Goal: Transaction & Acquisition: Purchase product/service

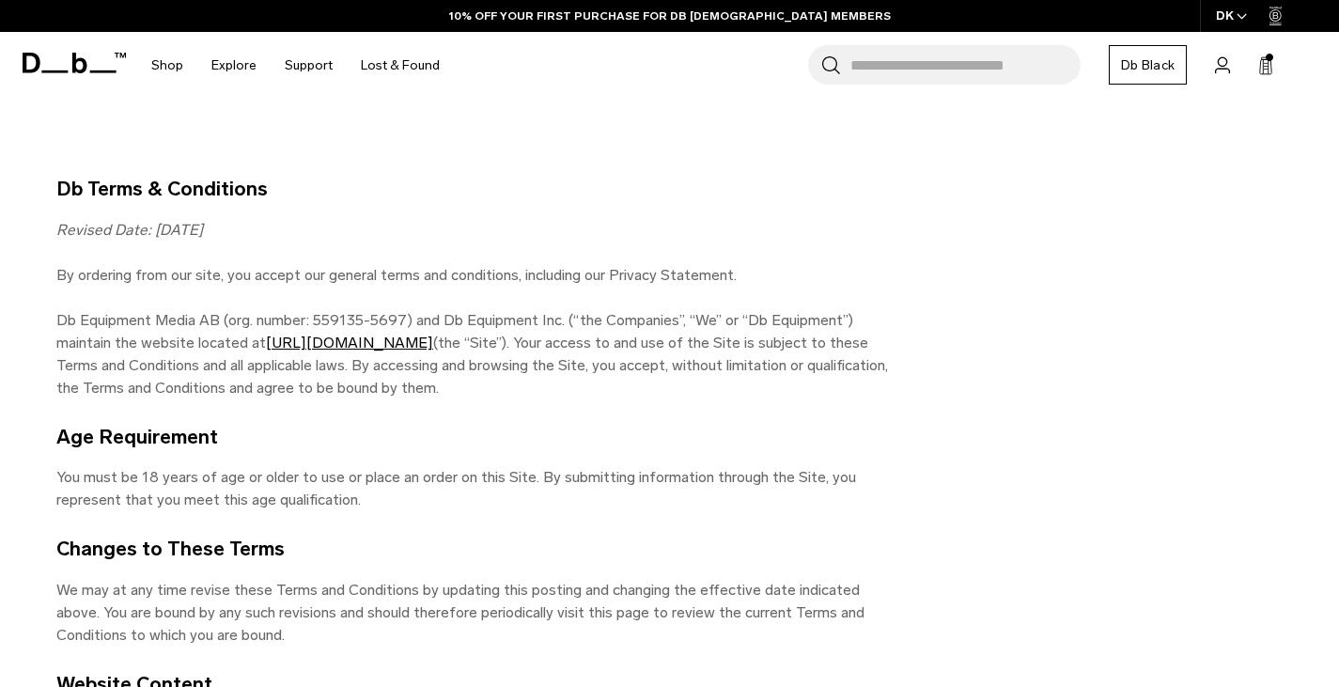
click at [0, 0] on span "Bag" at bounding box center [0, 0] width 0 height 0
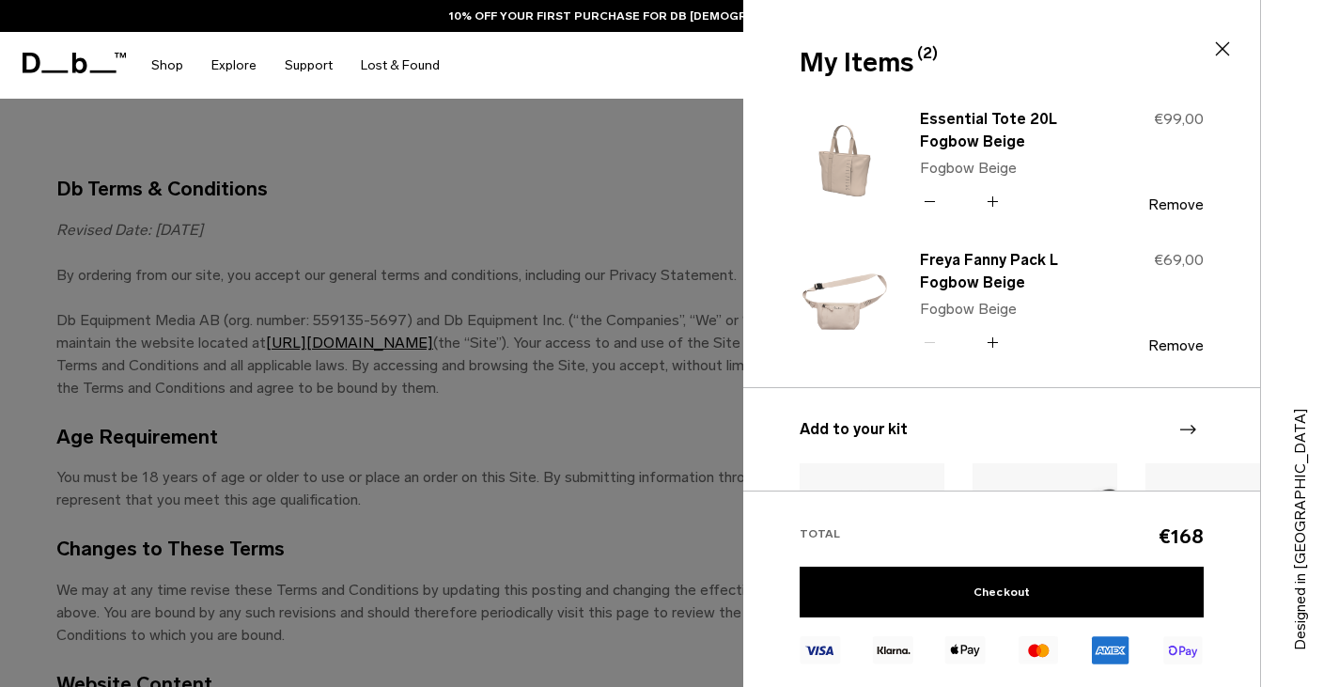
click at [554, 179] on div at bounding box center [669, 343] width 1339 height 687
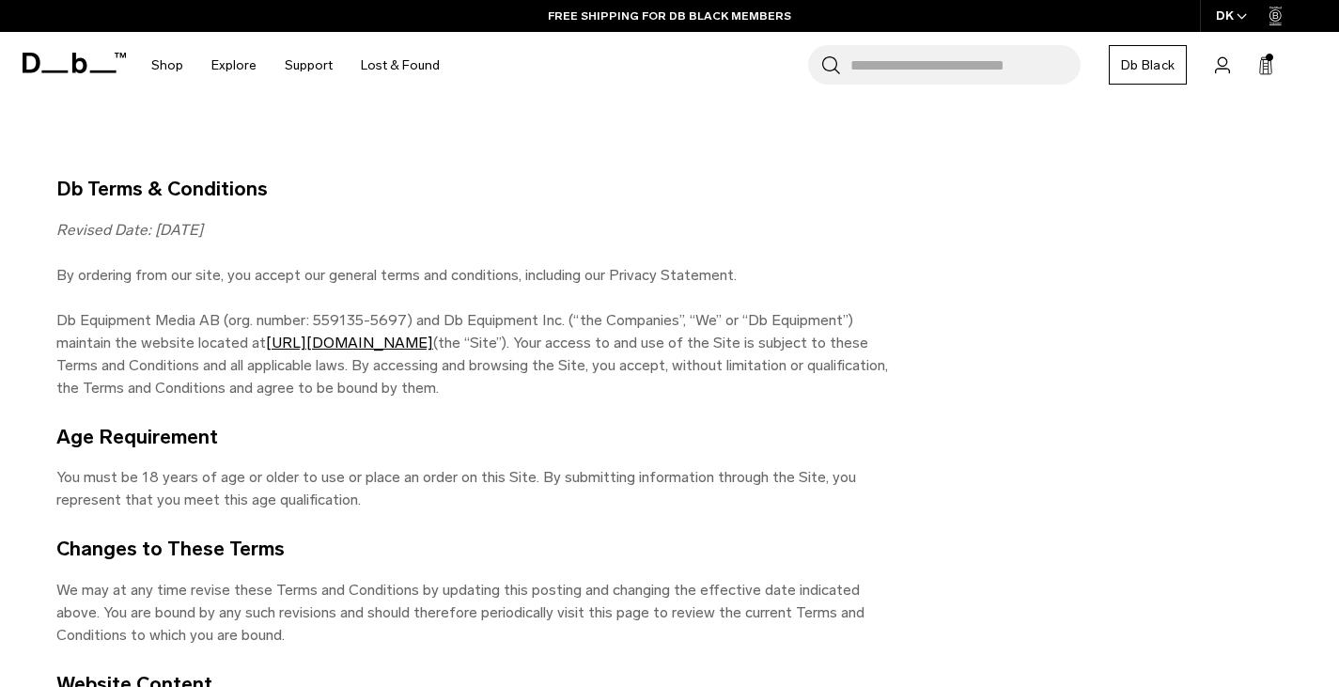
click at [0, 0] on span "Account" at bounding box center [0, 0] width 0 height 0
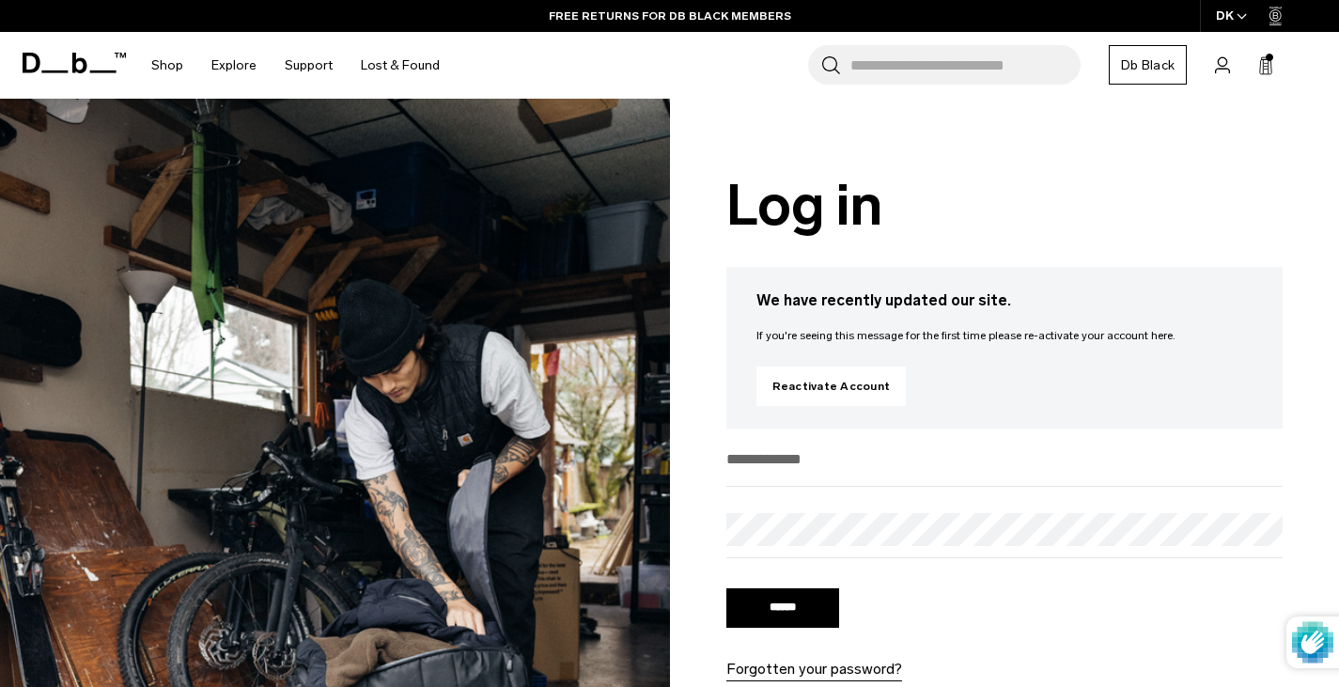
click at [1258, 62] on icon at bounding box center [1265, 65] width 15 height 19
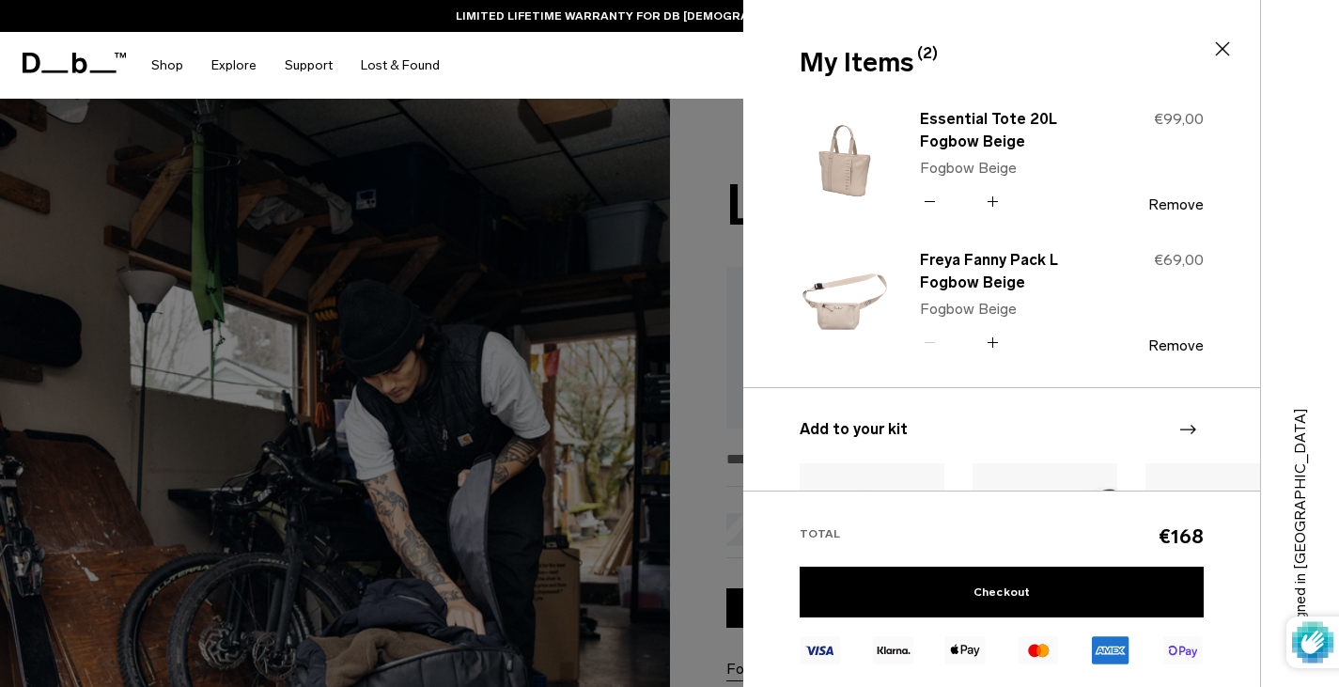
click at [473, 140] on div at bounding box center [669, 343] width 1339 height 687
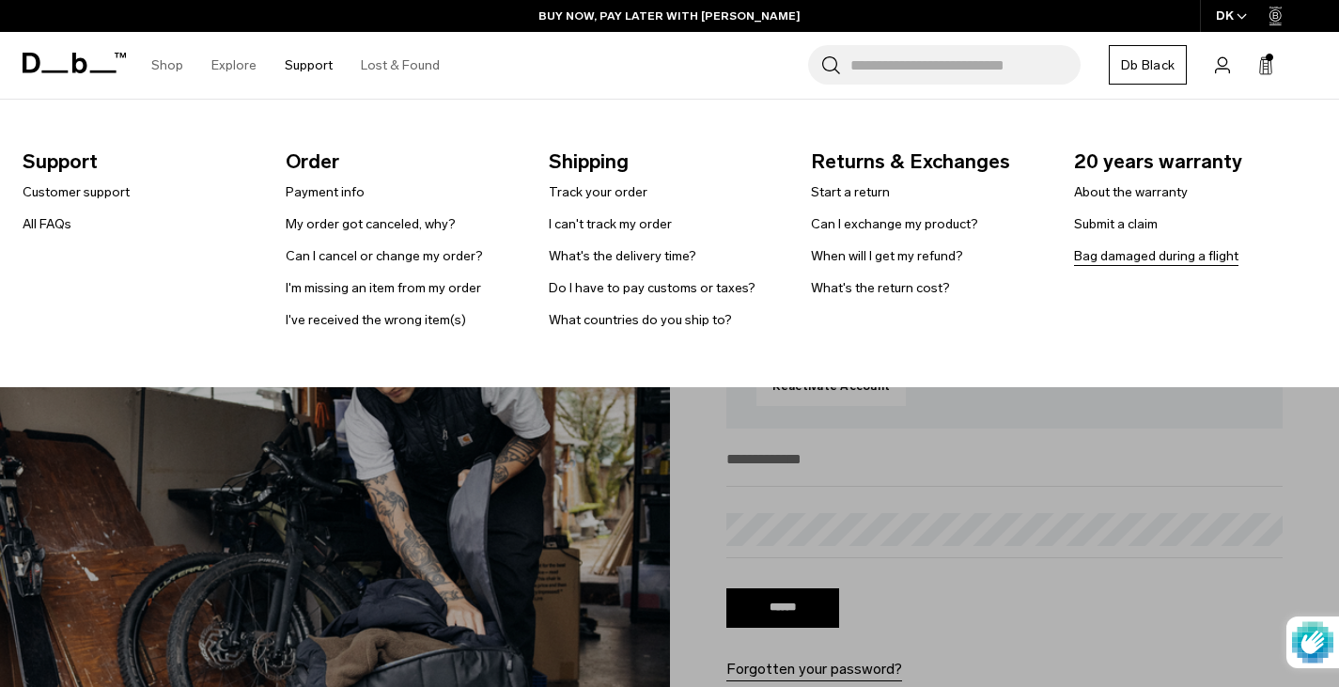
click at [1150, 256] on link "Bag damaged during a flight" at bounding box center [1156, 256] width 164 height 20
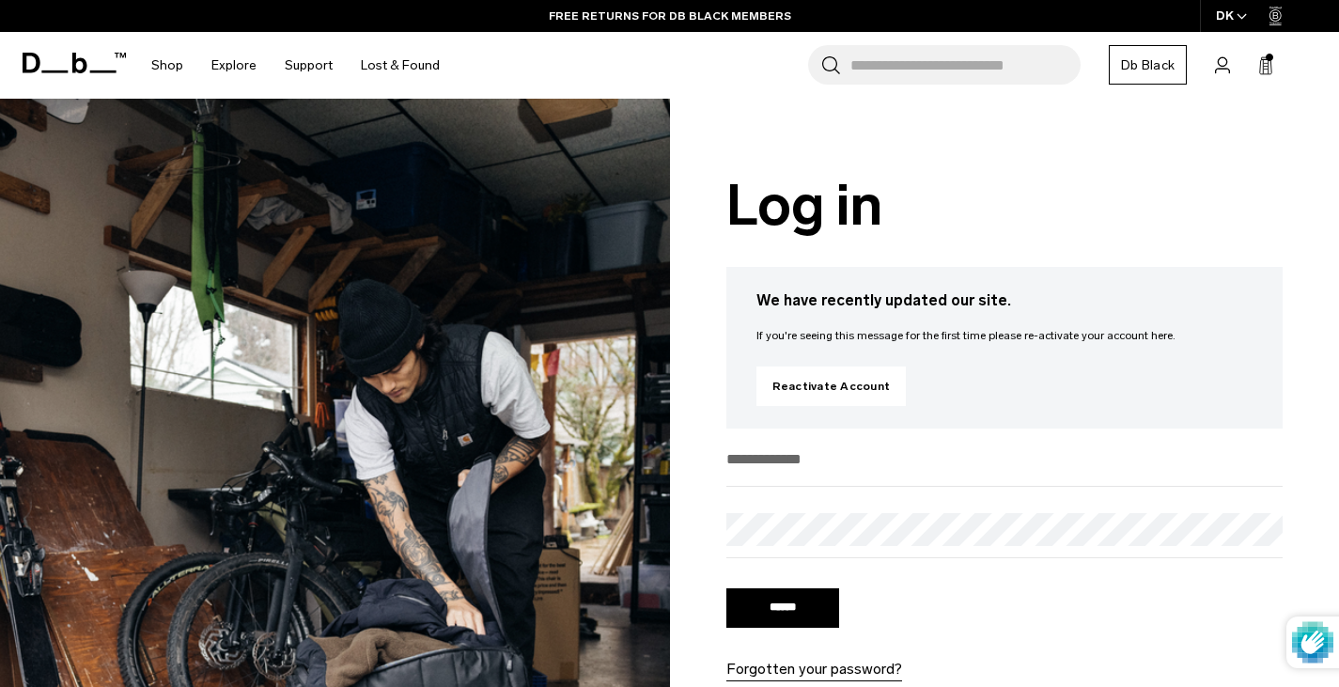
click at [1109, 70] on link "Db Black" at bounding box center [1148, 64] width 78 height 39
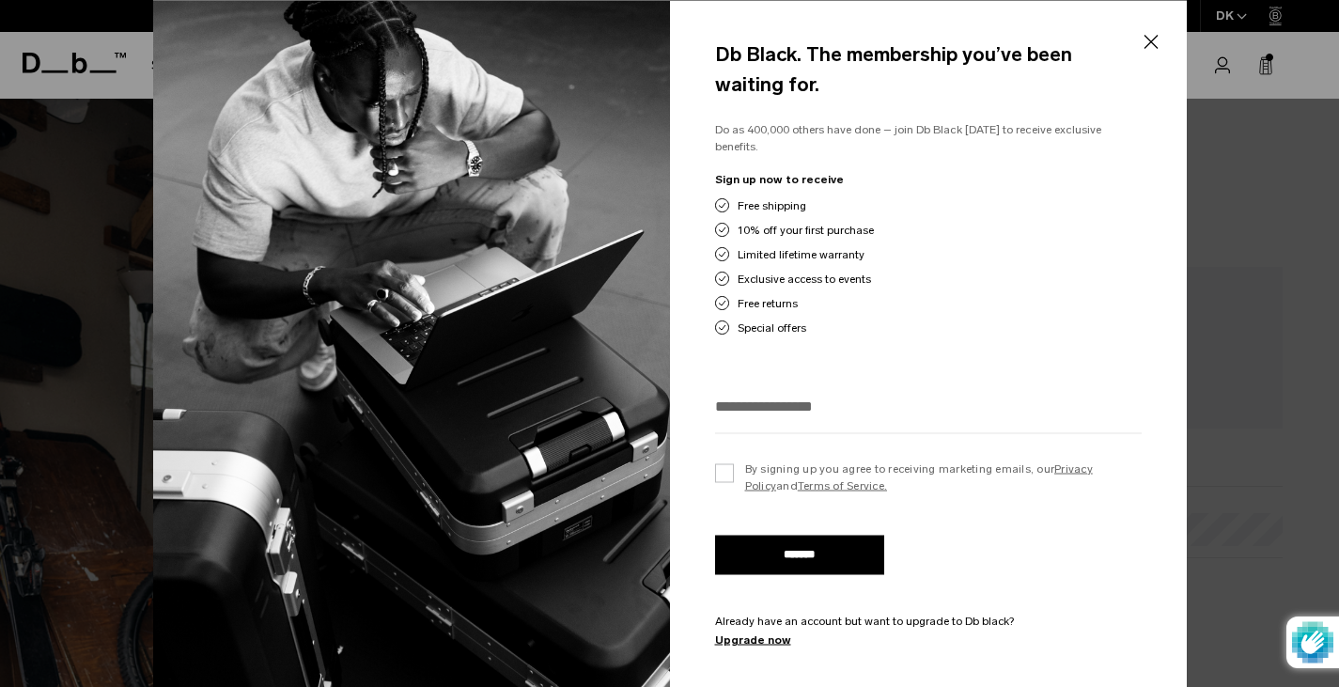
click at [713, 457] on div "Db Black. The membership you’ve been waiting for. Do as 400,000 others have don…" at bounding box center [928, 344] width 517 height 722
click at [726, 460] on label "By signing up you agree to receiving marketing emails, our Privacy Policy and T…" at bounding box center [928, 477] width 427 height 34
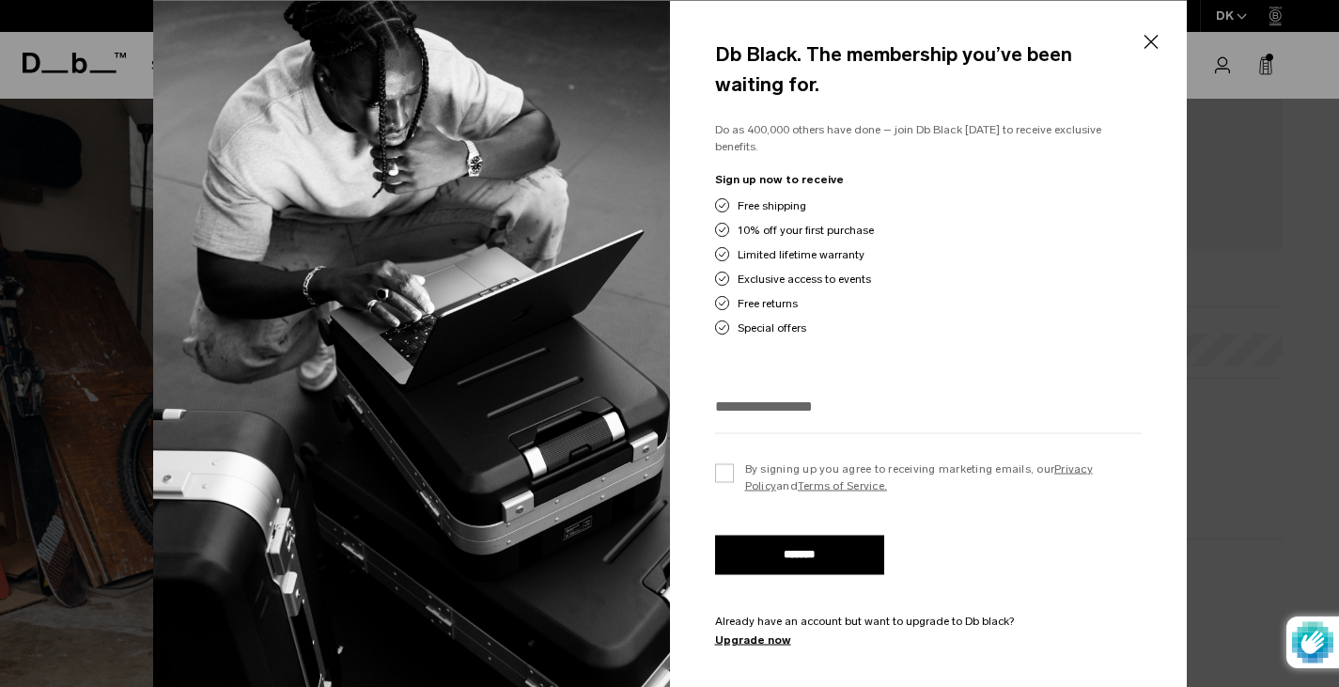
scroll to position [188, 0]
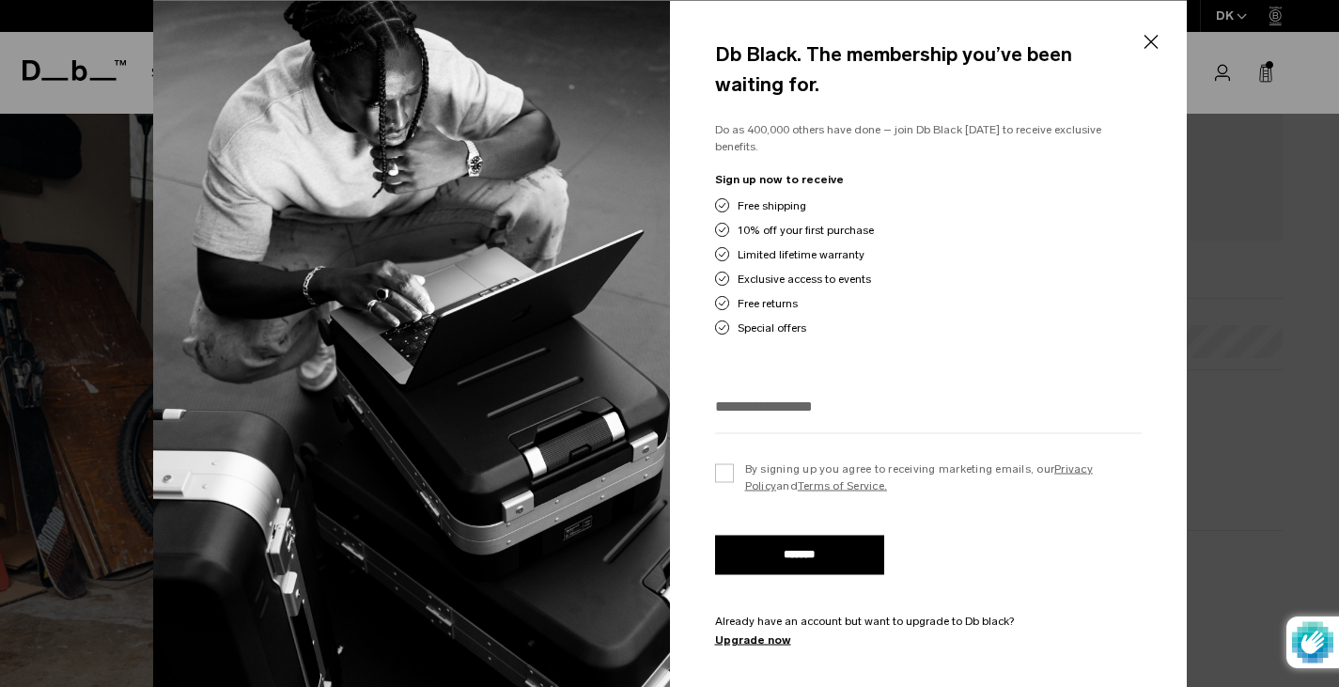
click at [811, 539] on input "*******" at bounding box center [799, 554] width 169 height 39
type input "**********"
click at [818, 549] on input "*******" at bounding box center [799, 554] width 169 height 39
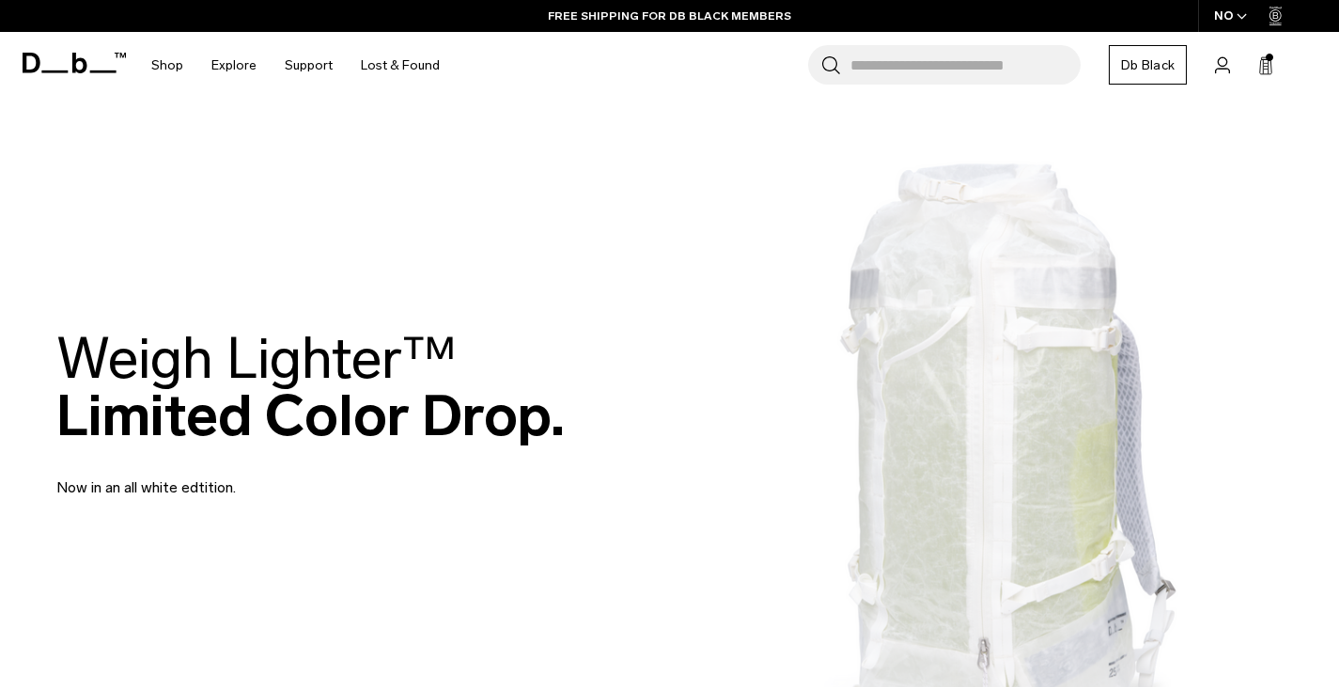
click at [1245, 18] on icon "button" at bounding box center [1242, 16] width 10 height 7
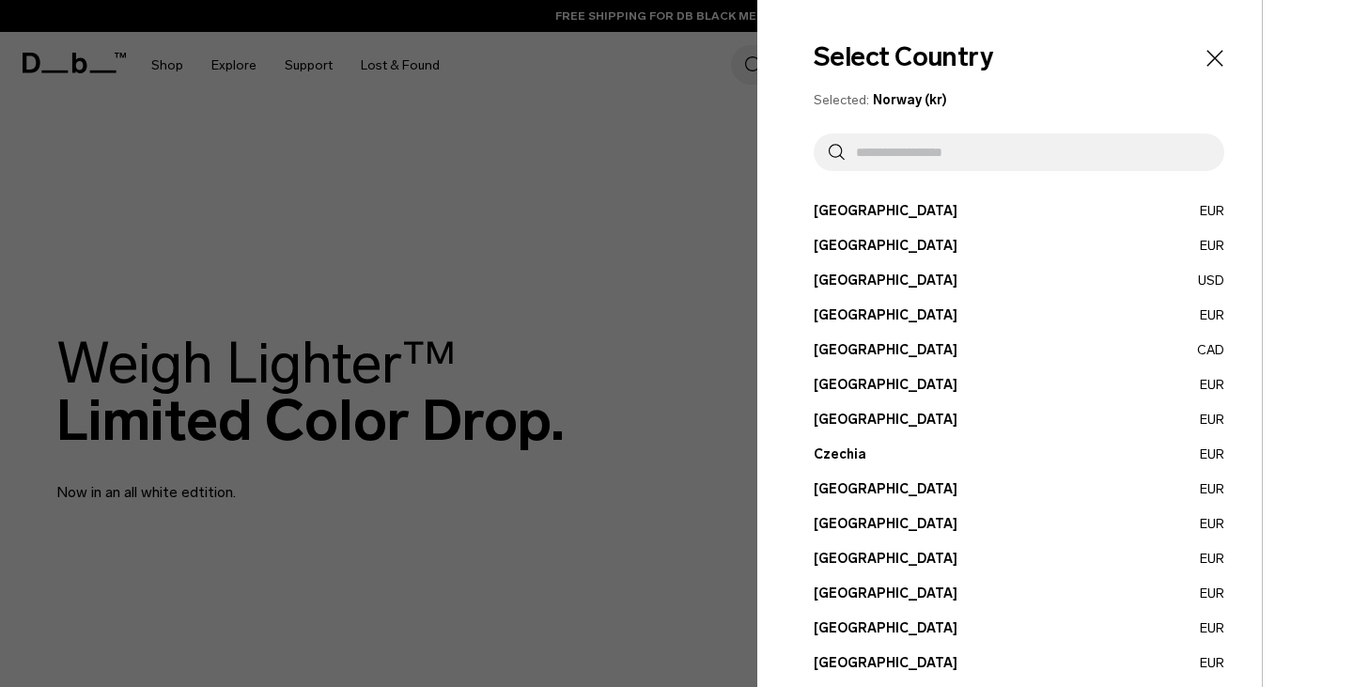
click at [838, 481] on button "[GEOGRAPHIC_DATA] EUR" at bounding box center [1019, 489] width 411 height 20
click at [838, 483] on button "[GEOGRAPHIC_DATA] EUR" at bounding box center [1019, 489] width 411 height 20
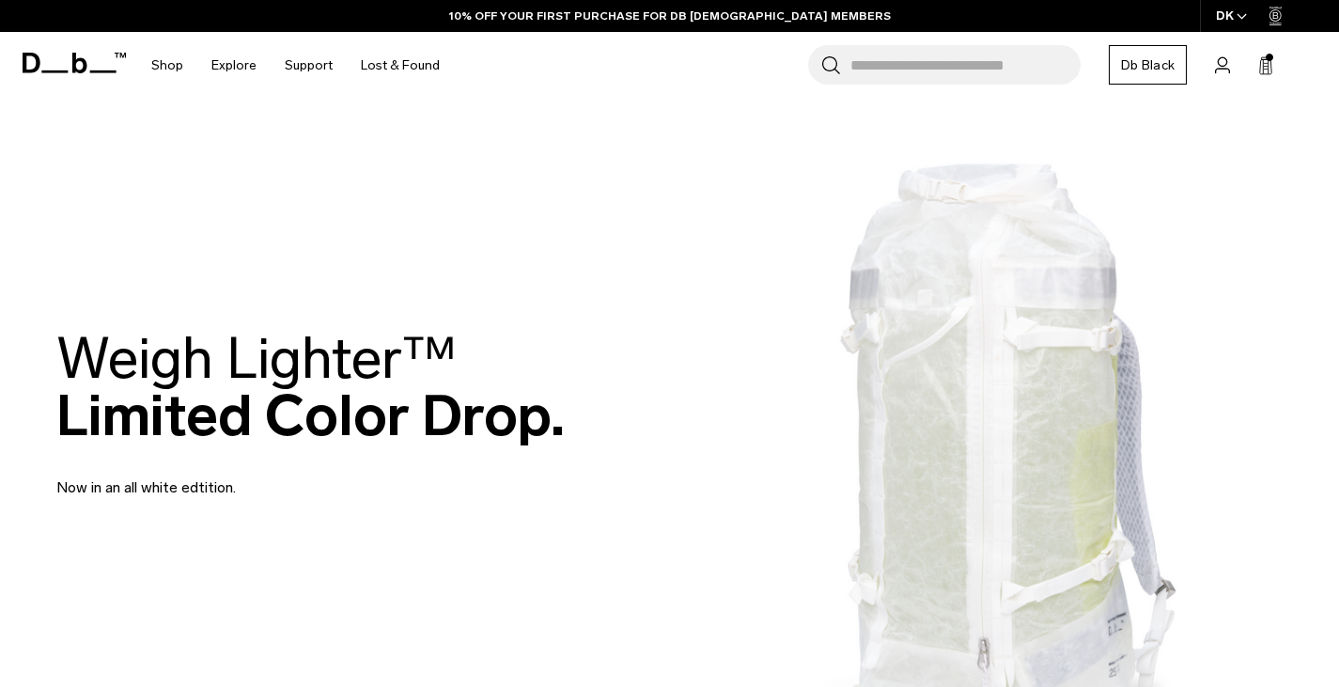
click at [0, 0] on span "Account" at bounding box center [0, 0] width 0 height 0
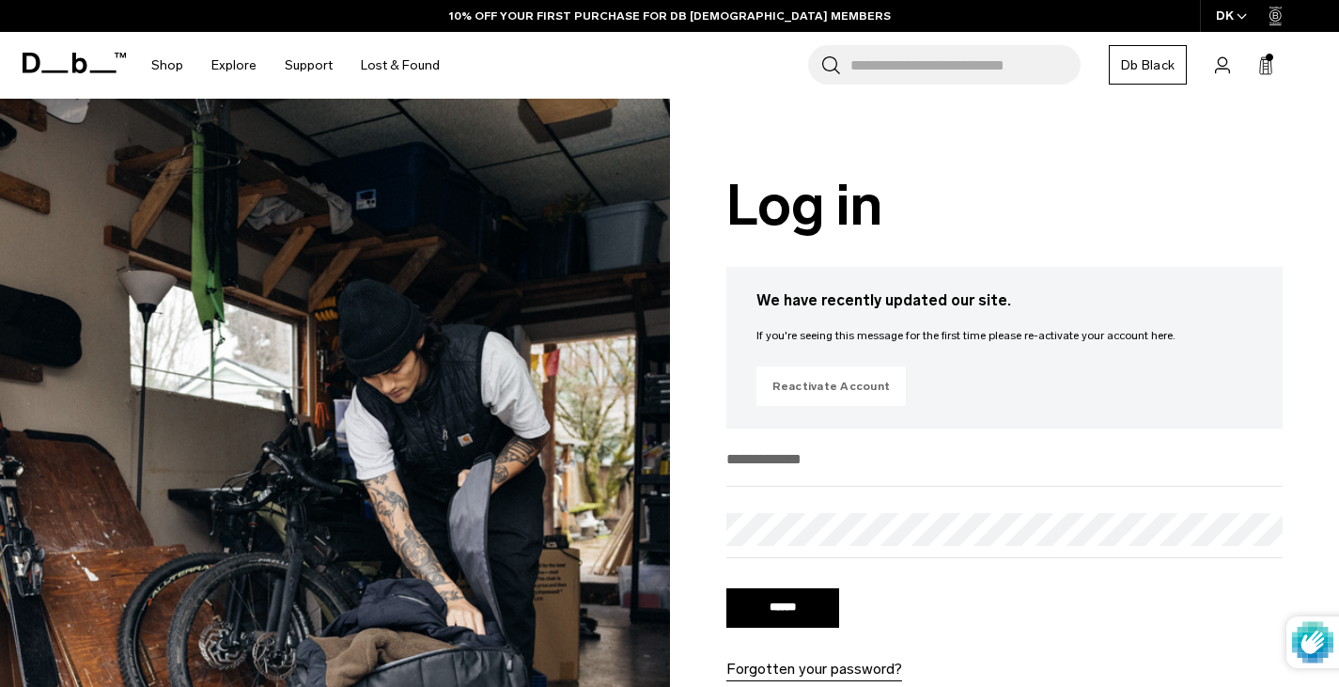
click at [832, 379] on link "Reactivate Account" at bounding box center [832, 386] width 150 height 39
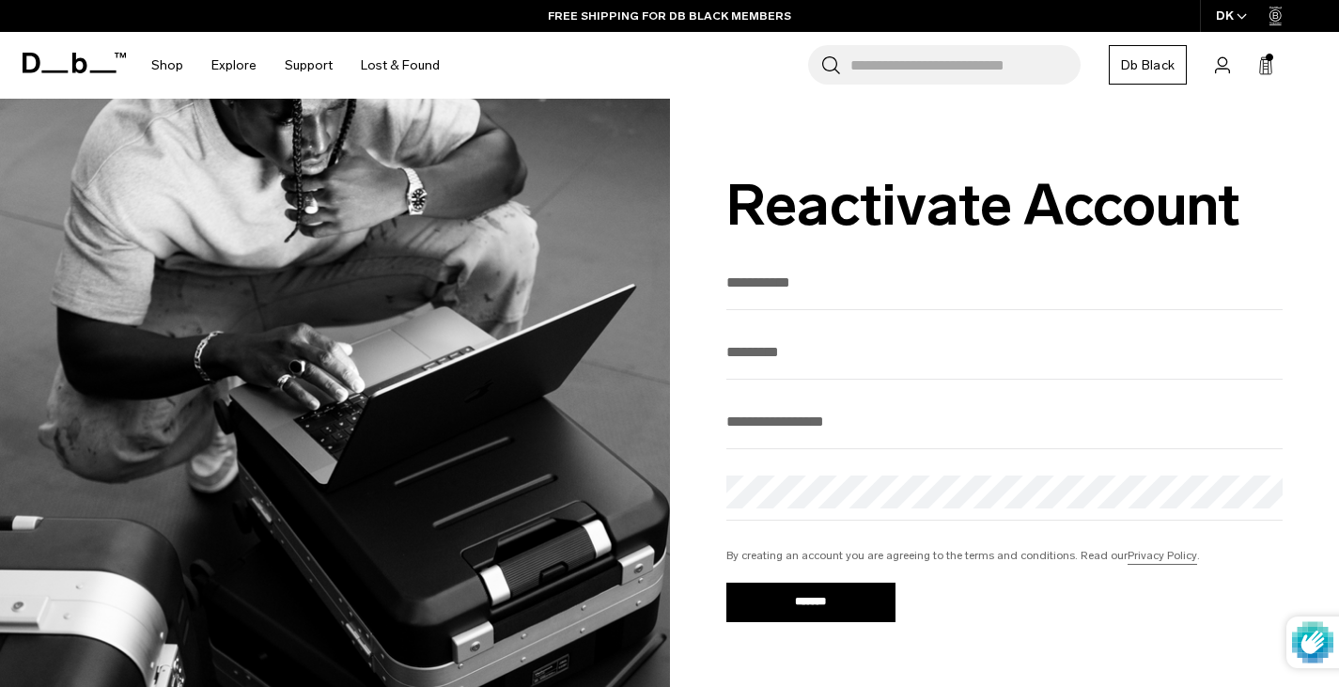
click at [0, 0] on span "Account" at bounding box center [0, 0] width 0 height 0
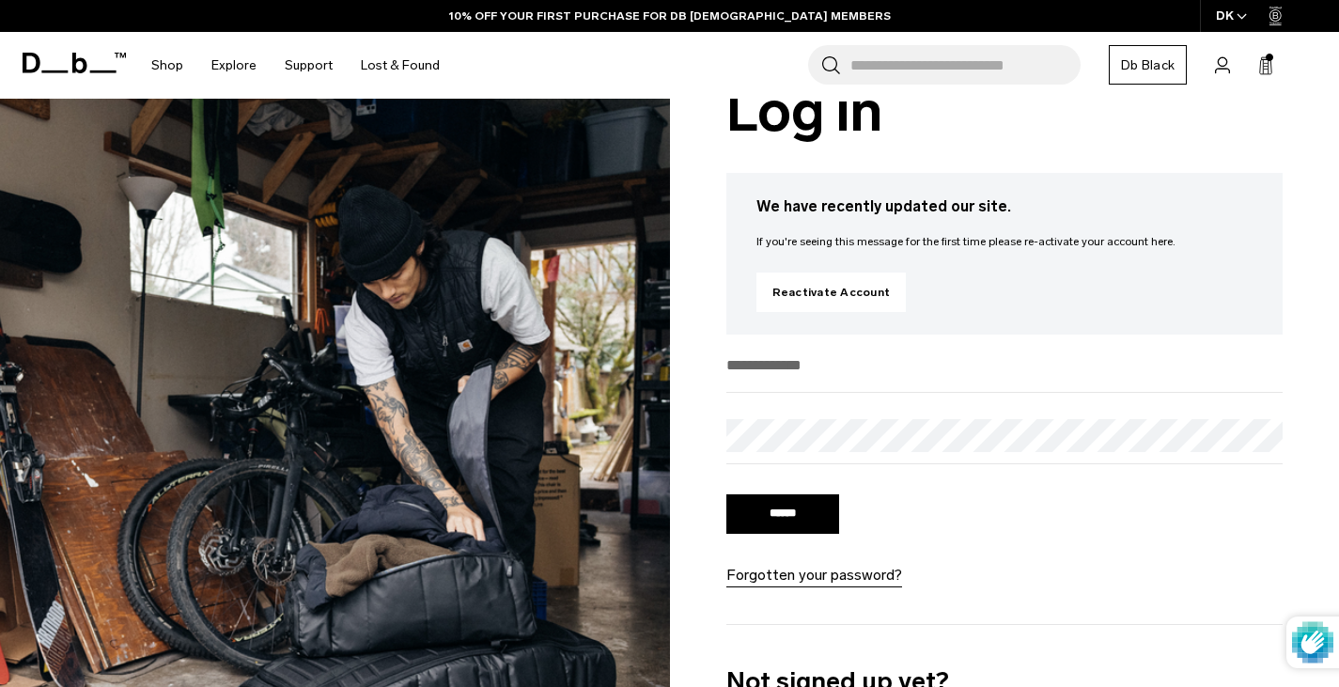
scroll to position [376, 0]
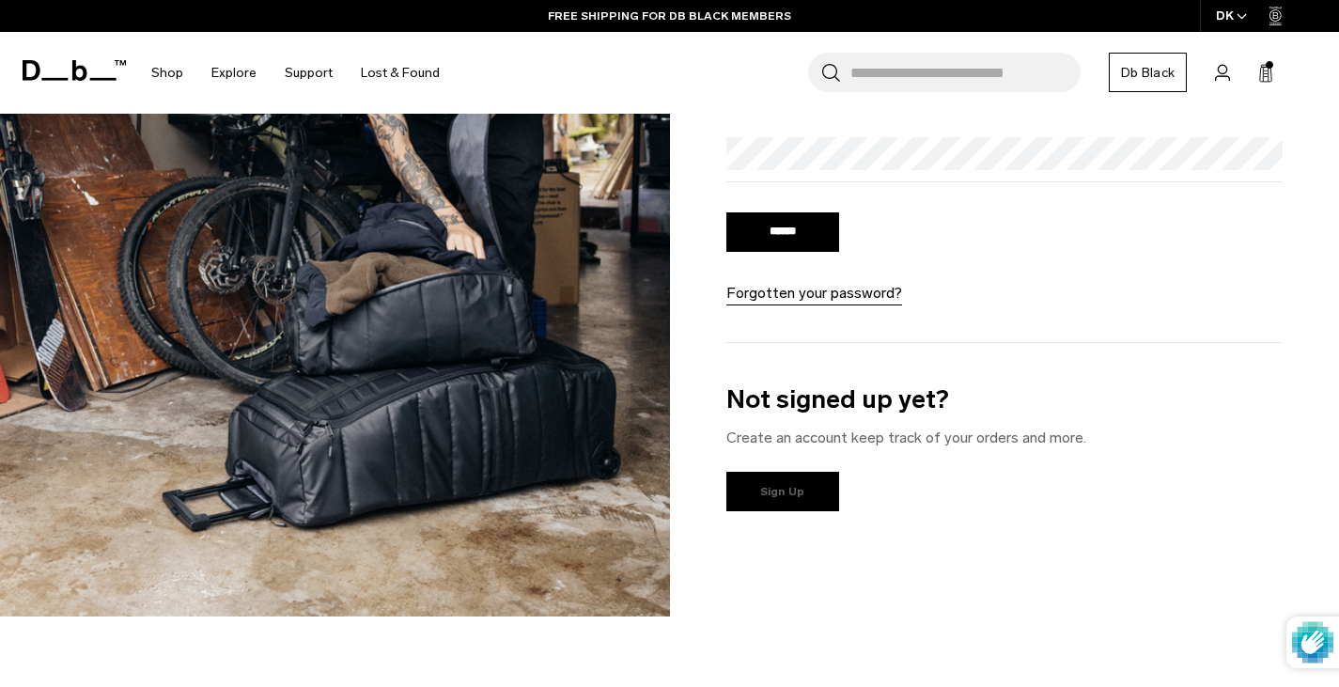
click at [796, 489] on link "Sign Up" at bounding box center [782, 491] width 113 height 39
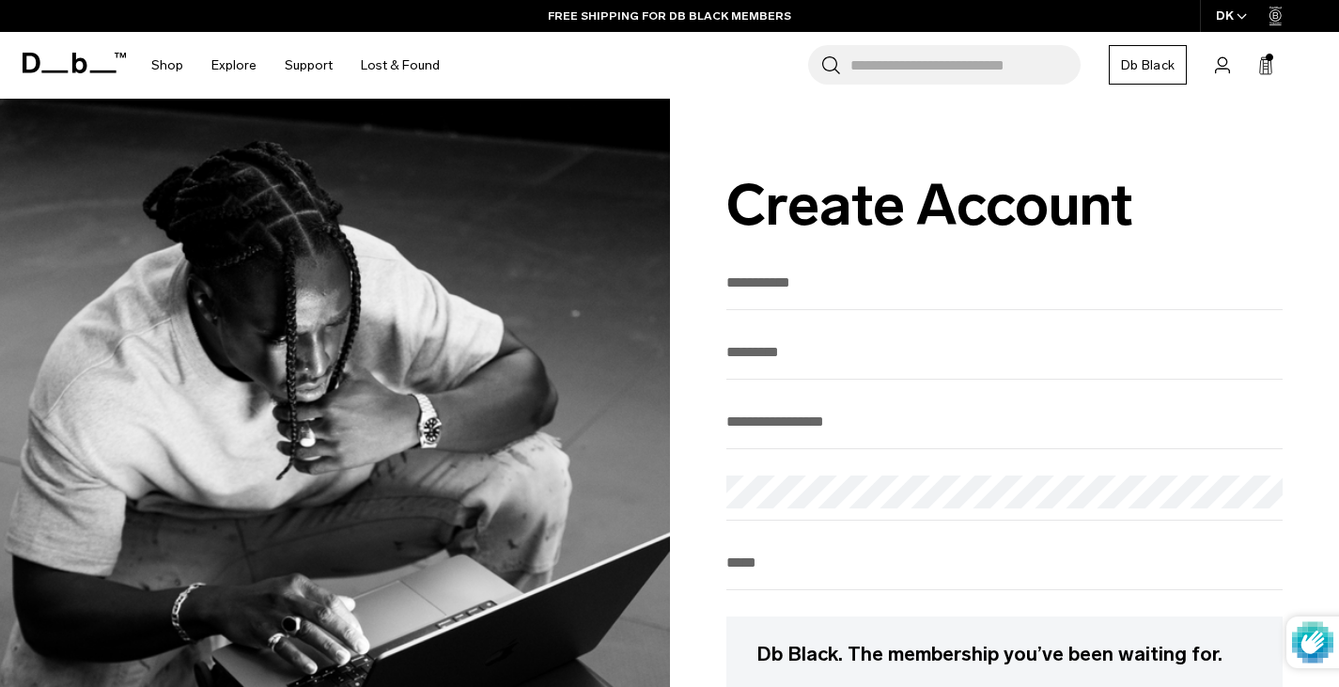
click at [795, 294] on input "First Name" at bounding box center [1004, 282] width 557 height 31
type input "*****"
type input "******"
type input "**********"
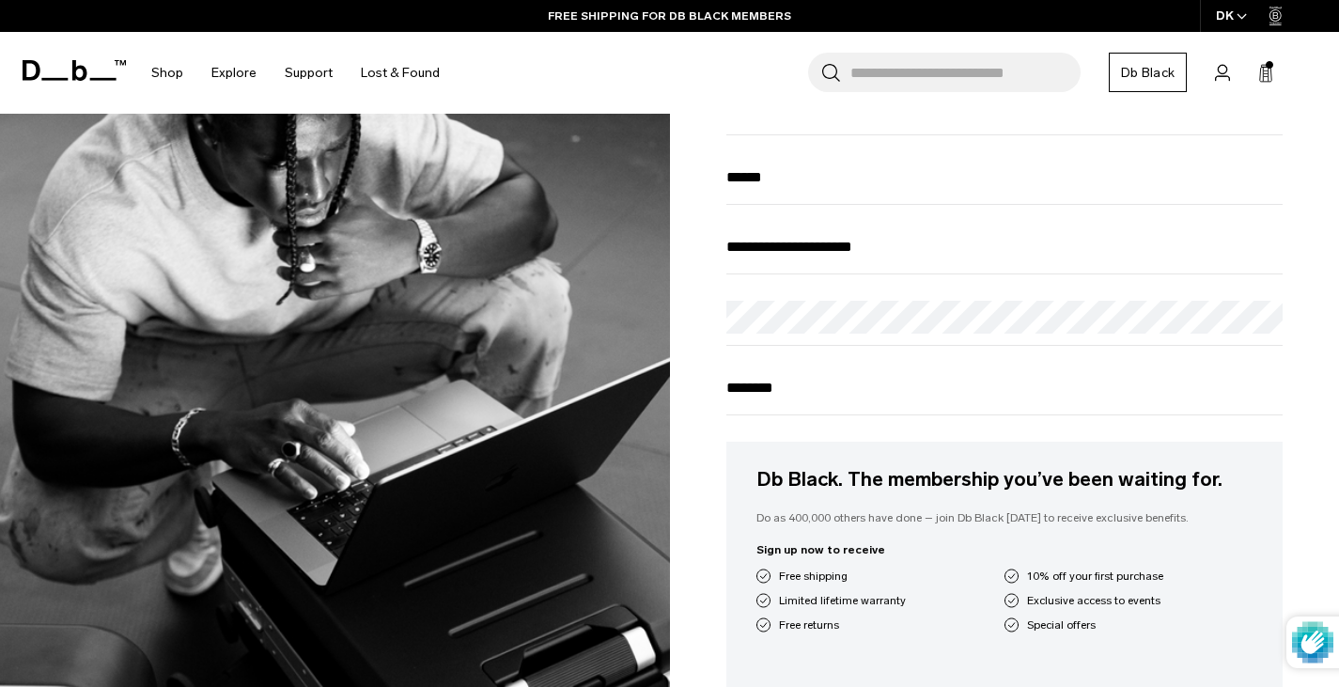
scroll to position [188, 0]
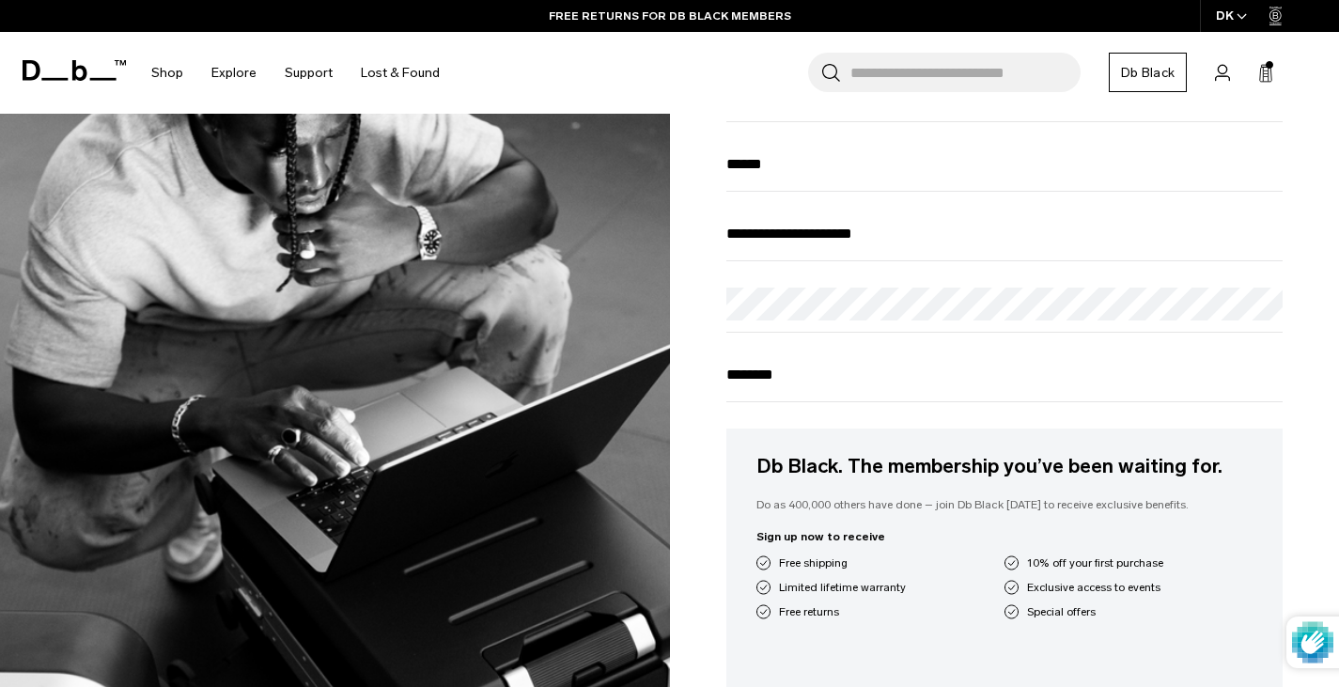
click at [732, 375] on input "********" at bounding box center [1004, 374] width 557 height 31
drag, startPoint x: 747, startPoint y: 379, endPoint x: 826, endPoint y: 379, distance: 78.9
click at [751, 379] on input "********" at bounding box center [1004, 374] width 557 height 31
click at [906, 376] on input "**********" at bounding box center [1004, 374] width 557 height 31
type input "**********"
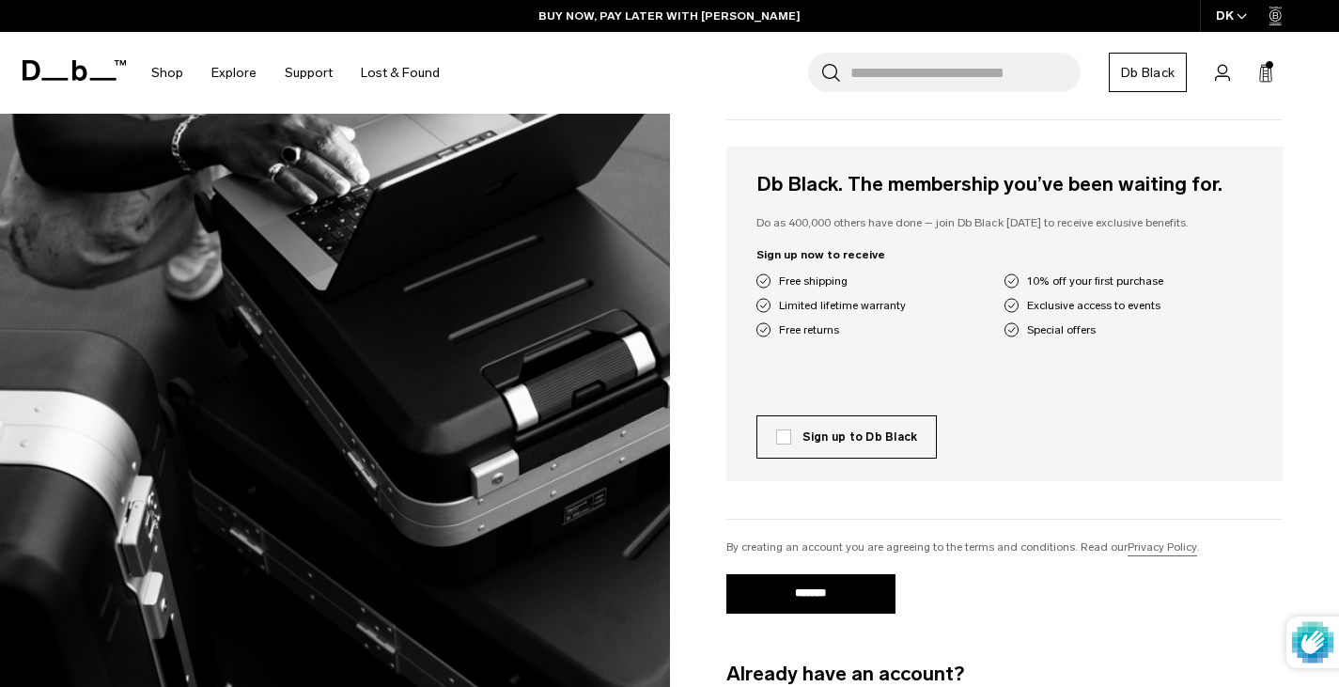
scroll to position [658, 0]
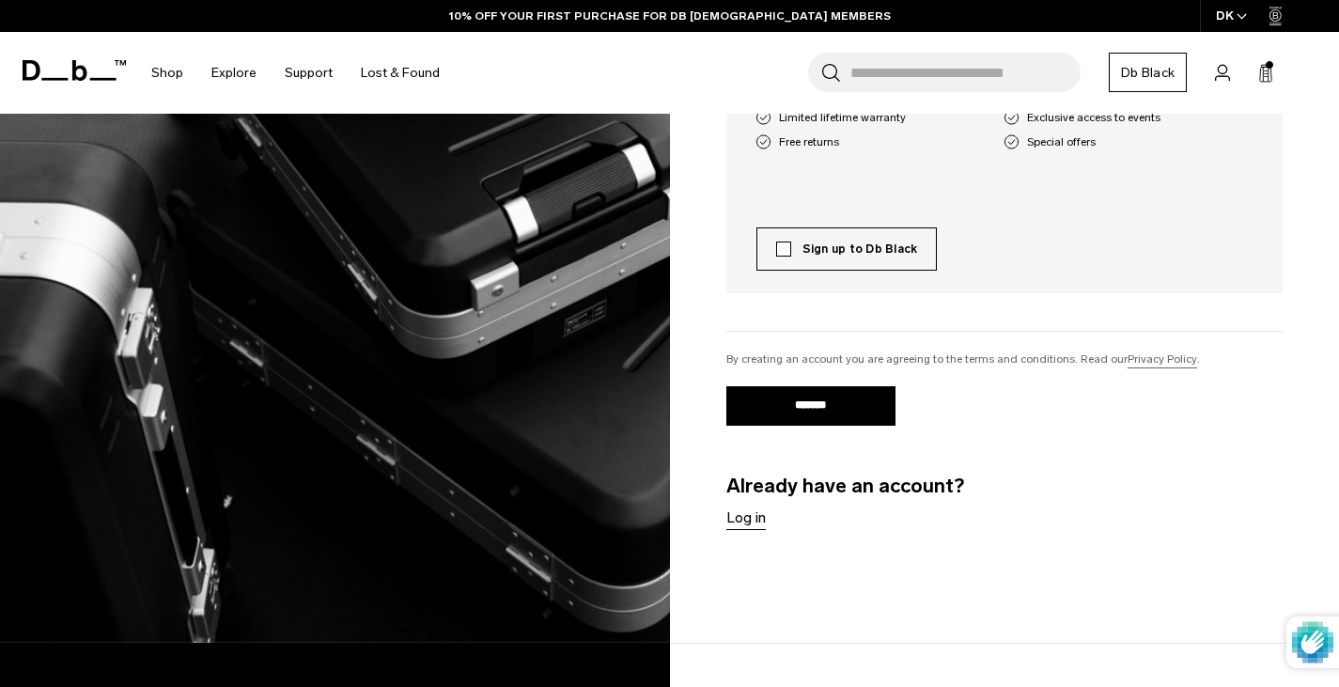
click at [785, 256] on label "Sign up to Db Black" at bounding box center [847, 249] width 142 height 17
click at [821, 411] on input "*******" at bounding box center [810, 405] width 169 height 39
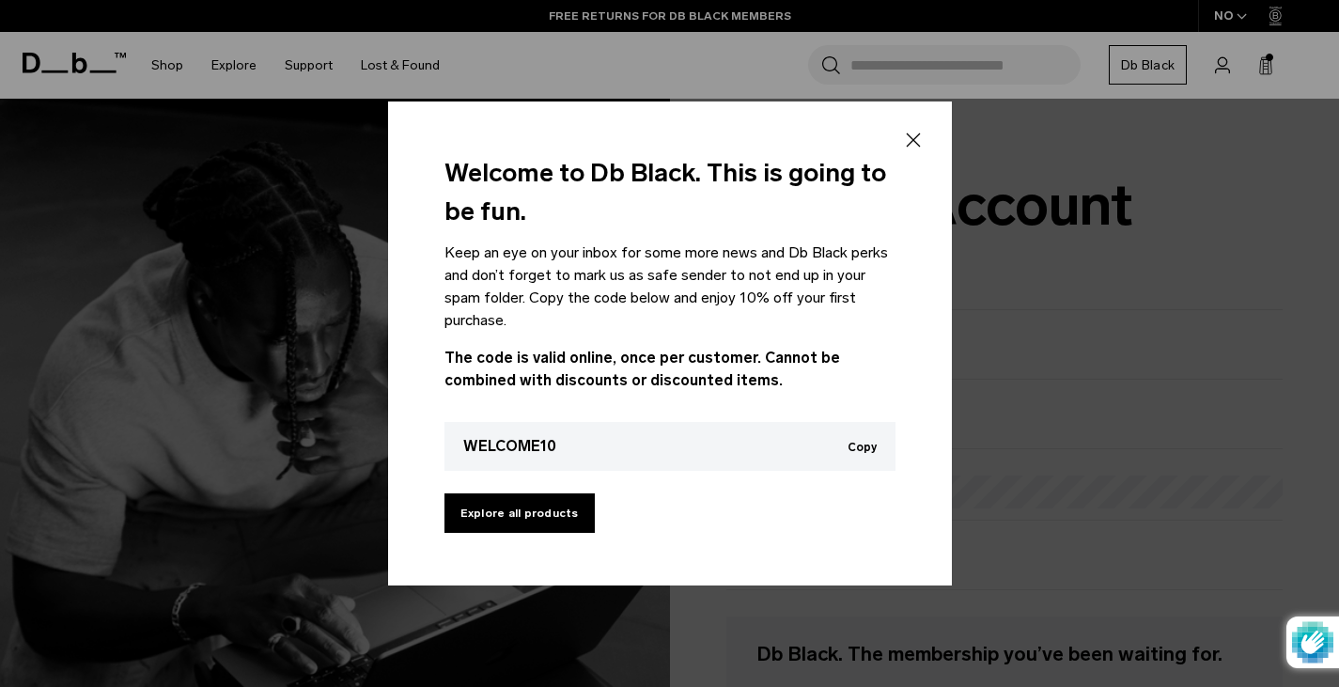
click at [565, 449] on div "WELCOME10 Copy Copied to clipboard" at bounding box center [670, 446] width 451 height 49
click at [856, 446] on button "Copy" at bounding box center [862, 447] width 29 height 13
drag, startPoint x: 553, startPoint y: 502, endPoint x: 571, endPoint y: 500, distance: 18.9
click at [553, 502] on link "Explore all products" at bounding box center [520, 512] width 150 height 39
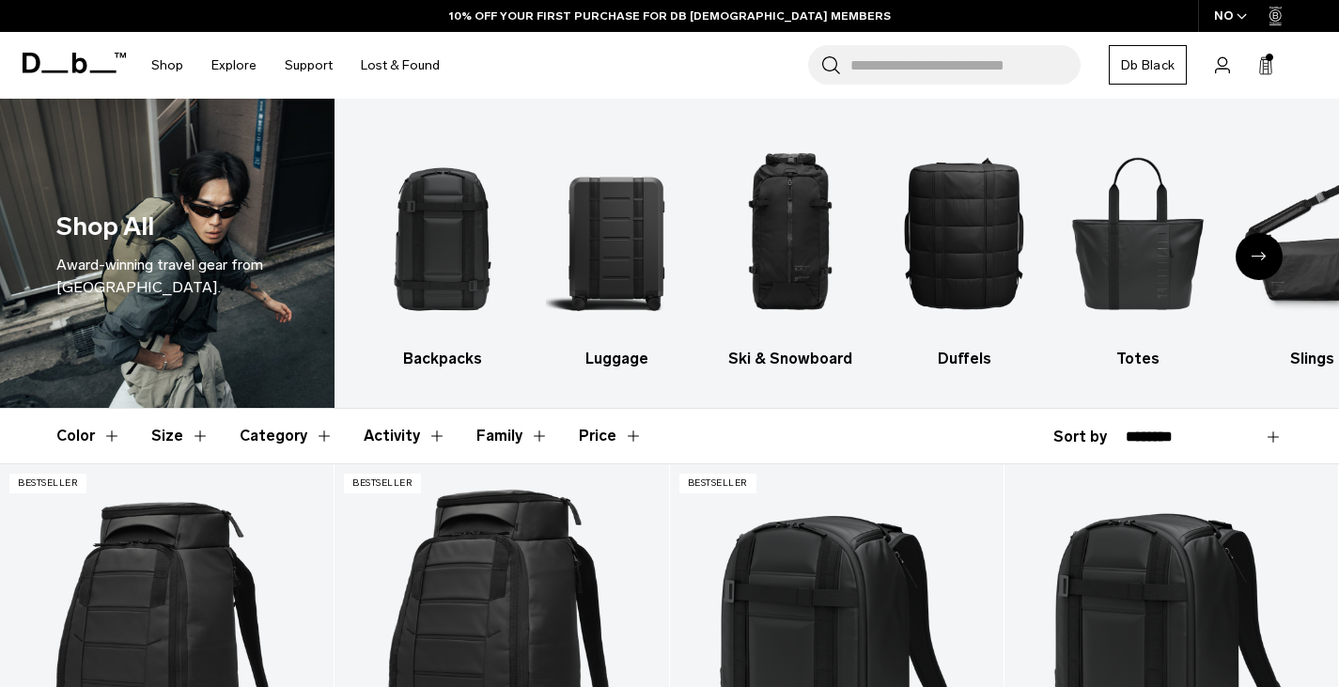
click at [0, 0] on span "Bag" at bounding box center [0, 0] width 0 height 0
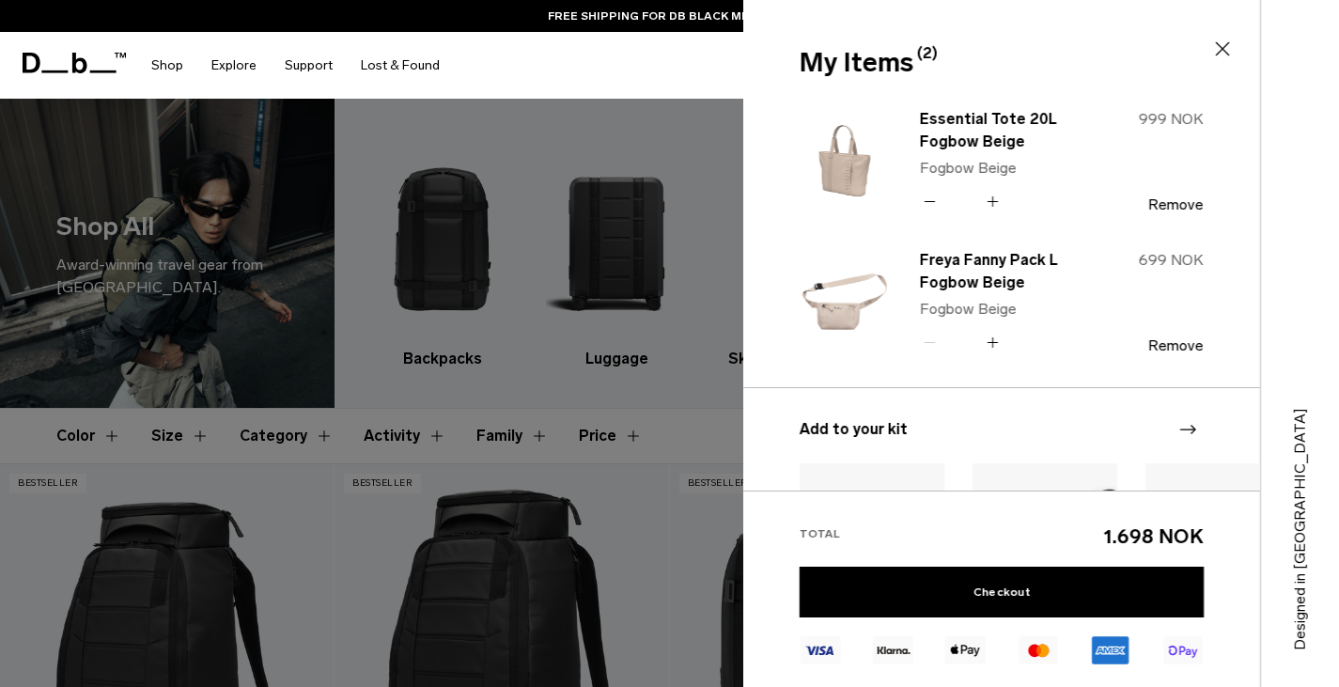
click at [1219, 51] on icon at bounding box center [1222, 49] width 23 height 23
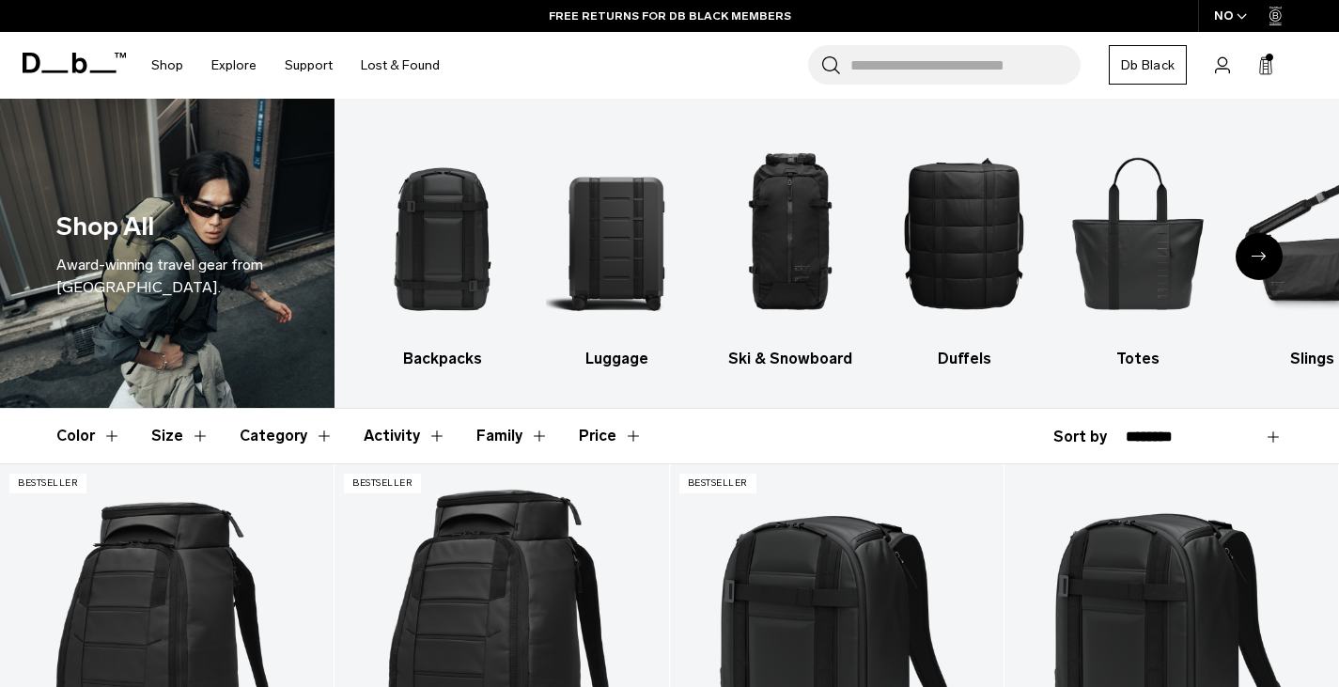
click at [1244, 16] on icon "button" at bounding box center [1242, 16] width 8 height 5
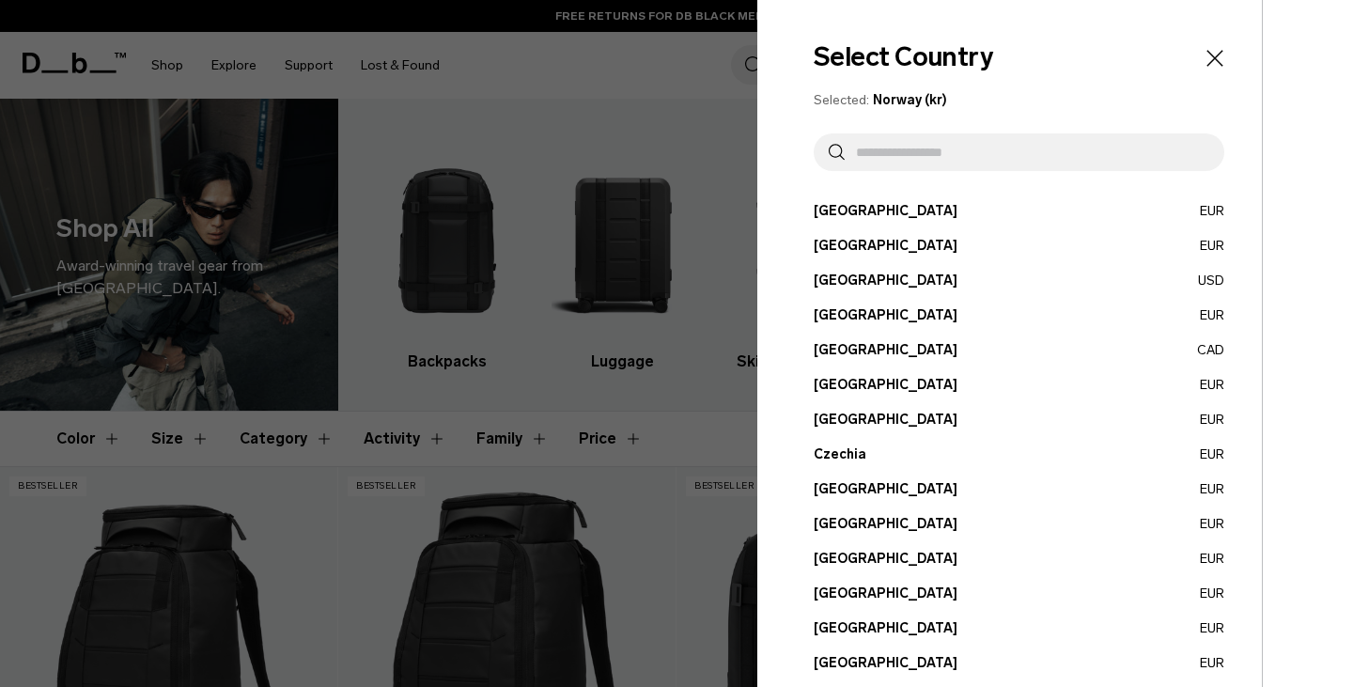
click at [847, 484] on button "Denmark EUR" at bounding box center [1019, 489] width 411 height 20
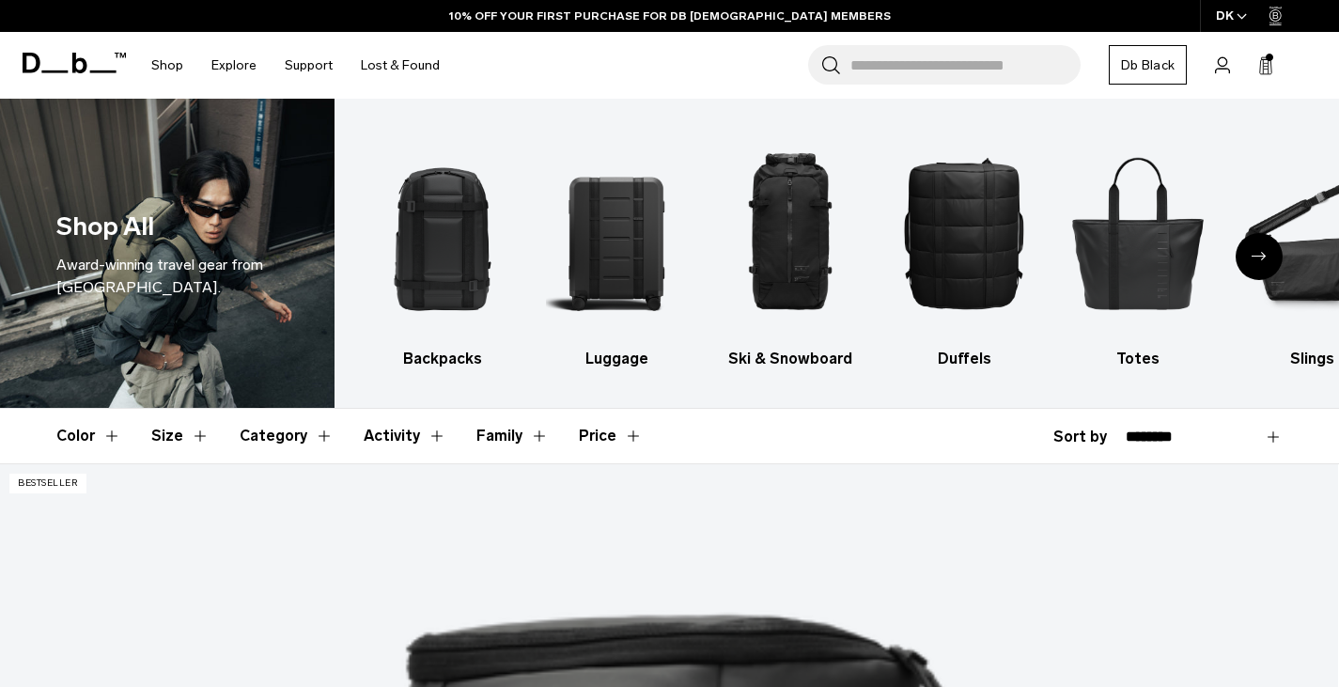
click at [0, 0] on span "Account" at bounding box center [0, 0] width 0 height 0
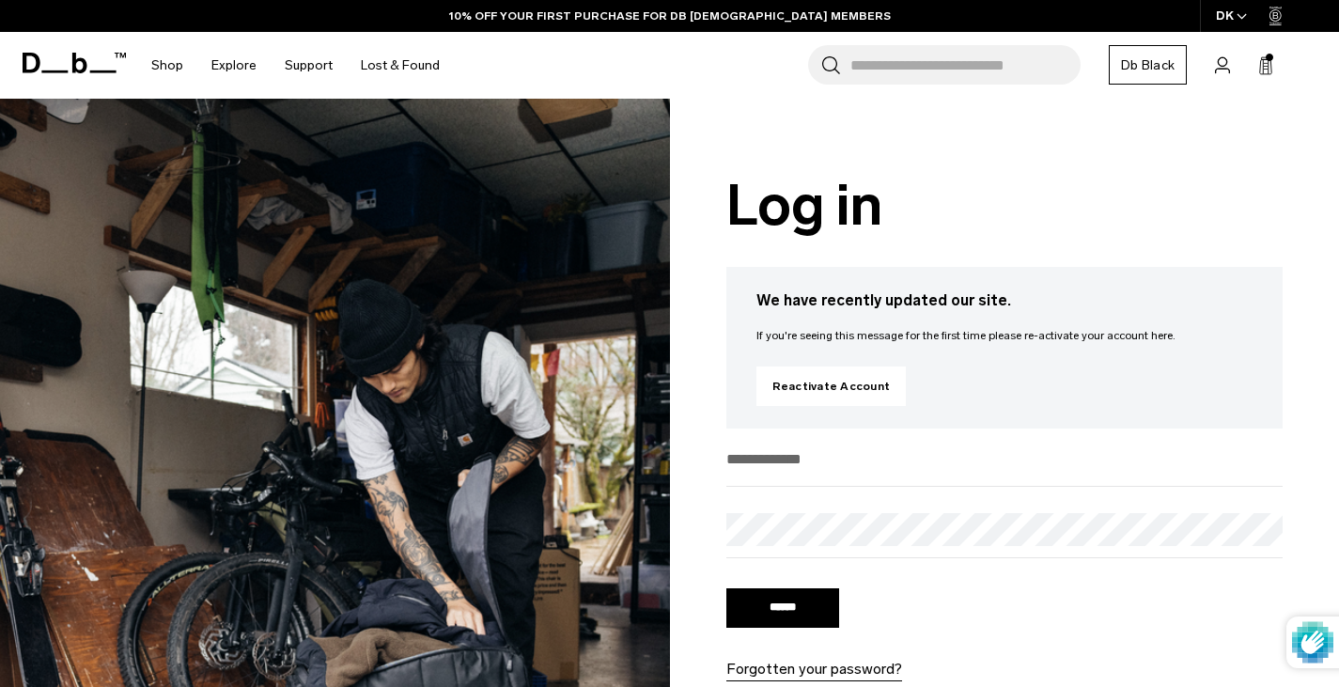
type input "**********"
click at [788, 617] on input "******" at bounding box center [782, 607] width 113 height 39
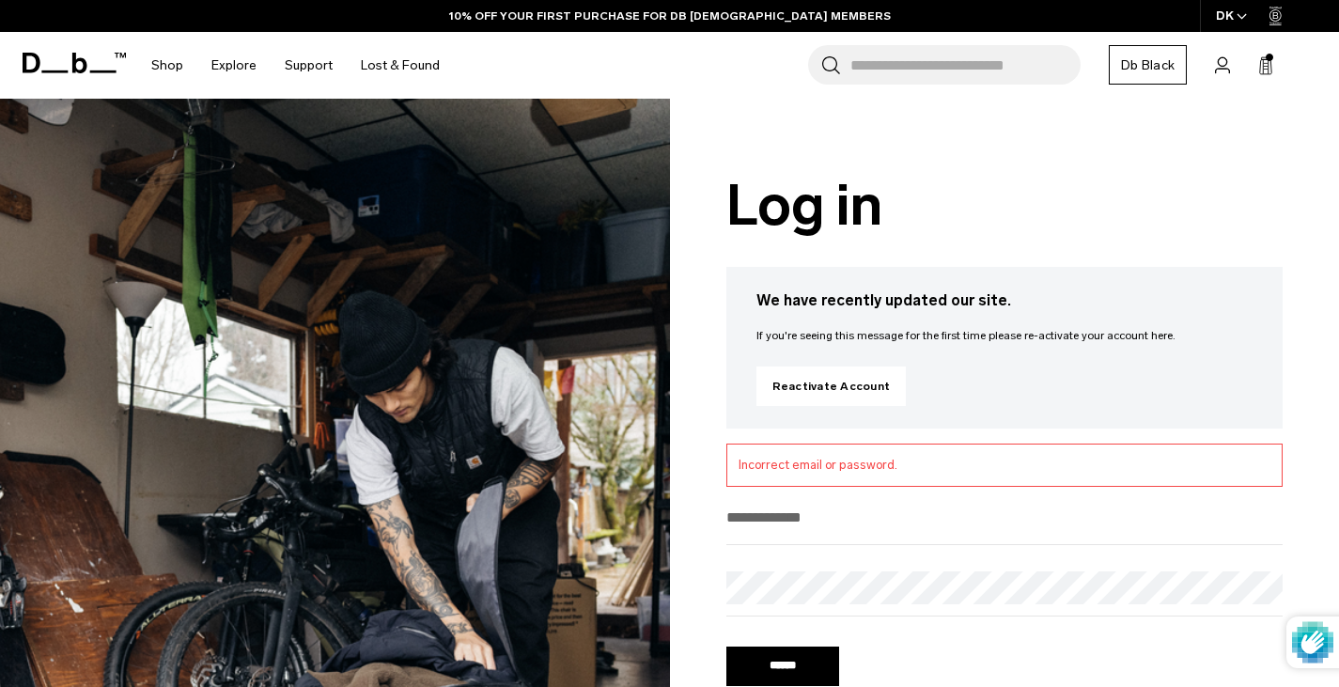
type input "**********"
click at [859, 464] on li "Incorrect email or password." at bounding box center [1005, 465] width 533 height 19
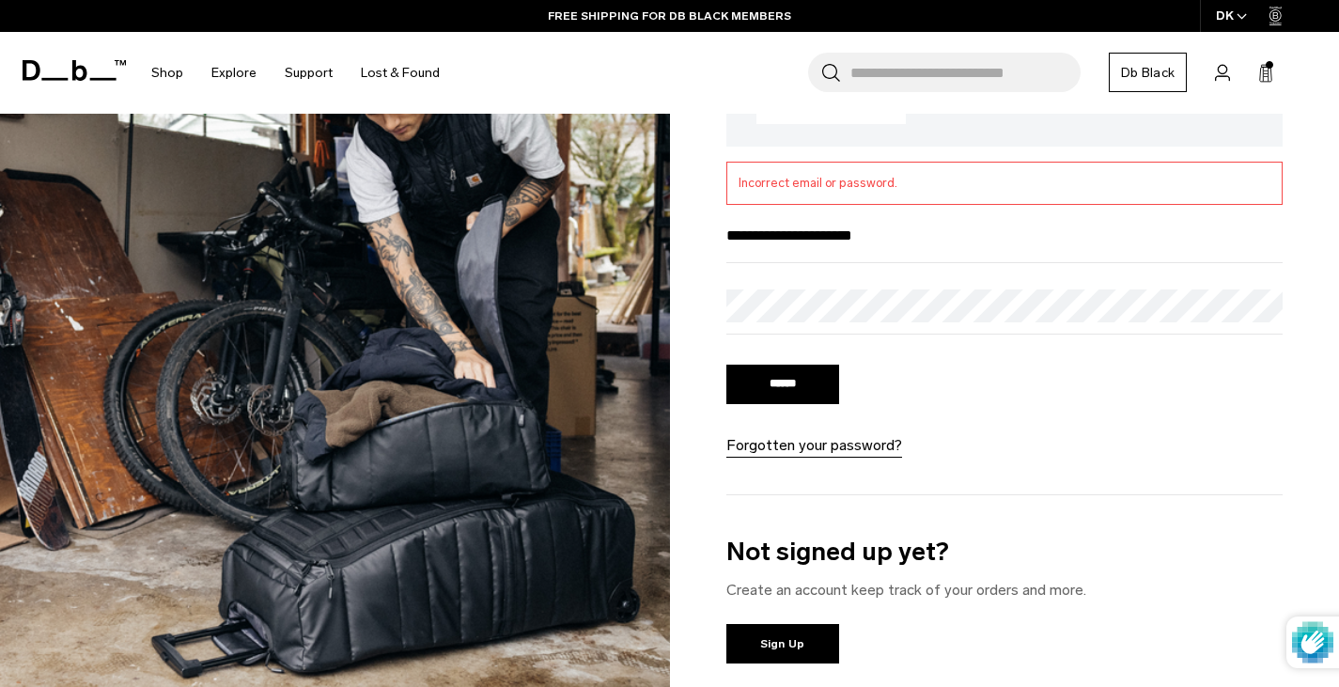
click at [781, 377] on input "******" at bounding box center [782, 384] width 113 height 39
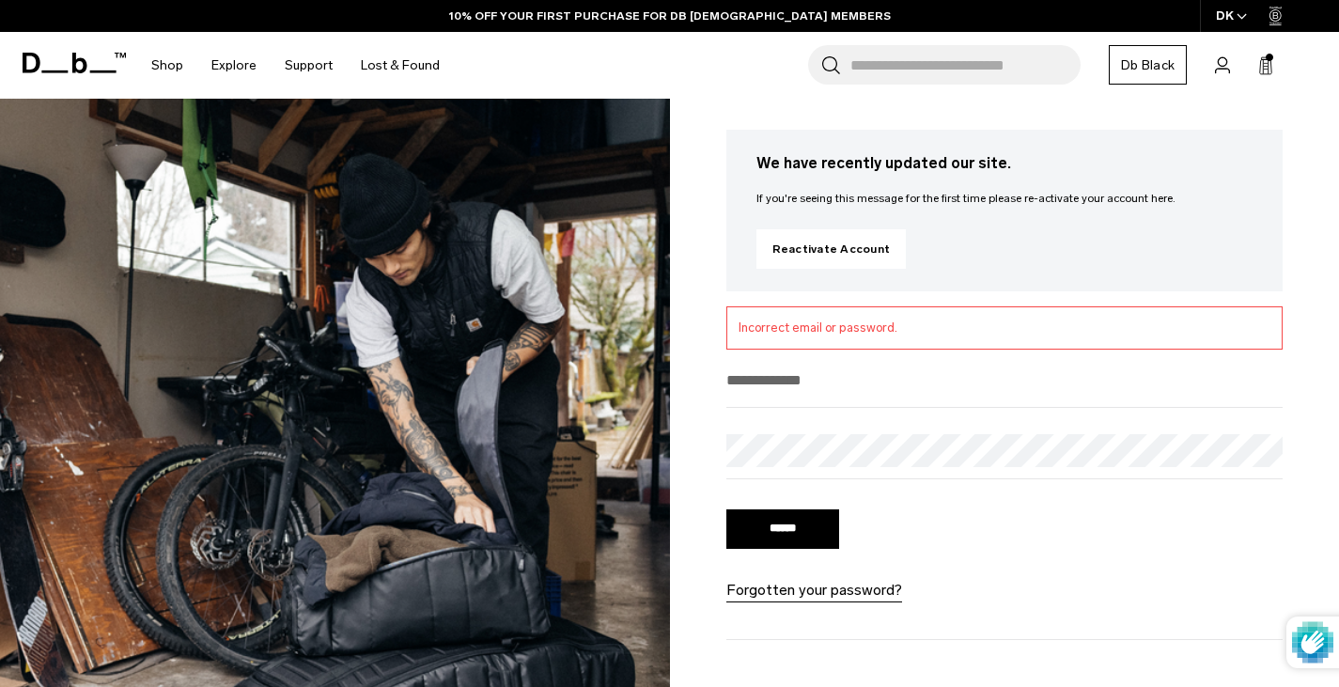
scroll to position [188, 0]
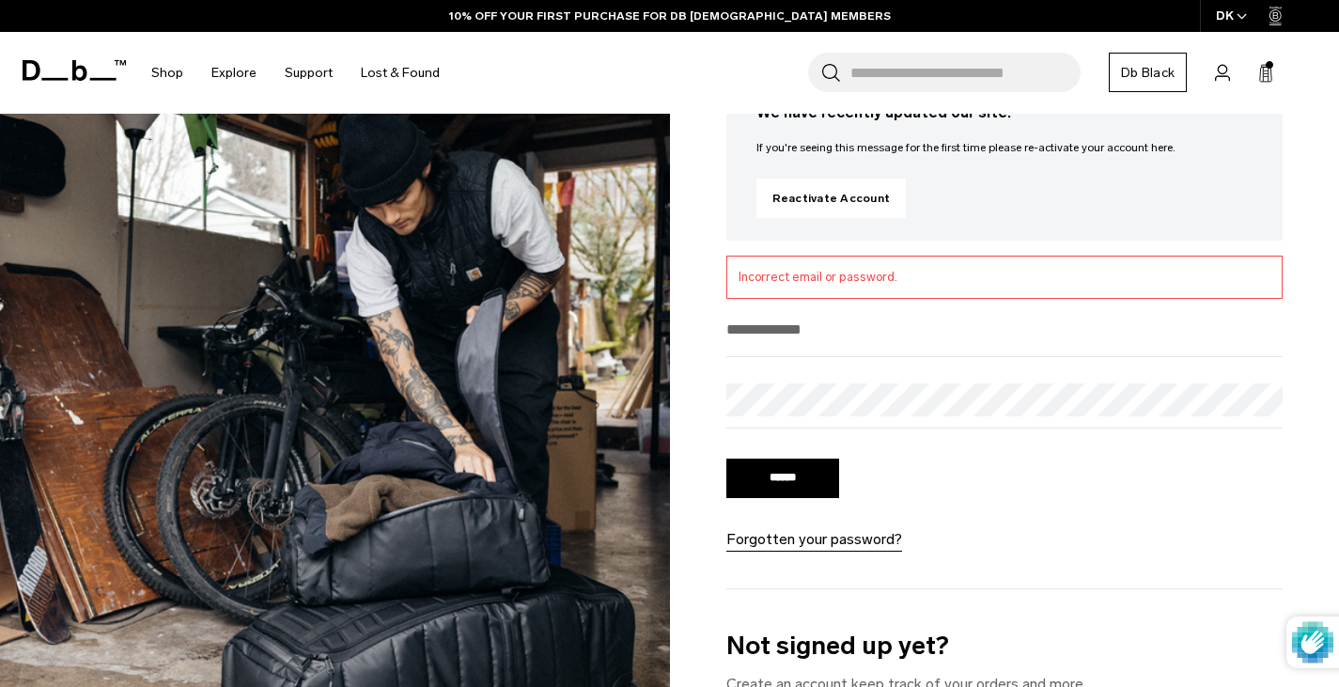
type input "**********"
click at [695, 402] on div "**********" at bounding box center [1005, 387] width 670 height 952
click at [716, 394] on div "**********" at bounding box center [1005, 387] width 670 height 952
click at [797, 484] on input "******" at bounding box center [782, 478] width 113 height 39
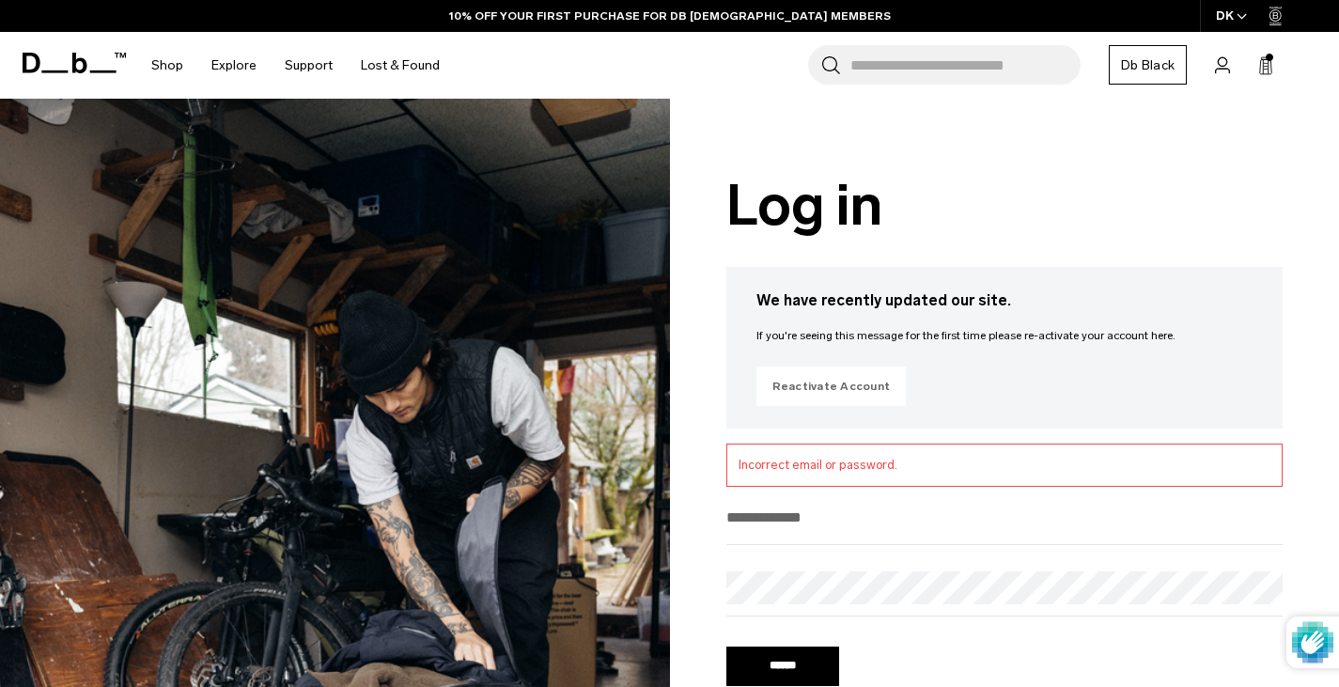
type input "**********"
click at [860, 384] on link "Reactivate Account" at bounding box center [832, 386] width 150 height 39
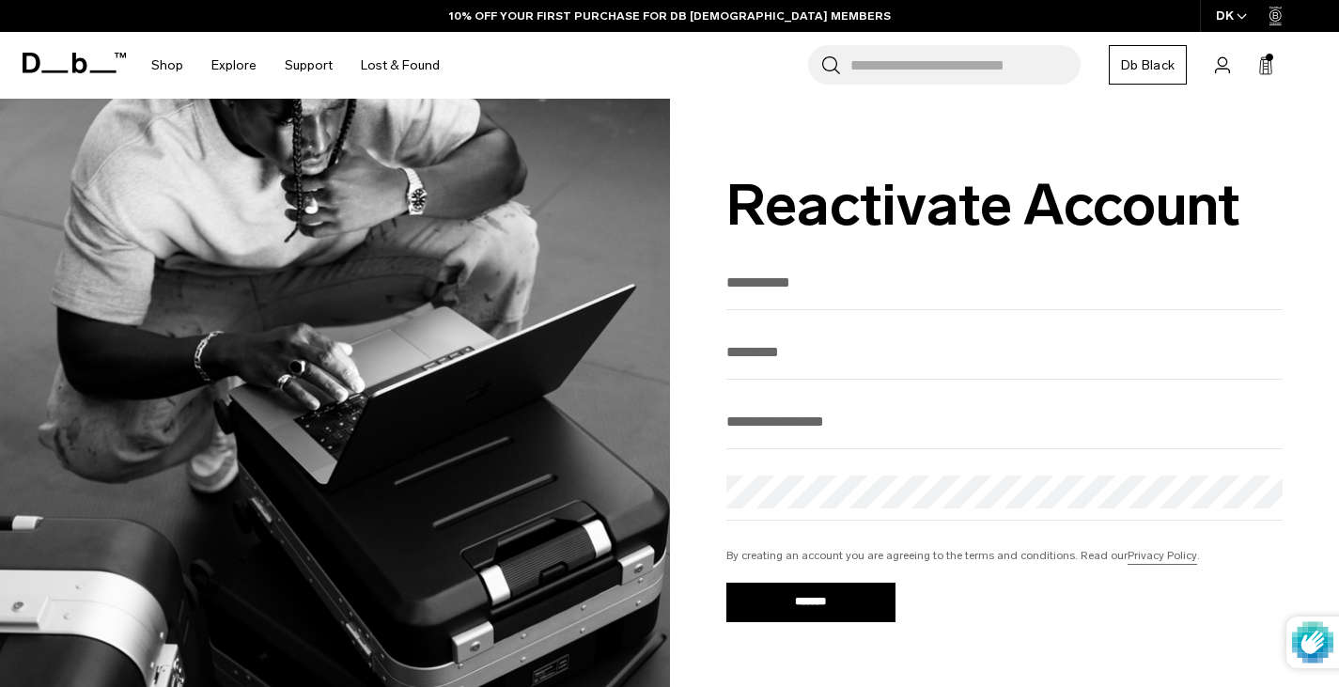
type input "**********"
click at [815, 291] on input "First Name" at bounding box center [1004, 282] width 557 height 31
type input "*****"
type input "******"
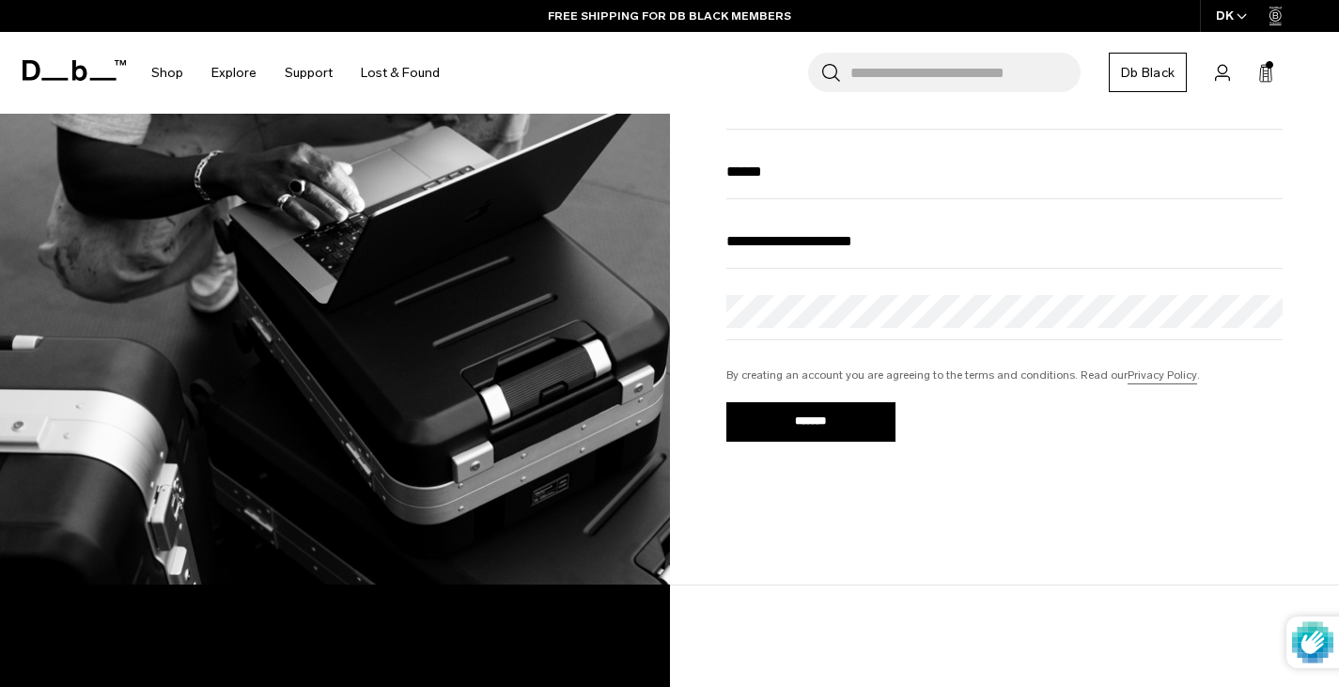
scroll to position [188, 0]
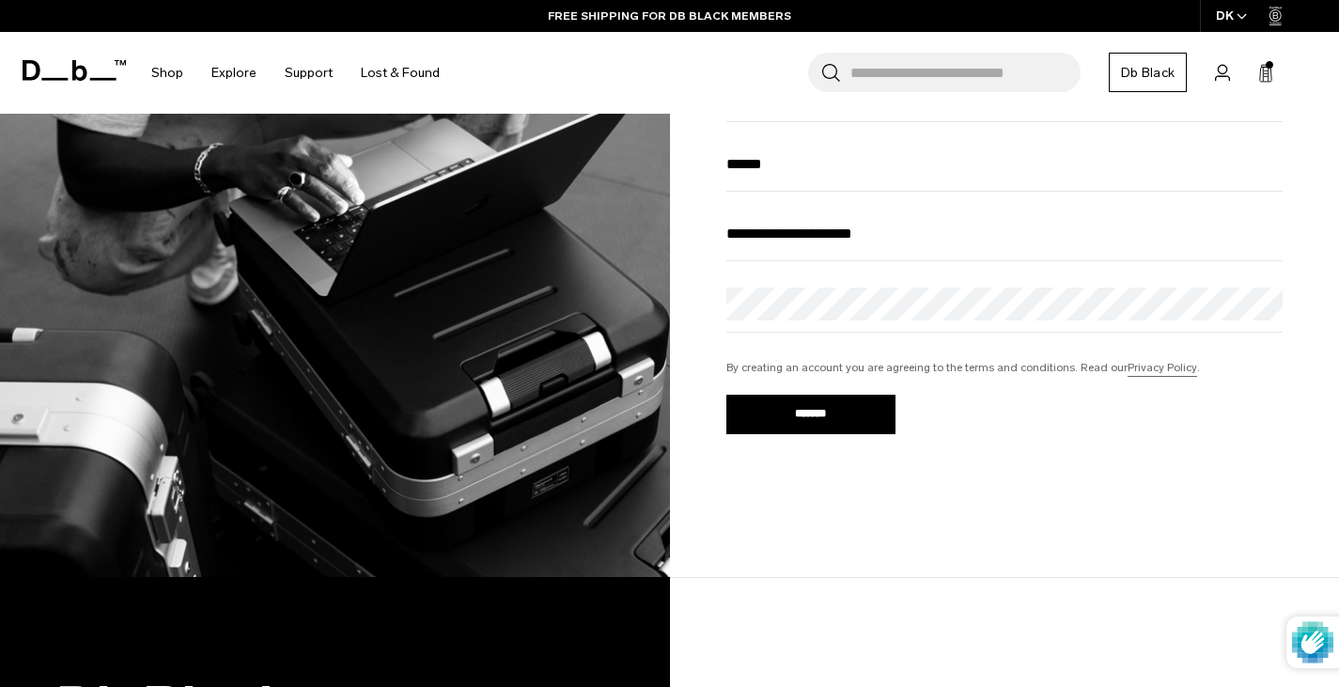
click at [822, 426] on input "*******" at bounding box center [810, 414] width 169 height 39
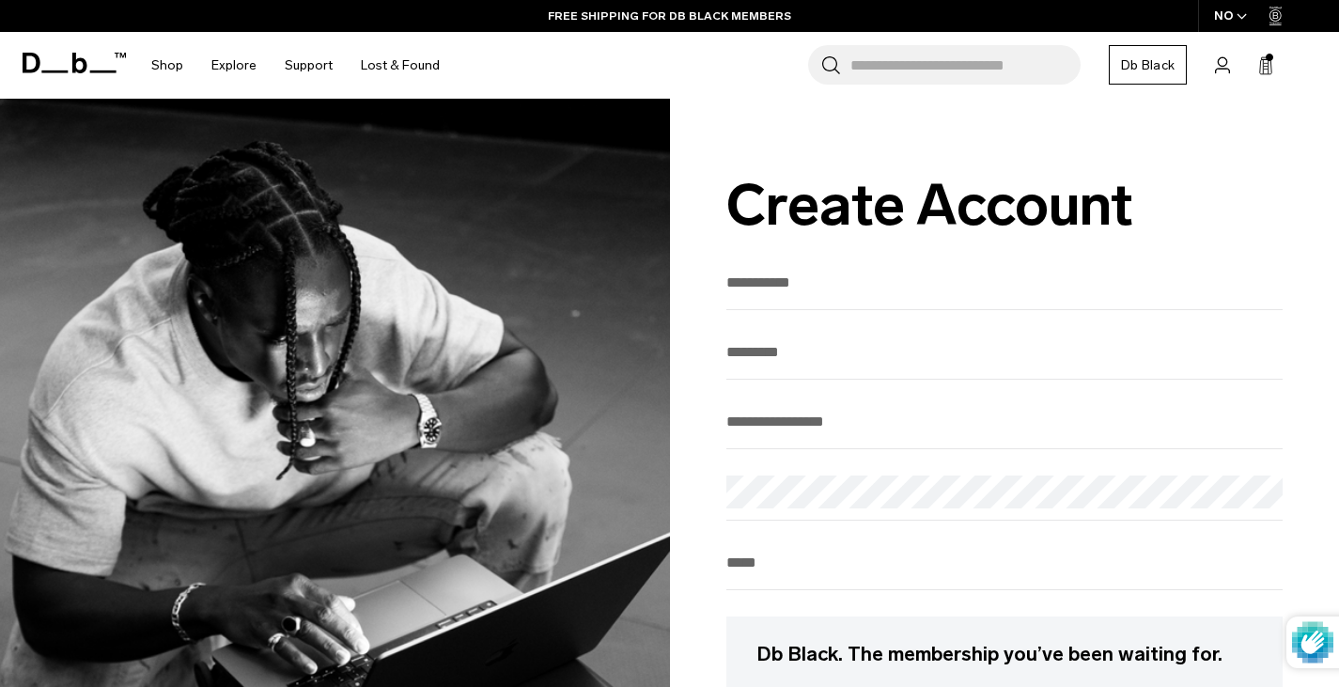
type input "**********"
click at [809, 281] on input "First Name" at bounding box center [1004, 282] width 557 height 31
type input "*****"
type input "******"
type input "********"
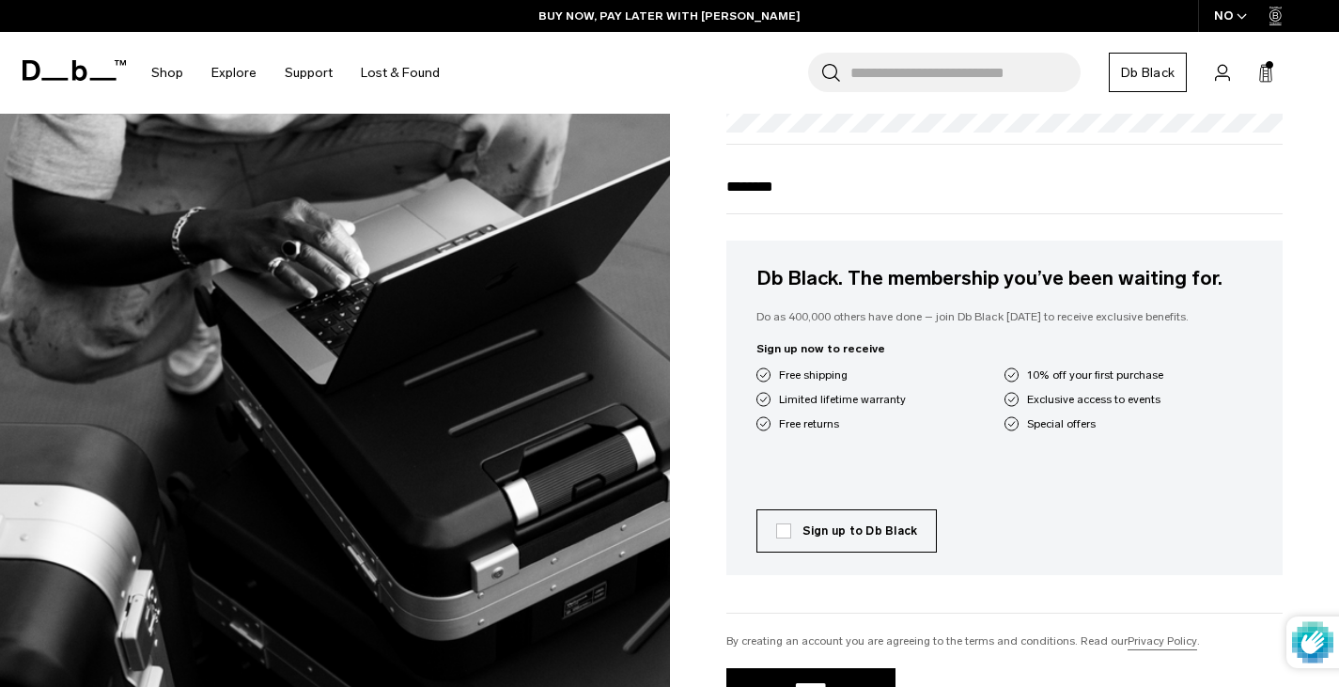
scroll to position [470, 0]
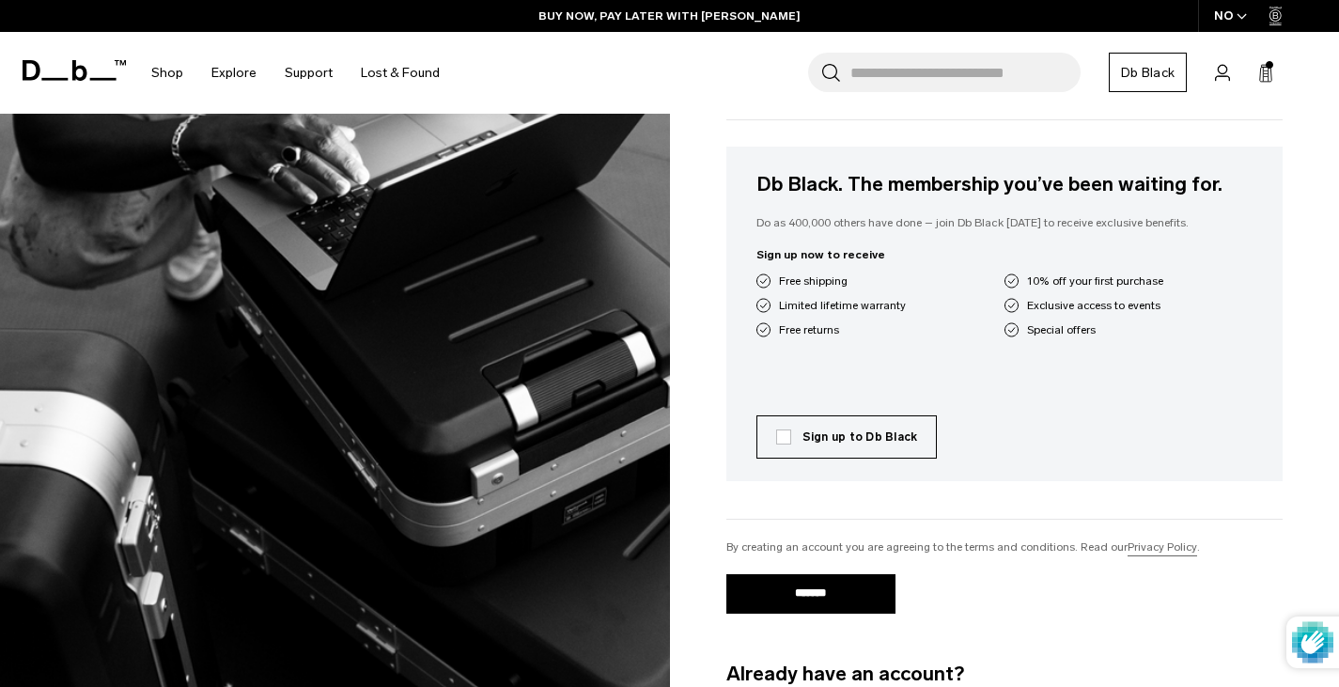
click at [776, 444] on label "Sign up to Db Black" at bounding box center [847, 437] width 142 height 17
click at [808, 594] on input "*******" at bounding box center [810, 593] width 169 height 39
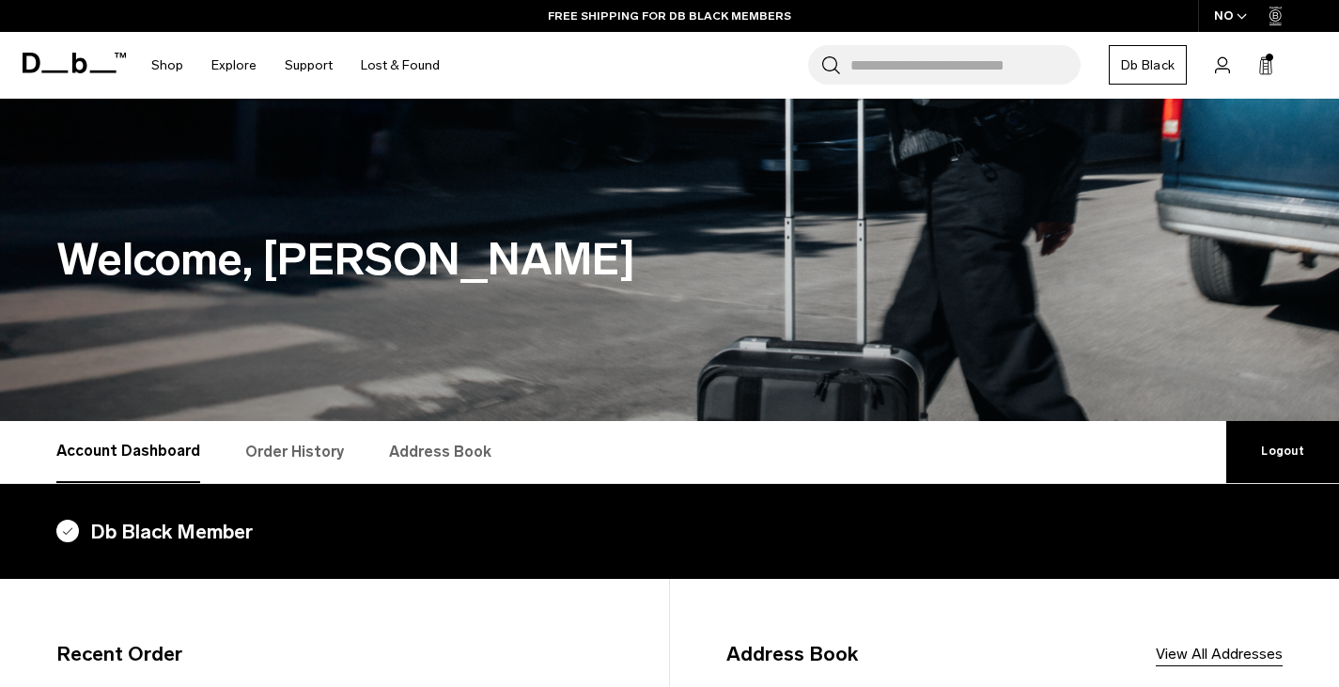
click at [0, 0] on span "Account" at bounding box center [0, 0] width 0 height 0
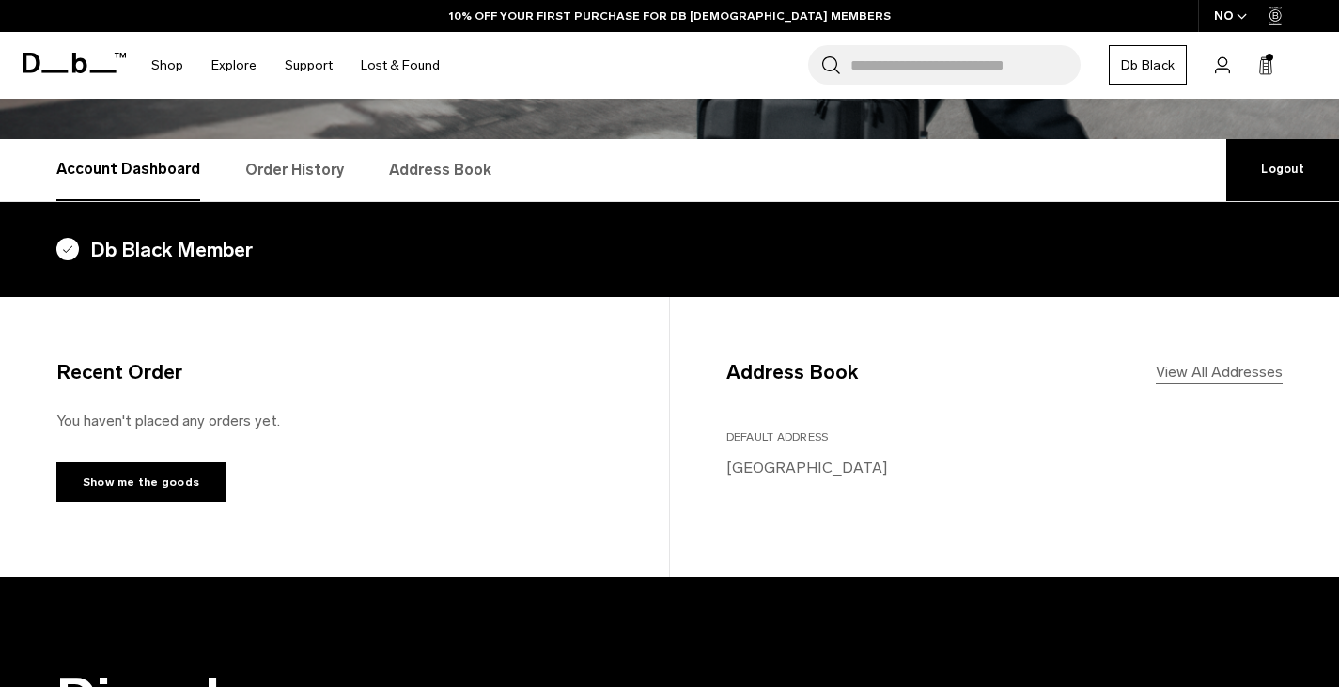
click at [1212, 374] on link "View All Addresses" at bounding box center [1219, 372] width 127 height 23
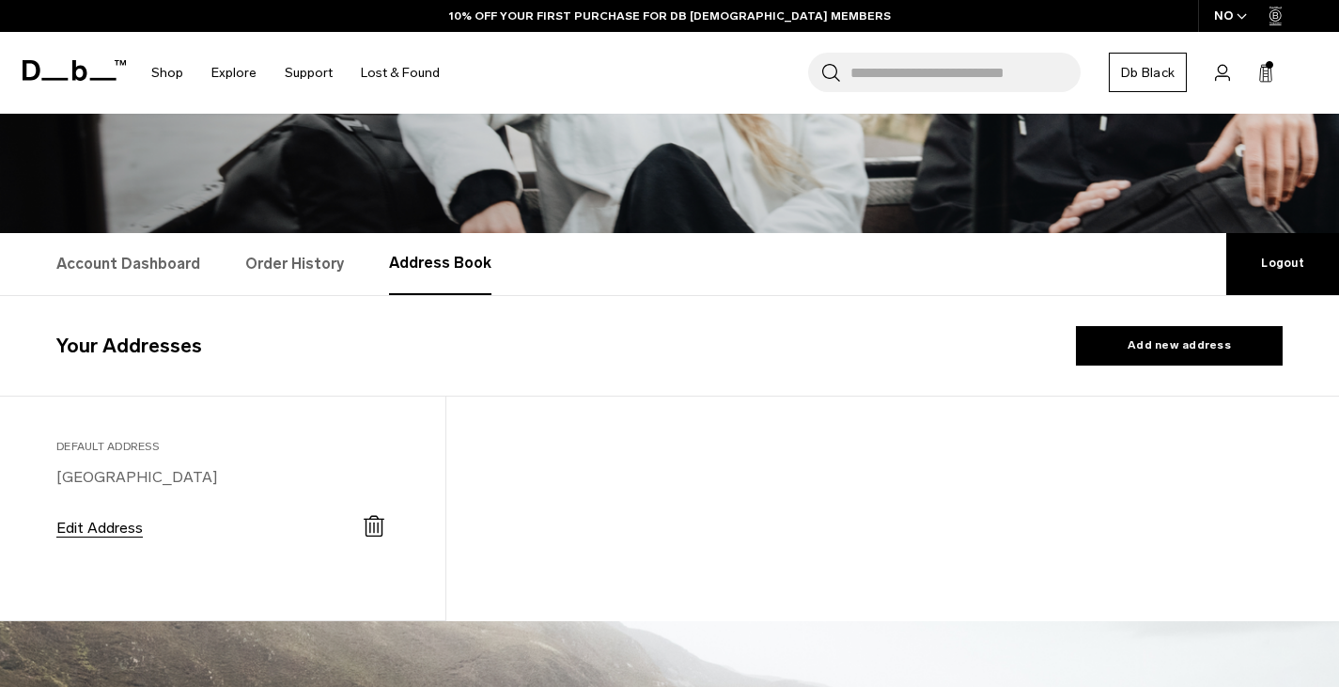
click at [93, 527] on button "Edit Address" at bounding box center [99, 528] width 86 height 17
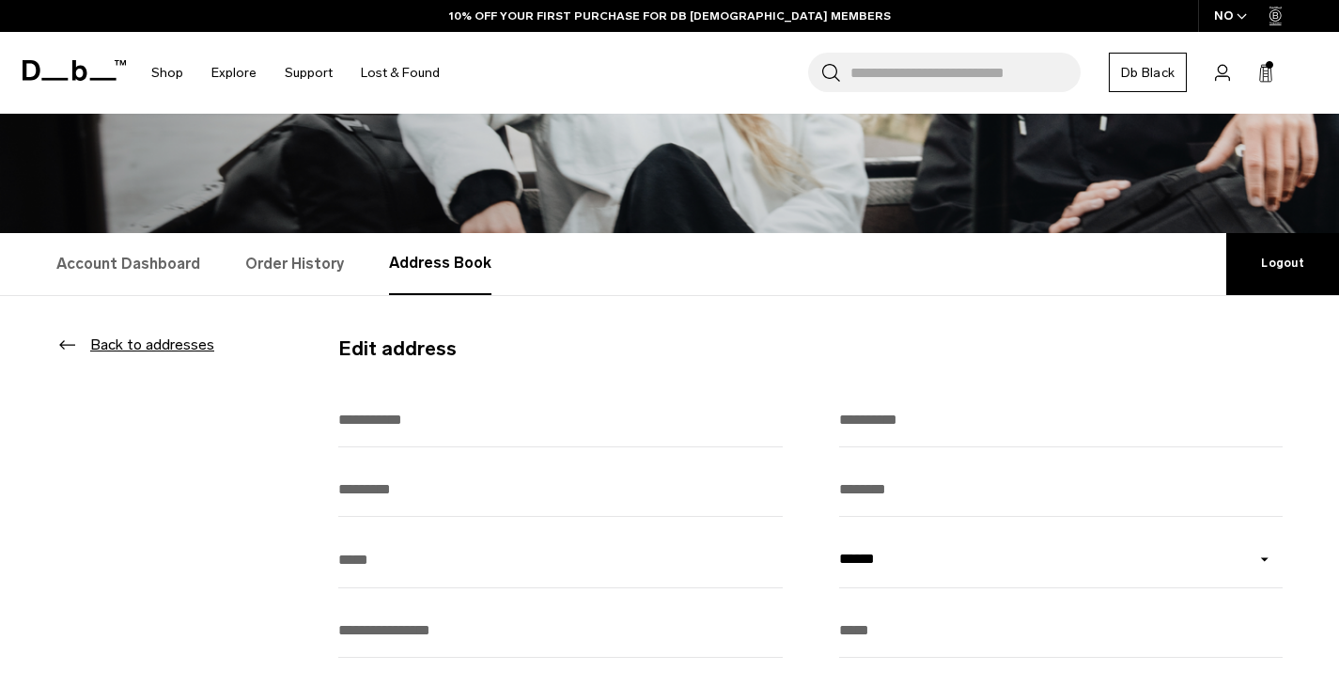
click at [556, 429] on input "text" at bounding box center [560, 420] width 445 height 54
type input "*****"
type input "******"
type input "**********"
type input "*********"
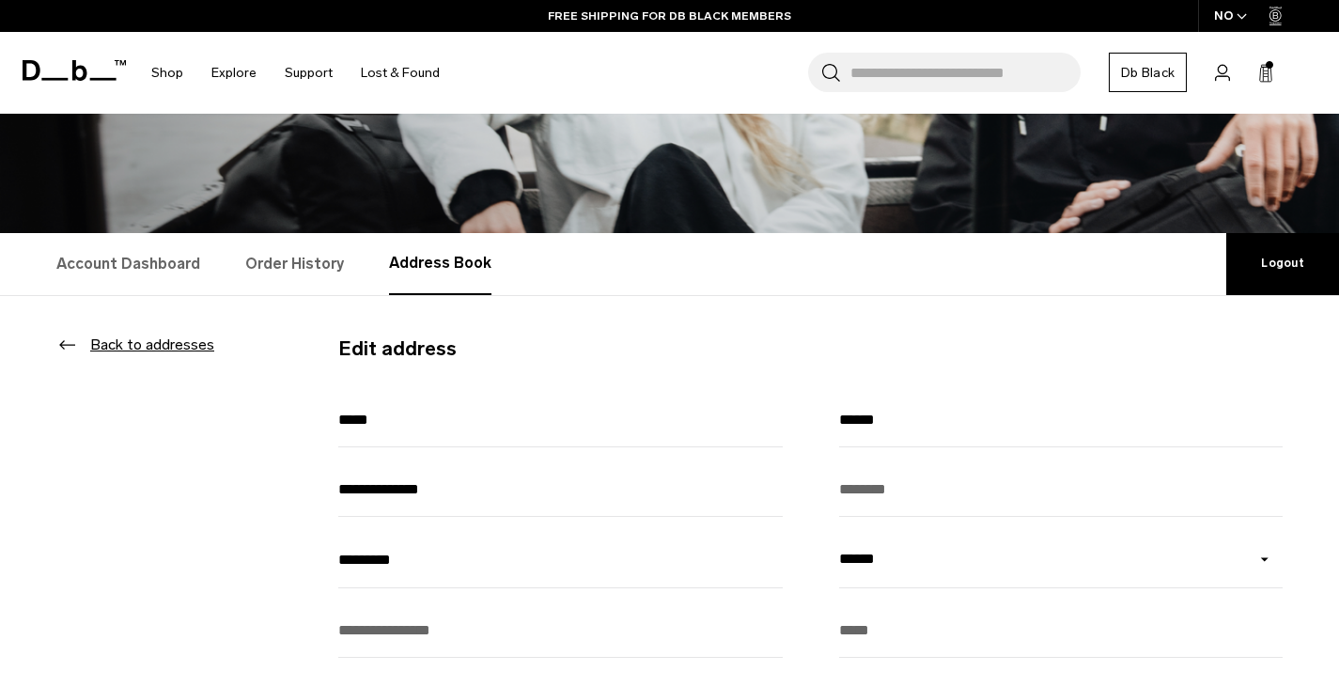
select select "*******"
type input "****"
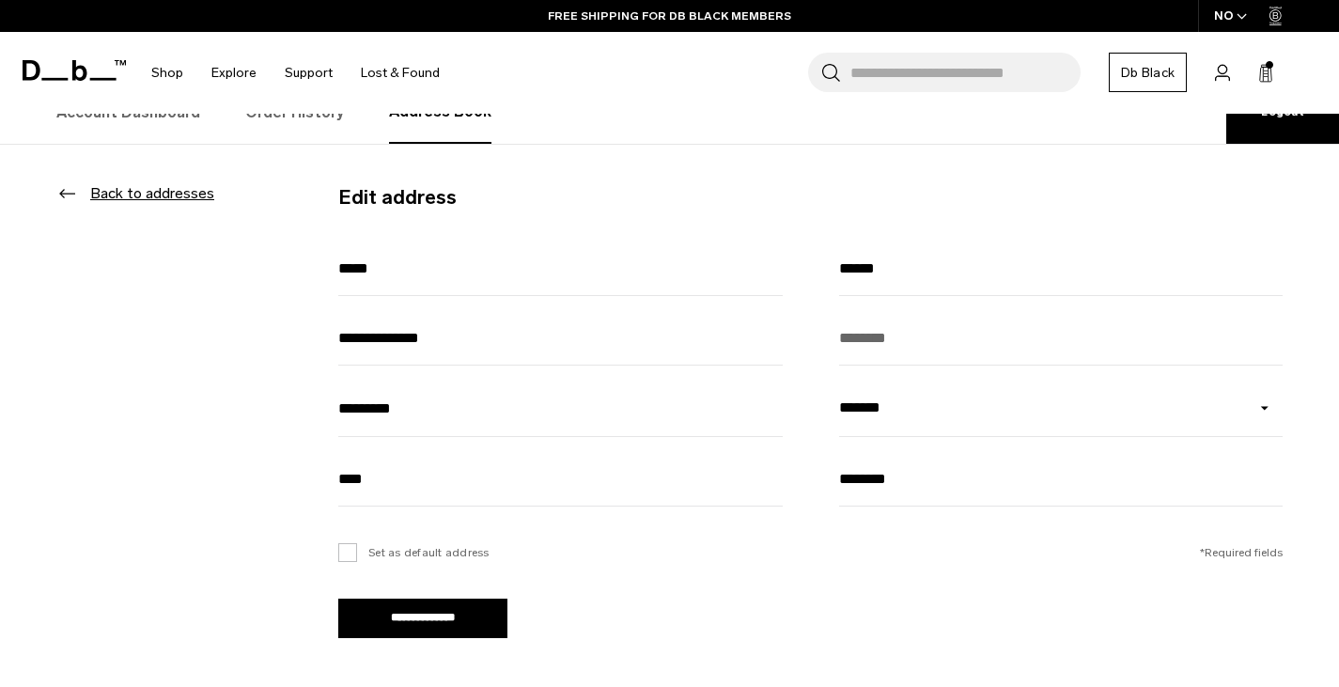
scroll to position [376, 0]
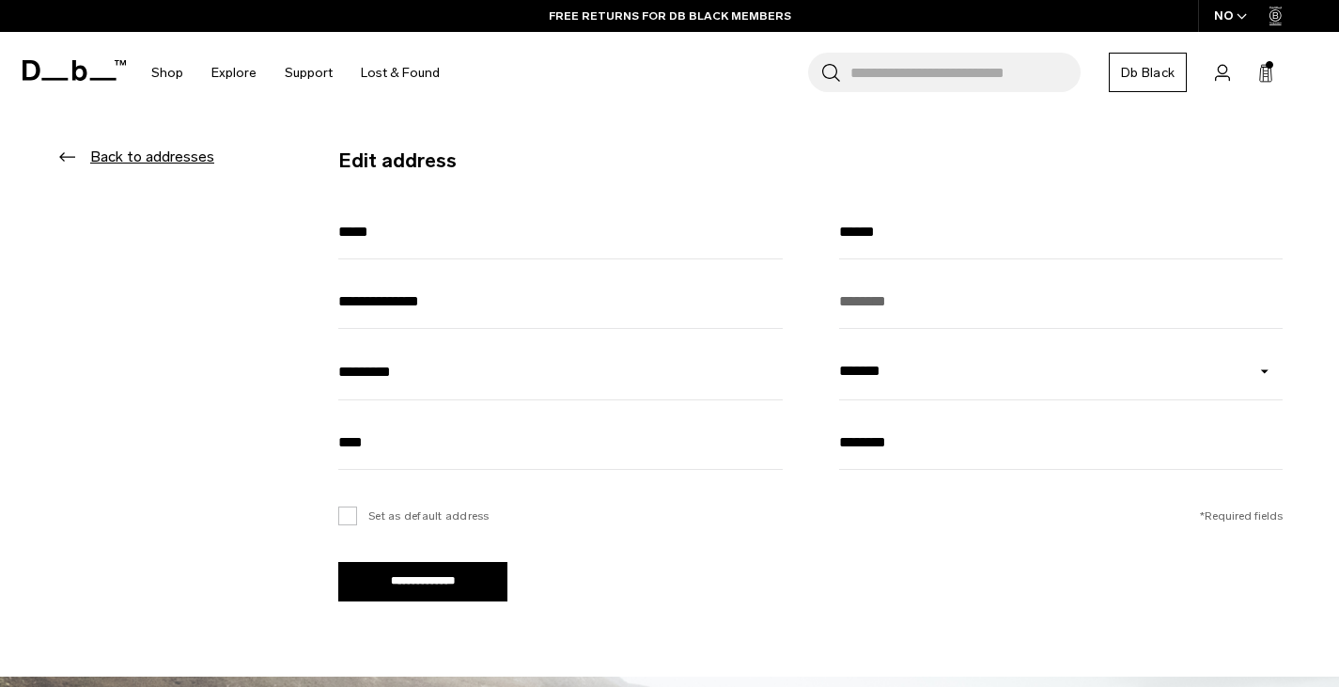
click at [845, 445] on input "********" at bounding box center [1061, 442] width 445 height 54
click at [465, 594] on input "**********" at bounding box center [422, 581] width 169 height 39
type input "**********"
click at [1008, 598] on div "**********" at bounding box center [810, 374] width 945 height 457
click at [345, 520] on label "Set as default address" at bounding box center [413, 516] width 151 height 17
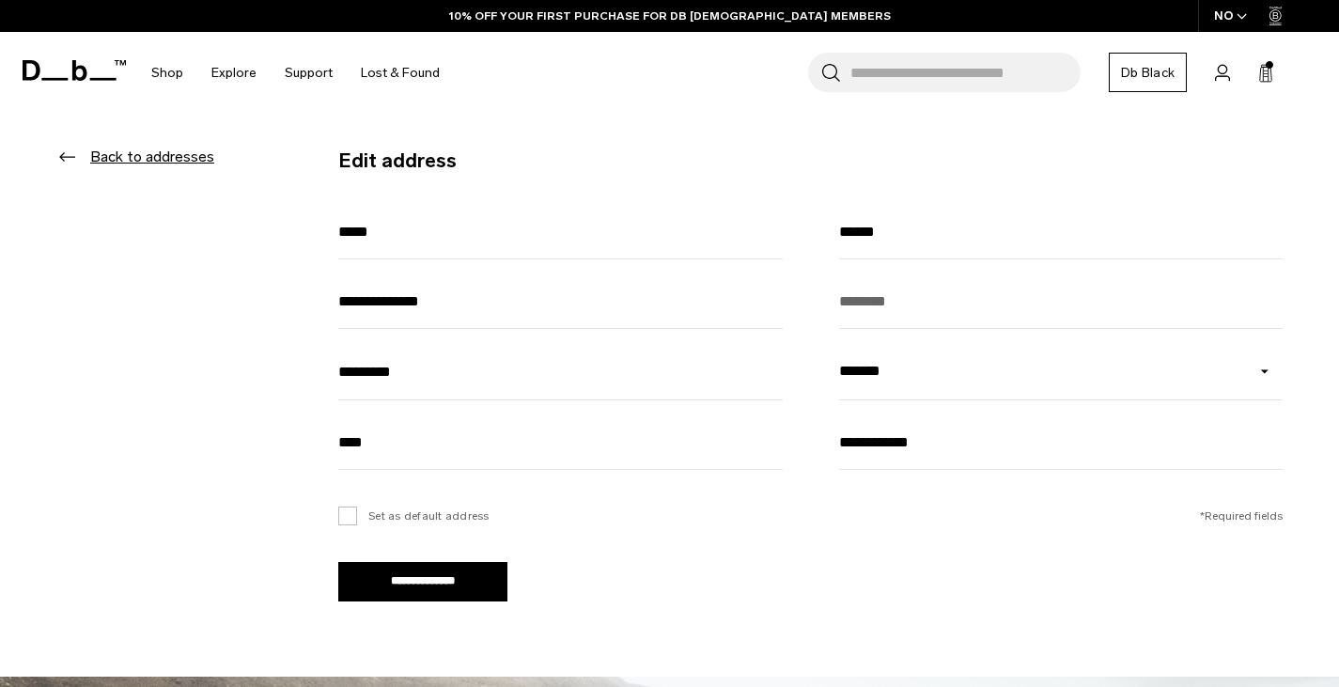
click at [421, 589] on input "**********" at bounding box center [422, 581] width 169 height 39
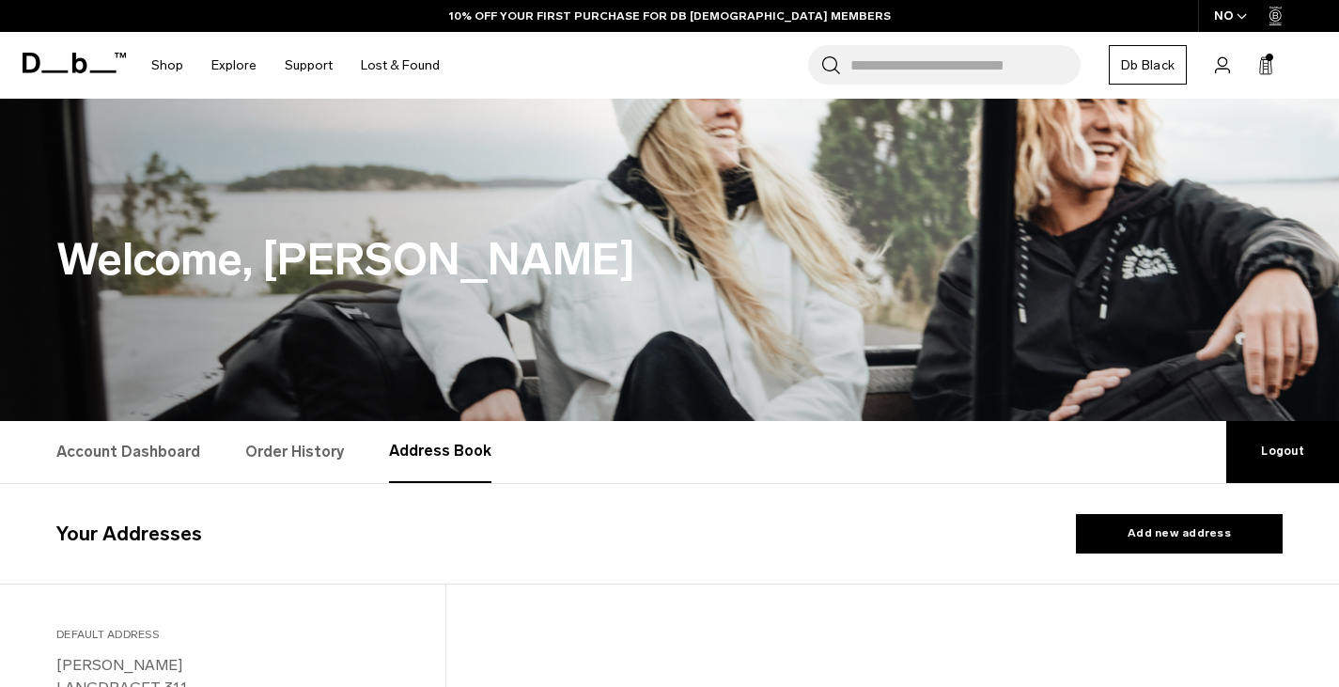
select select "*******"
click at [1245, 15] on icon "button" at bounding box center [1242, 16] width 8 height 5
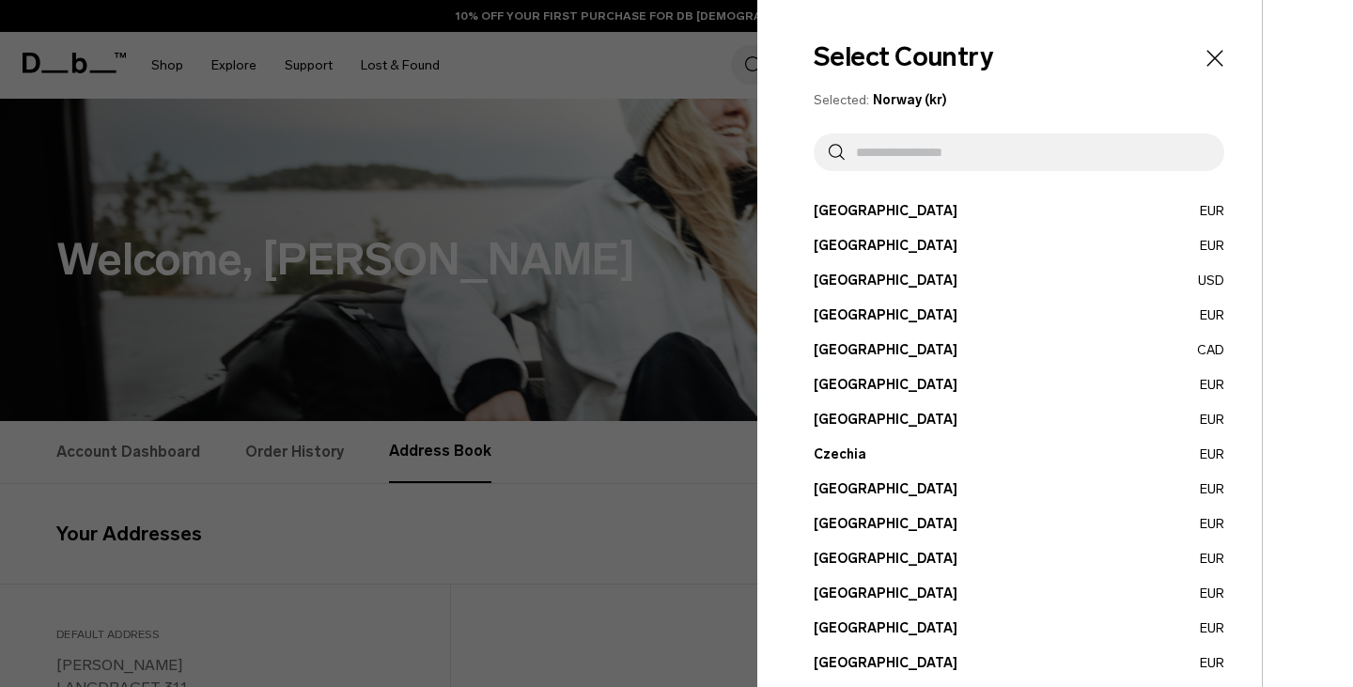
click at [853, 484] on button "[GEOGRAPHIC_DATA] EUR" at bounding box center [1019, 489] width 411 height 20
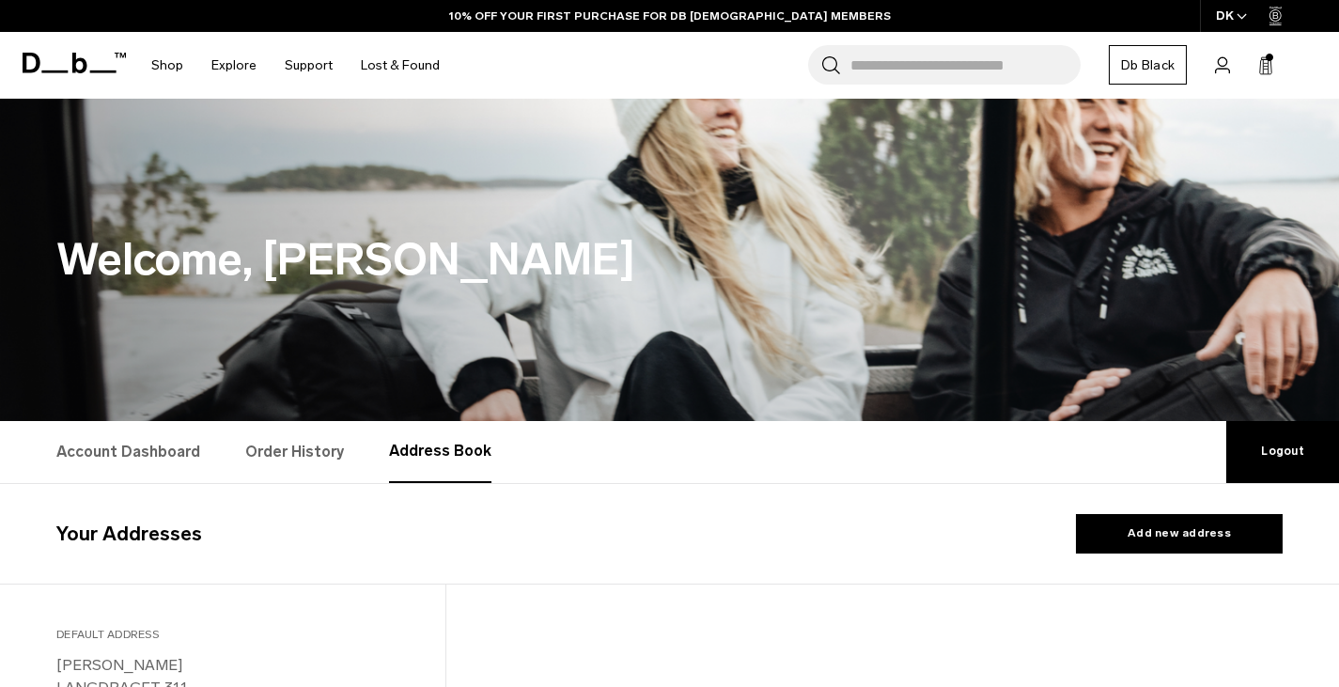
select select "*******"
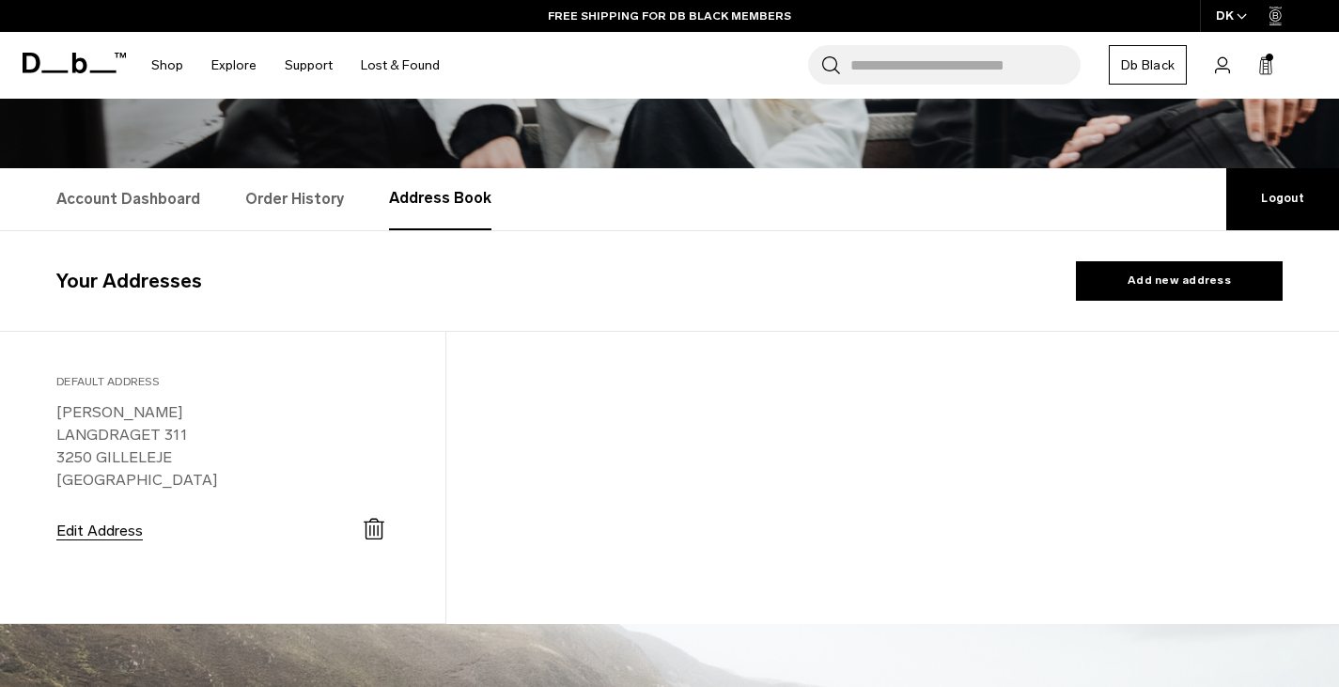
scroll to position [94, 0]
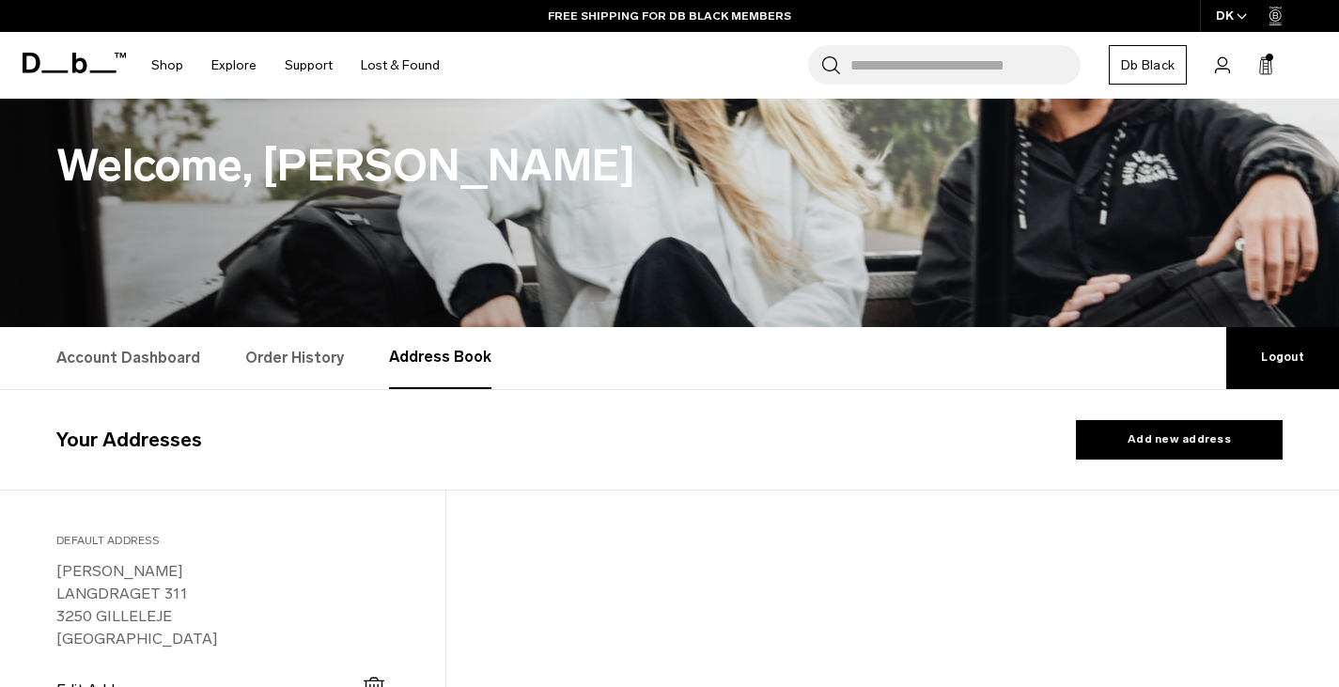
click at [117, 345] on link "Account Dashboard" at bounding box center [128, 358] width 144 height 62
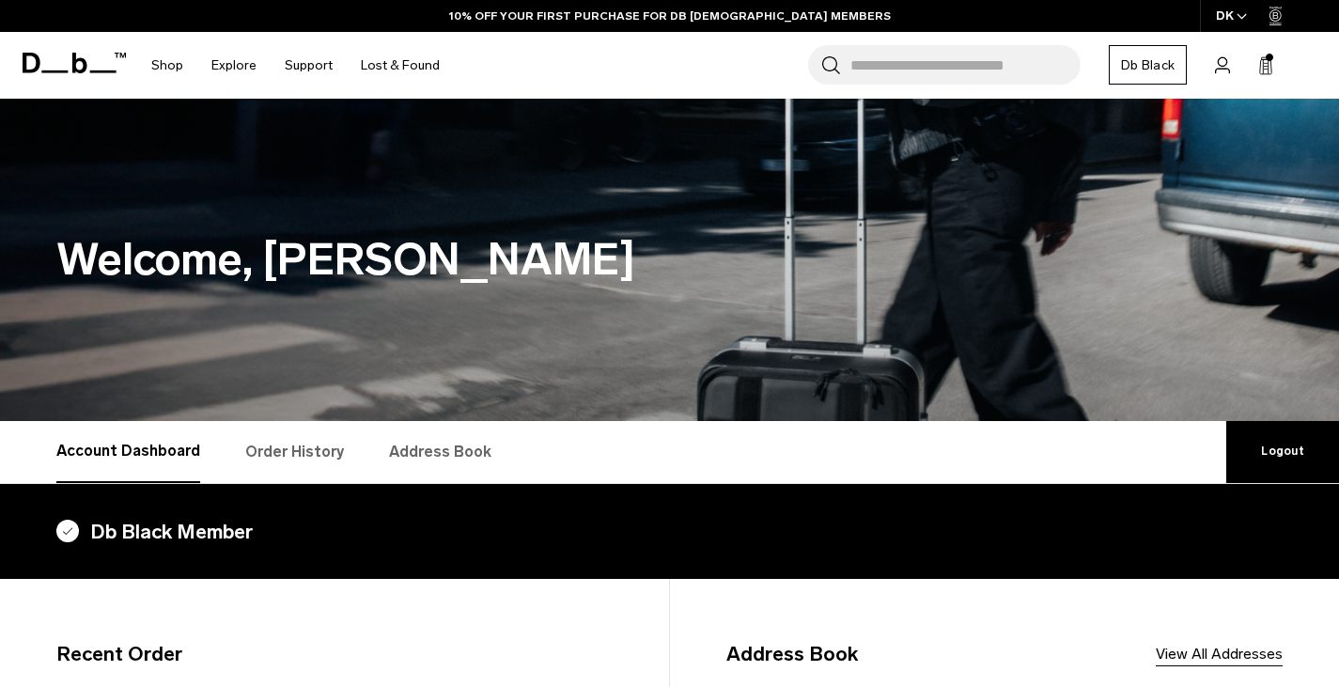
click at [0, 0] on span "Bag" at bounding box center [0, 0] width 0 height 0
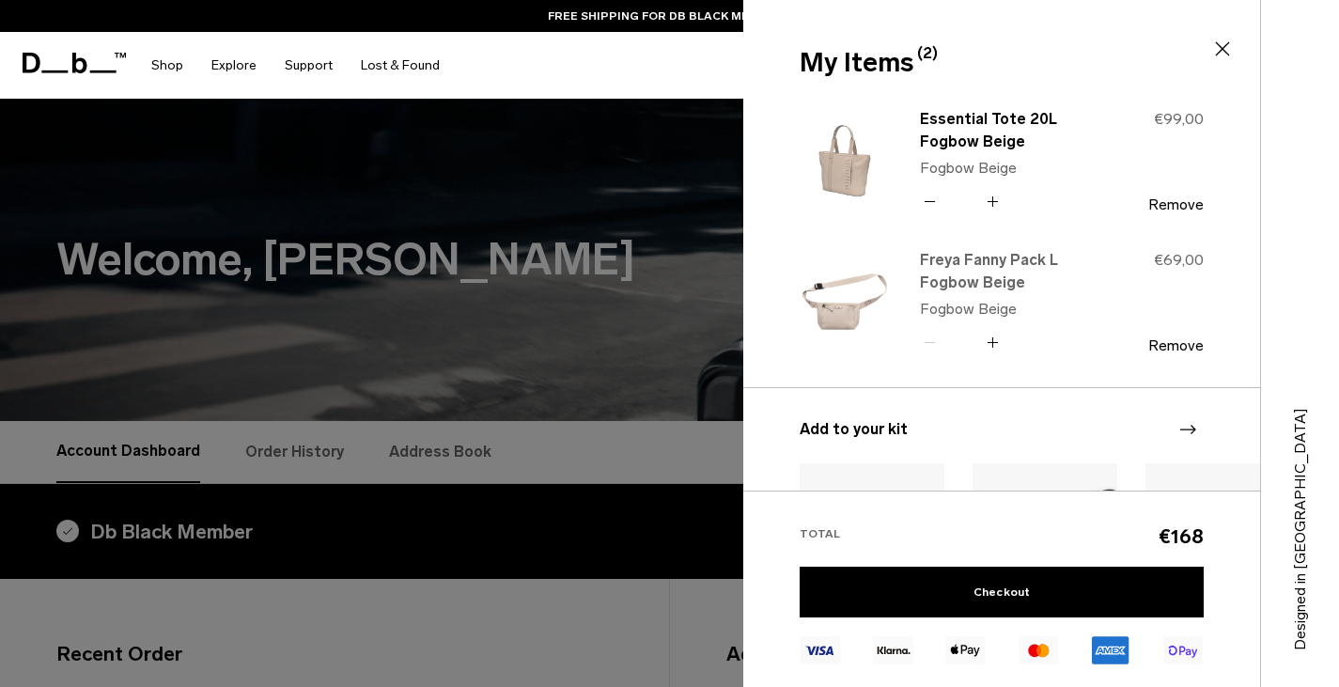
click at [978, 276] on link "Freya Fanny Pack L Fogbow Beige" at bounding box center [1002, 271] width 165 height 45
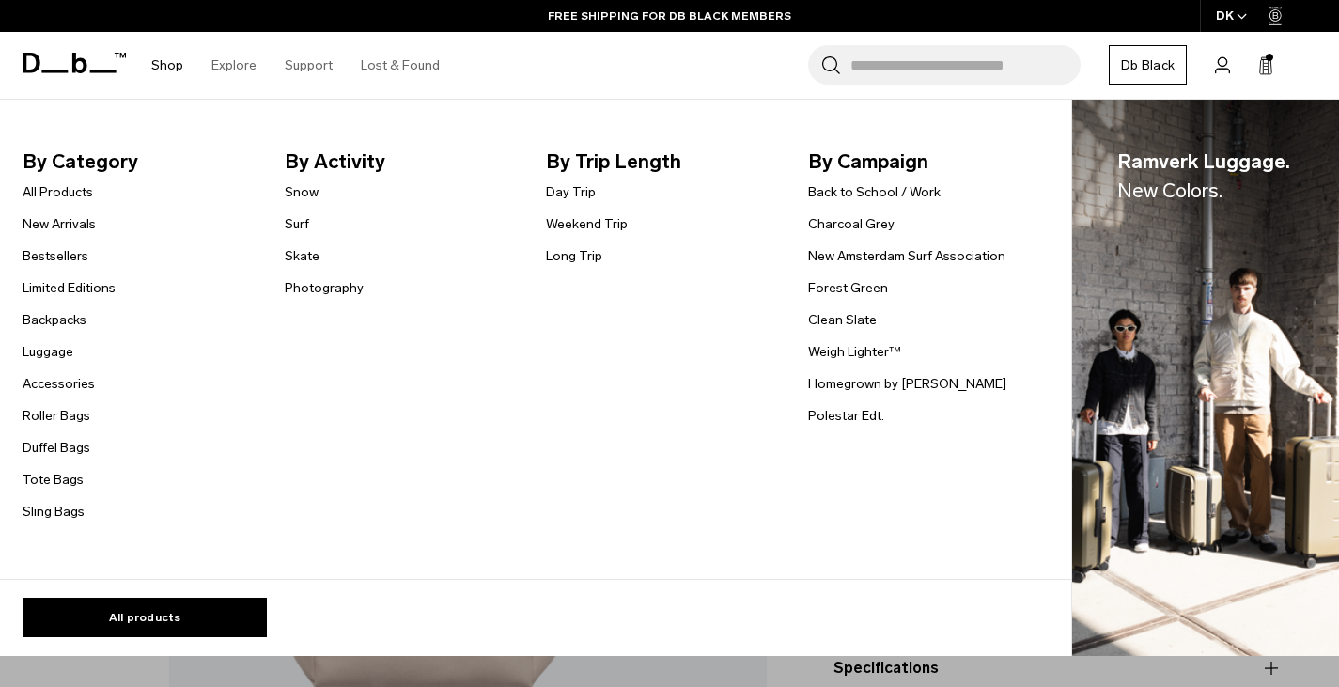
click at [175, 65] on link "Shop" at bounding box center [167, 65] width 32 height 67
click at [64, 226] on link "New Arrivals" at bounding box center [59, 224] width 73 height 20
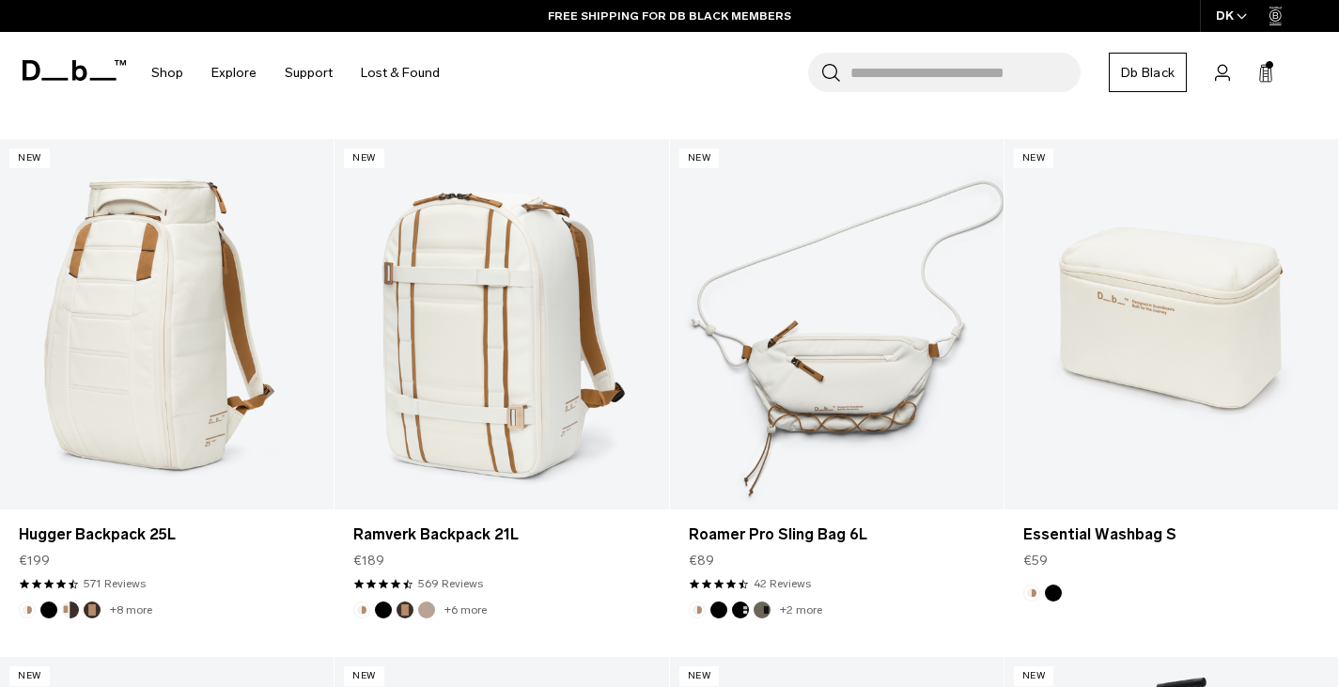
scroll to position [2162, 0]
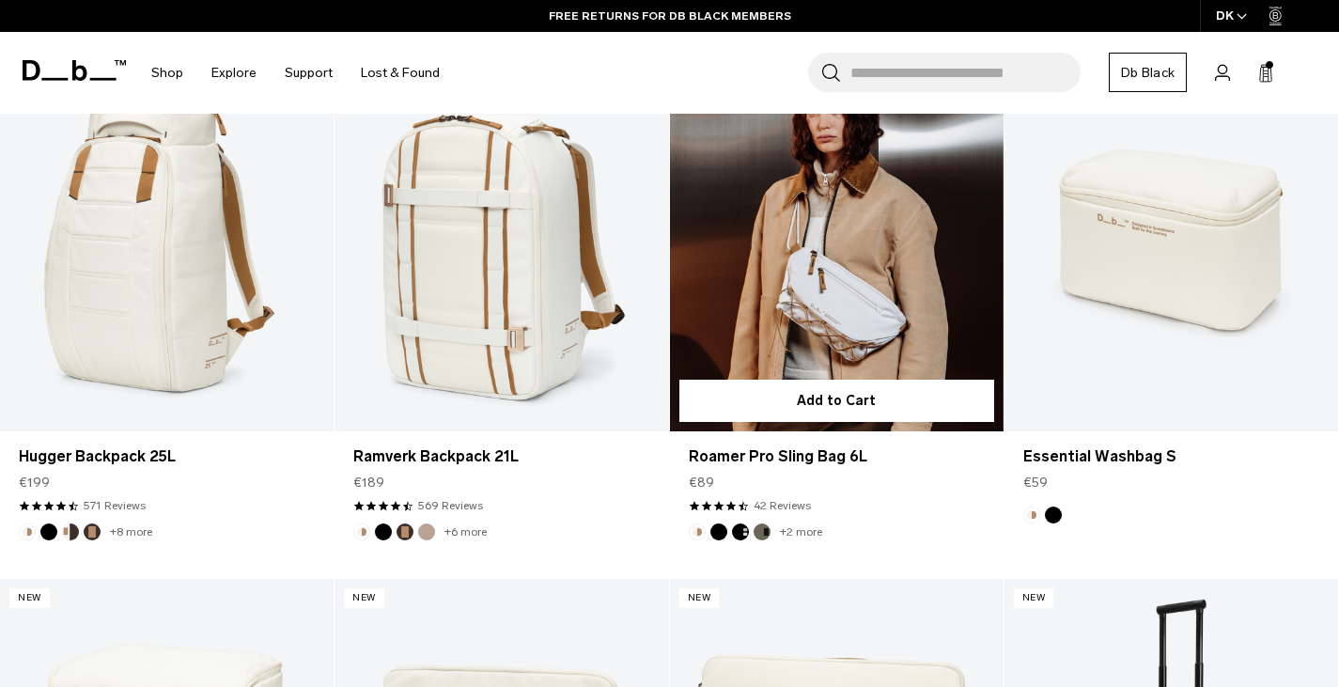
click at [825, 317] on link "Roamer Pro Sling Bag 6L" at bounding box center [837, 246] width 334 height 371
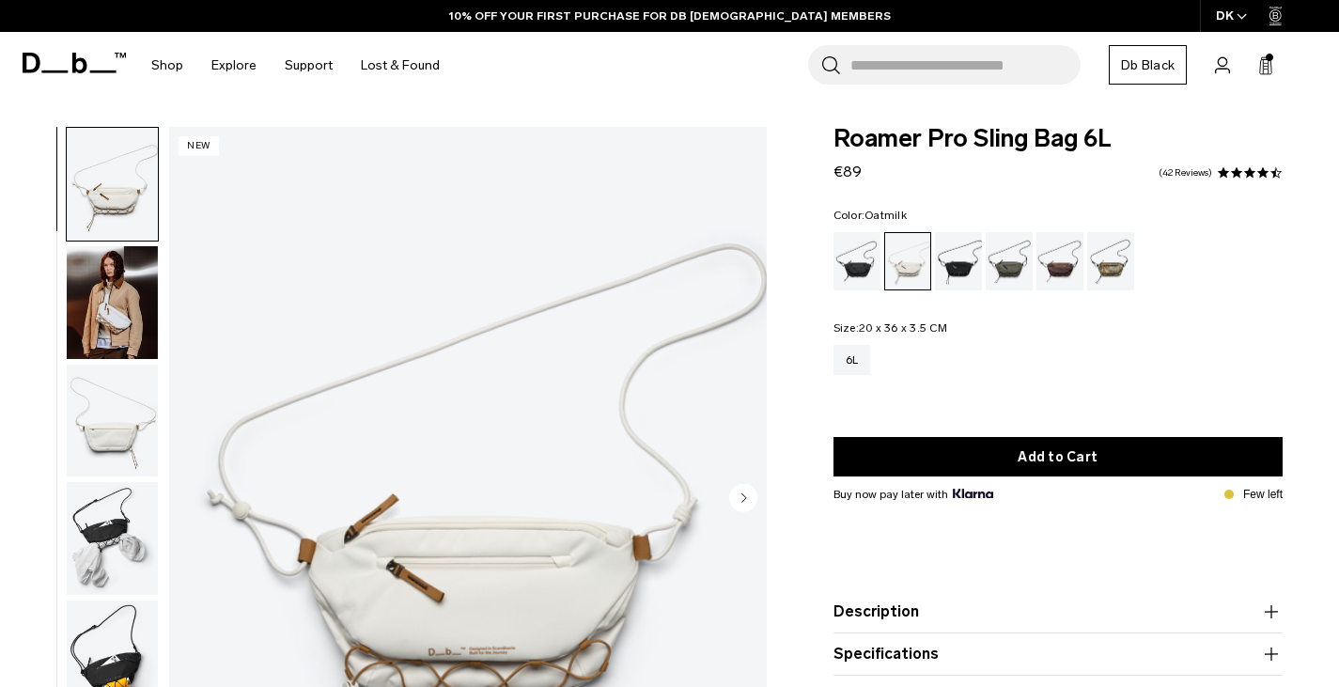
click at [118, 525] on img "button" at bounding box center [112, 538] width 91 height 113
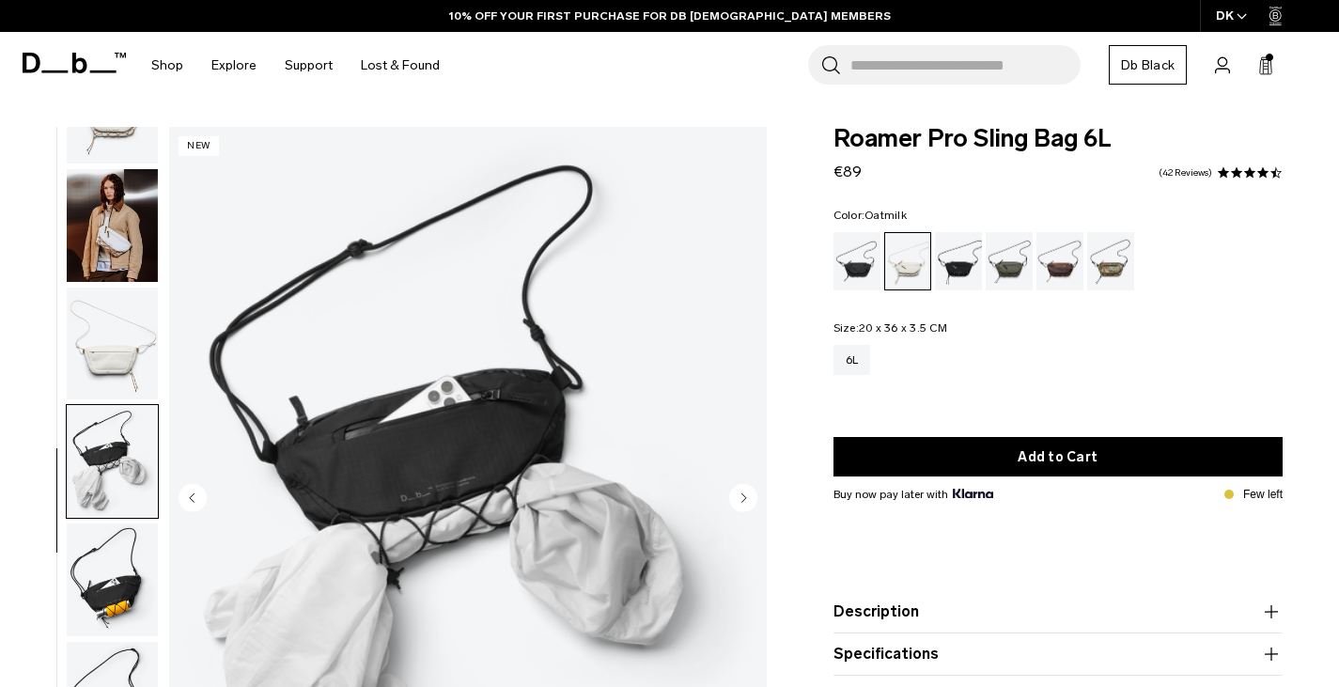
click at [124, 579] on img "button" at bounding box center [112, 579] width 91 height 113
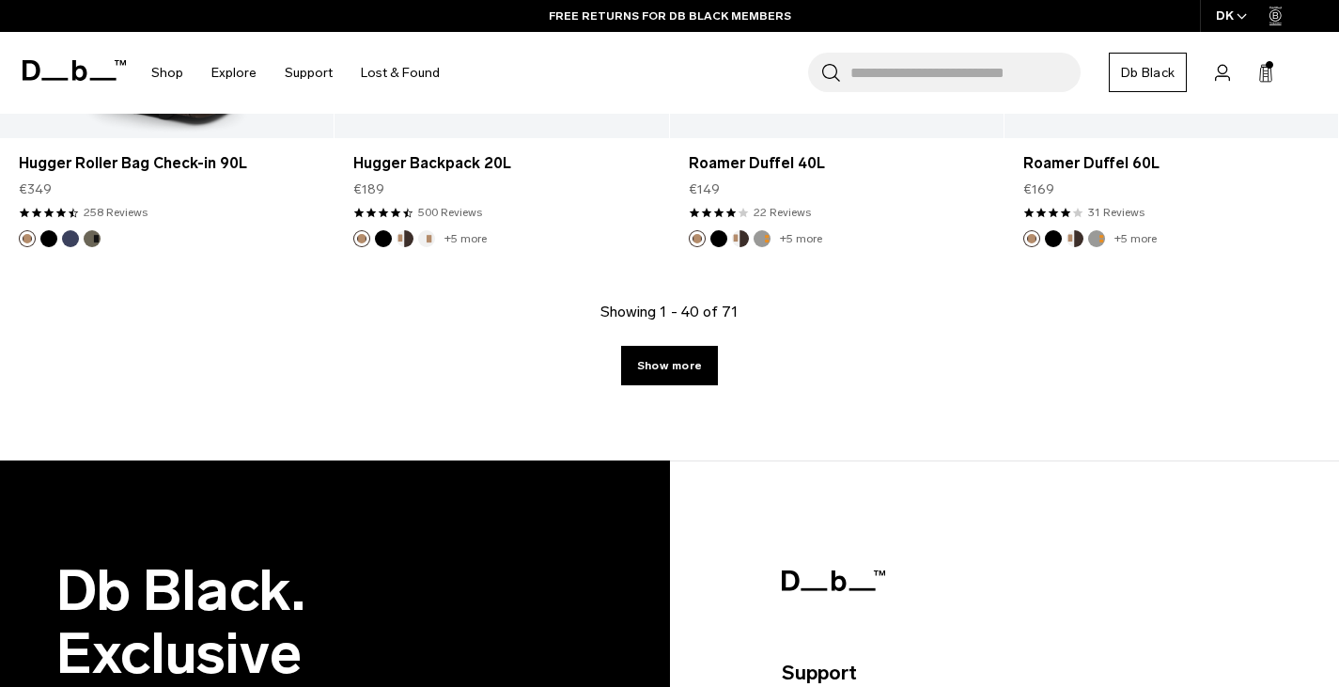
scroll to position [5661, 0]
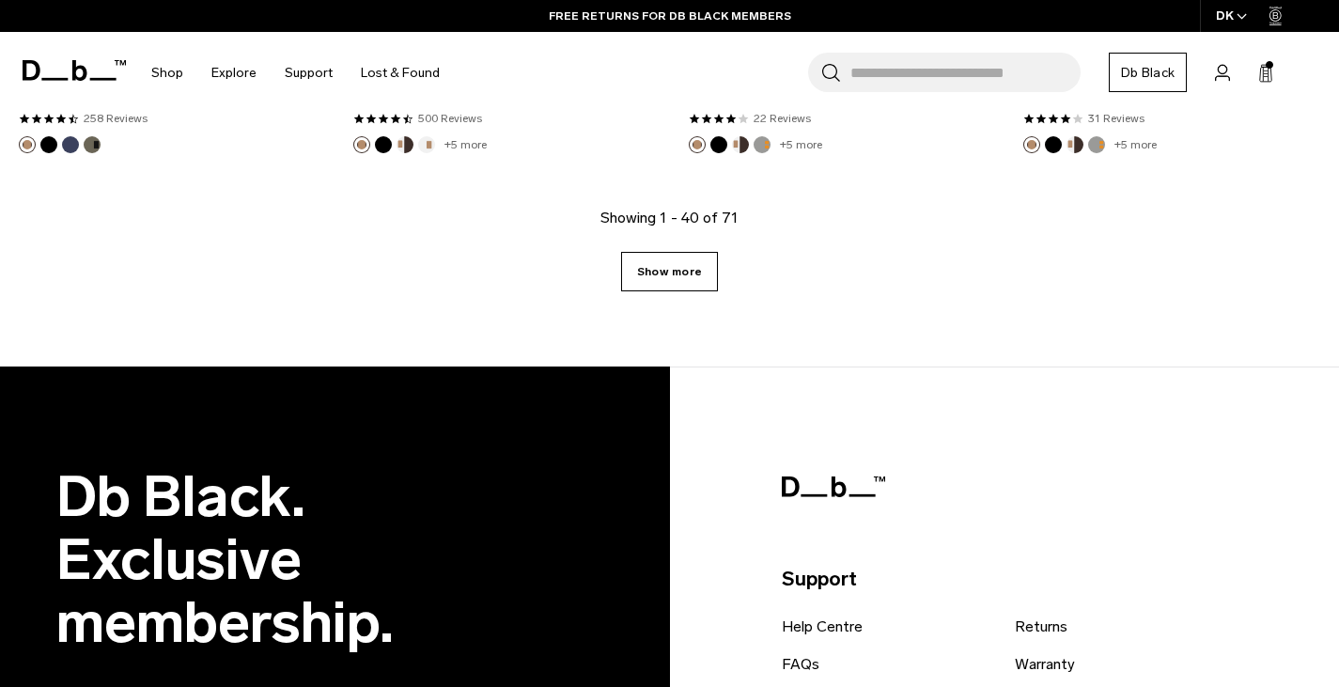
click at [666, 279] on link "Show more" at bounding box center [669, 271] width 97 height 39
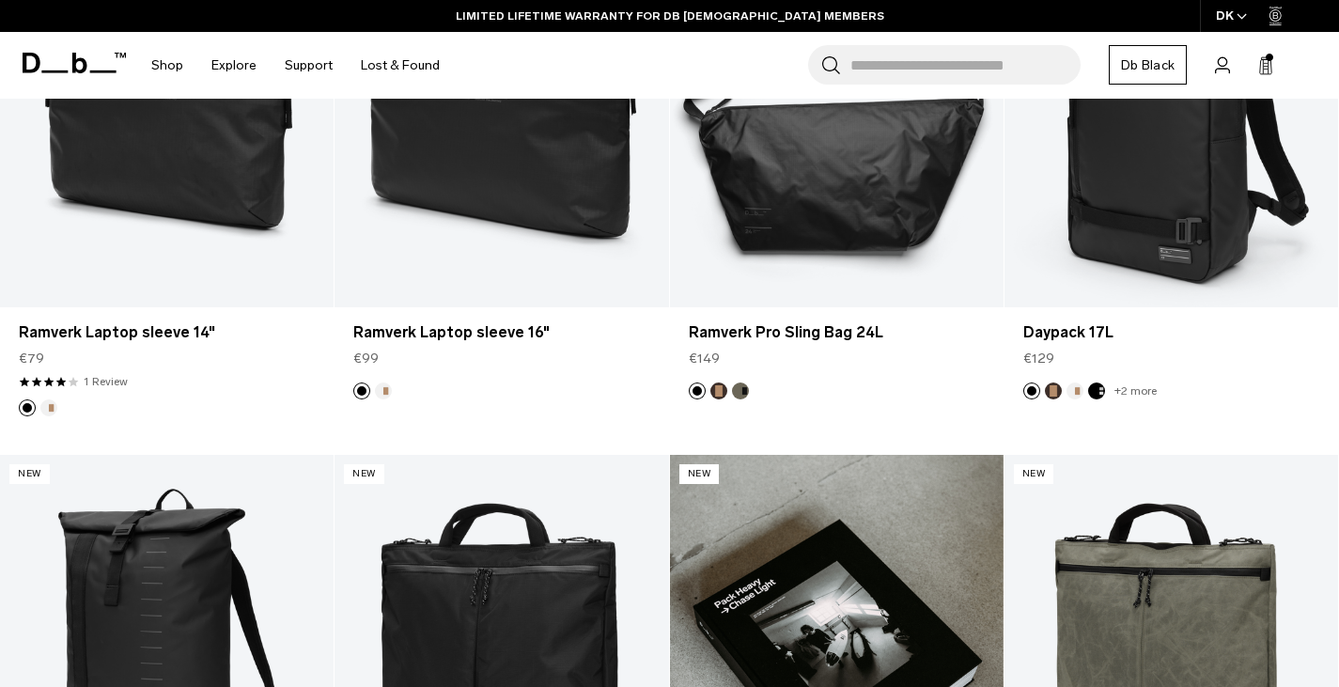
scroll to position [5024, 0]
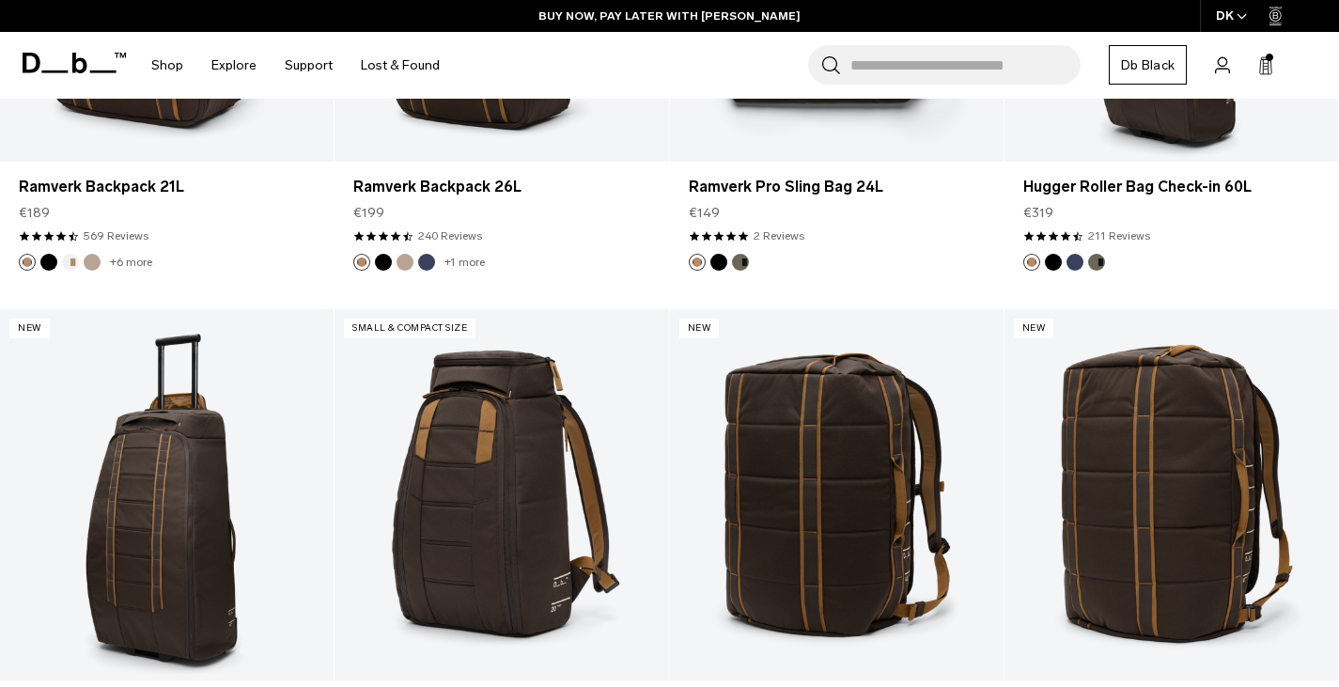
click at [0, 0] on span "Bag" at bounding box center [0, 0] width 0 height 0
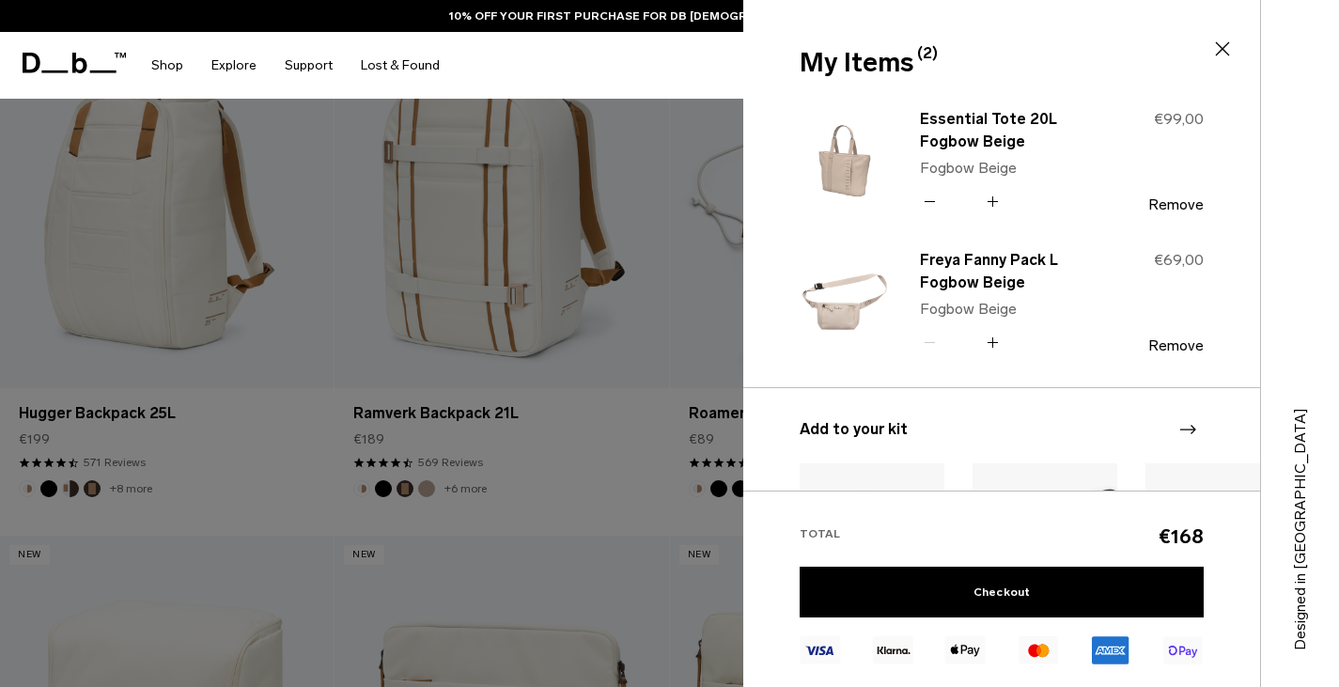
scroll to position [0, 0]
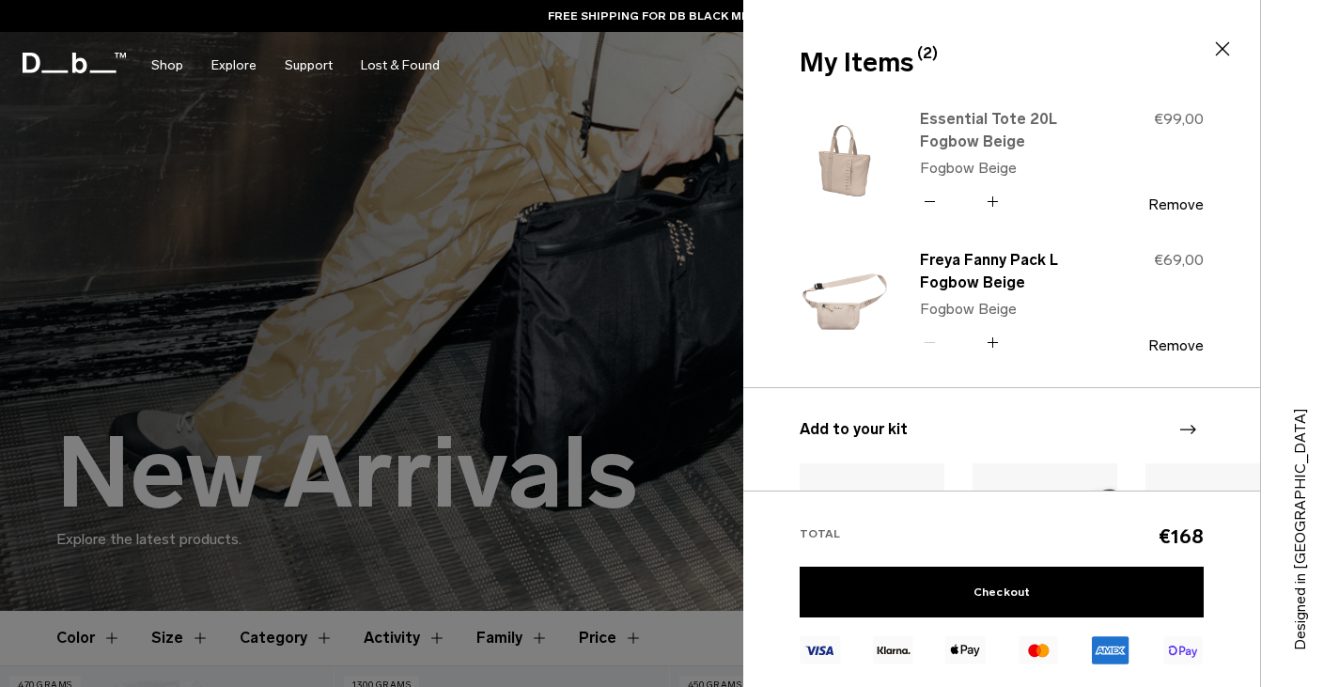
click at [1007, 129] on link "Essential Tote 20L Fogbow Beige" at bounding box center [1002, 130] width 165 height 45
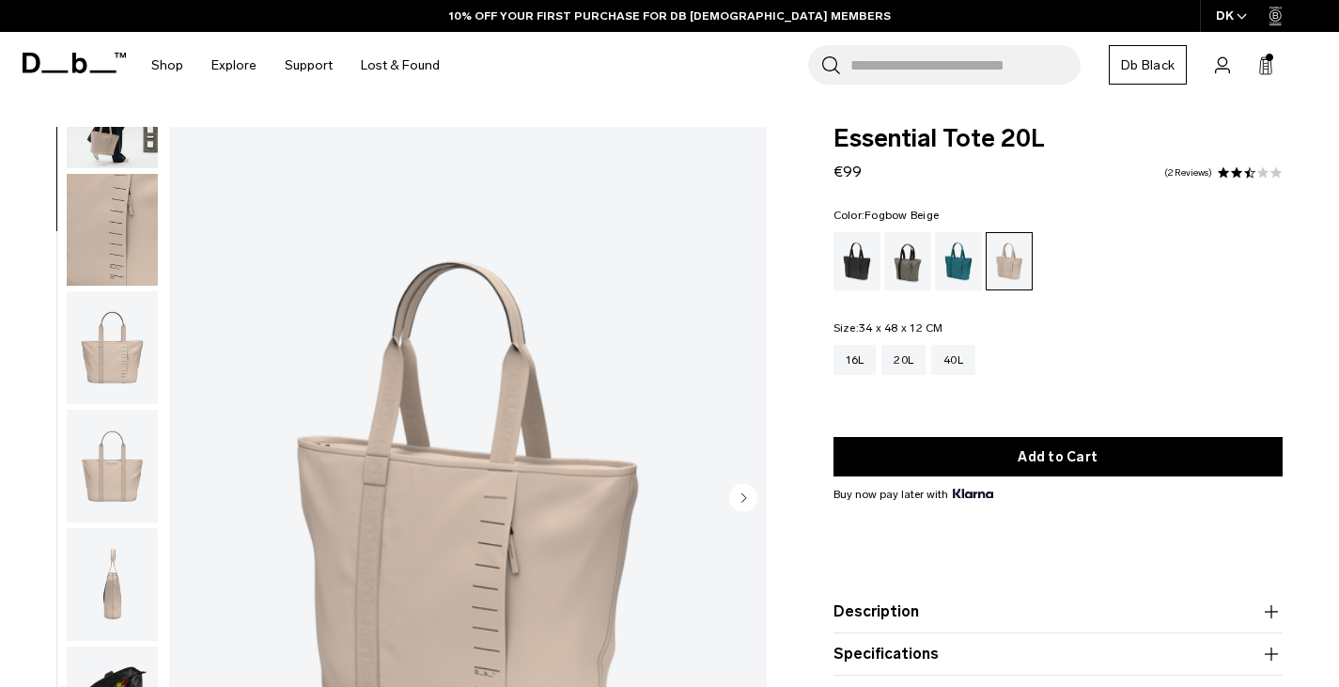
scroll to position [195, 0]
click at [113, 570] on img "button" at bounding box center [112, 579] width 91 height 113
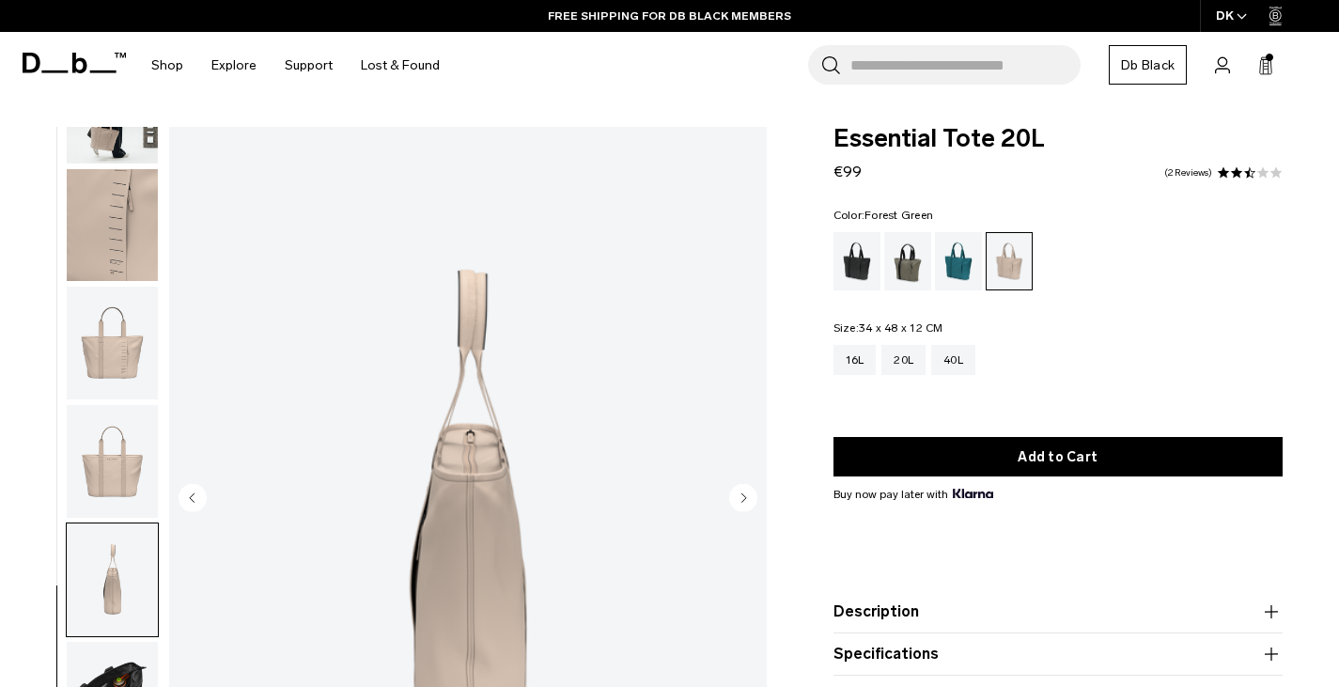
click at [905, 261] on div "Forest Green" at bounding box center [908, 261] width 48 height 58
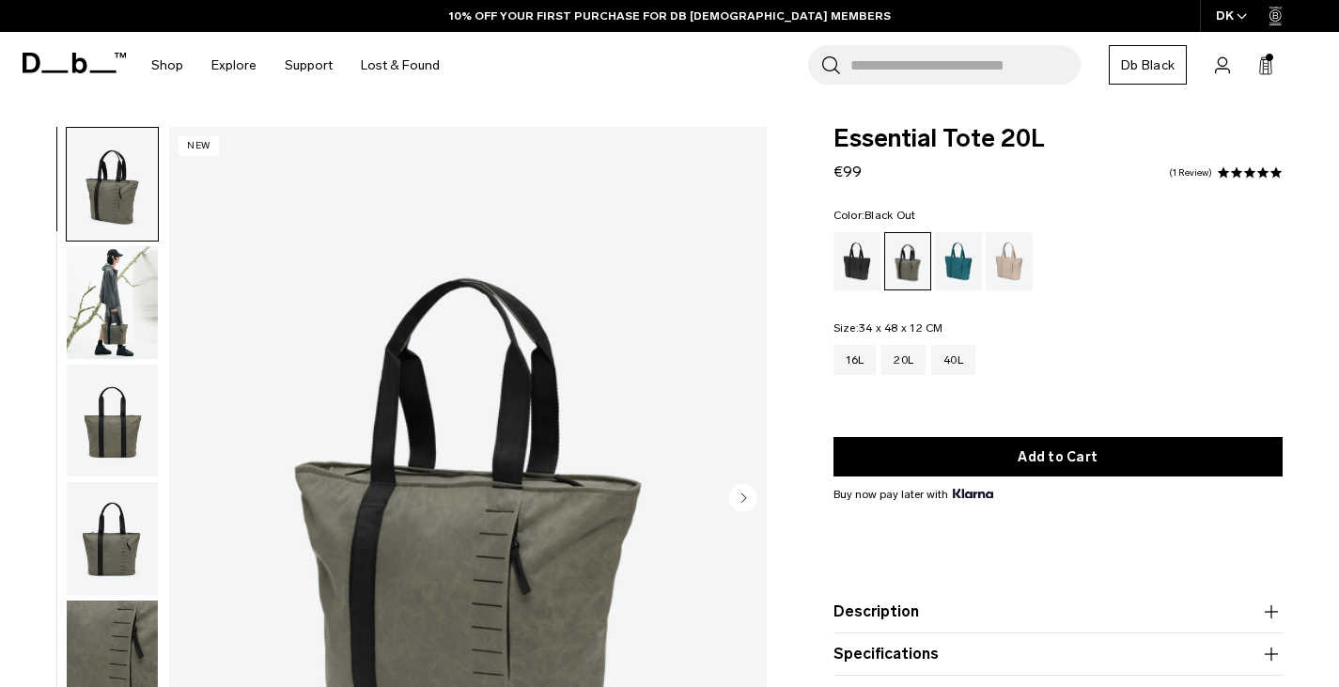
click at [866, 266] on div "Black Out" at bounding box center [858, 261] width 48 height 58
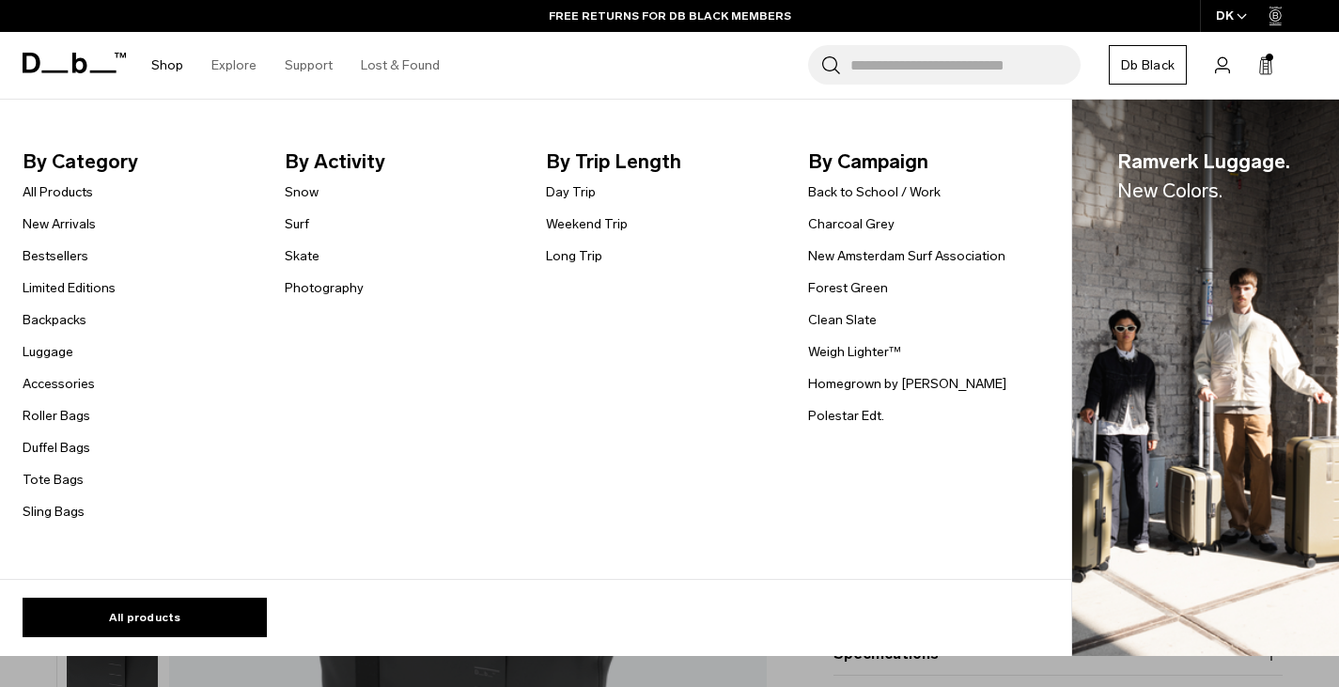
click at [181, 64] on li "Shop By Category All Products New Arrivals Bestsellers Limited Editions Backpac…" at bounding box center [167, 65] width 60 height 67
click at [69, 281] on link "Limited Editions" at bounding box center [69, 288] width 93 height 20
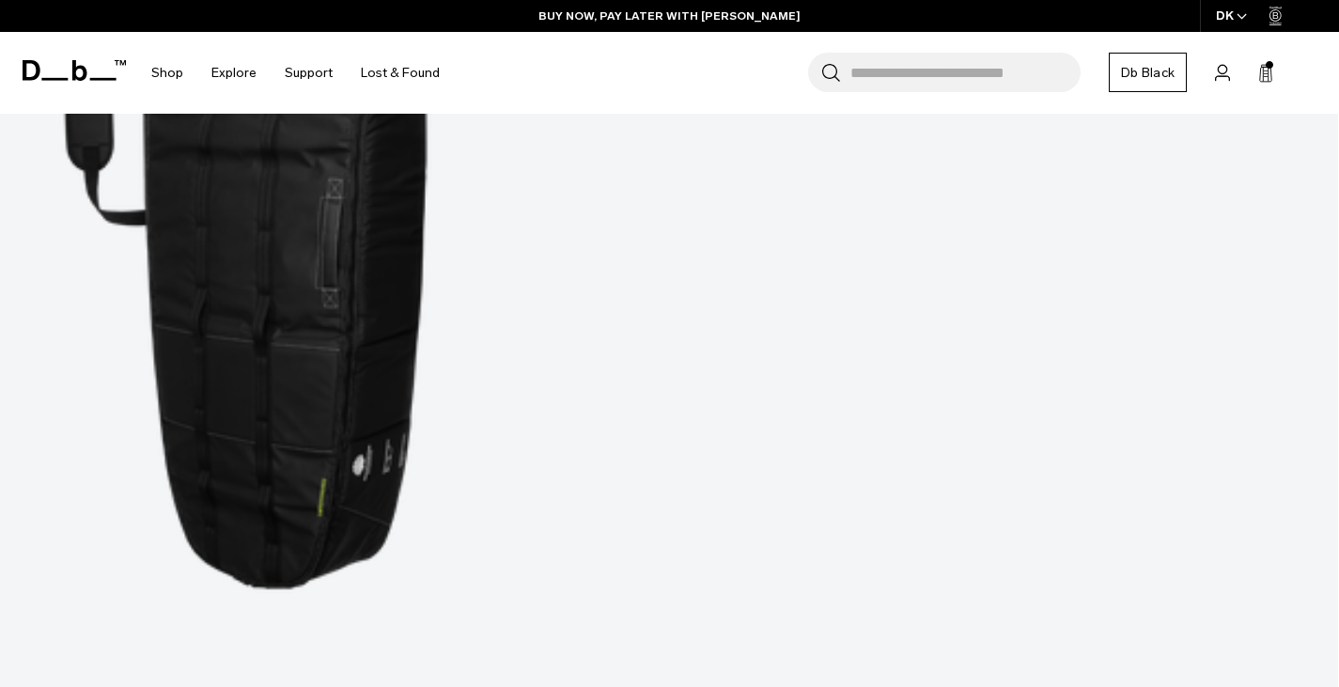
scroll to position [2725, 0]
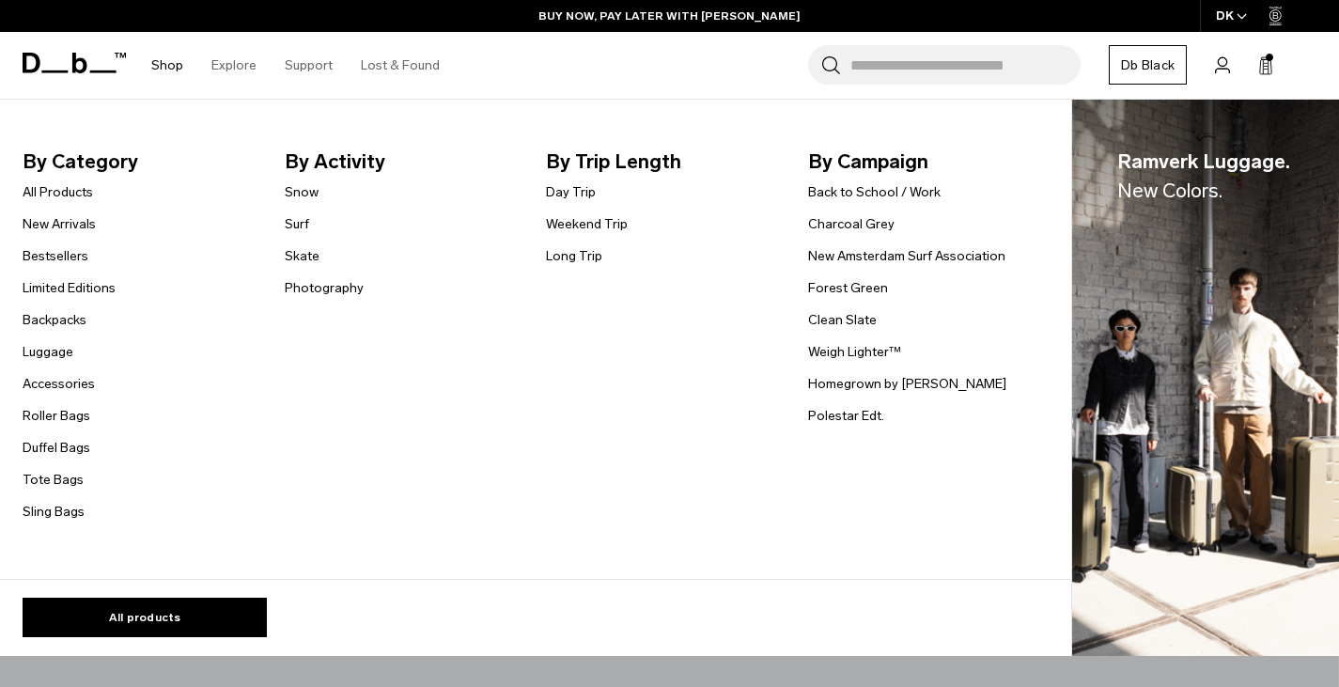
click at [172, 68] on link "Shop" at bounding box center [167, 65] width 32 height 67
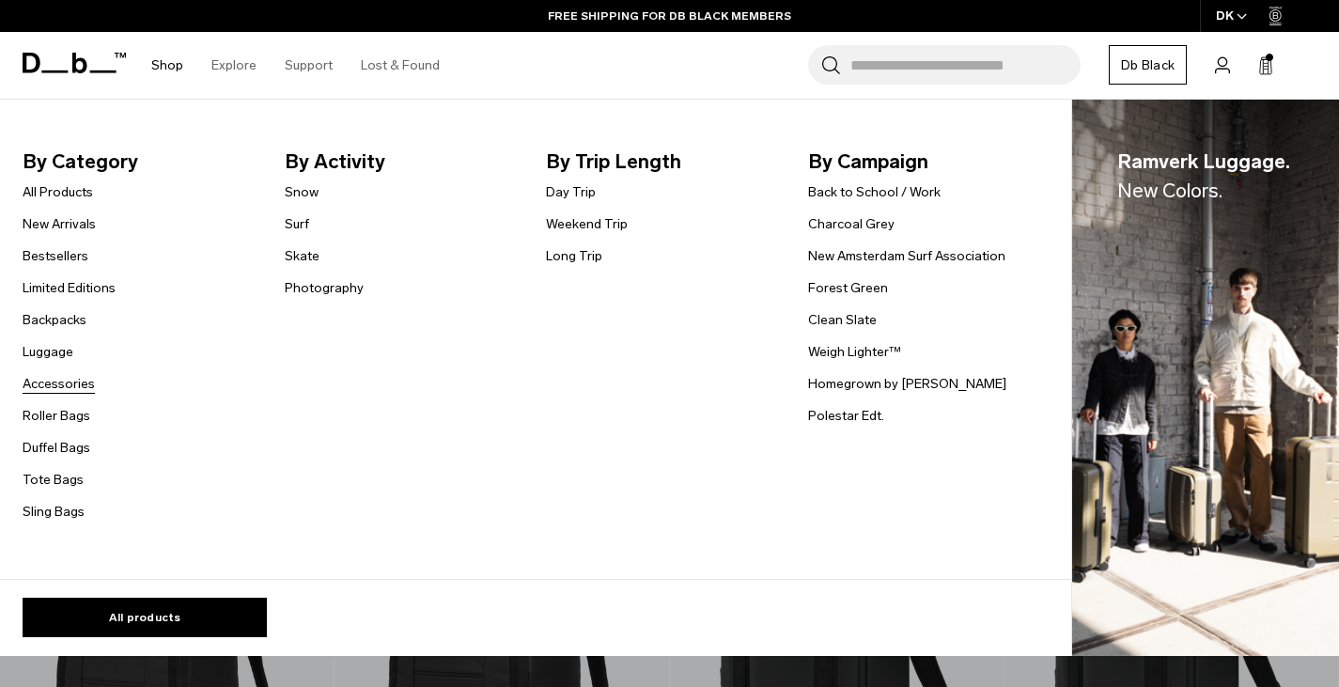
click at [54, 382] on link "Accessories" at bounding box center [59, 384] width 72 height 20
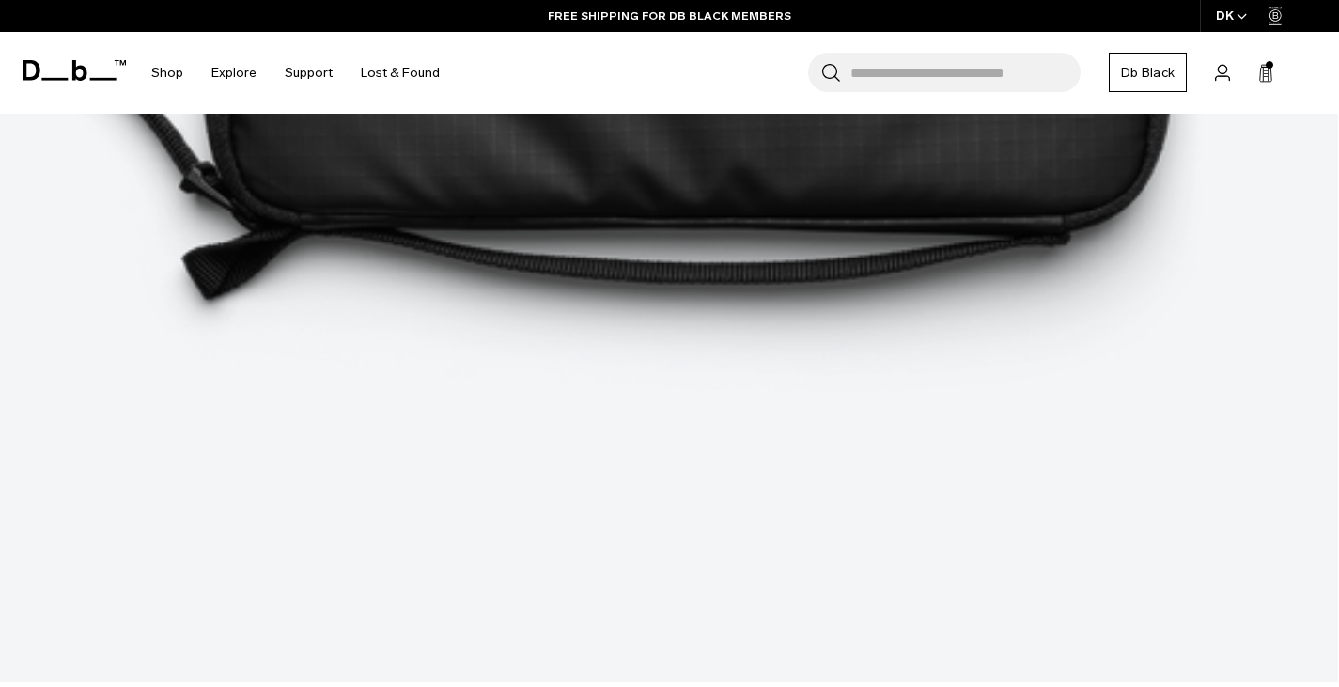
scroll to position [2913, 0]
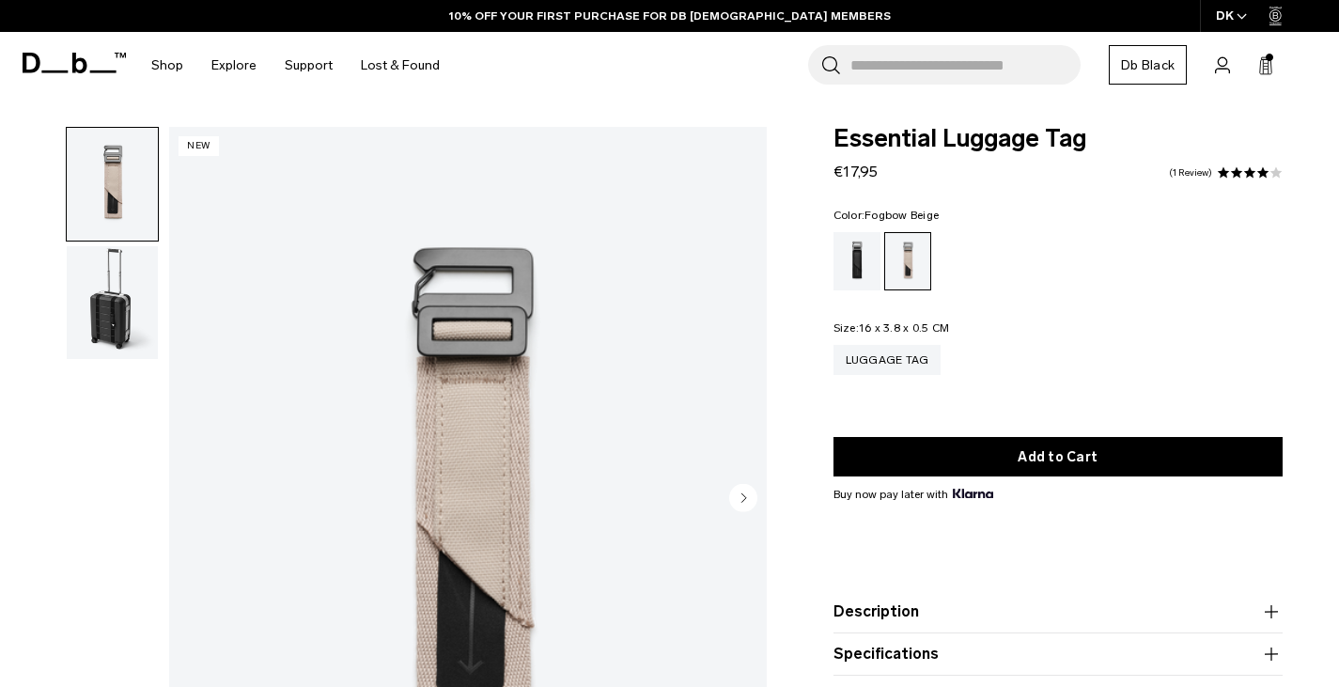
click at [113, 305] on img "button" at bounding box center [112, 302] width 91 height 113
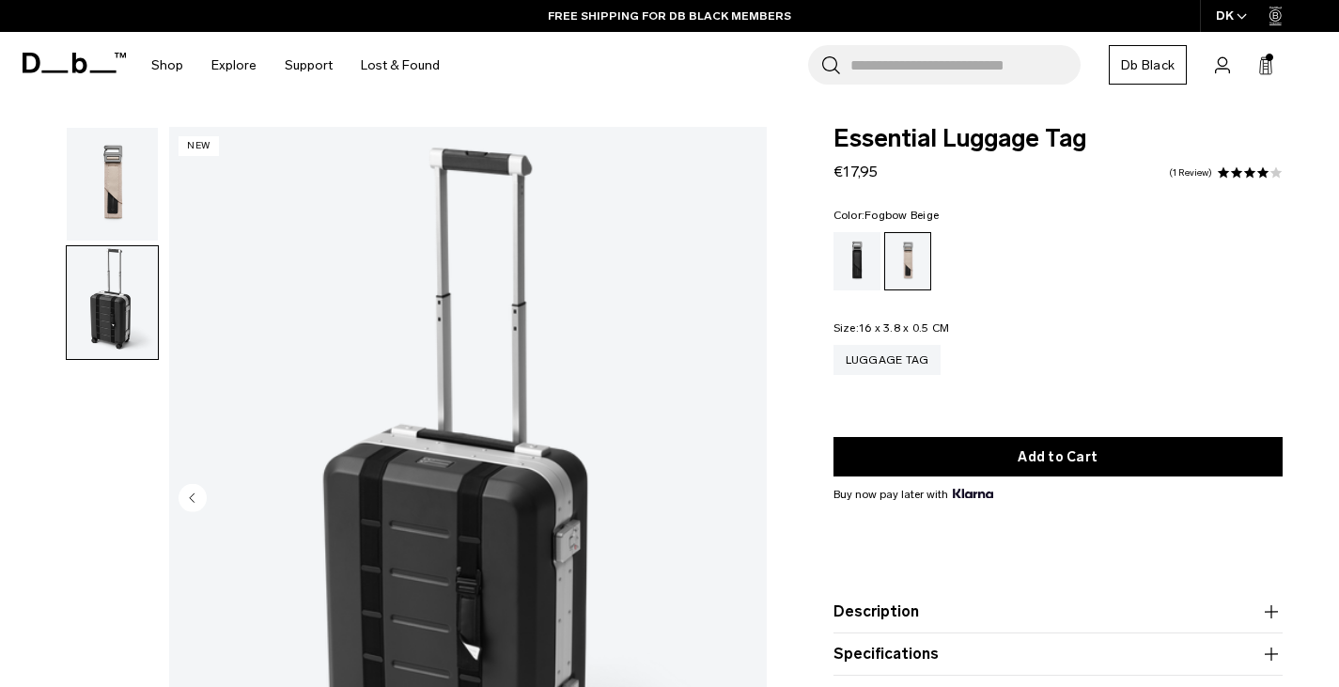
click at [118, 173] on img "button" at bounding box center [112, 184] width 91 height 113
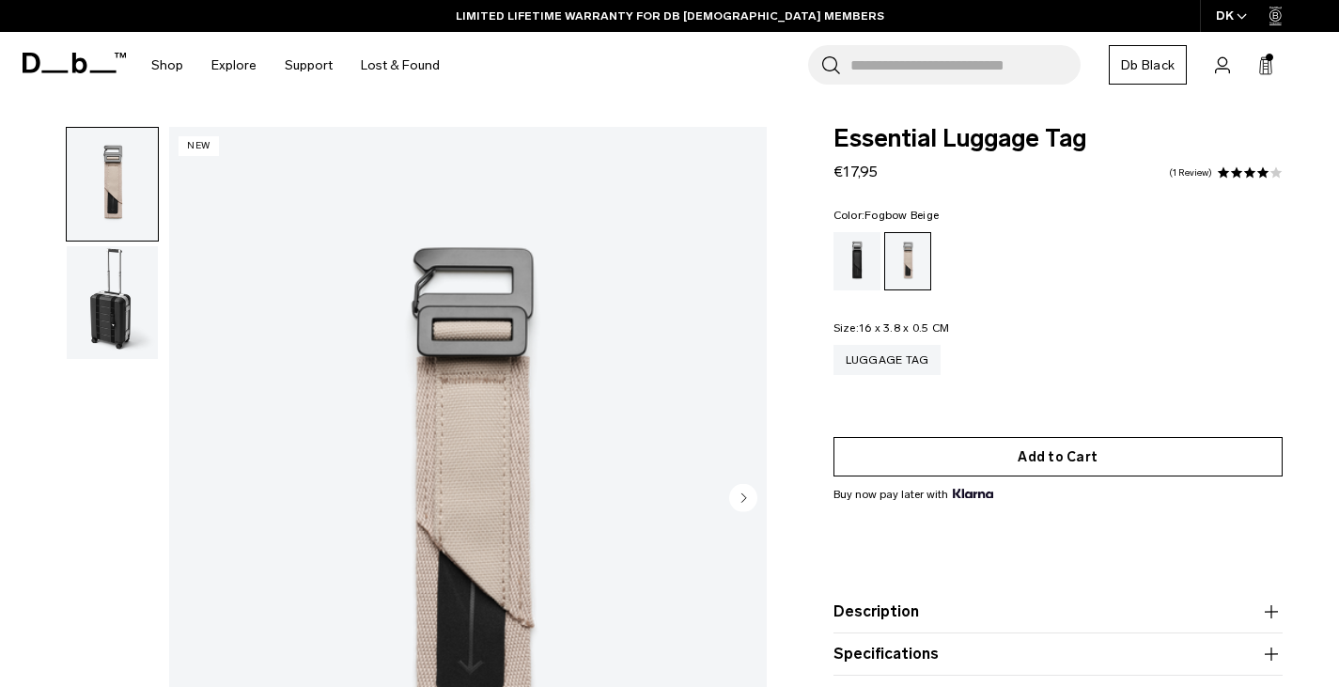
click at [1041, 458] on button "Add to Cart" at bounding box center [1059, 456] width 450 height 39
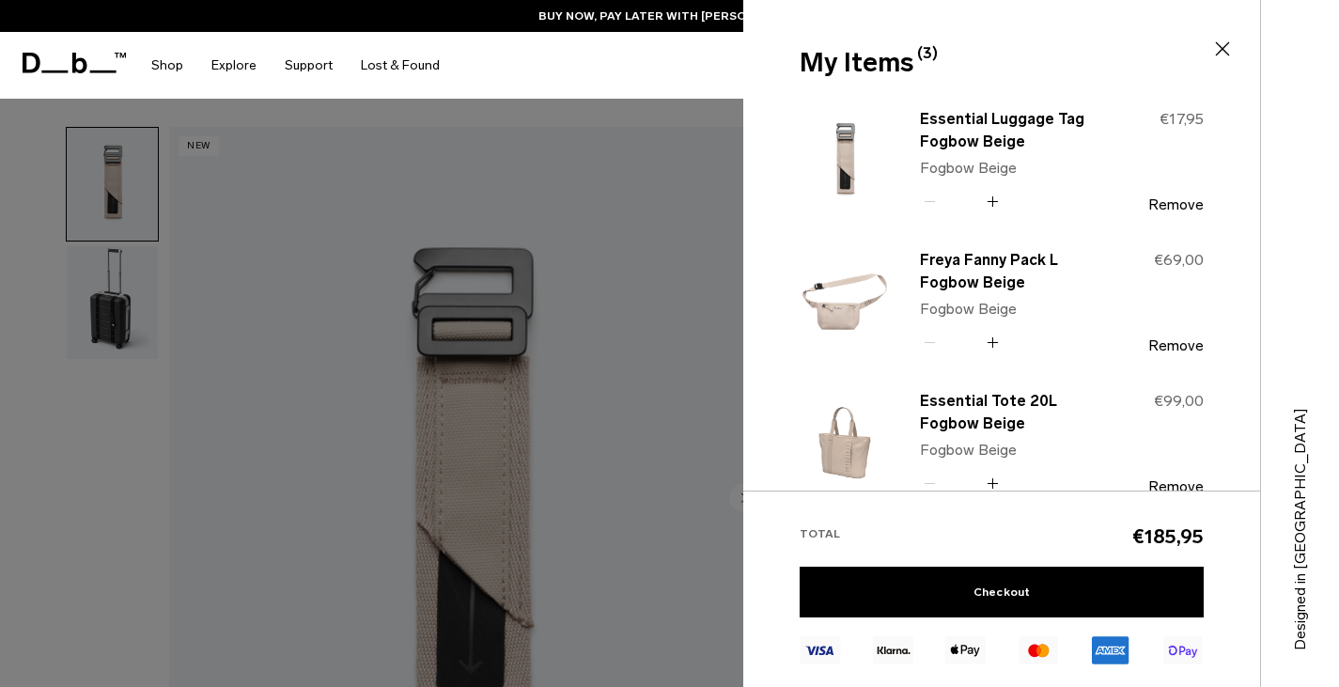
click at [601, 156] on div at bounding box center [669, 343] width 1339 height 687
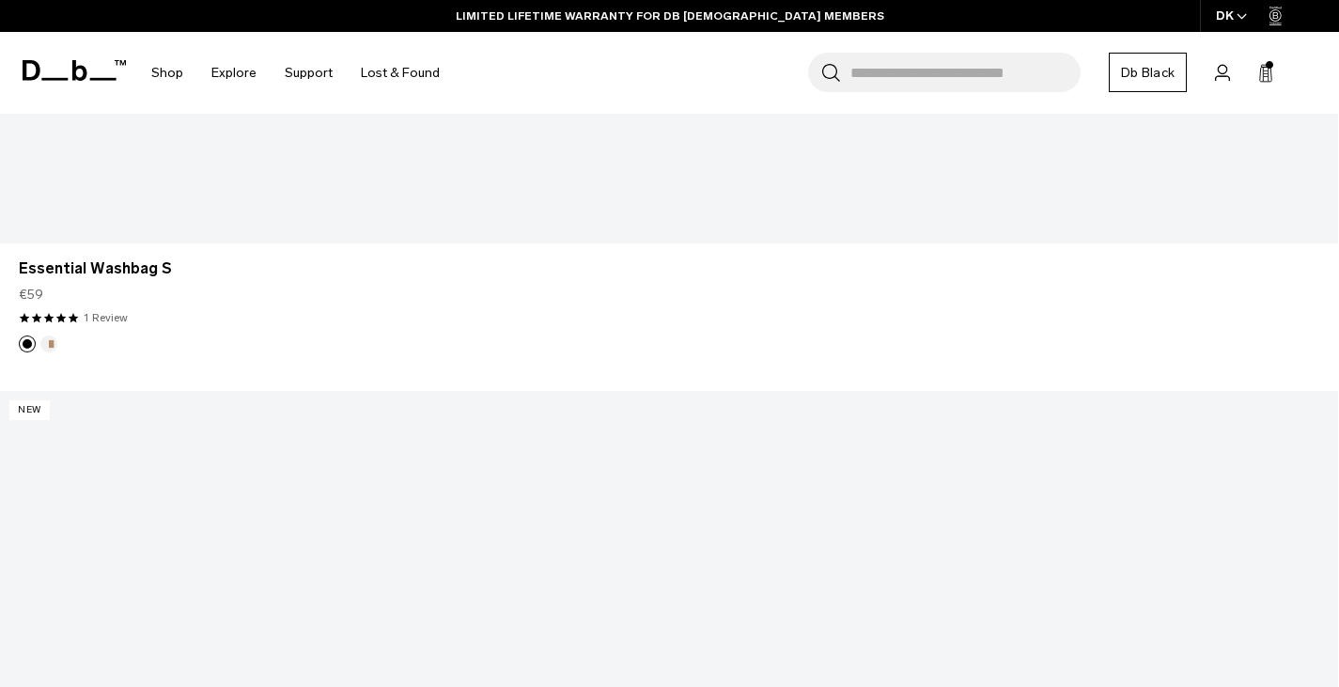
scroll to position [6015, 0]
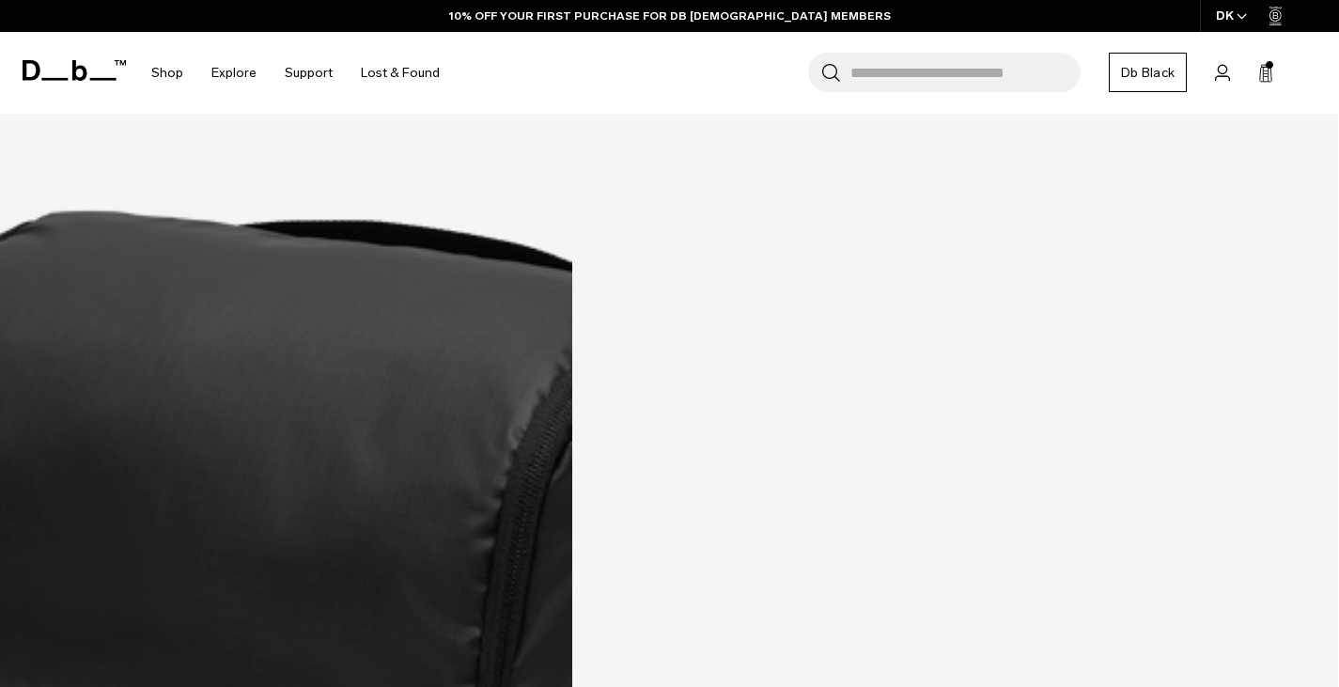
scroll to position [5467, 0]
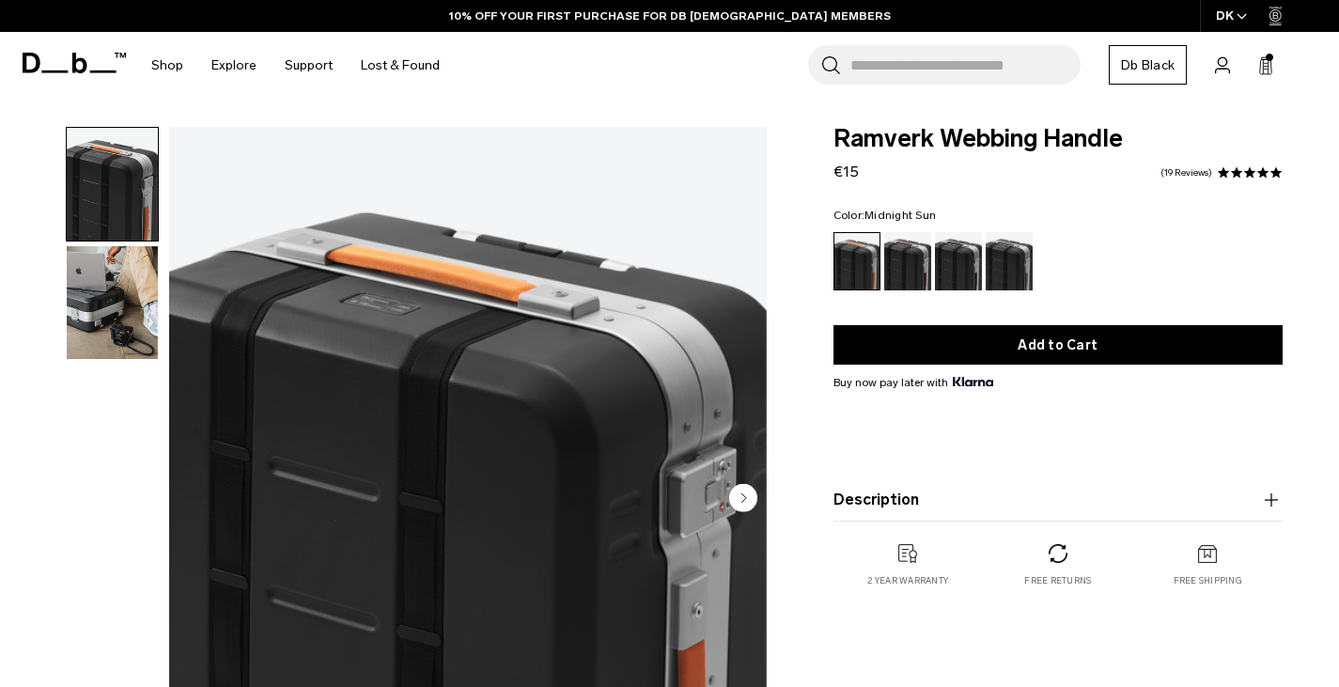
click at [122, 312] on img "button" at bounding box center [112, 302] width 91 height 113
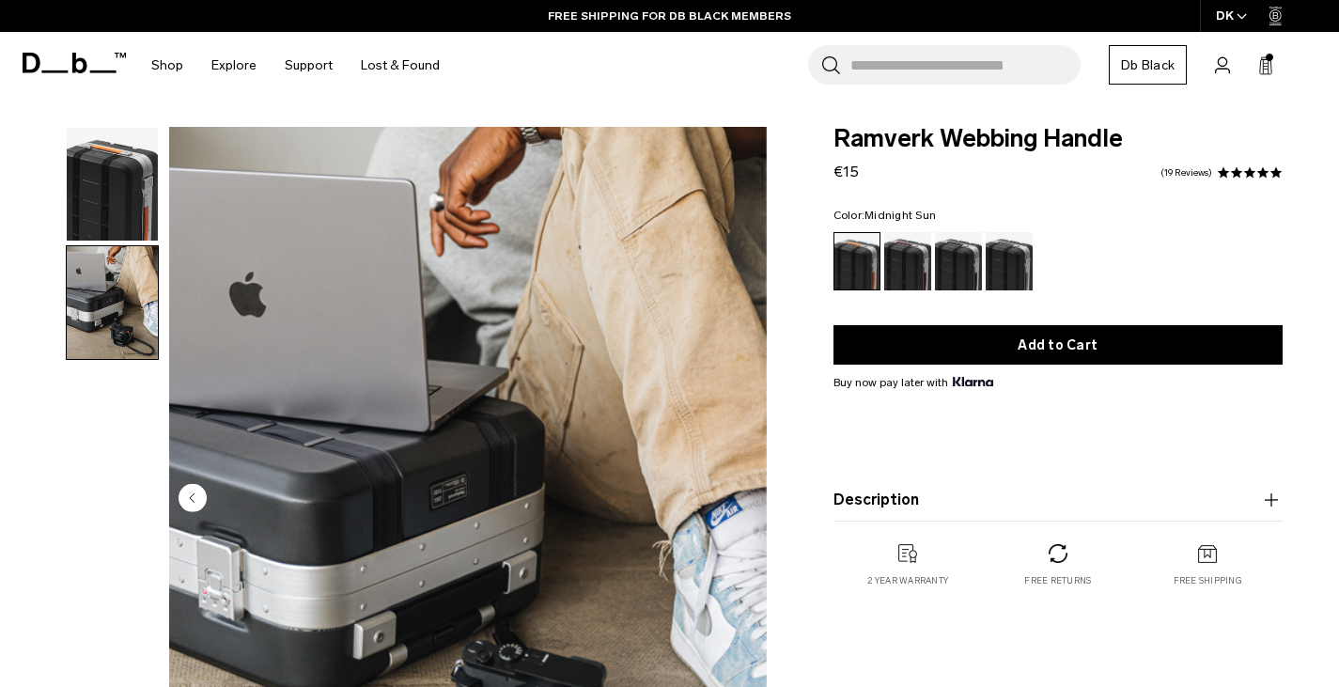
click at [121, 210] on img "button" at bounding box center [112, 184] width 91 height 113
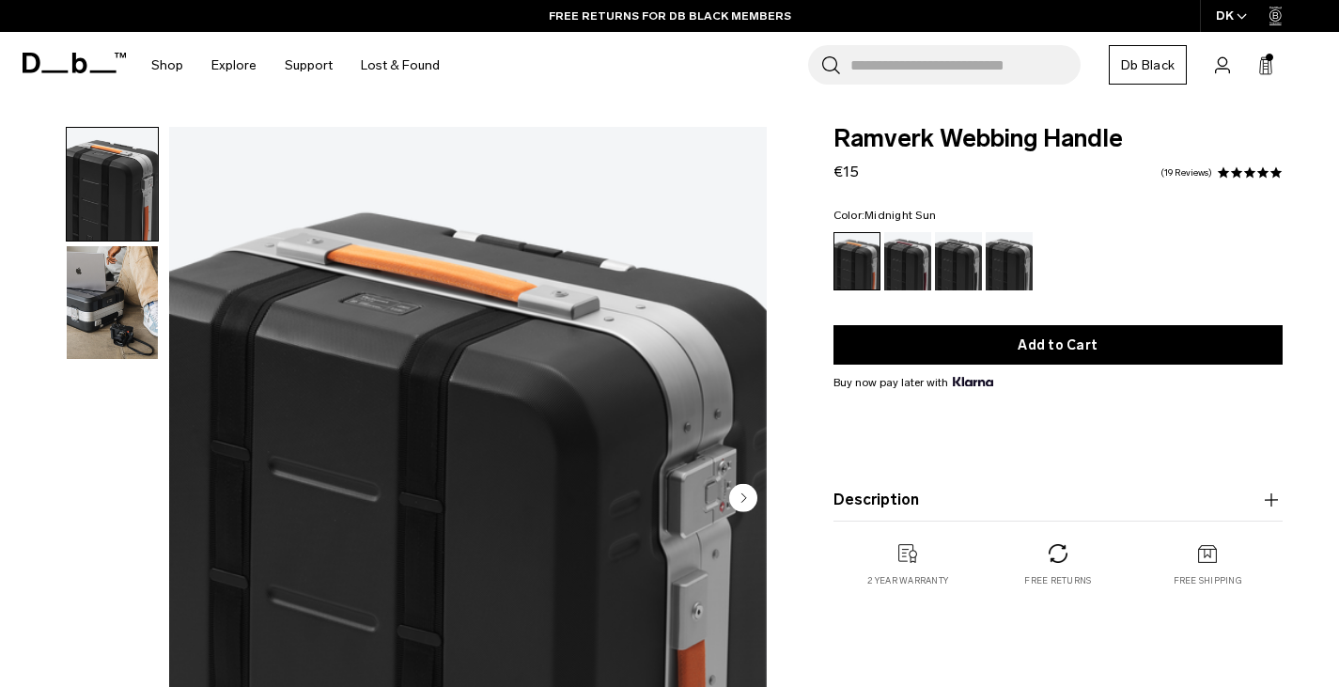
scroll to position [188, 0]
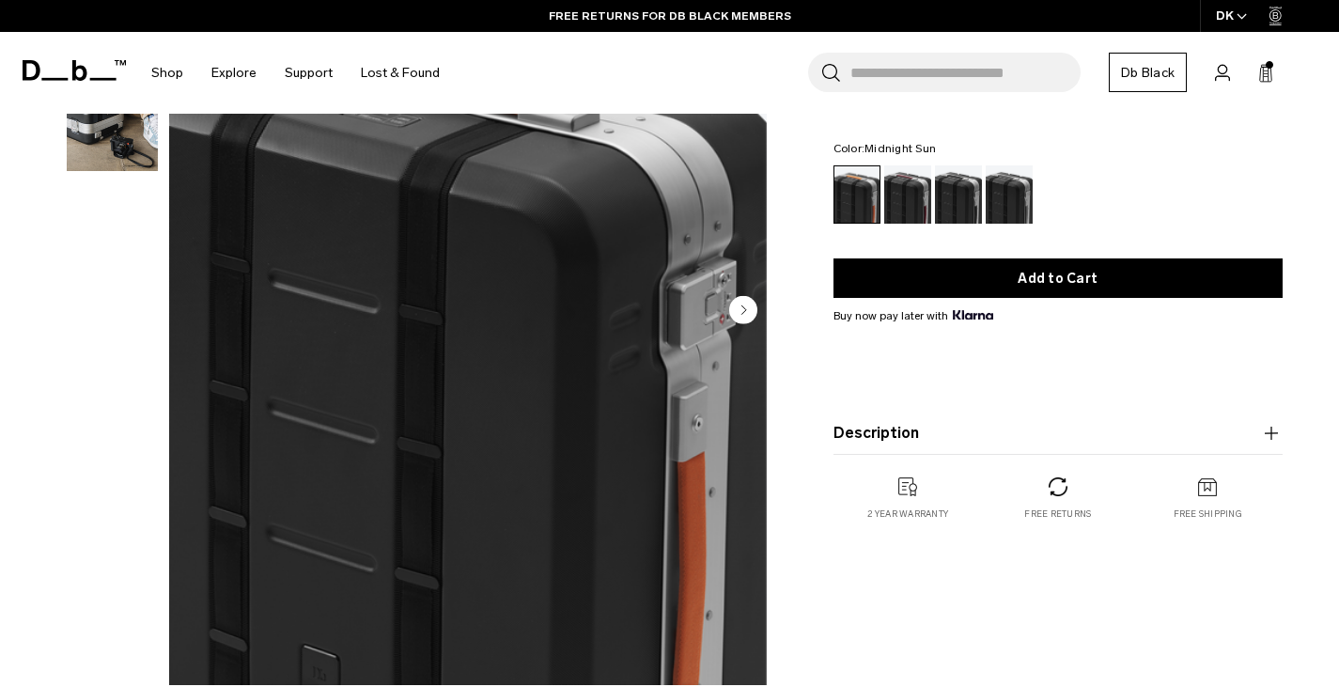
click at [746, 309] on circle "Next slide" at bounding box center [743, 310] width 28 height 28
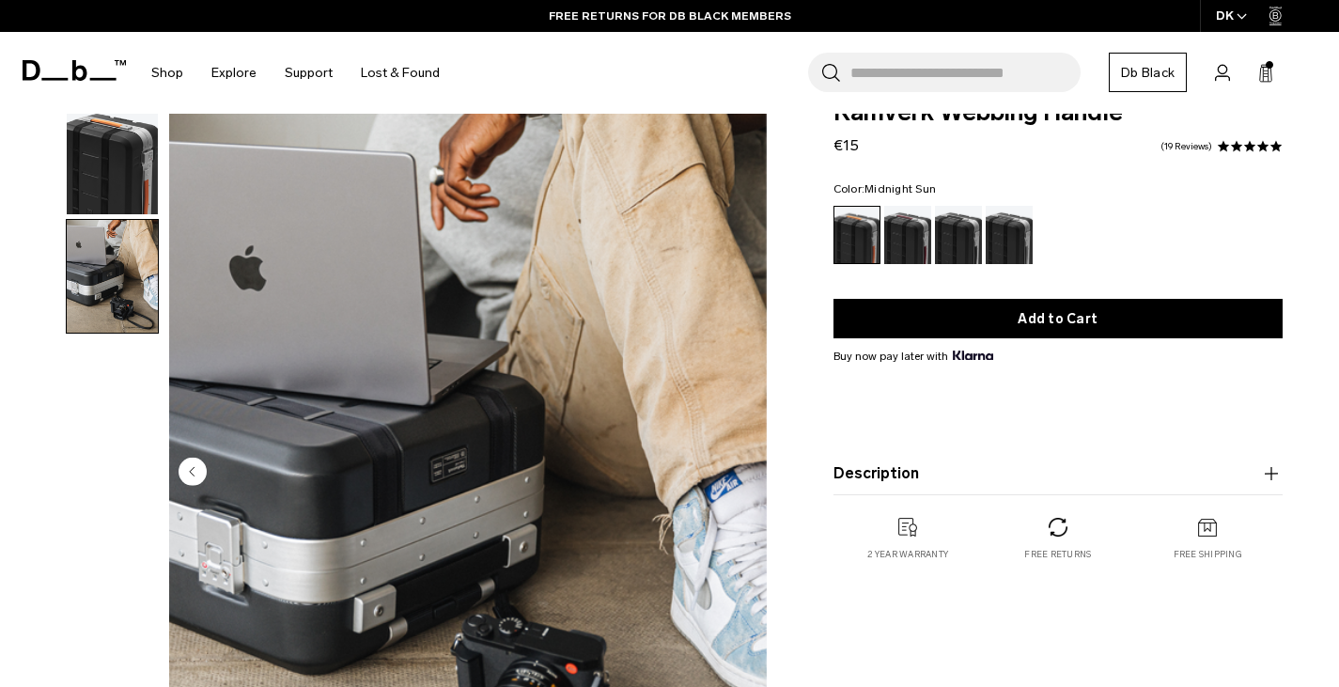
scroll to position [0, 0]
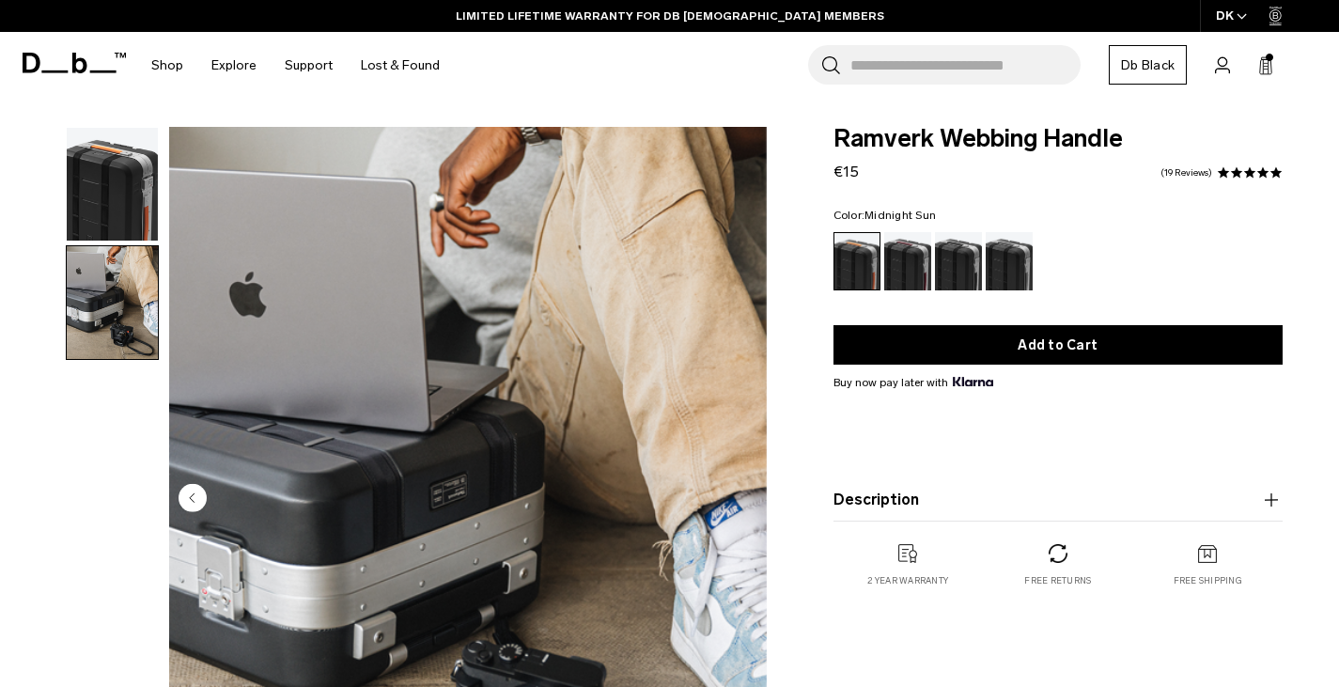
click at [126, 224] on img "button" at bounding box center [112, 184] width 91 height 113
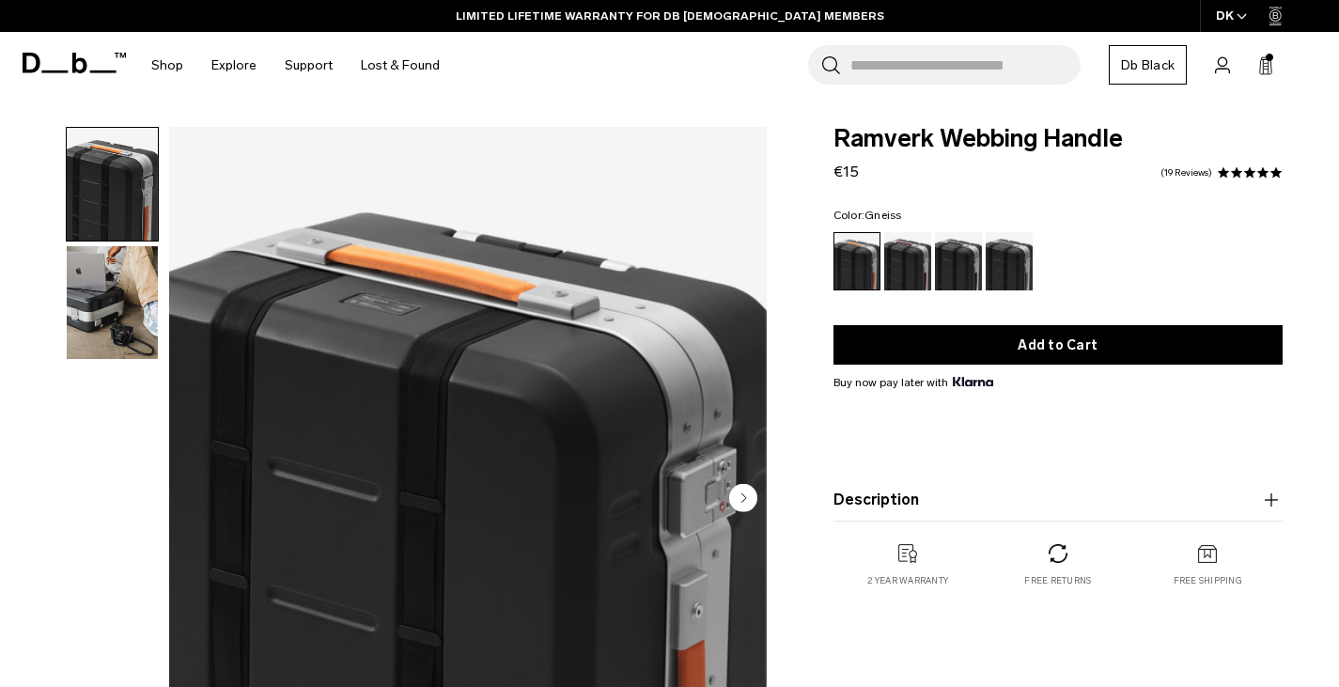
click at [1002, 264] on div "Gneiss" at bounding box center [1010, 261] width 48 height 58
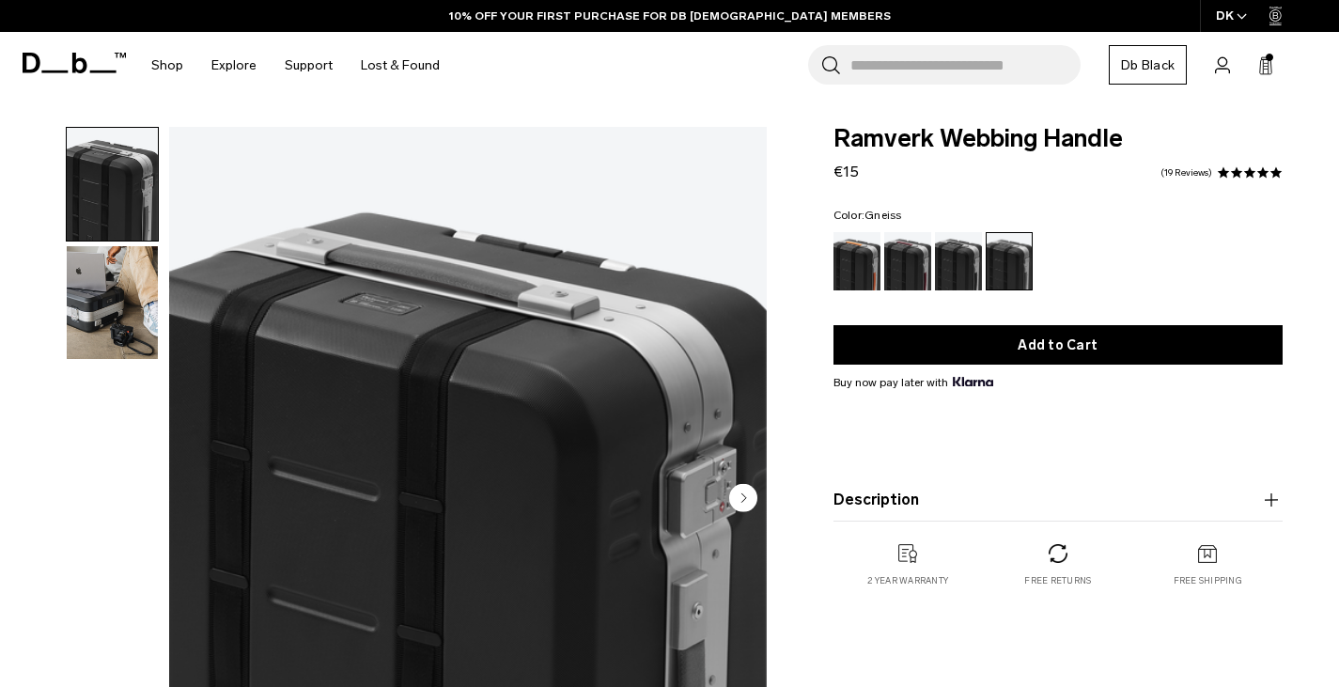
click at [1009, 268] on div "Gneiss" at bounding box center [1010, 261] width 46 height 56
click at [961, 273] on div "Black Out" at bounding box center [959, 261] width 48 height 58
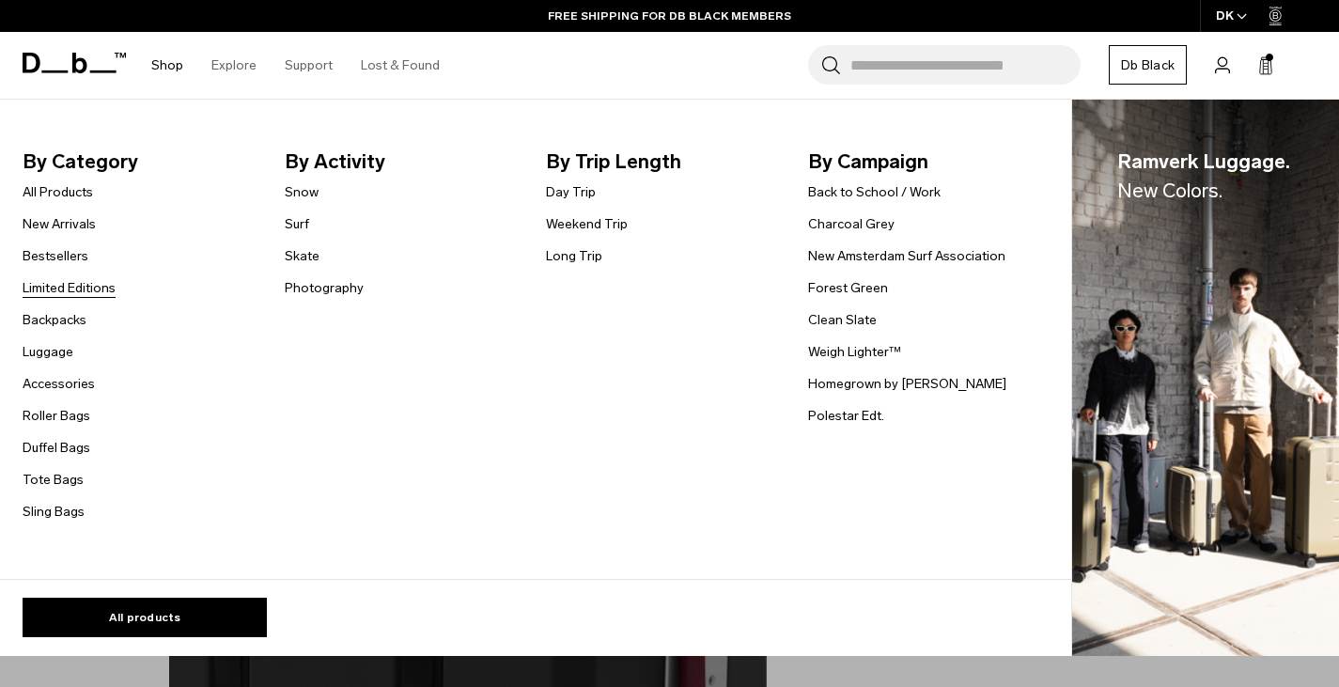
click at [97, 286] on link "Limited Editions" at bounding box center [69, 288] width 93 height 20
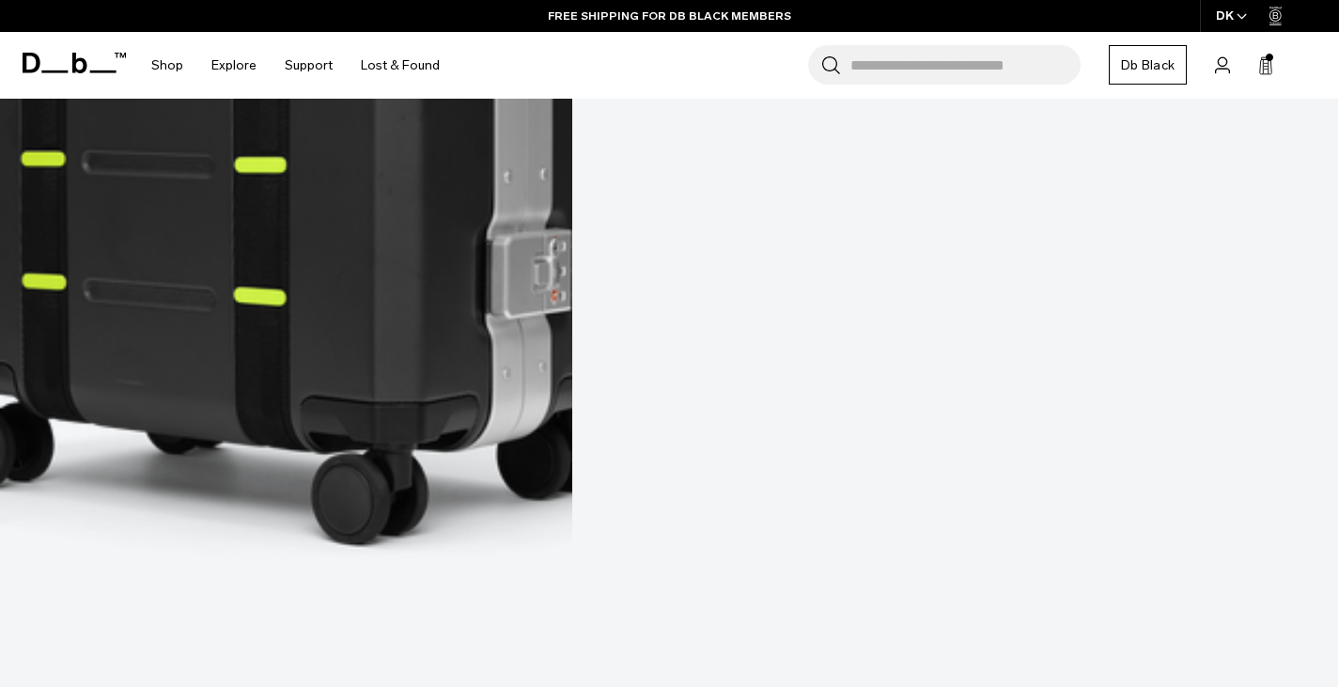
scroll to position [1034, 0]
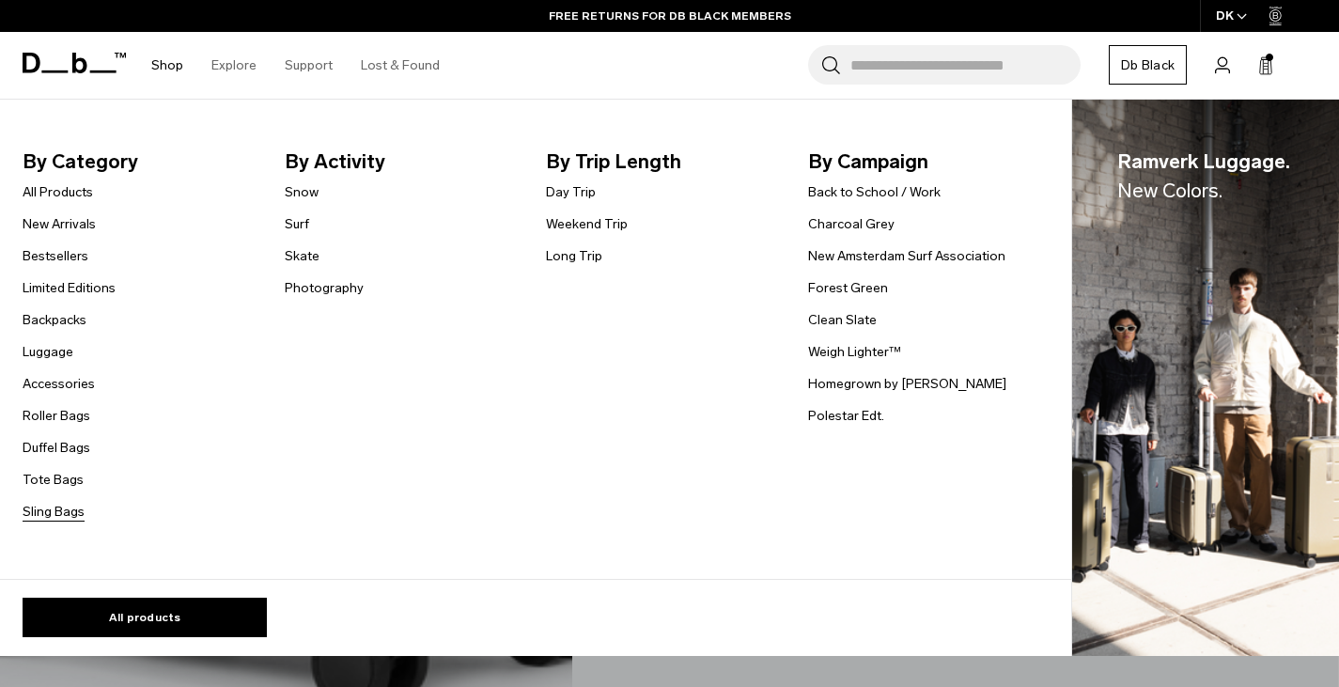
click at [69, 515] on link "Sling Bags" at bounding box center [54, 512] width 62 height 20
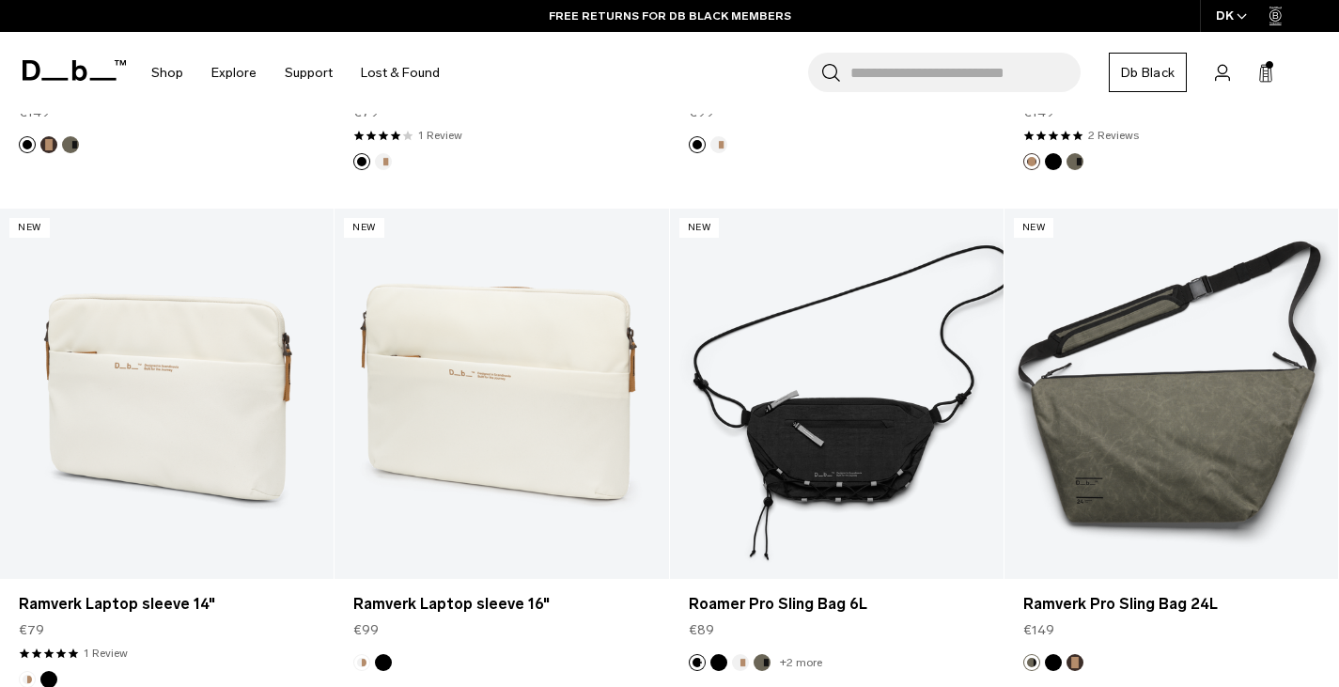
scroll to position [3436, 0]
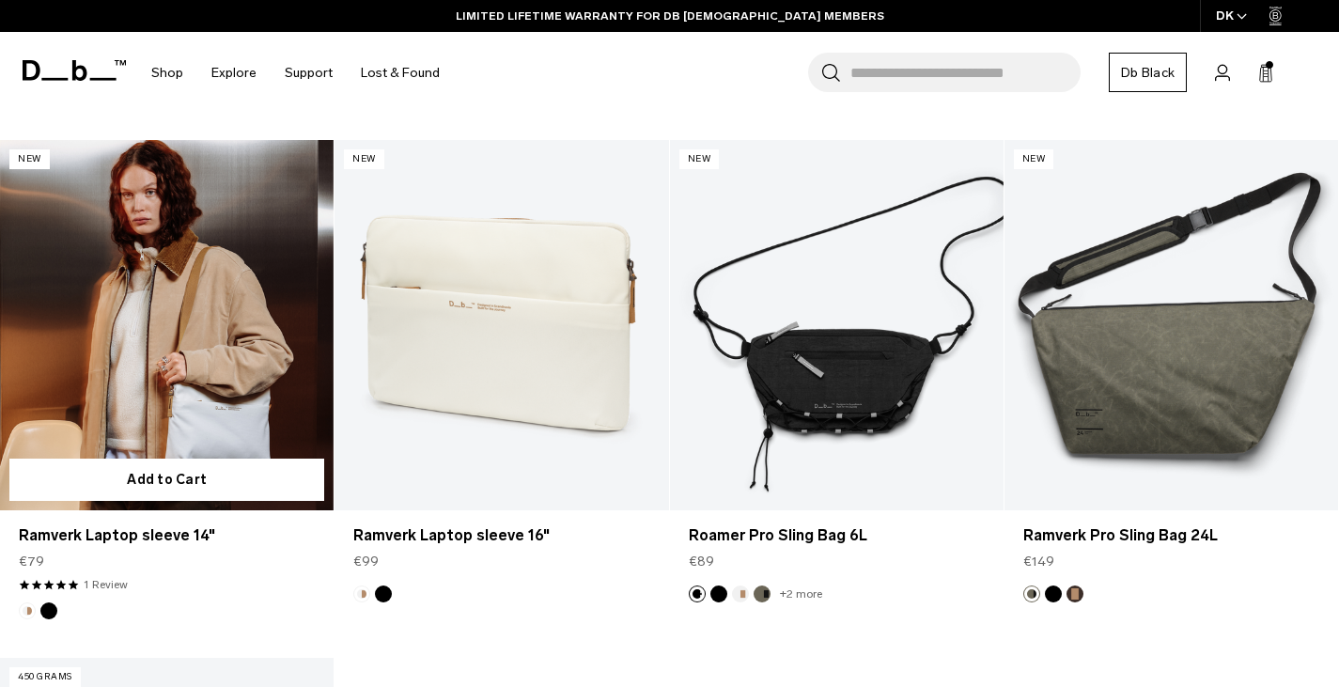
click at [213, 395] on link "Ramverk Laptop sleeve 14" at bounding box center [167, 325] width 334 height 371
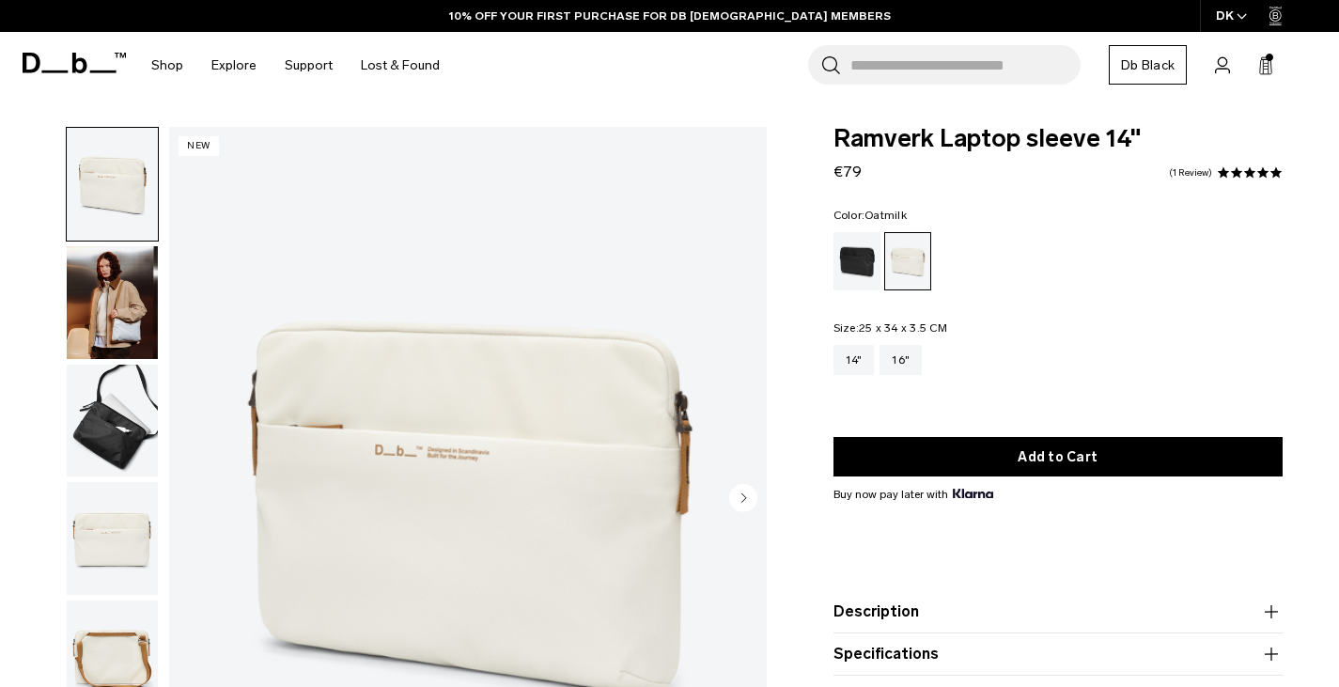
click at [105, 410] on img "button" at bounding box center [112, 421] width 91 height 113
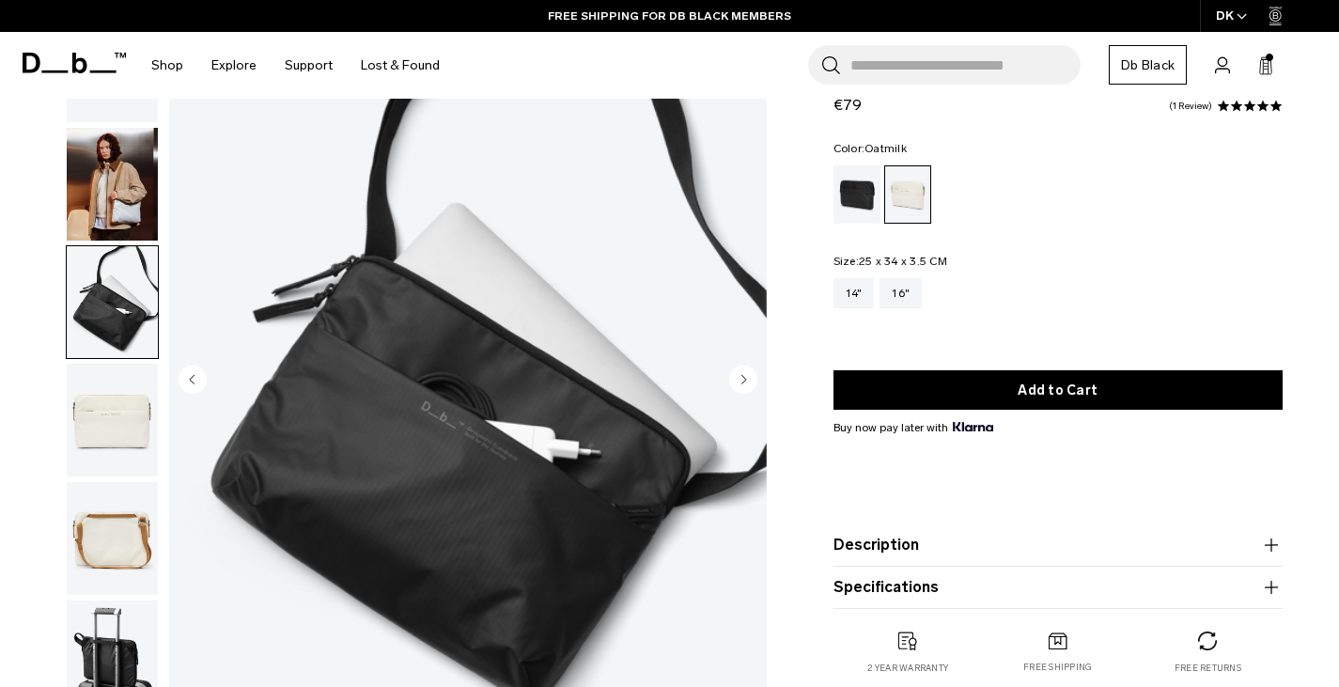
scroll to position [188, 0]
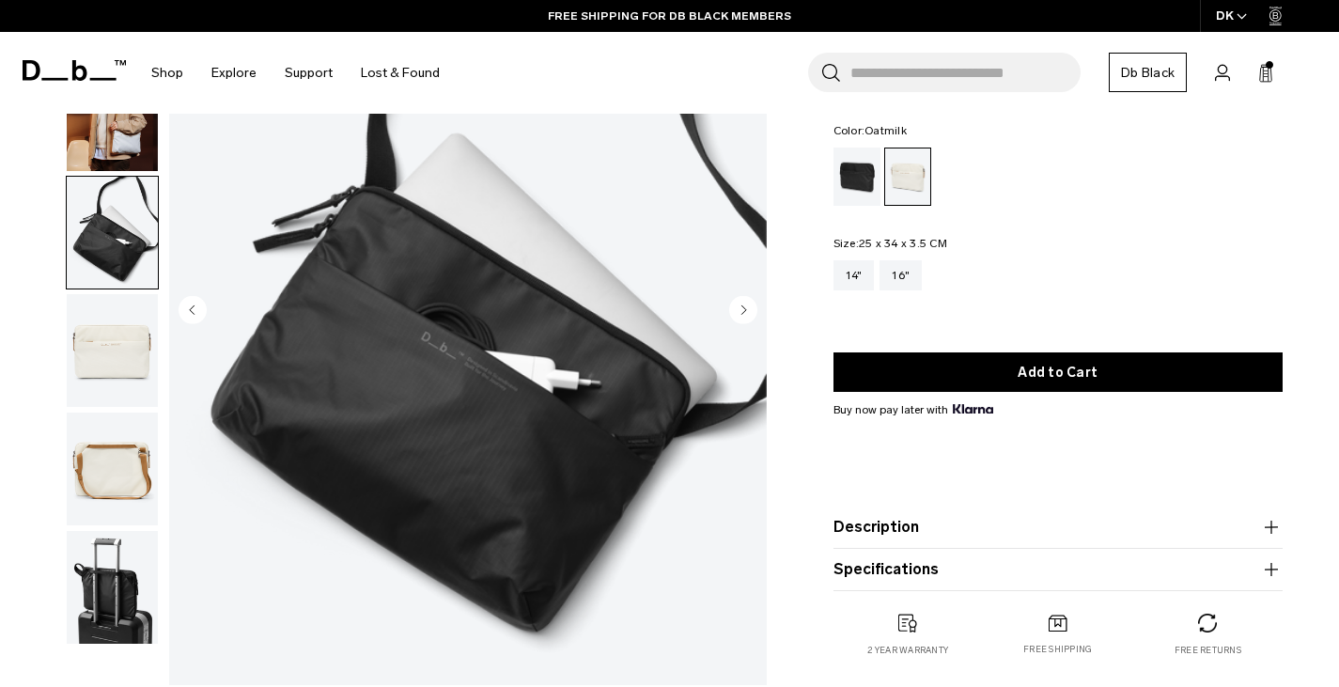
click at [102, 489] on img "button" at bounding box center [112, 469] width 91 height 113
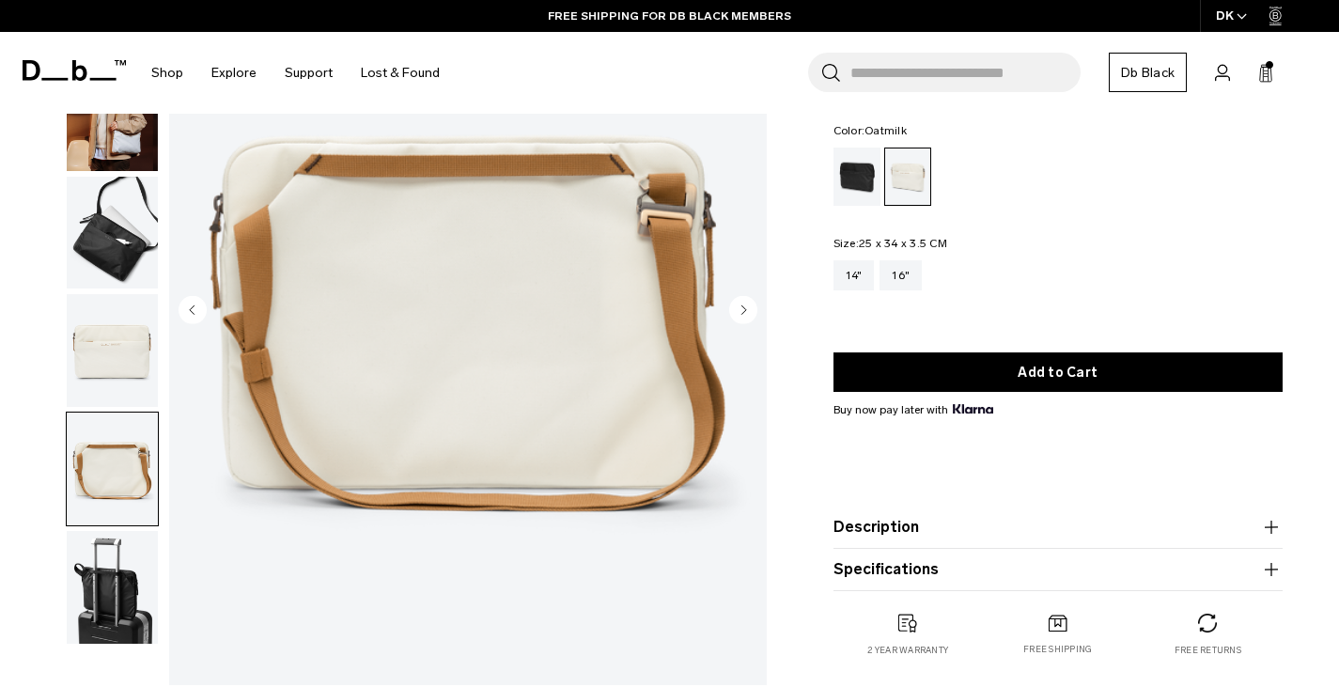
click at [109, 574] on img "button" at bounding box center [112, 587] width 91 height 113
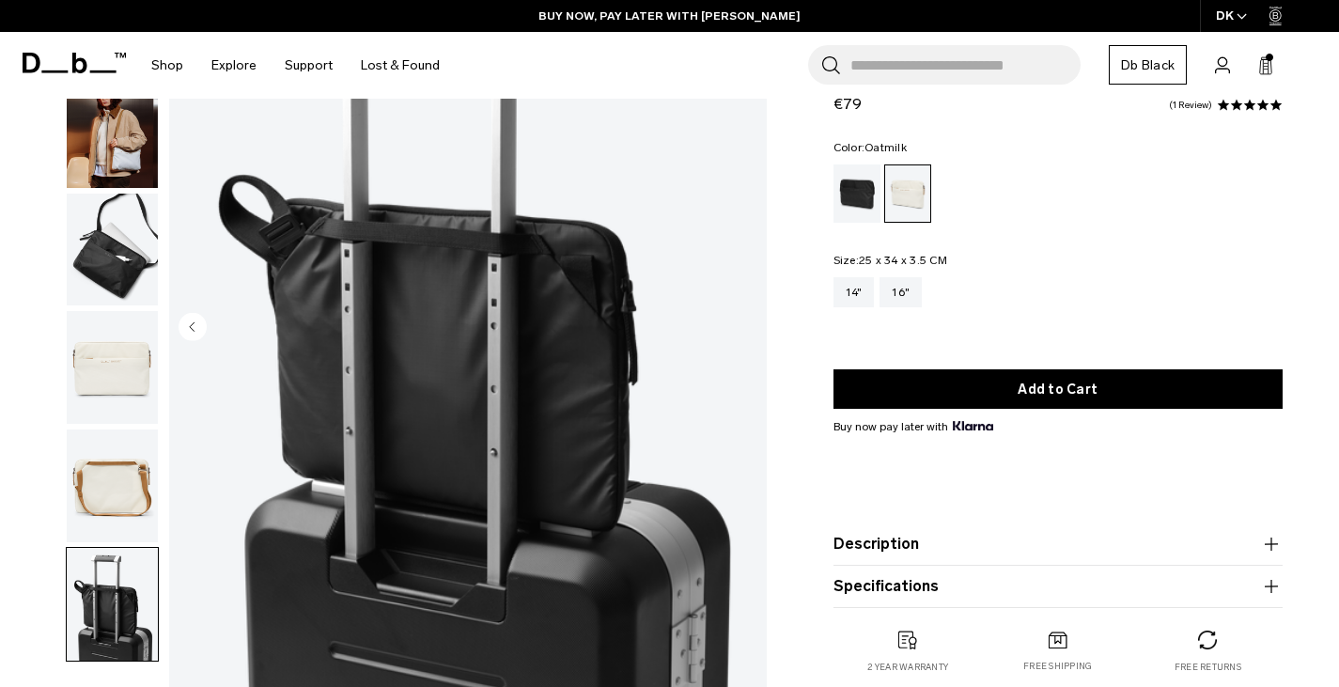
scroll to position [0, 0]
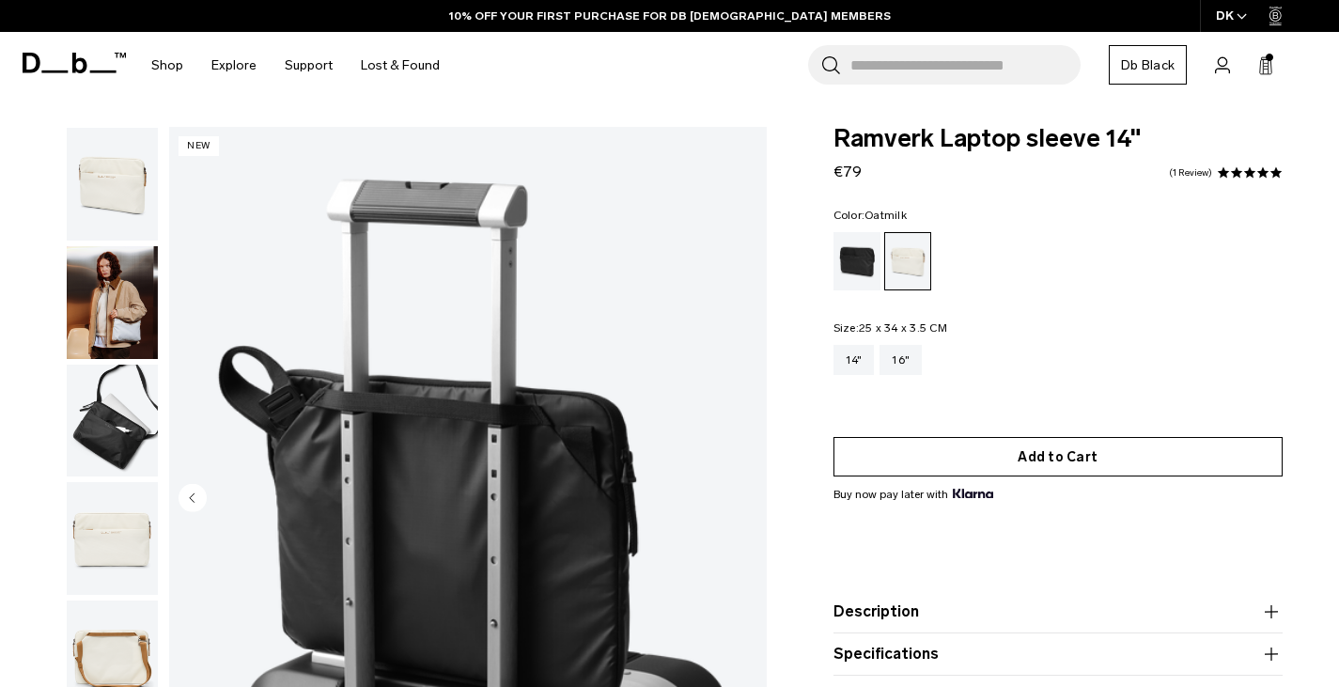
click at [980, 450] on button "Add to Cart" at bounding box center [1059, 456] width 450 height 39
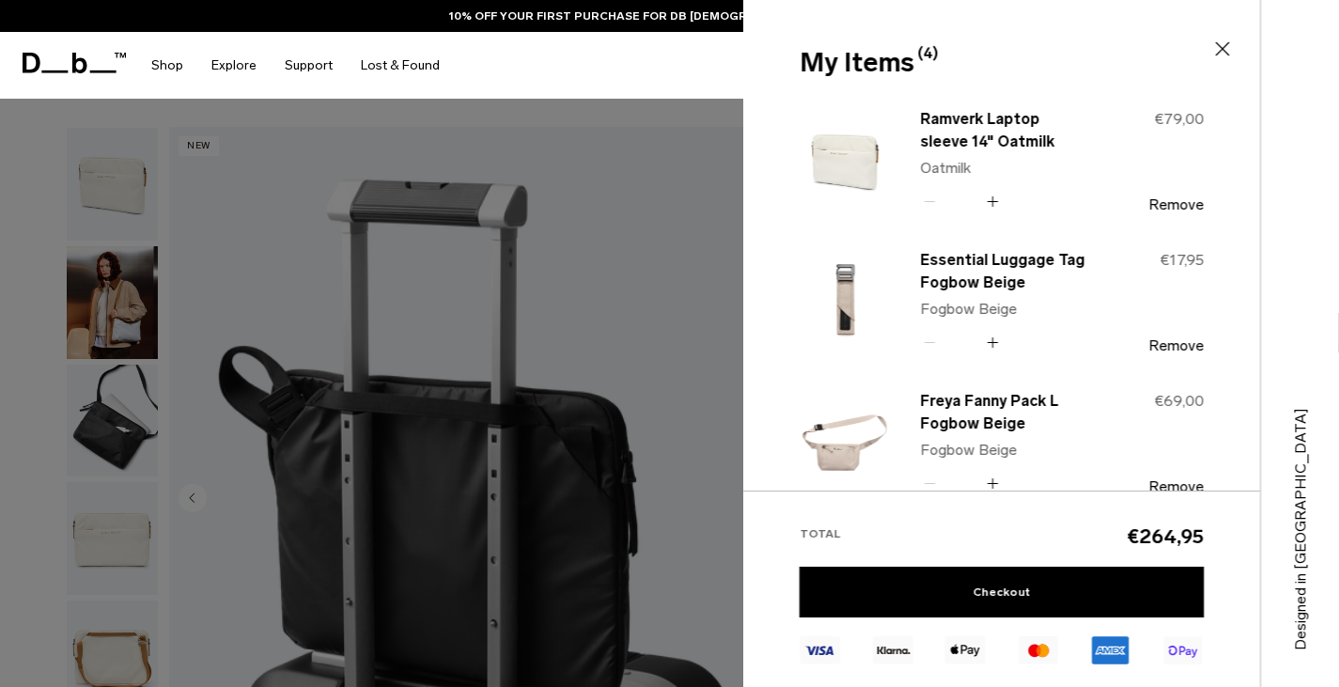
click at [611, 271] on div at bounding box center [669, 343] width 1339 height 687
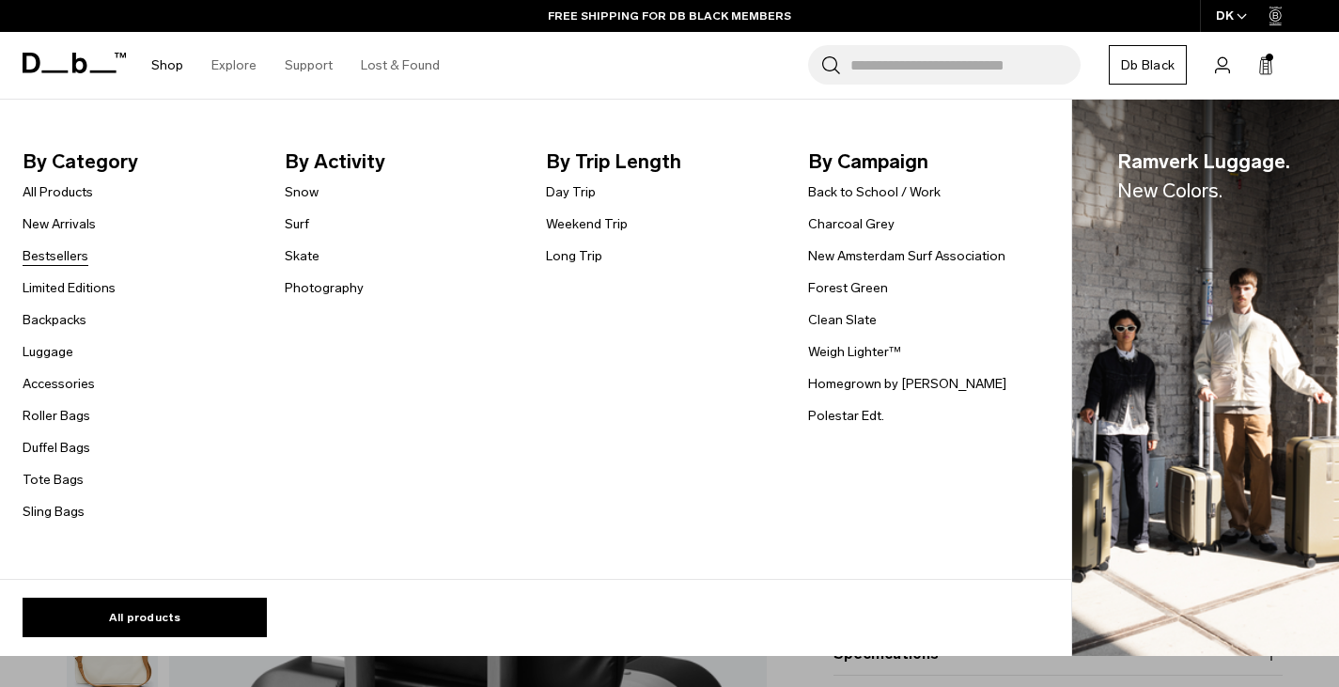
click at [77, 252] on link "Bestsellers" at bounding box center [56, 256] width 66 height 20
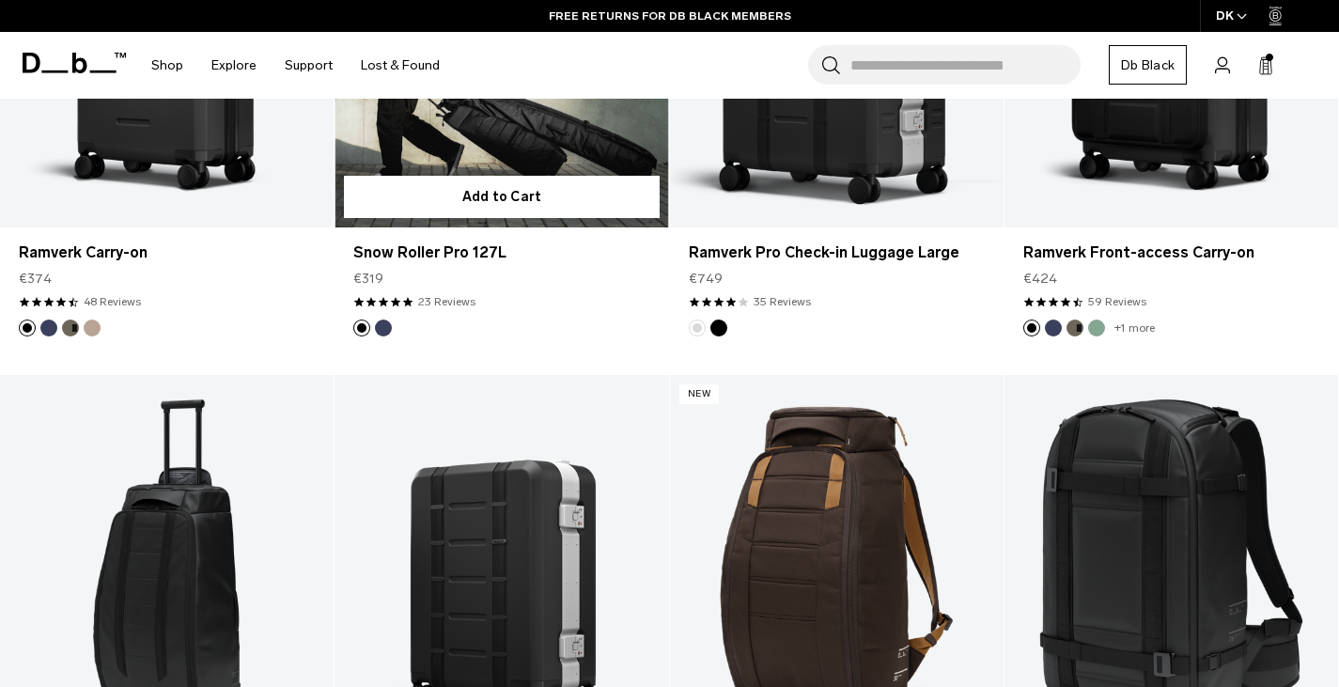
scroll to position [1316, 0]
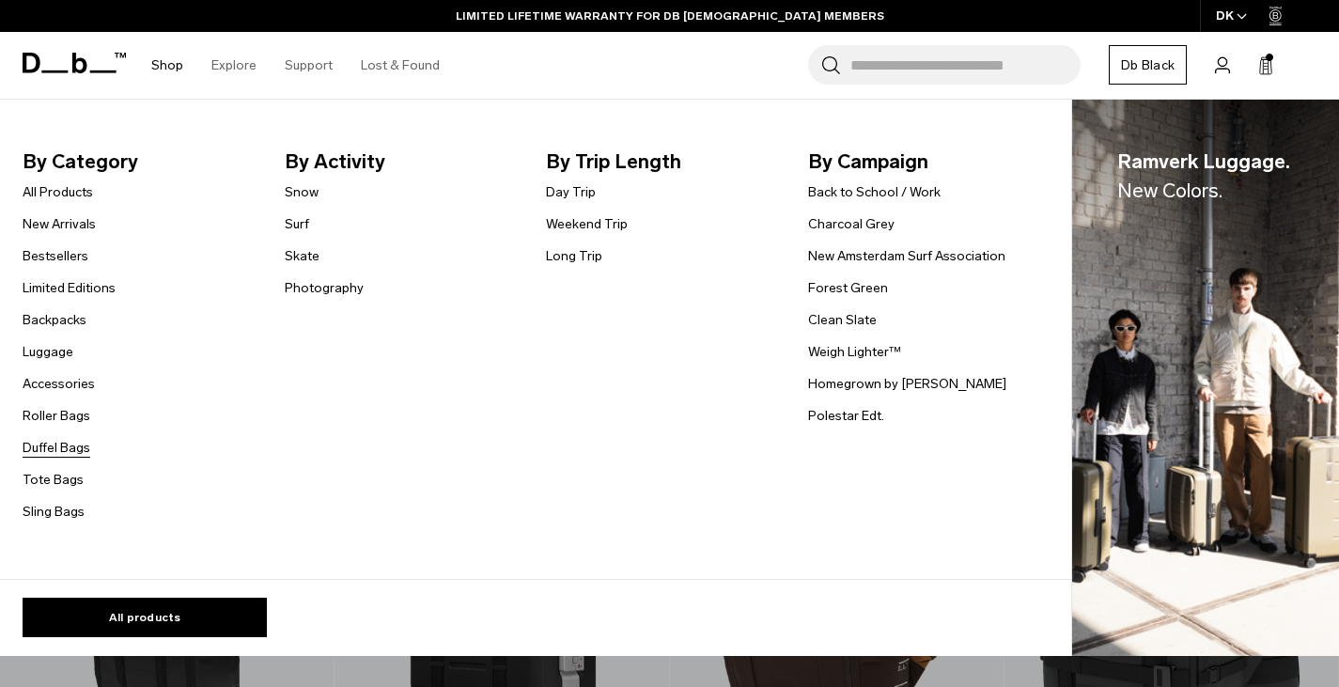
click at [64, 448] on link "Duffel Bags" at bounding box center [57, 448] width 68 height 20
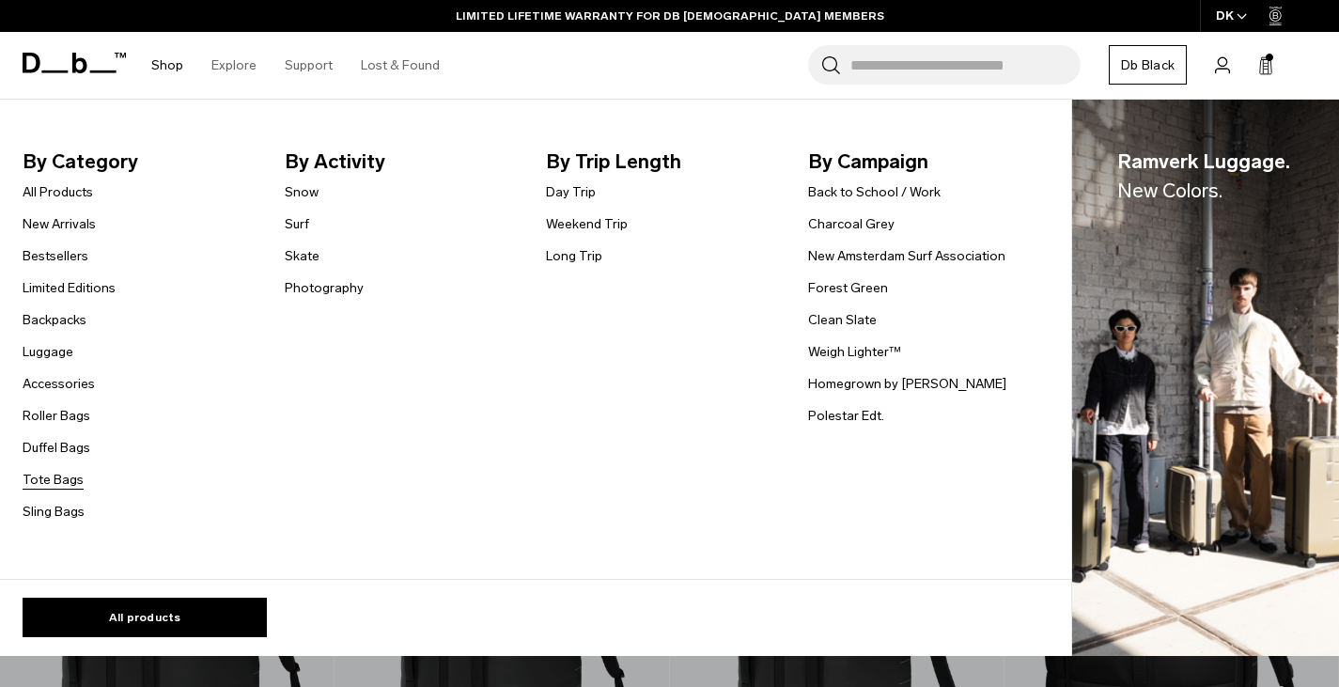
click at [58, 484] on link "Tote Bags" at bounding box center [53, 480] width 61 height 20
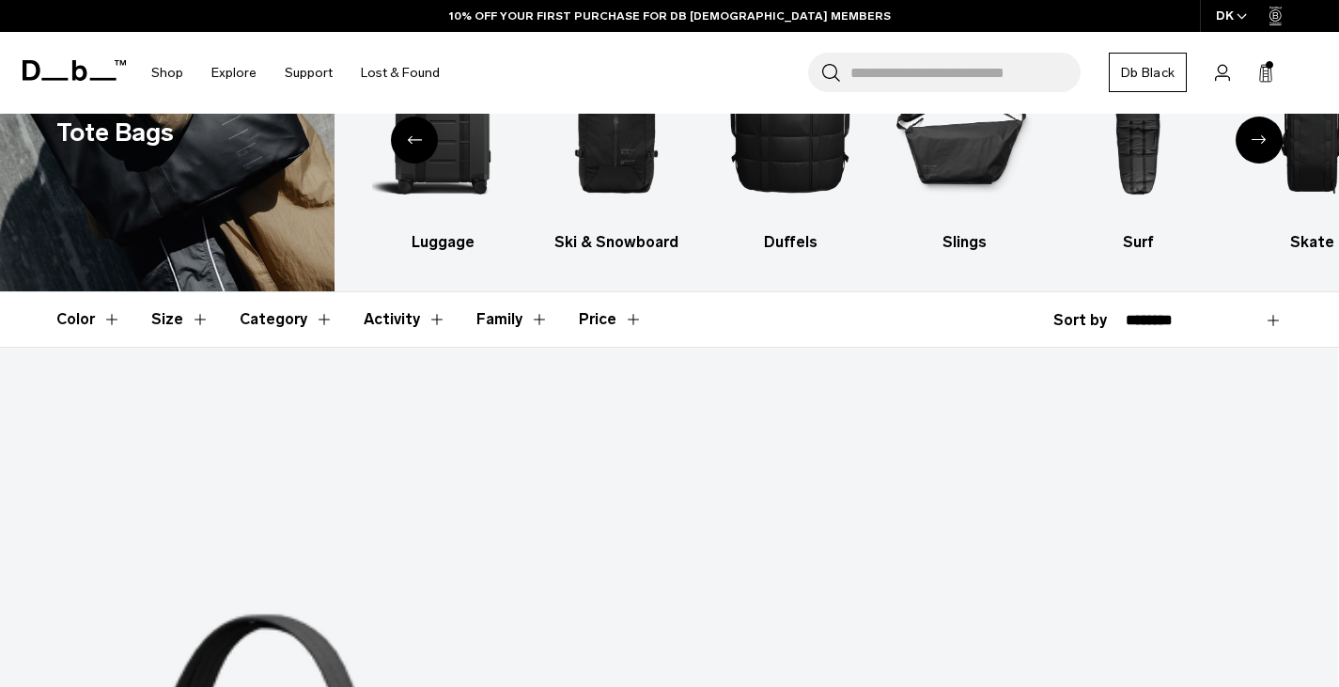
scroll to position [376, 0]
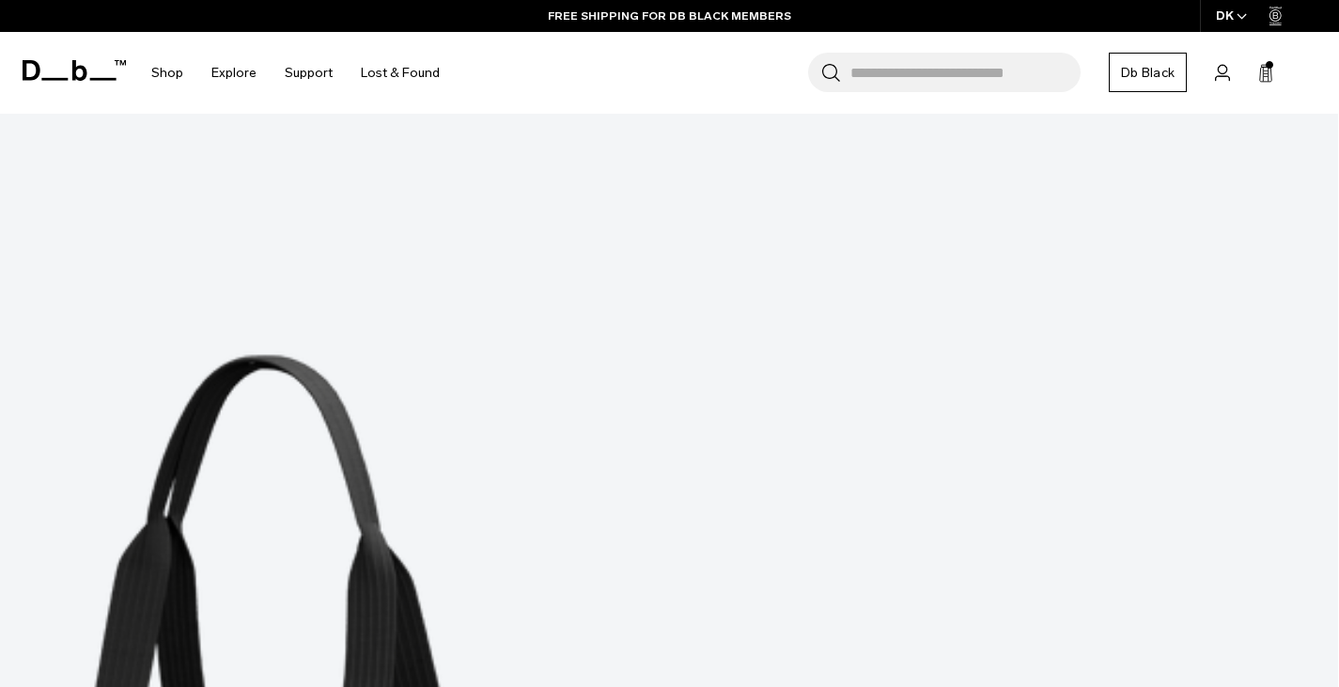
click at [1273, 71] on div "Search for Bags, Luggage... Search Close Trending Products All Products Hugger …" at bounding box center [889, 73] width 870 height 82
click at [0, 0] on span "Bag" at bounding box center [0, 0] width 0 height 0
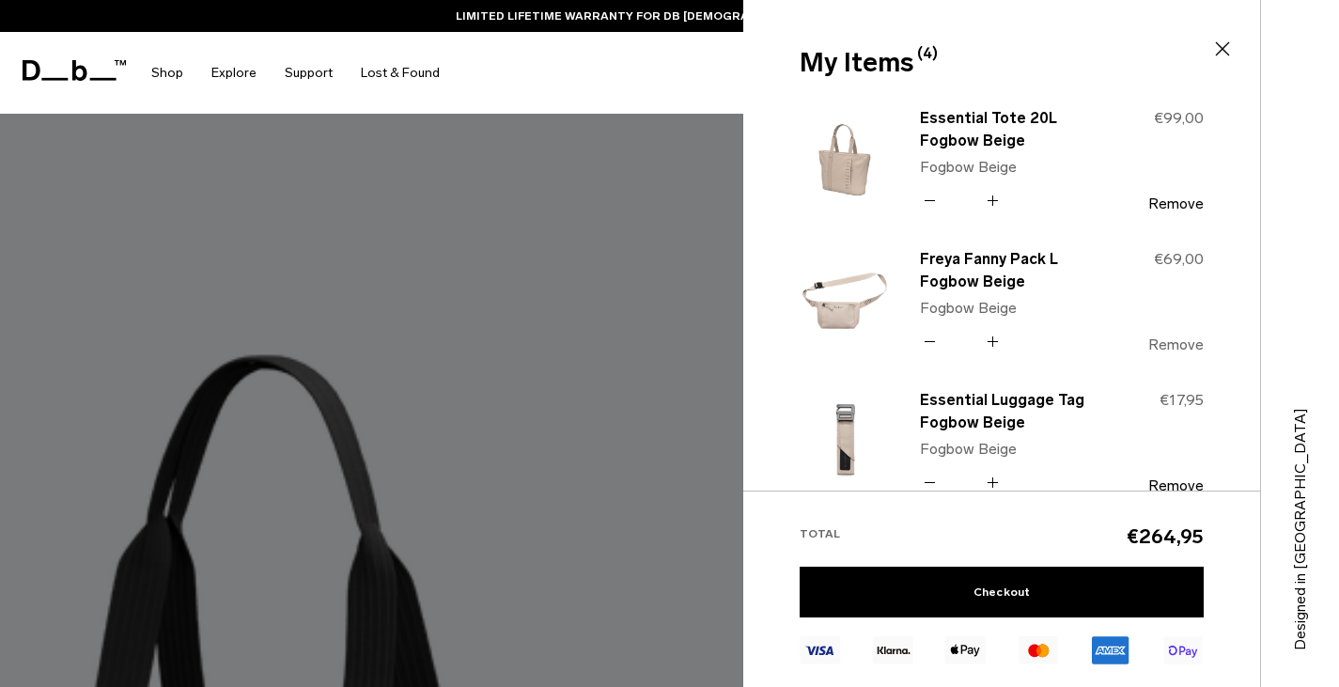
scroll to position [0, 0]
click at [628, 413] on div at bounding box center [669, 343] width 1339 height 687
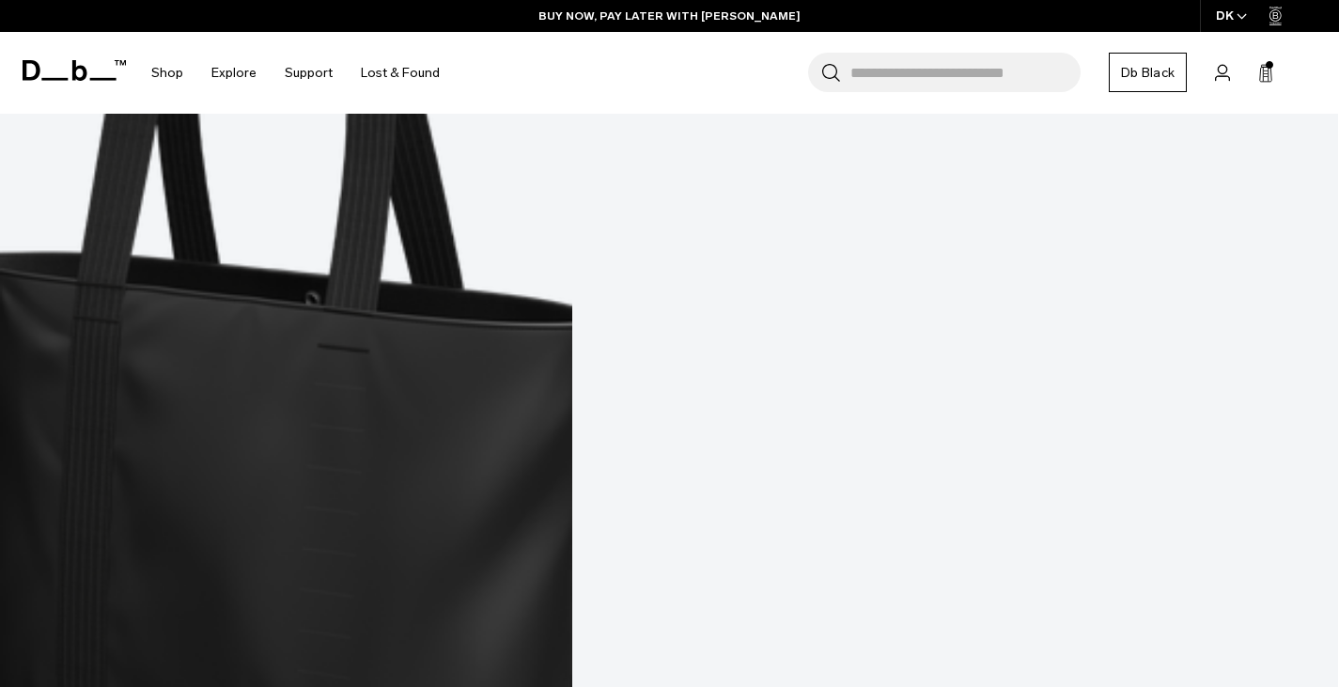
scroll to position [940, 0]
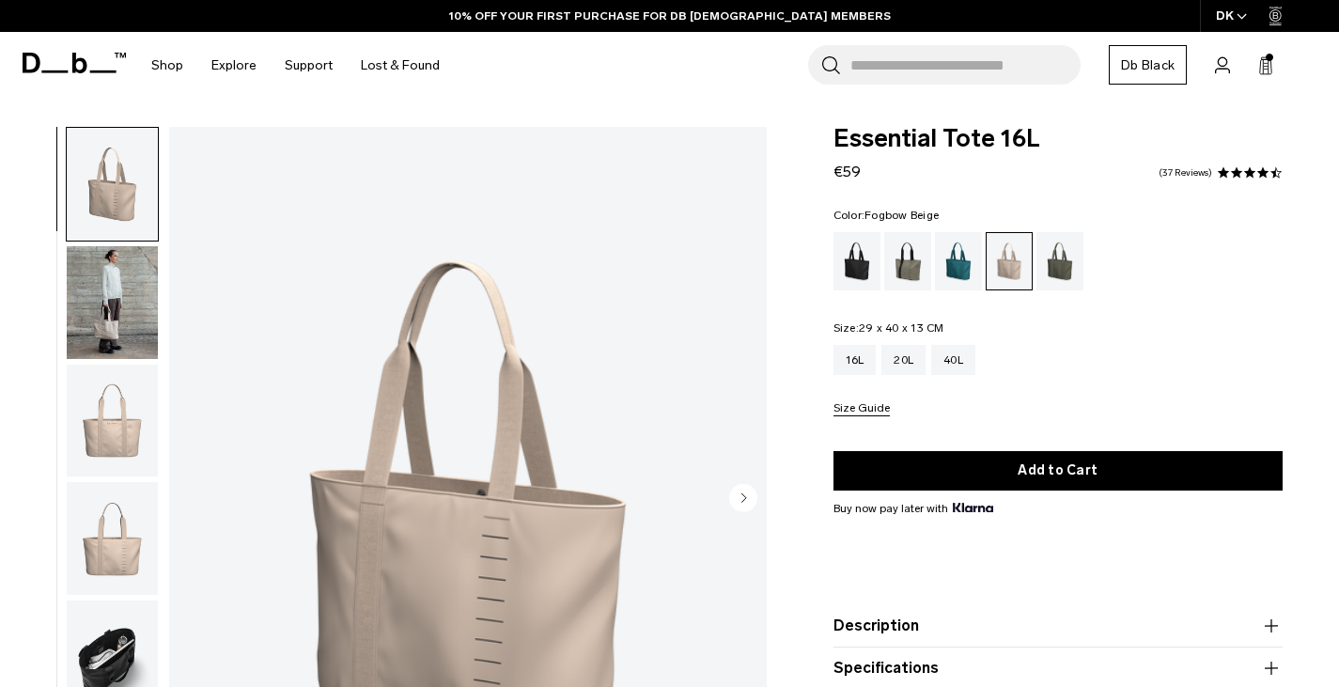
click at [124, 420] on img "button" at bounding box center [112, 421] width 91 height 113
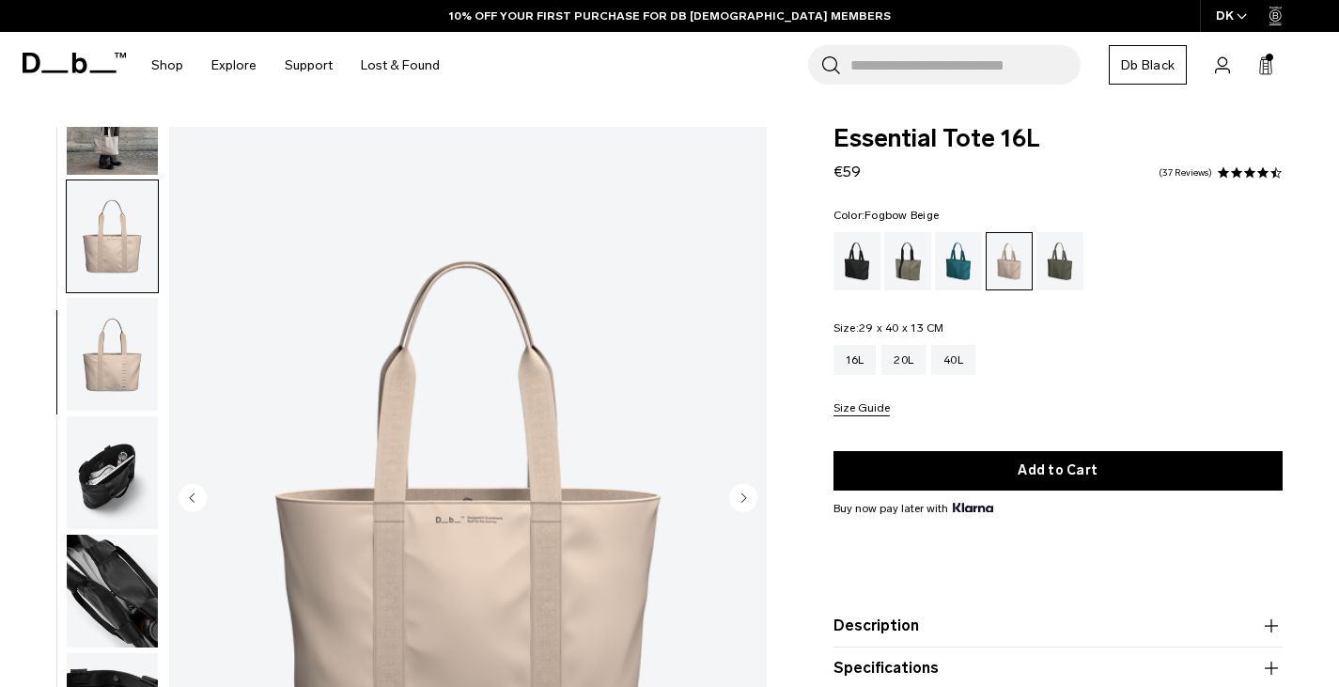
scroll to position [195, 0]
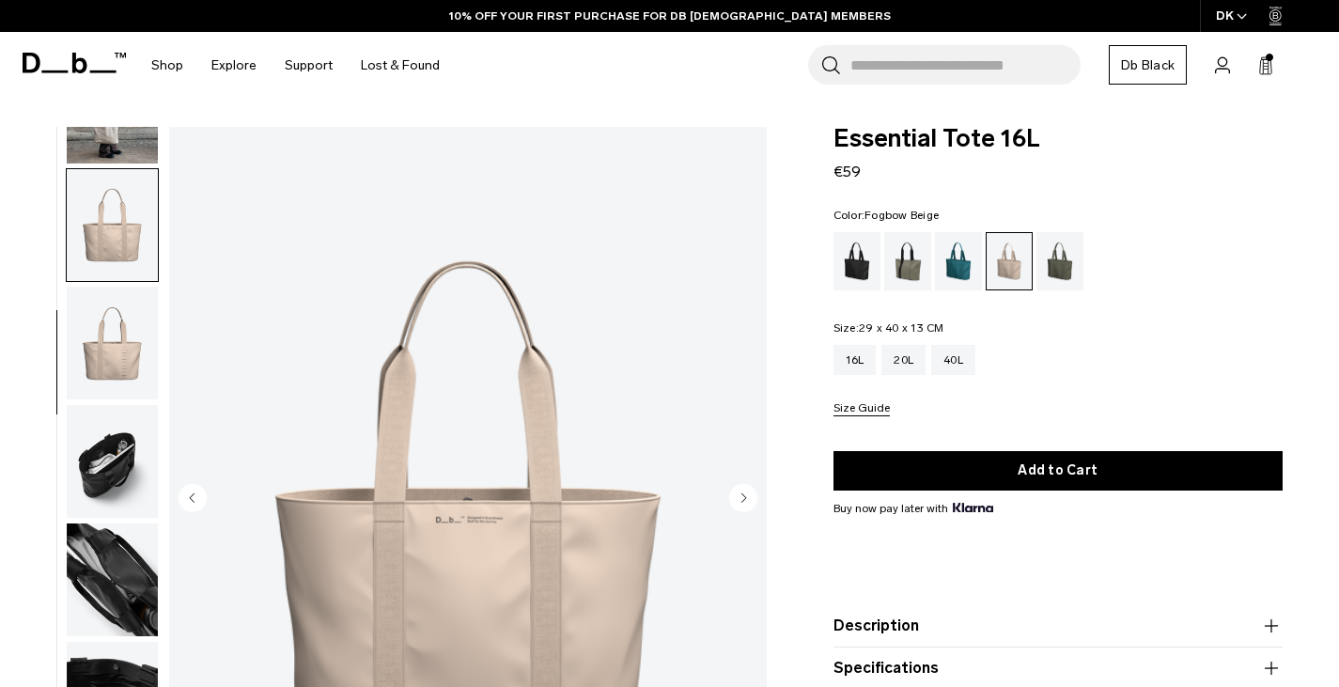
click at [109, 563] on img "button" at bounding box center [112, 579] width 91 height 113
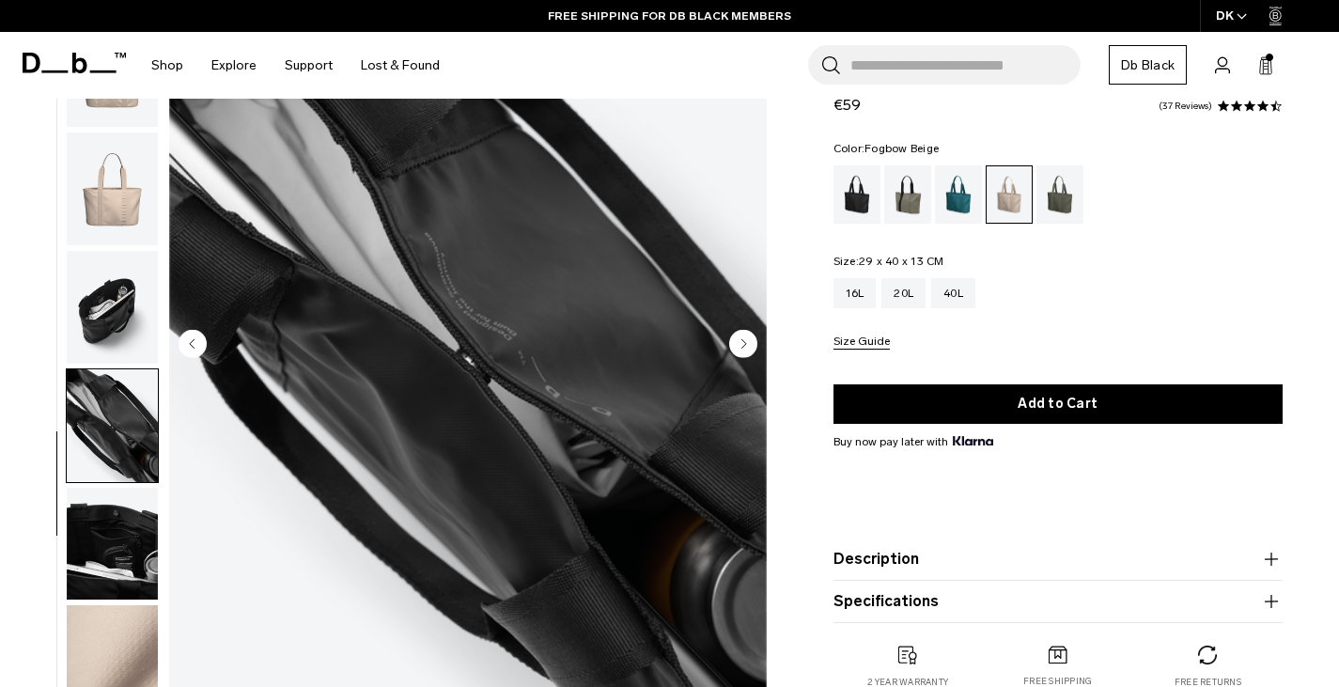
scroll to position [188, 0]
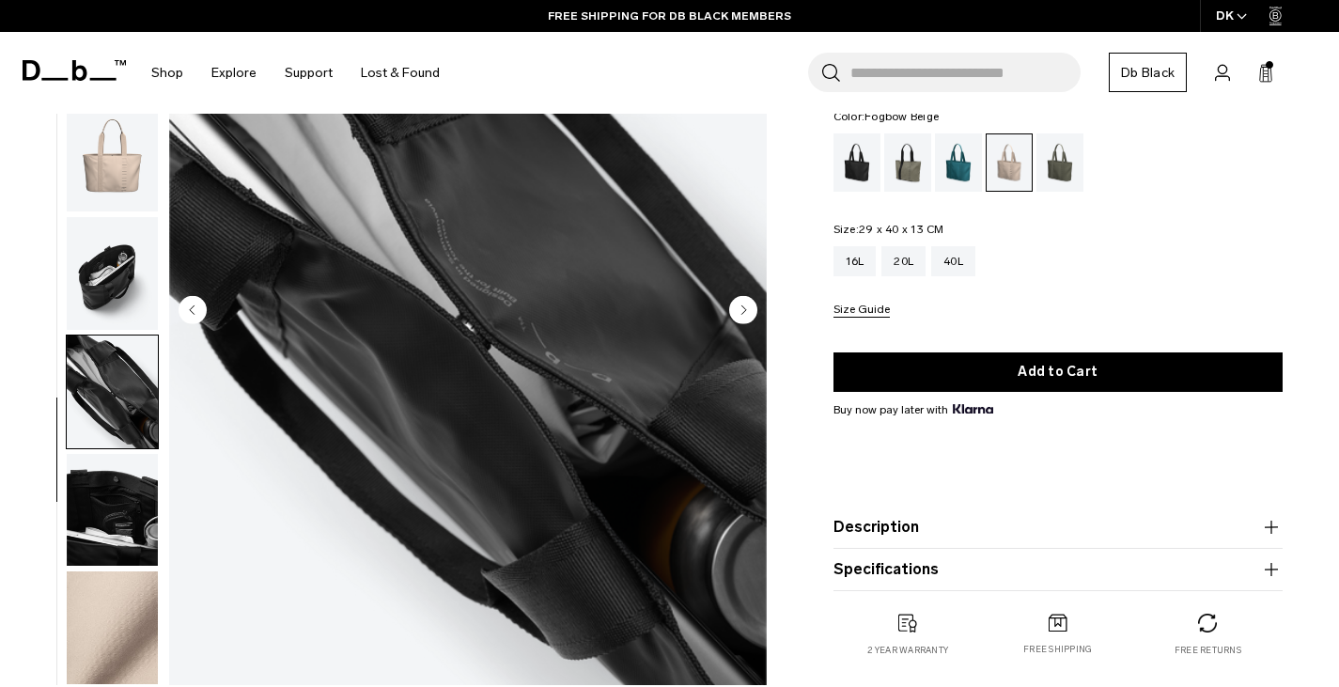
click at [124, 516] on img "button" at bounding box center [112, 510] width 91 height 113
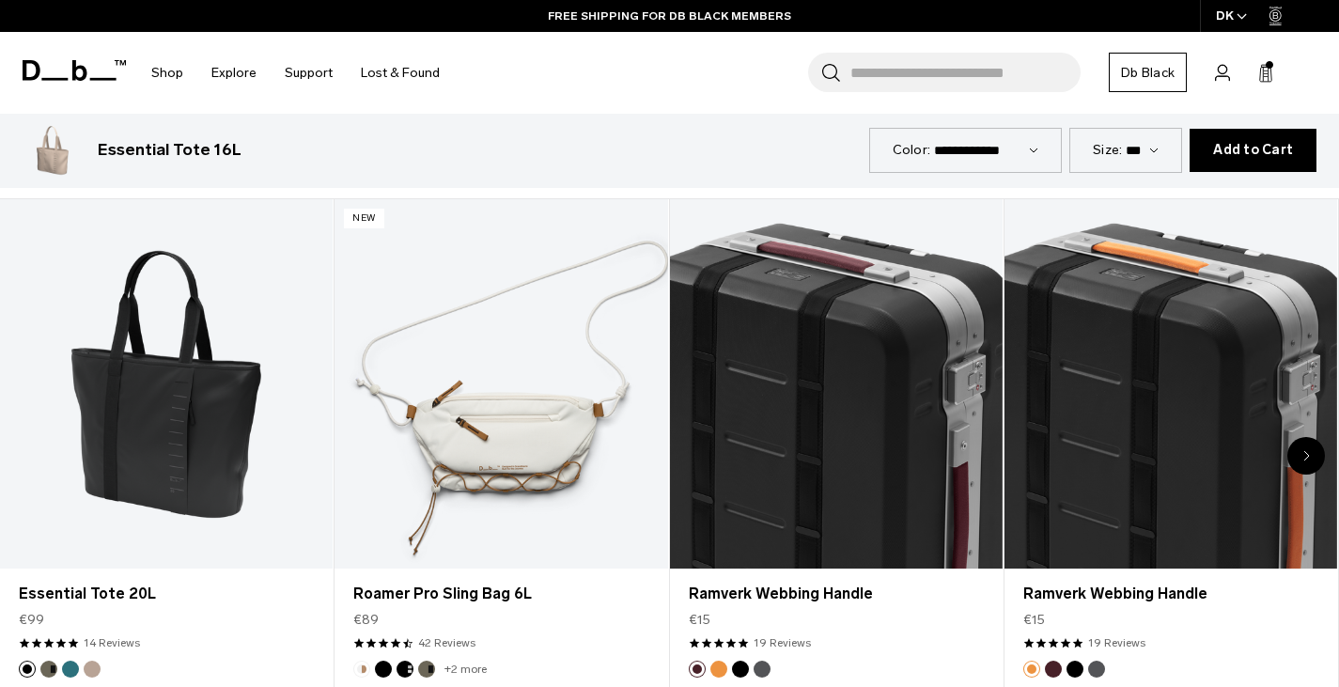
scroll to position [846, 0]
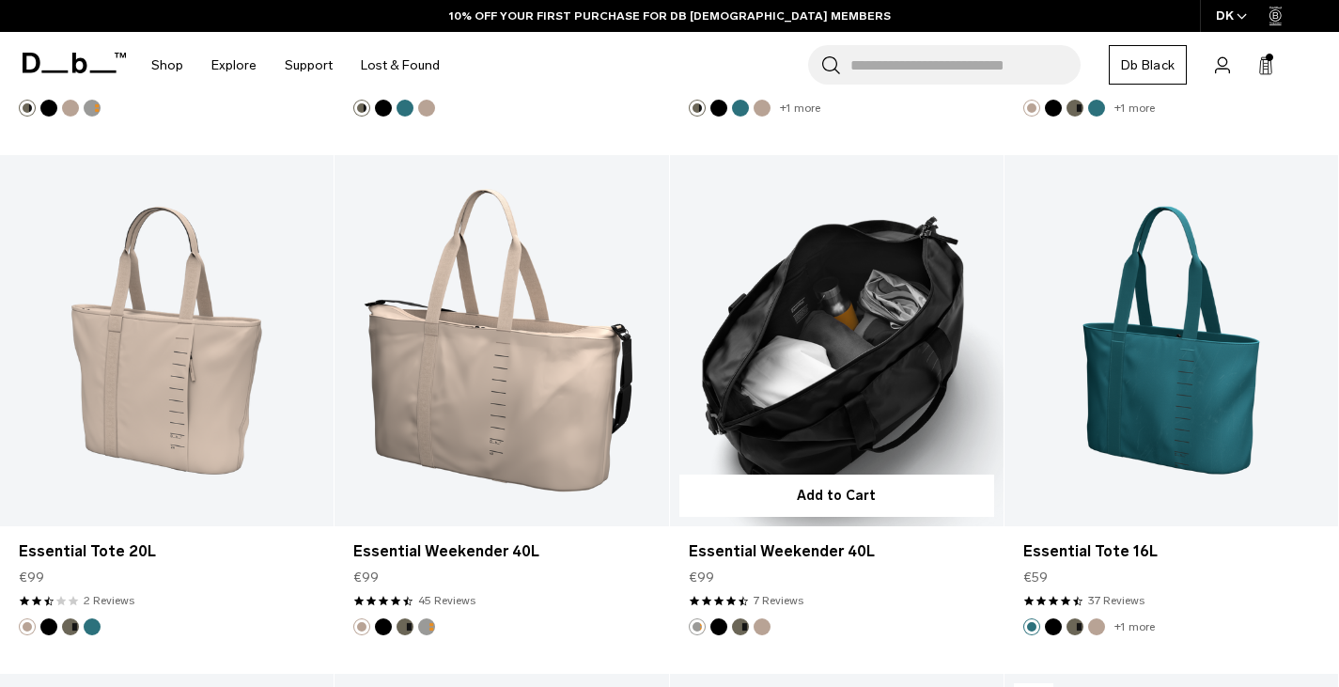
click at [809, 415] on link "Essential Weekender 40L" at bounding box center [837, 340] width 334 height 371
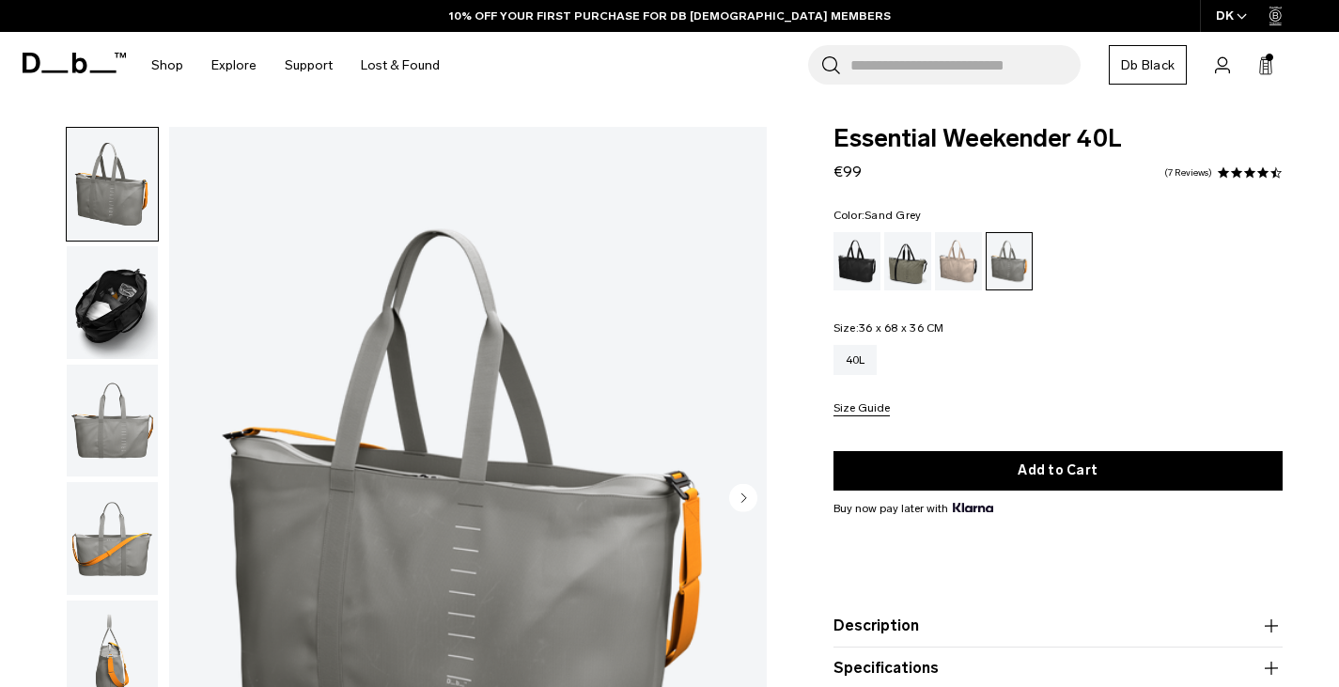
scroll to position [94, 0]
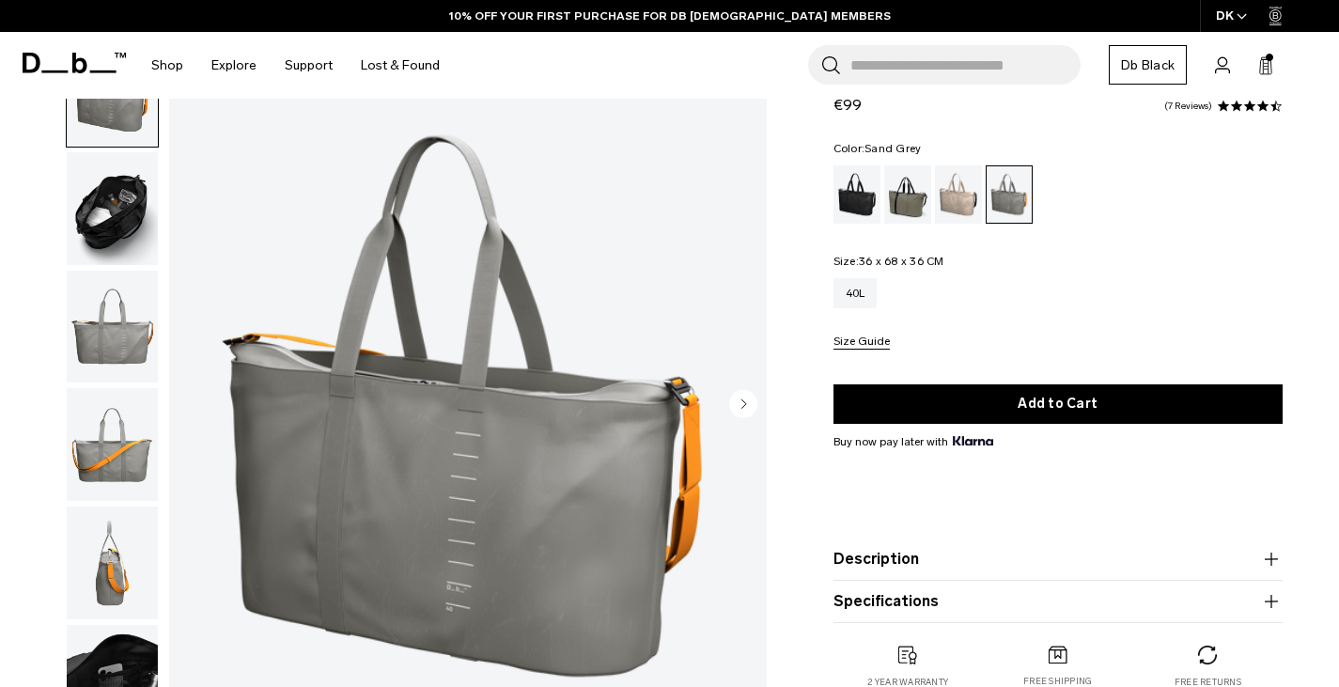
click at [111, 586] on img "button" at bounding box center [112, 563] width 91 height 113
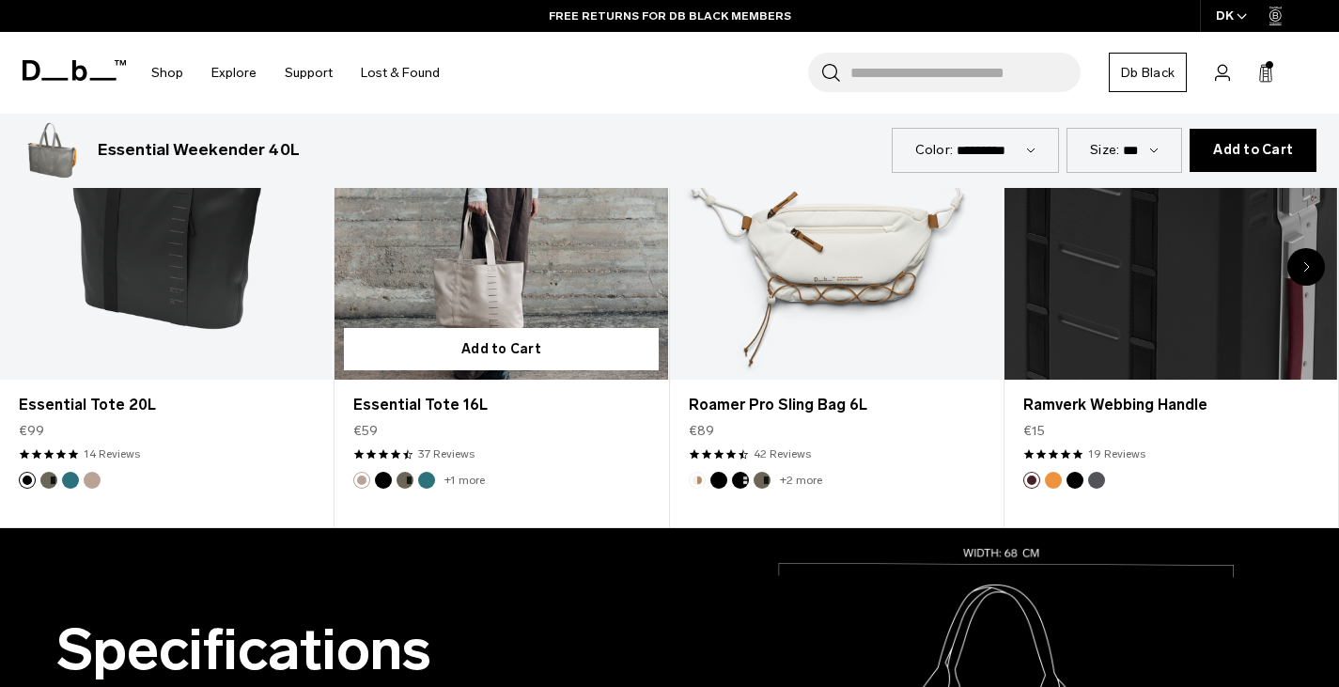
scroll to position [1034, 0]
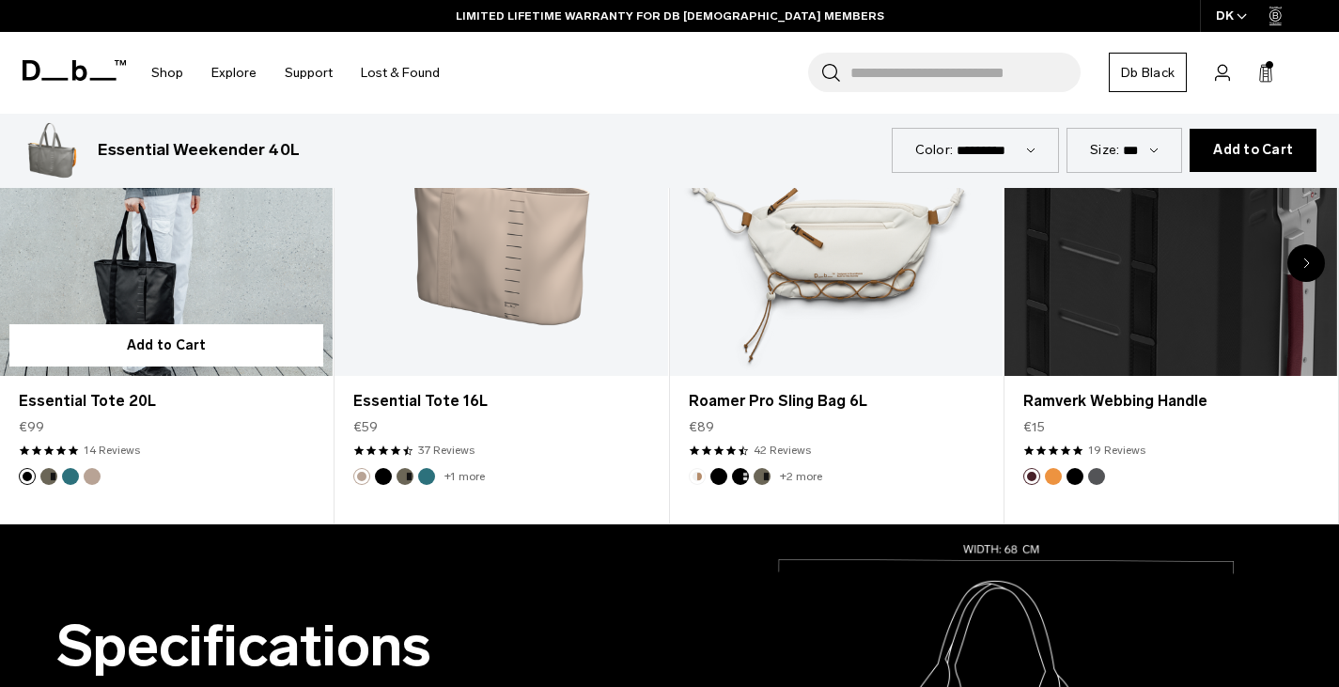
click at [205, 283] on link "Essential Tote 20L" at bounding box center [166, 192] width 333 height 370
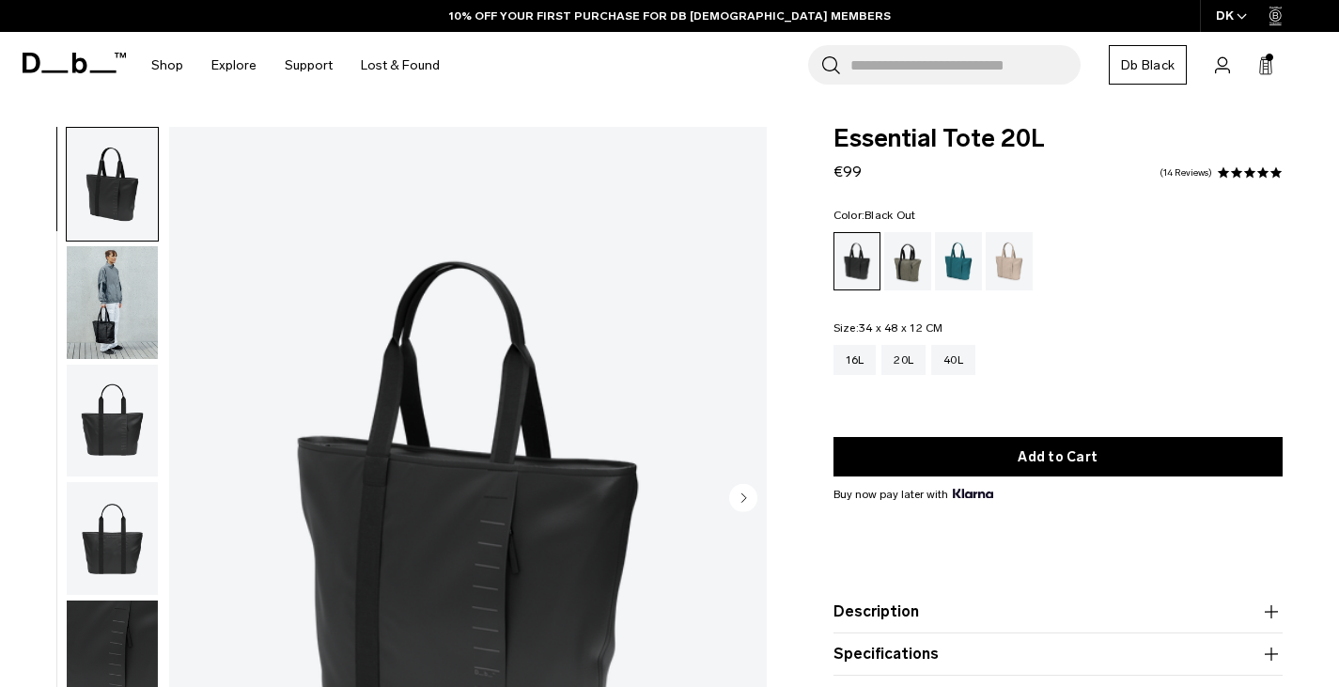
click at [899, 260] on div "Forest Green" at bounding box center [908, 261] width 48 height 58
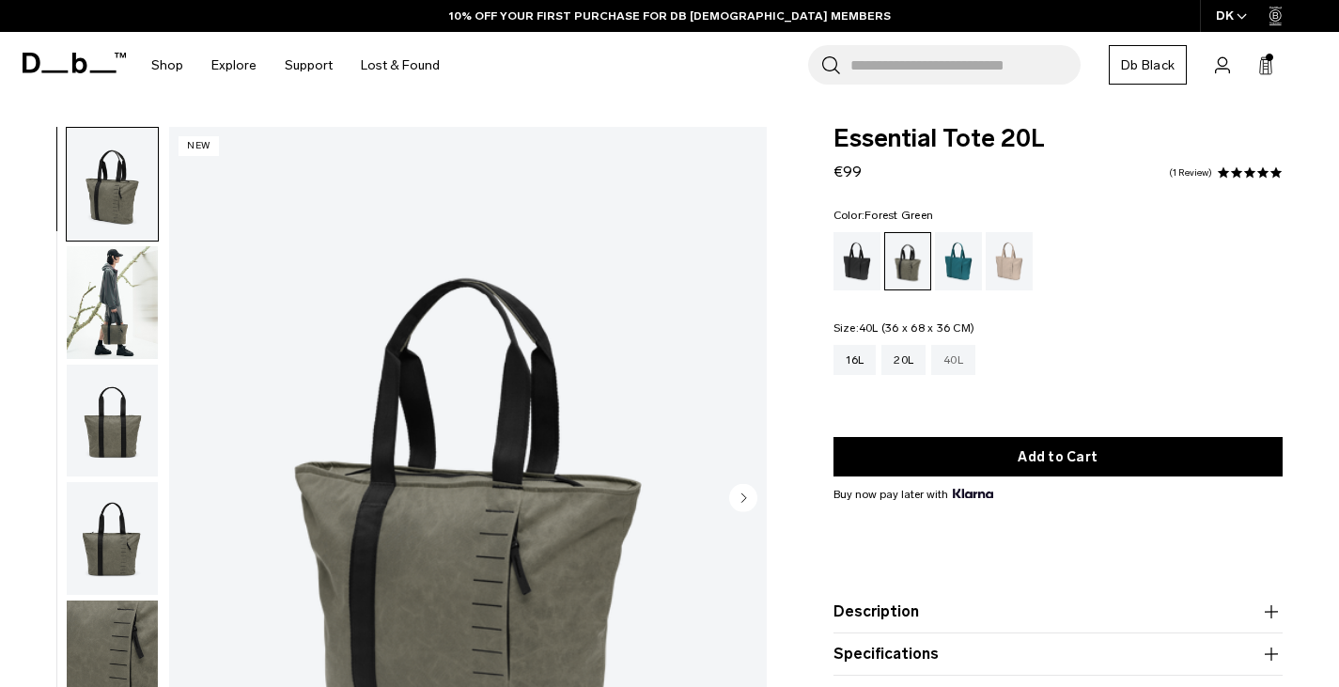
click at [949, 362] on div "40L" at bounding box center [953, 360] width 44 height 30
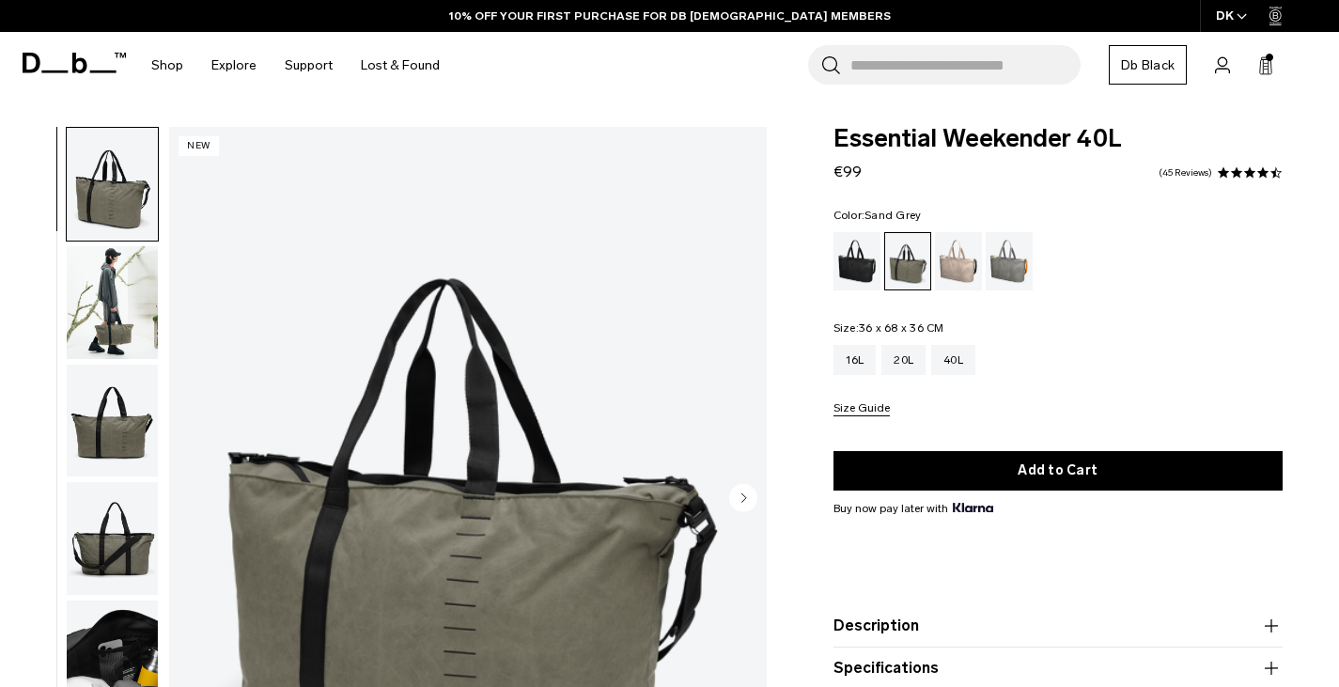
click at [1013, 263] on div "Sand Grey" at bounding box center [1010, 261] width 48 height 58
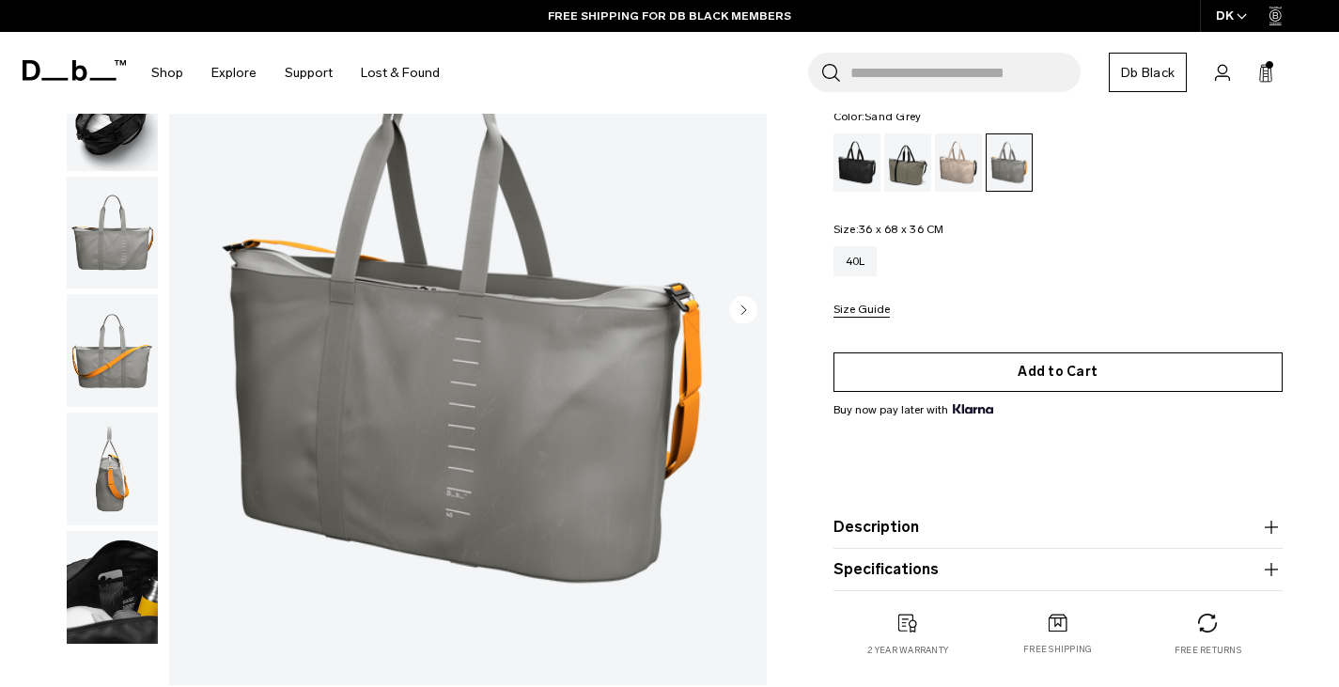
click at [1024, 367] on button "Add to Cart" at bounding box center [1059, 371] width 450 height 39
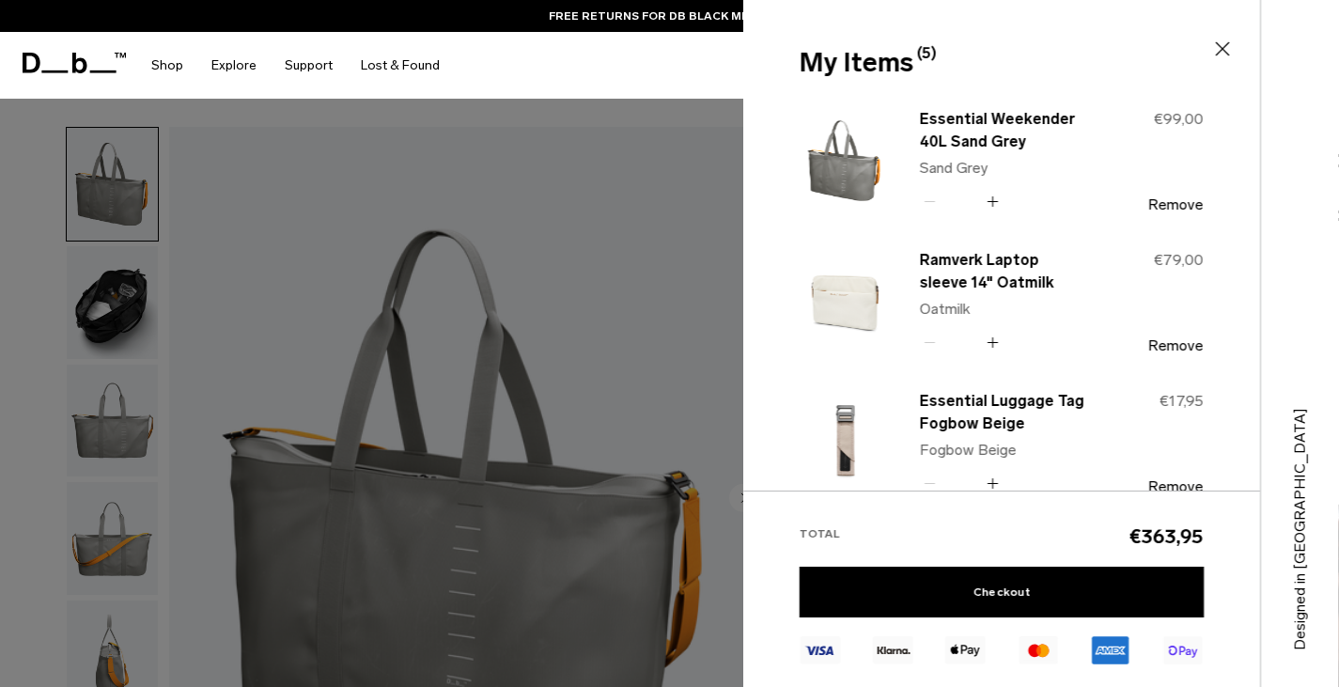
click at [525, 264] on div at bounding box center [669, 343] width 1339 height 687
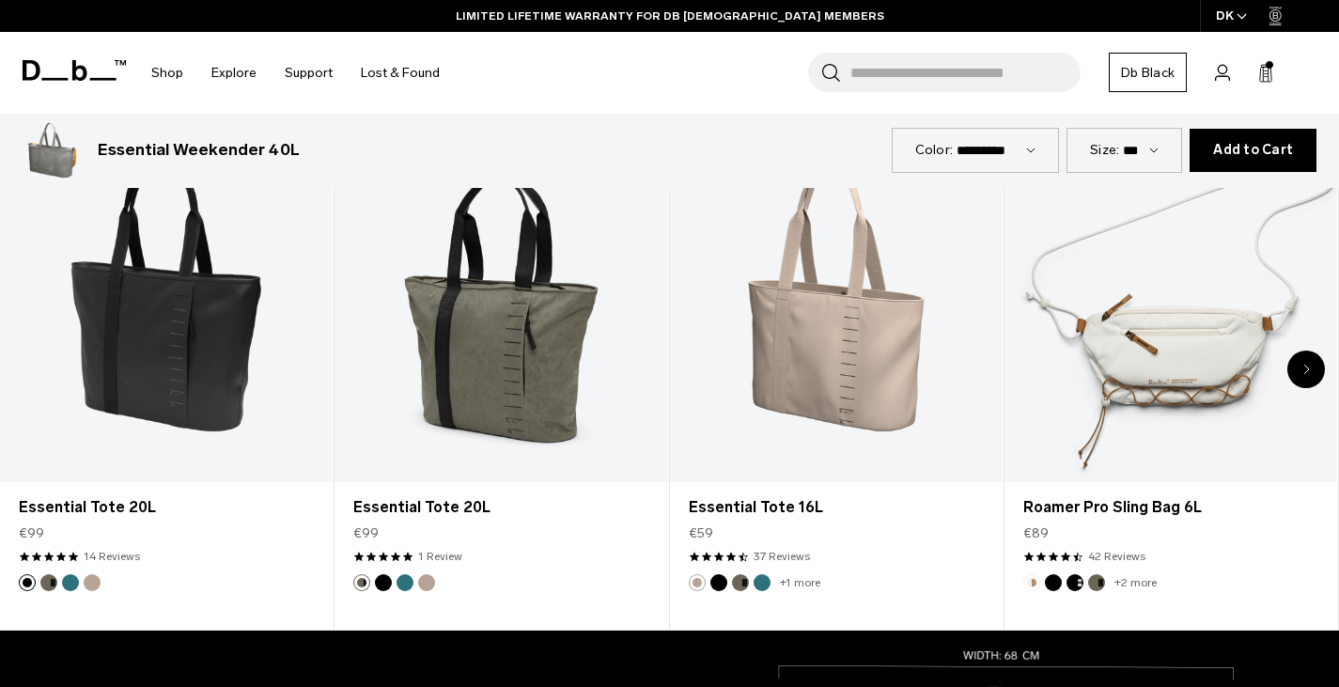
scroll to position [940, 0]
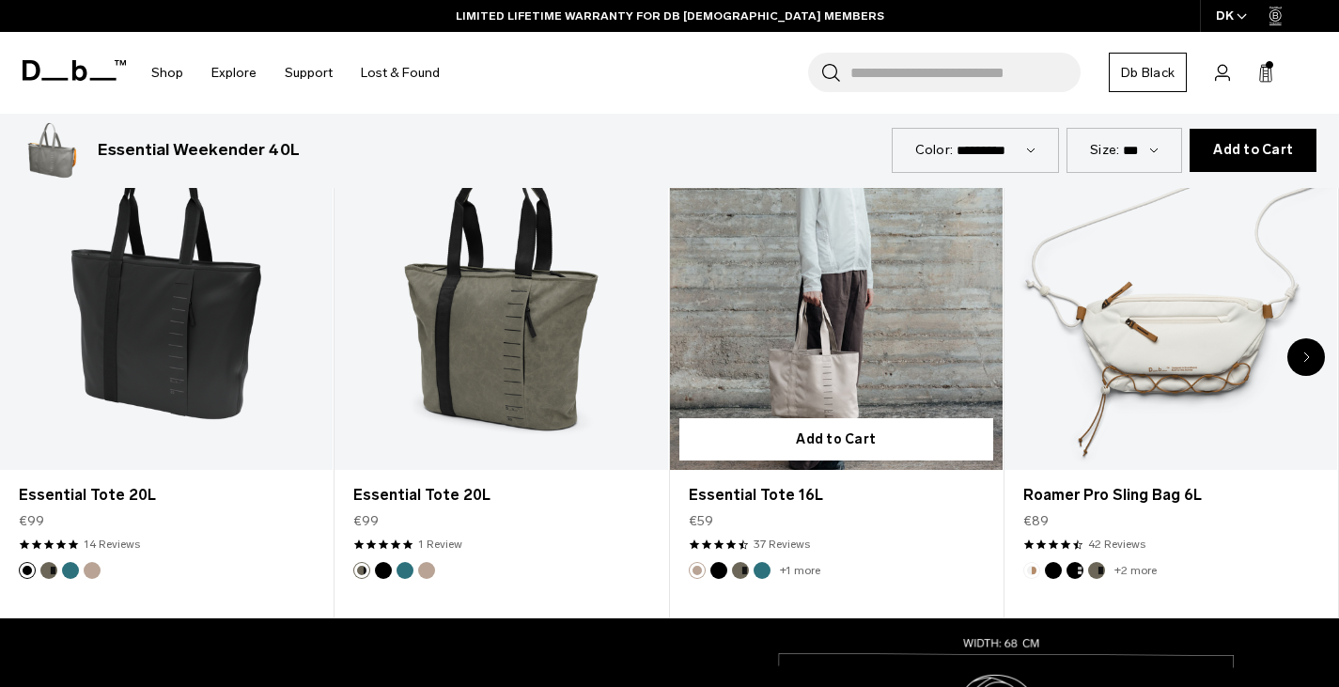
click at [849, 352] on link "Essential Tote 16L" at bounding box center [836, 286] width 333 height 370
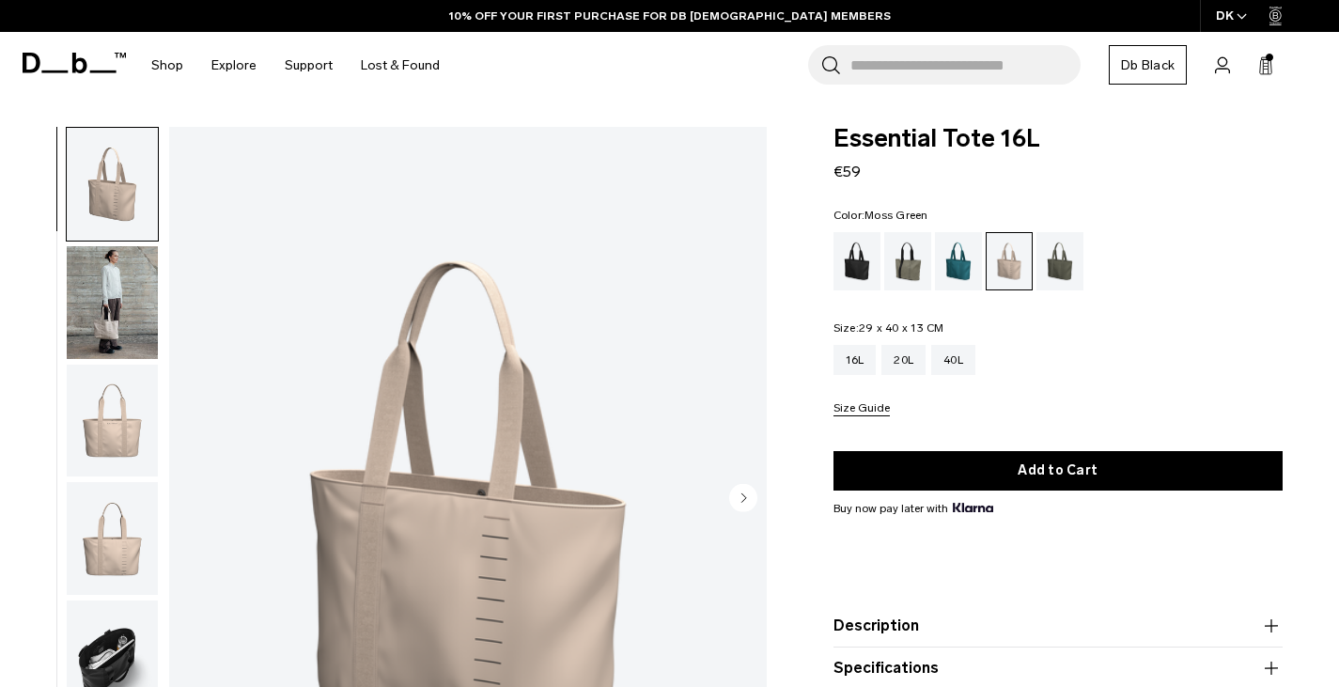
click at [1063, 261] on div "Moss Green" at bounding box center [1061, 261] width 48 height 58
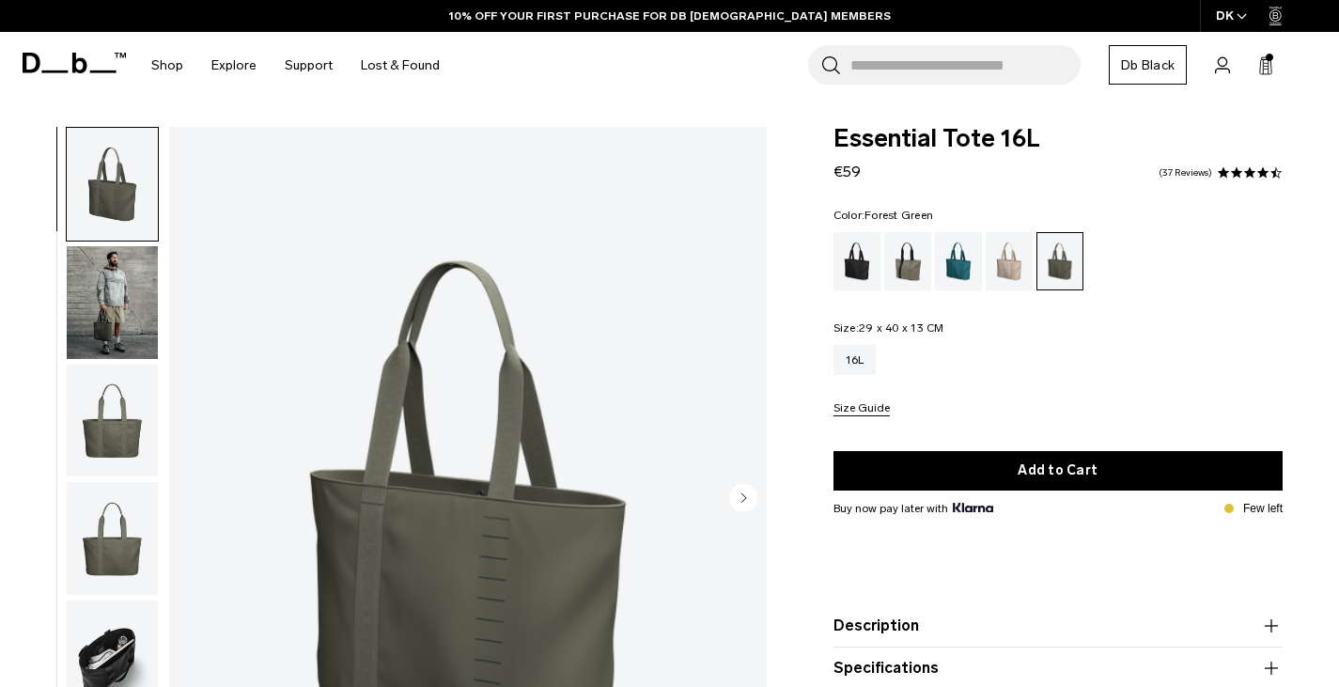
click at [901, 275] on div "Forest Green" at bounding box center [908, 261] width 48 height 58
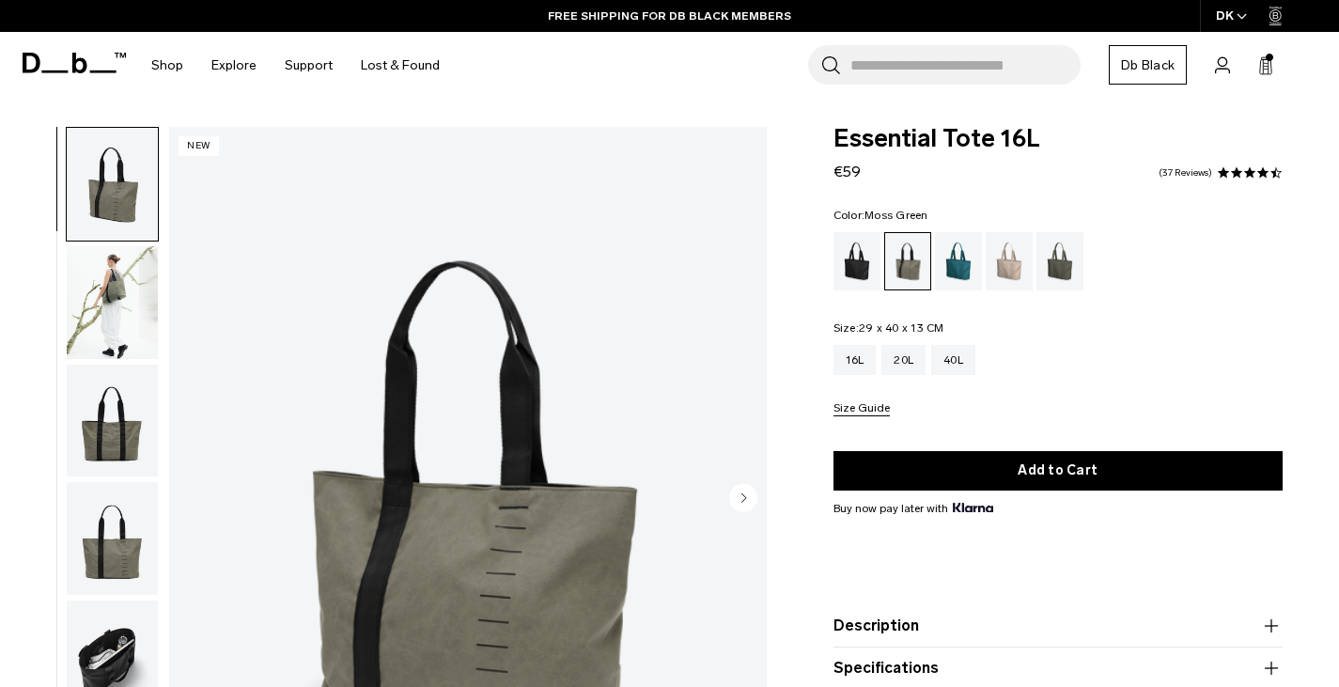
click at [1062, 274] on div "Moss Green" at bounding box center [1061, 261] width 48 height 58
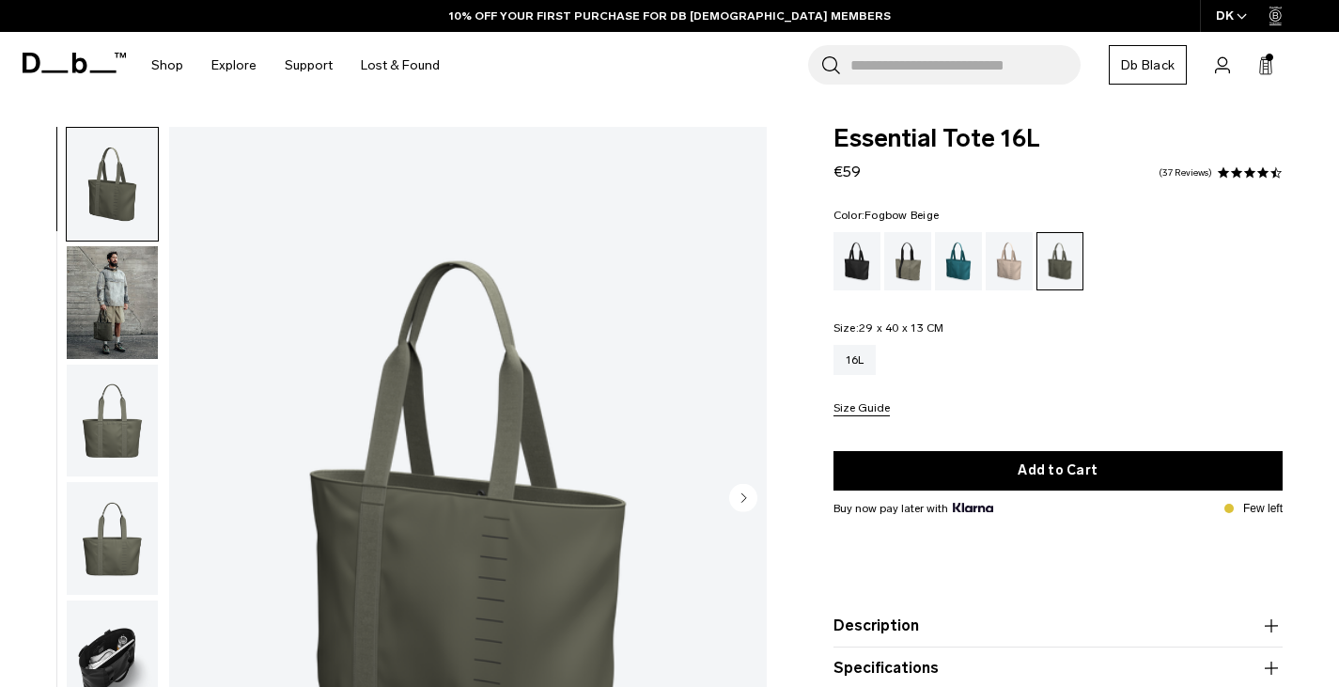
click at [1017, 266] on div "Fogbow Beige" at bounding box center [1010, 261] width 48 height 58
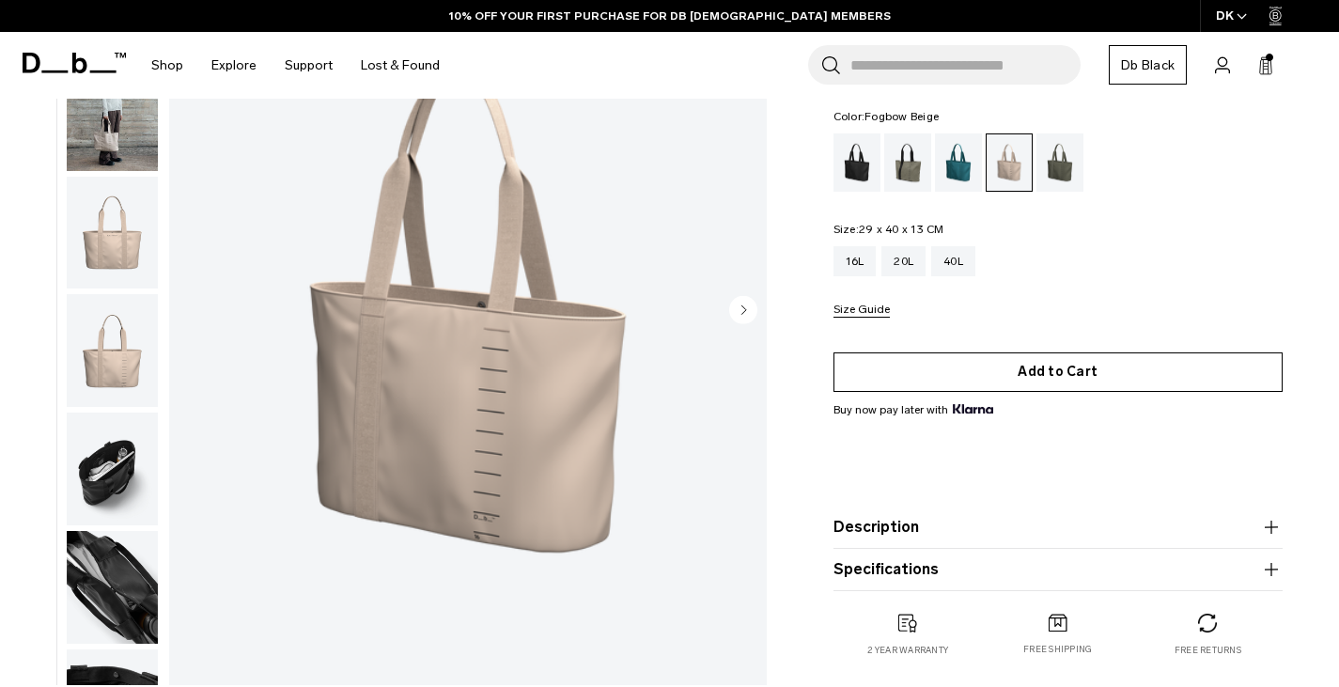
click at [1087, 378] on button "Add to Cart" at bounding box center [1059, 371] width 450 height 39
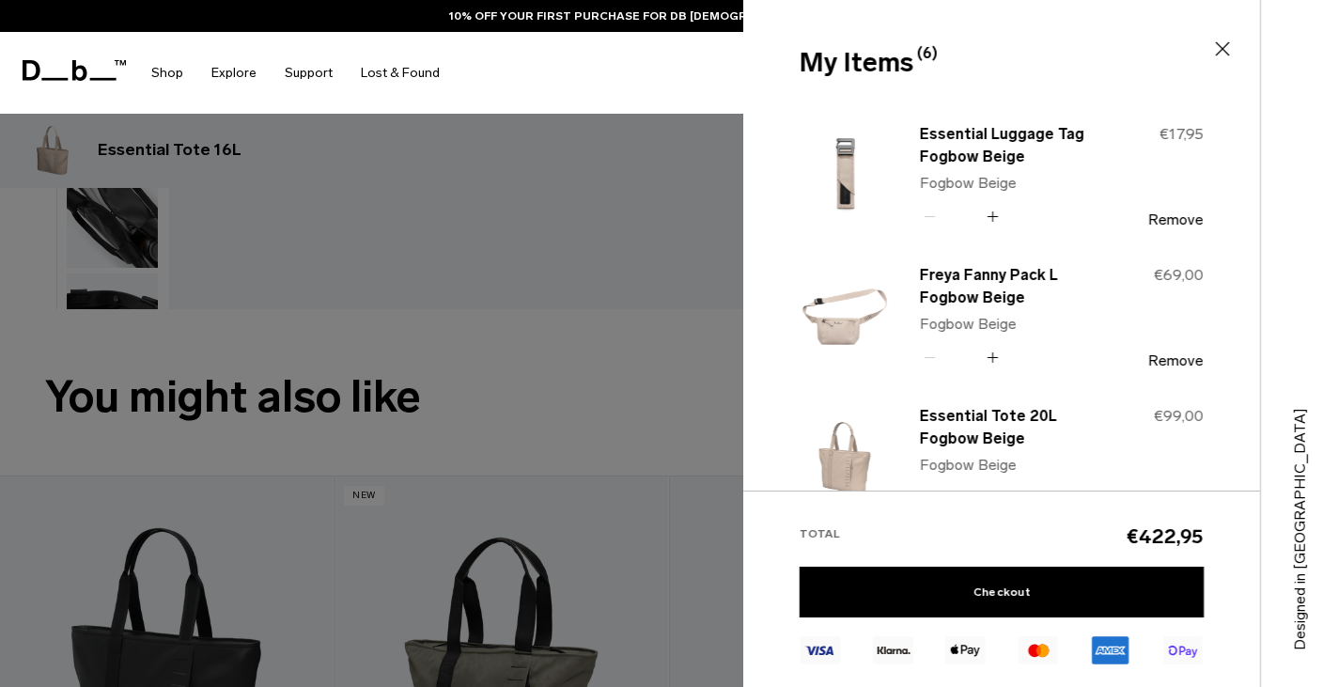
scroll to position [376, 0]
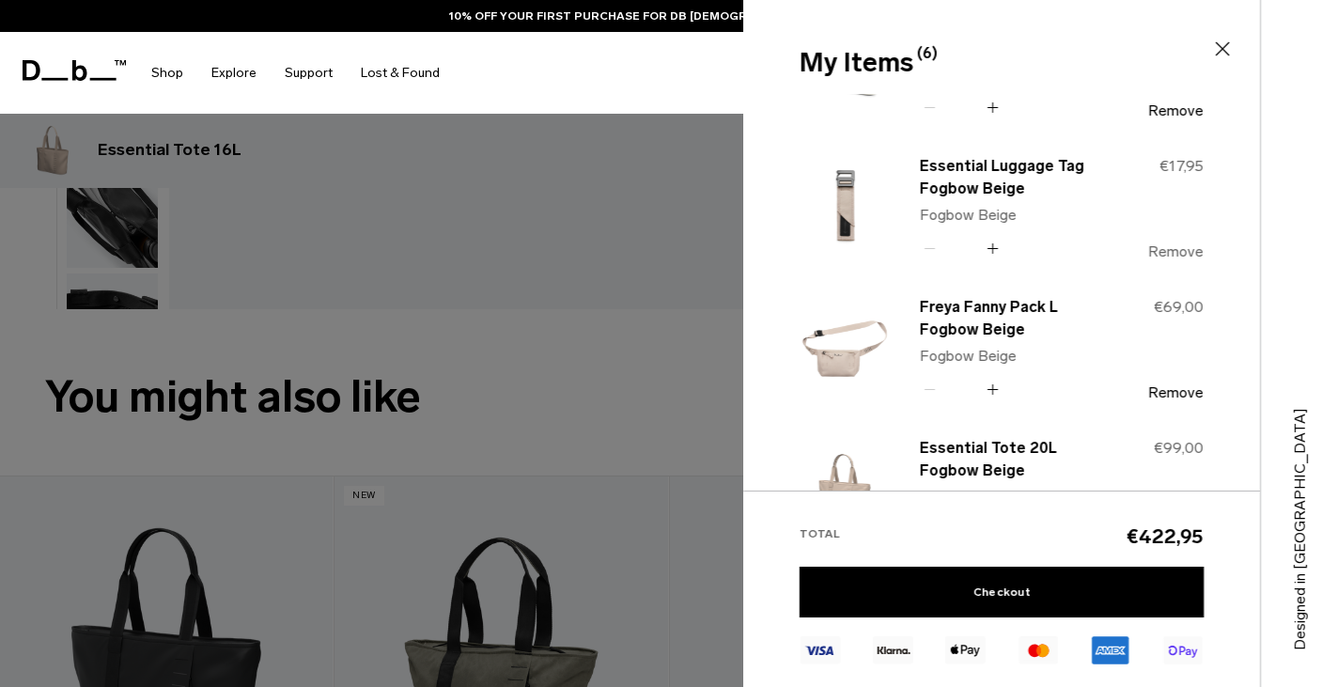
click at [1191, 249] on button "Remove" at bounding box center [1175, 251] width 55 height 17
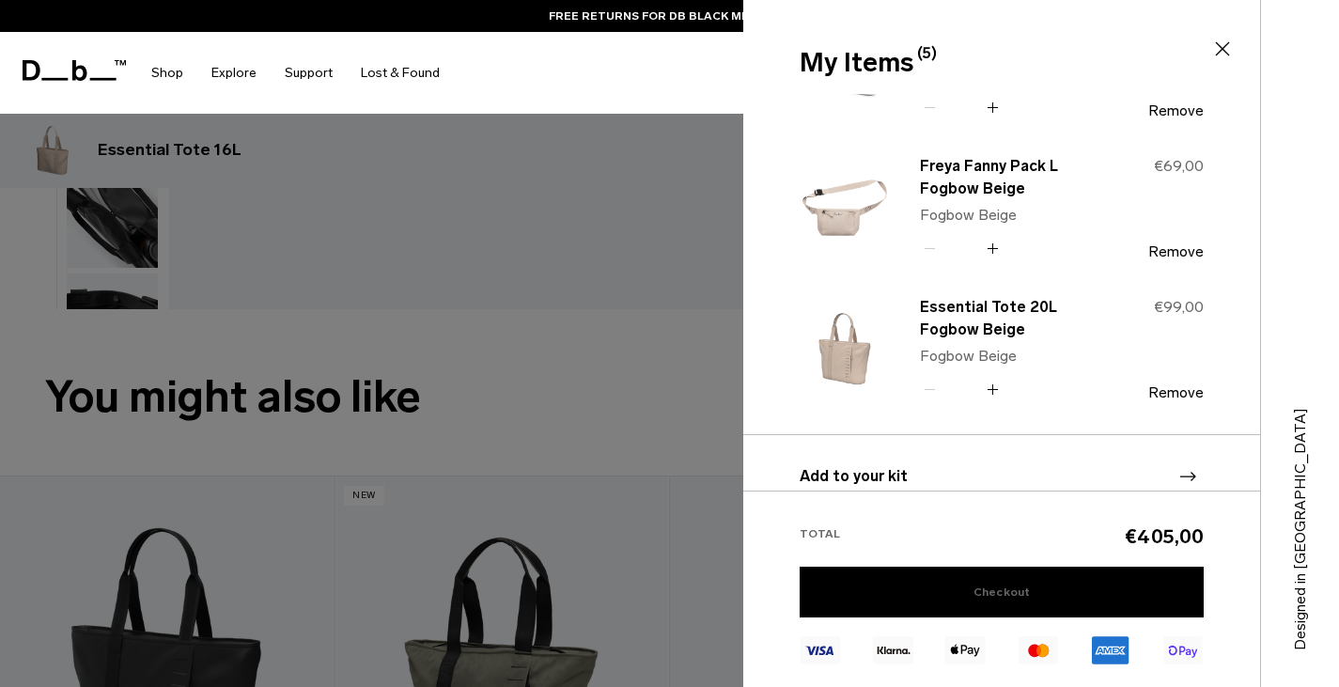
drag, startPoint x: 1016, startPoint y: 591, endPoint x: 1052, endPoint y: 584, distance: 36.5
click at [1016, 591] on link "Checkout" at bounding box center [1002, 592] width 404 height 51
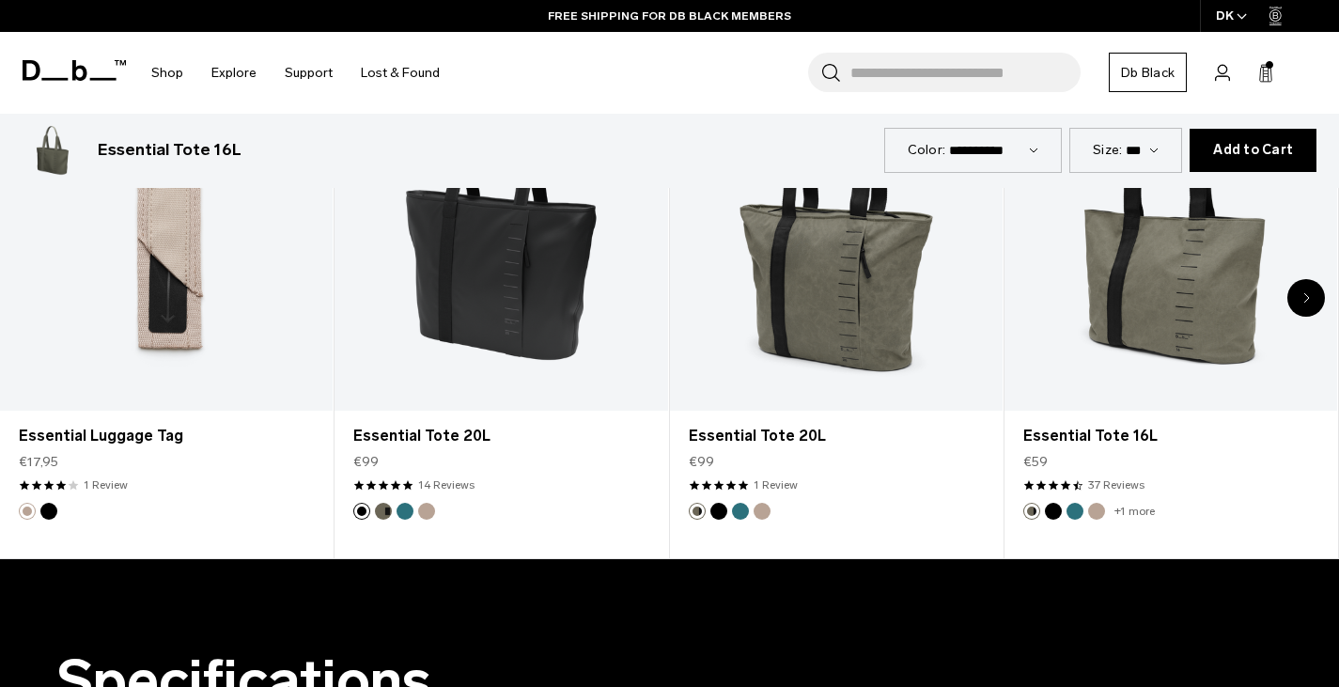
scroll to position [1034, 0]
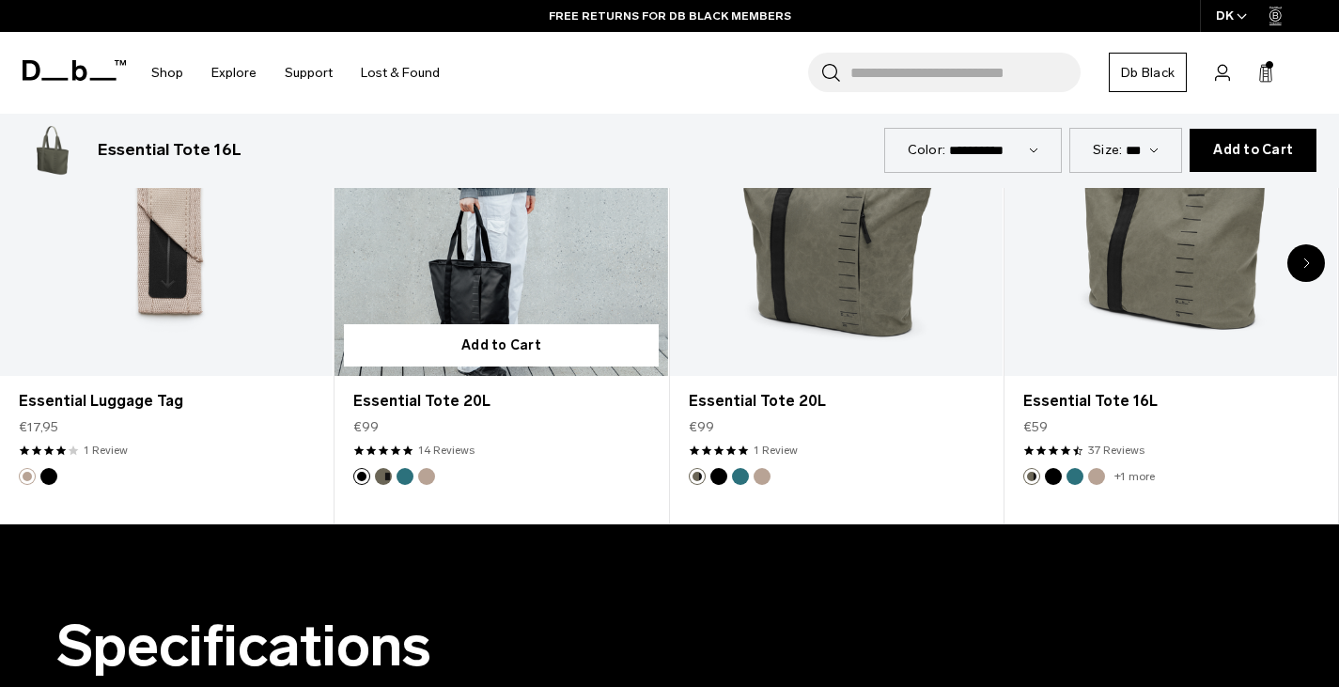
click at [539, 259] on link "Essential Tote 20L" at bounding box center [501, 192] width 333 height 370
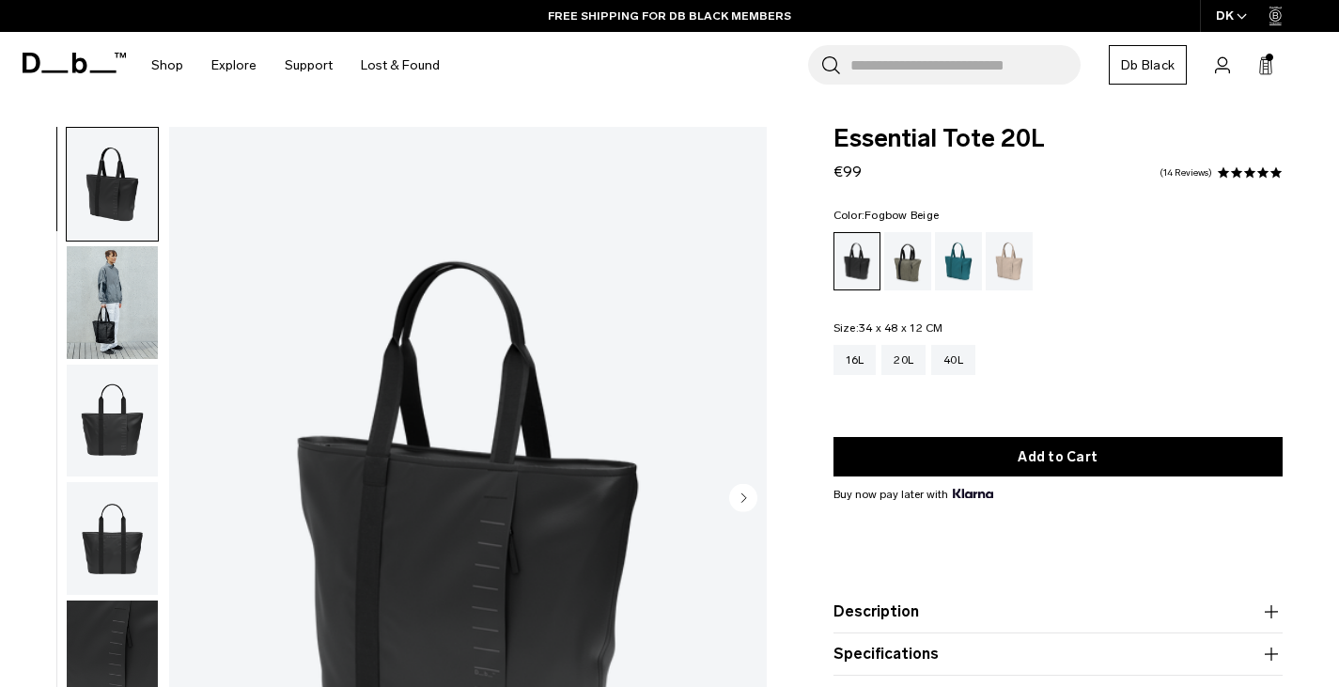
click at [1003, 261] on div "Fogbow Beige" at bounding box center [1010, 261] width 48 height 58
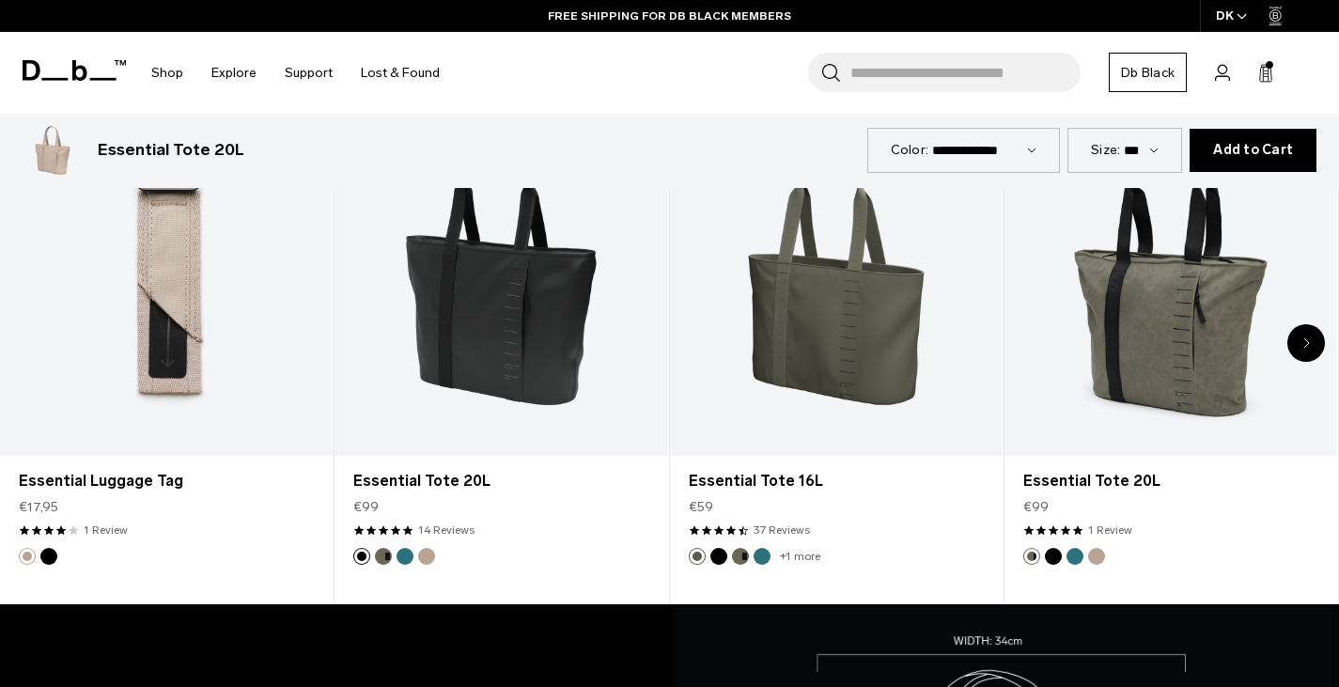
scroll to position [940, 0]
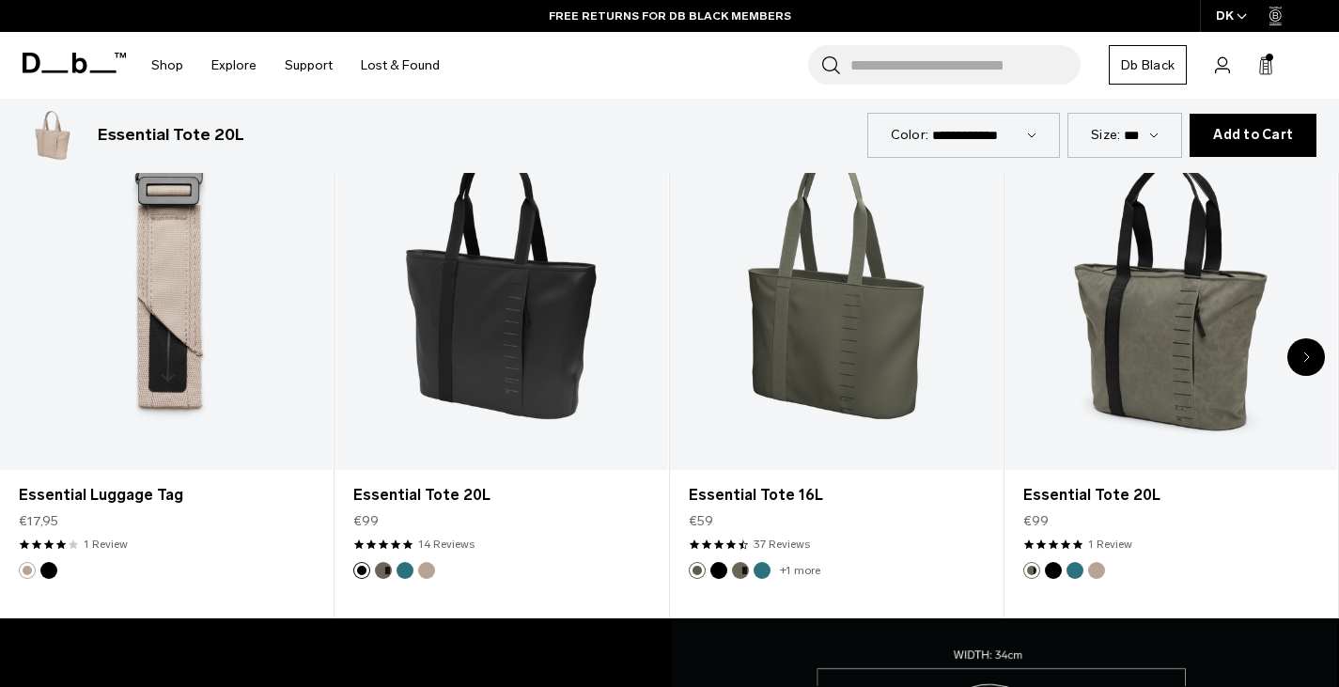
click at [1314, 353] on div "Next slide" at bounding box center [1307, 357] width 38 height 38
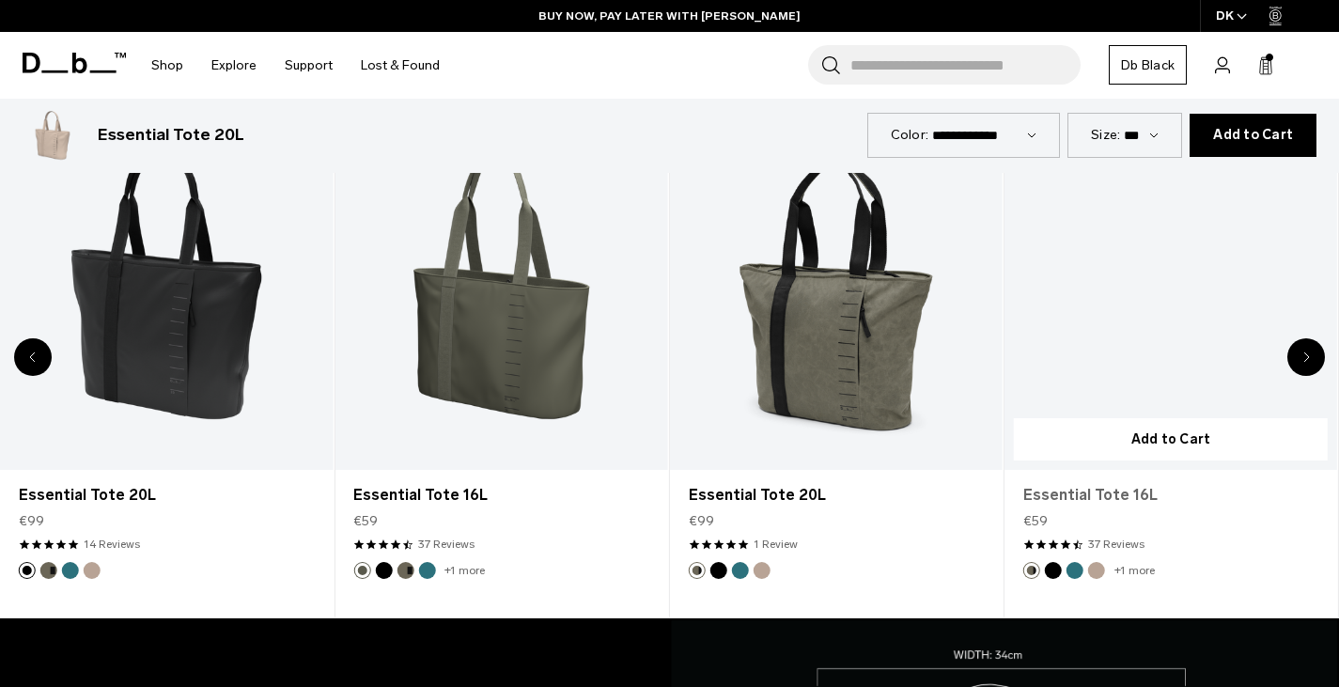
click at [1091, 493] on link "Essential Tote 16L" at bounding box center [1170, 495] width 295 height 23
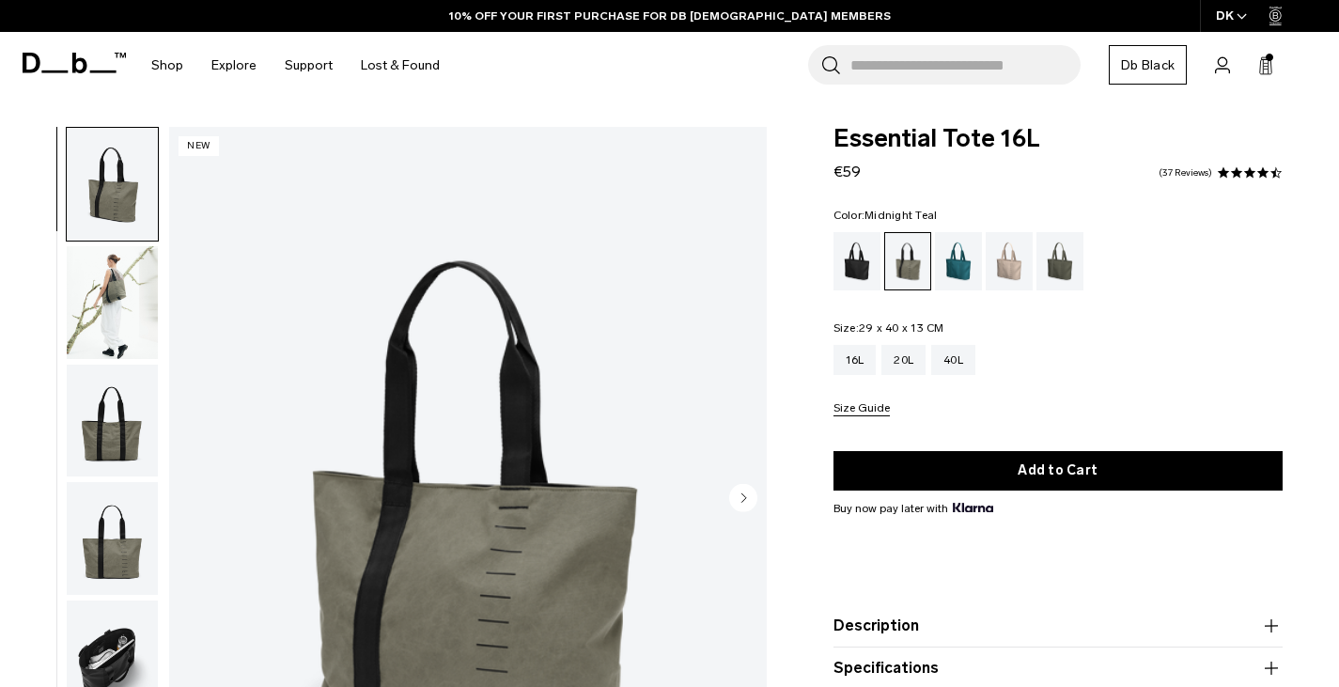
click at [949, 266] on div "Midnight Teal" at bounding box center [959, 261] width 48 height 58
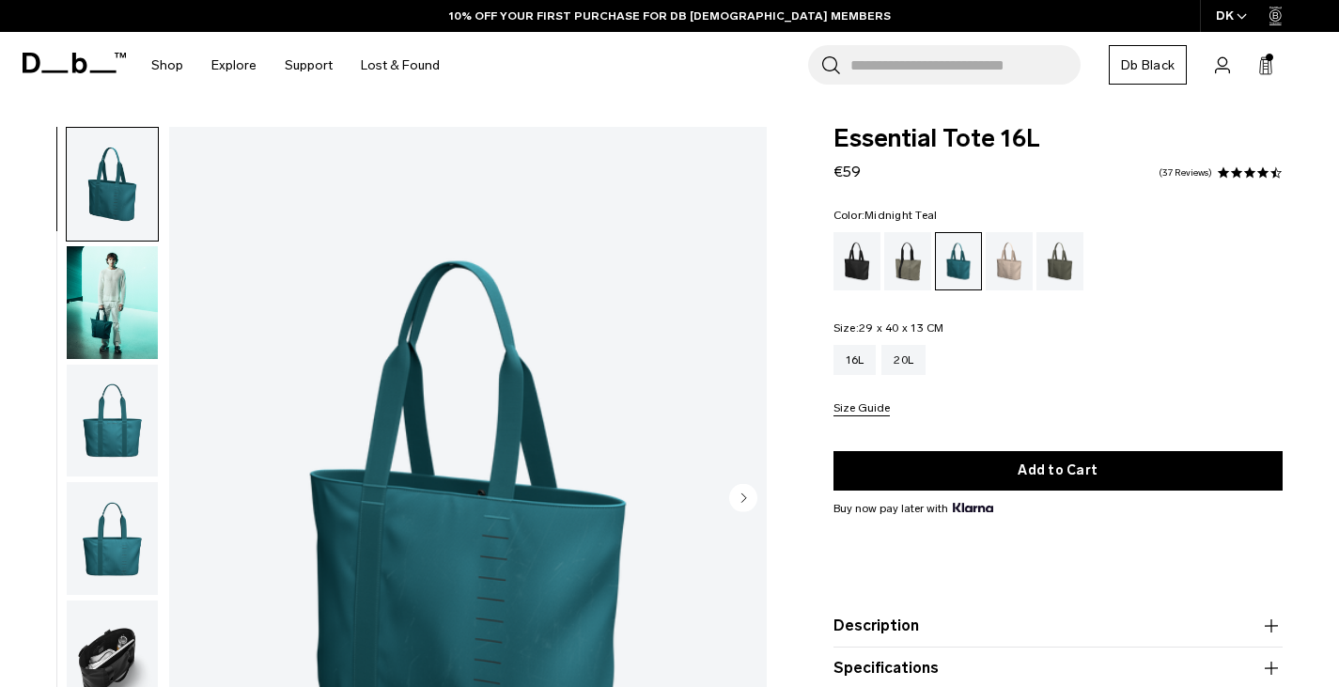
click at [117, 643] on img "button" at bounding box center [112, 657] width 91 height 113
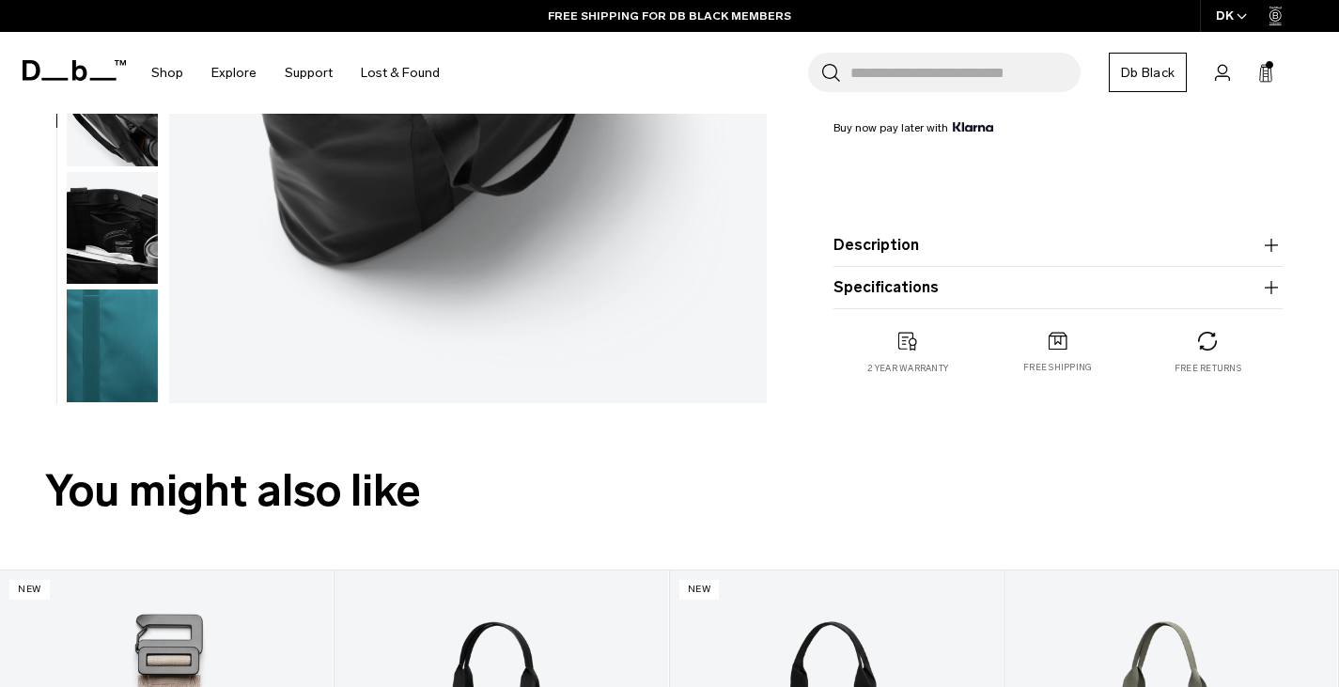
scroll to position [940, 0]
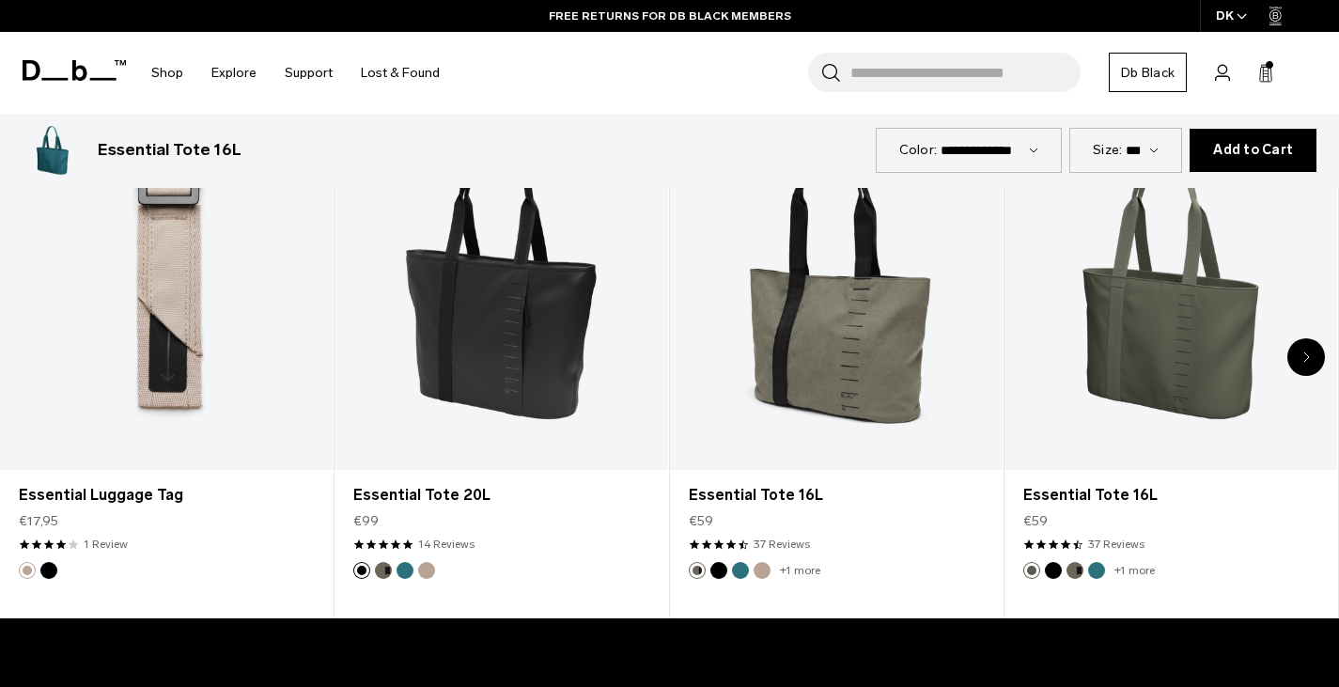
click at [1308, 361] on icon "Next slide" at bounding box center [1307, 356] width 7 height 11
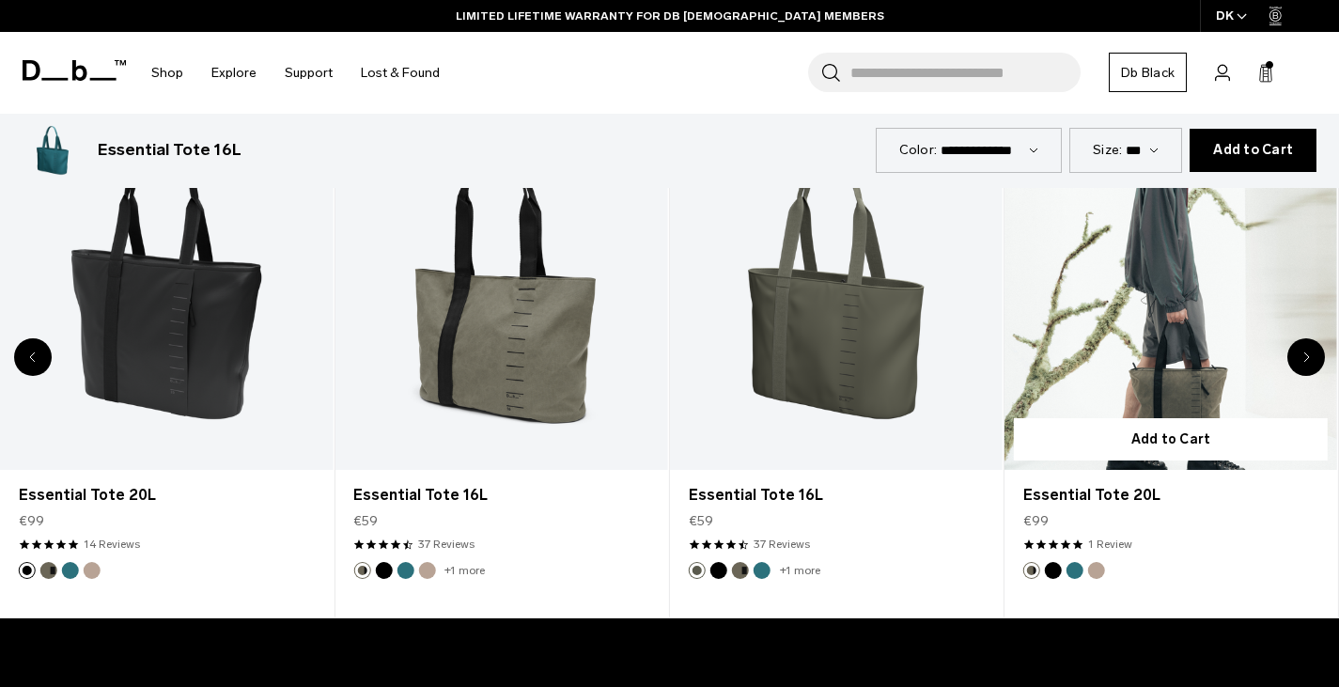
click at [1222, 345] on link "Essential Tote 20L" at bounding box center [1171, 286] width 333 height 370
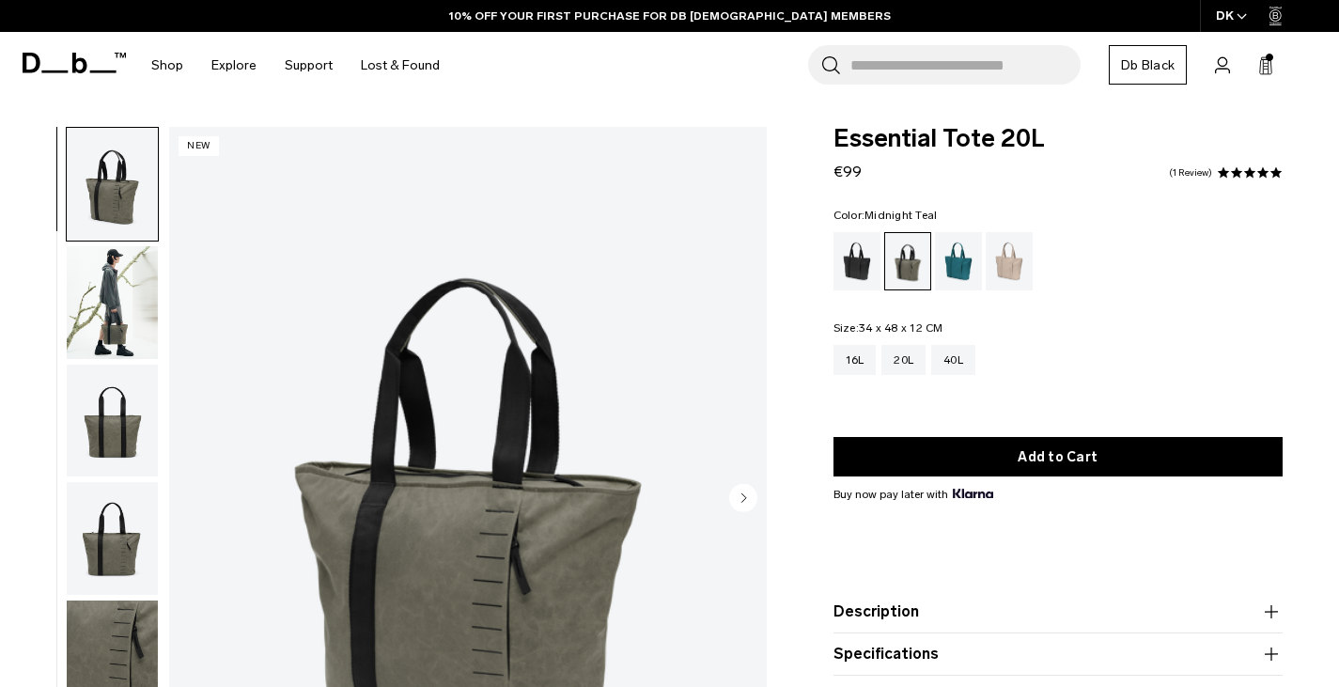
click at [953, 268] on div "Midnight Teal" at bounding box center [959, 261] width 48 height 58
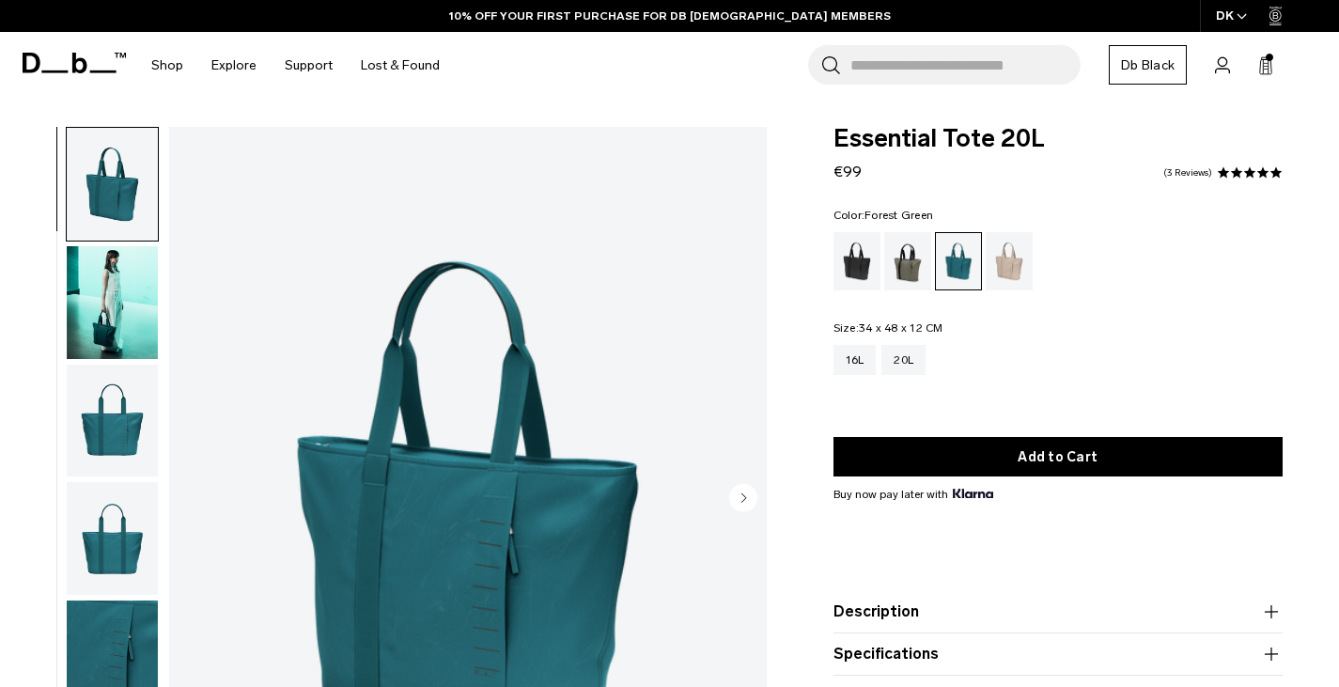
click at [905, 265] on div "Forest Green" at bounding box center [908, 261] width 48 height 58
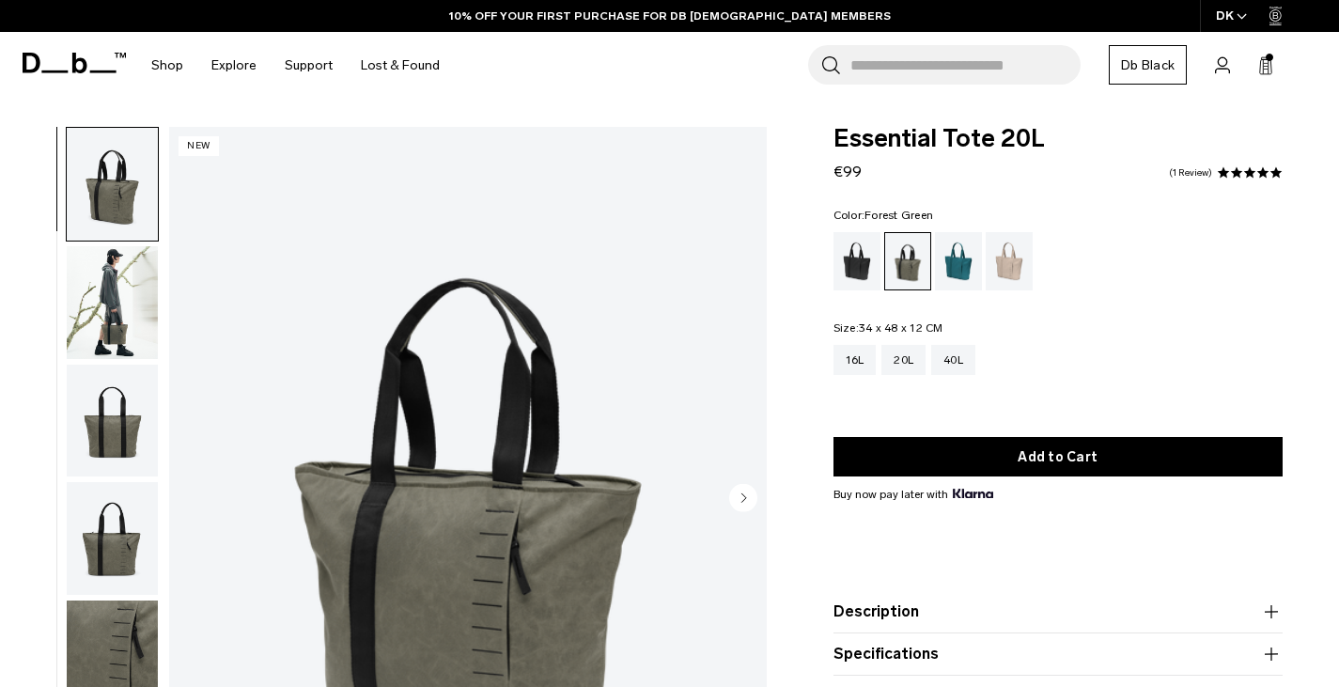
click at [125, 204] on img "button" at bounding box center [112, 184] width 91 height 113
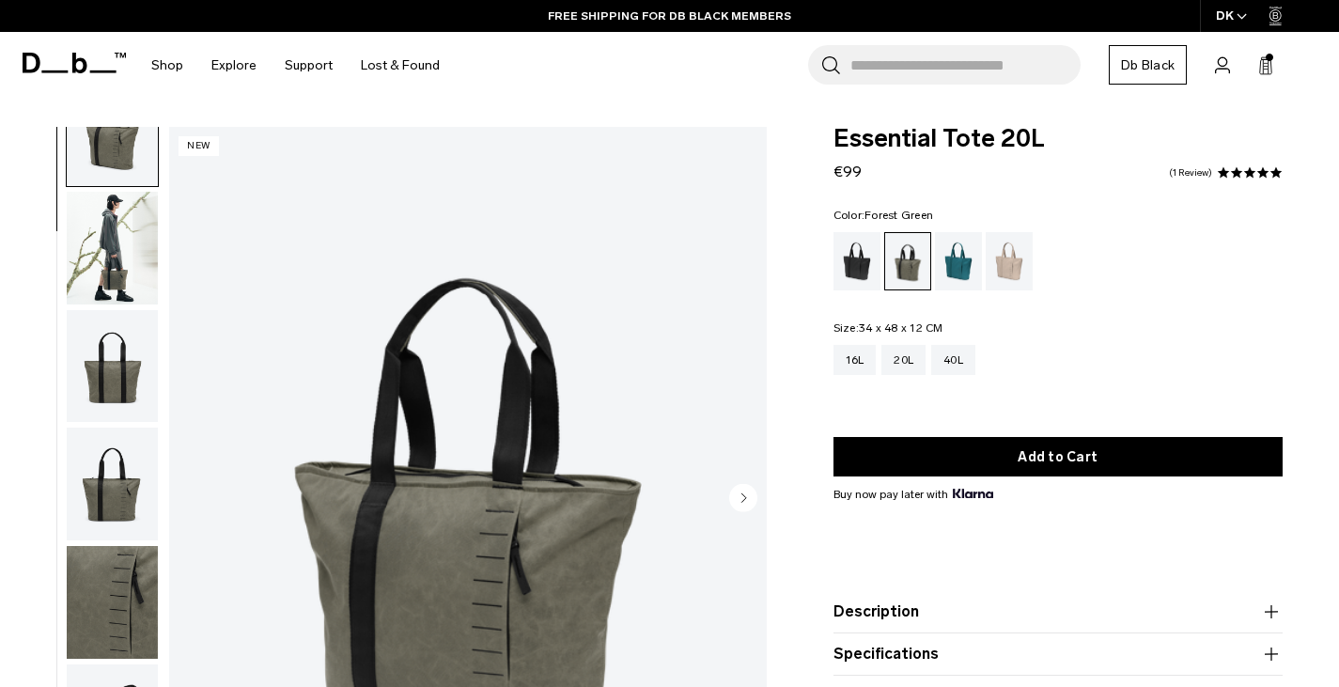
scroll to position [77, 0]
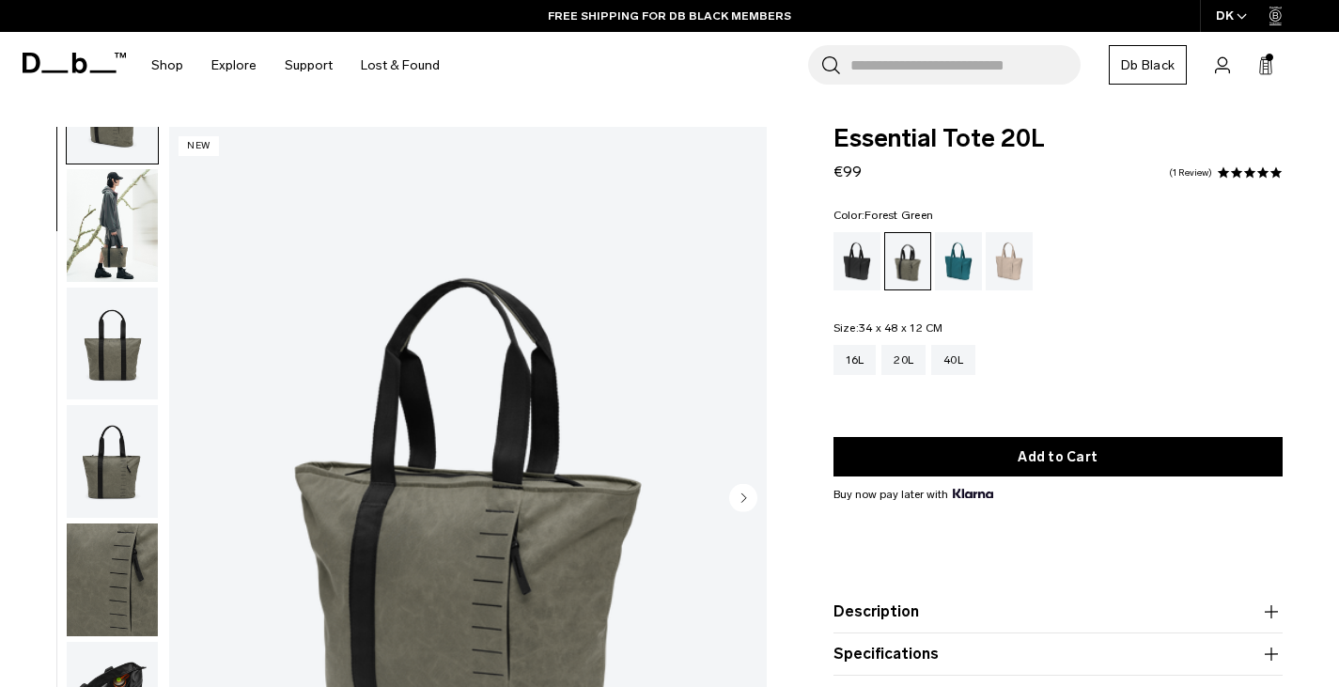
click at [125, 661] on img "button" at bounding box center [112, 698] width 91 height 113
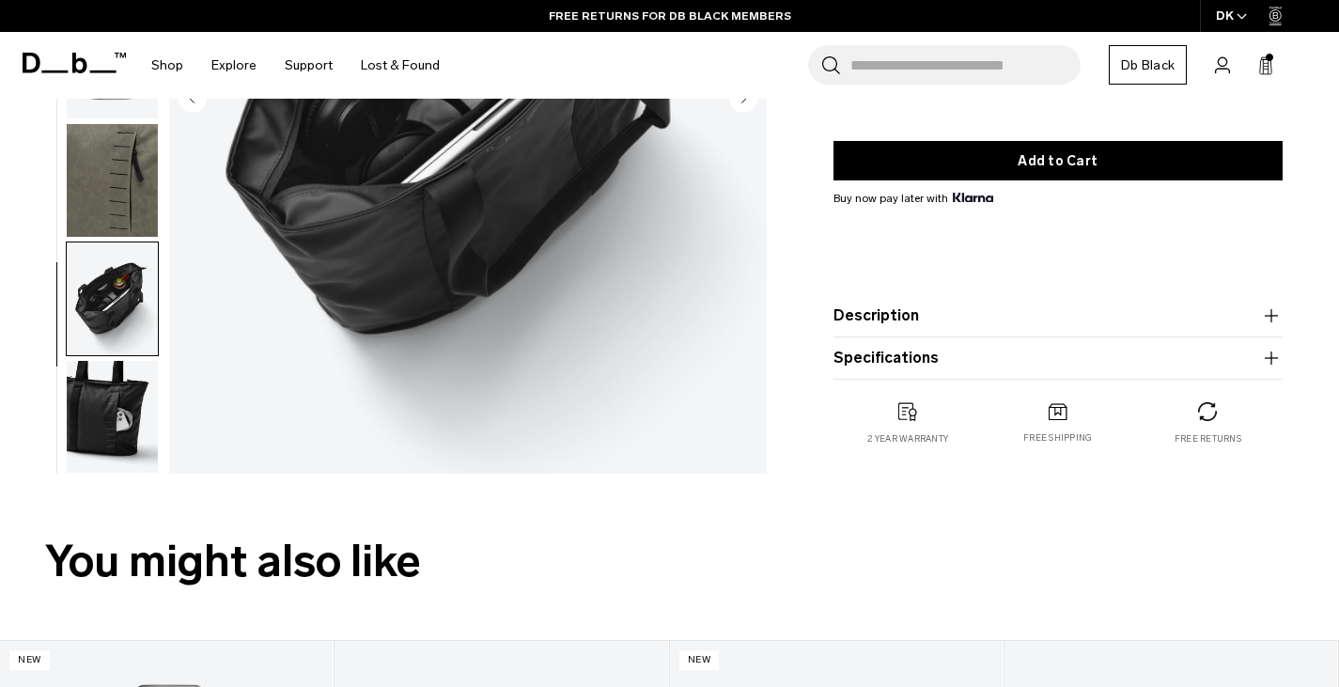
scroll to position [470, 0]
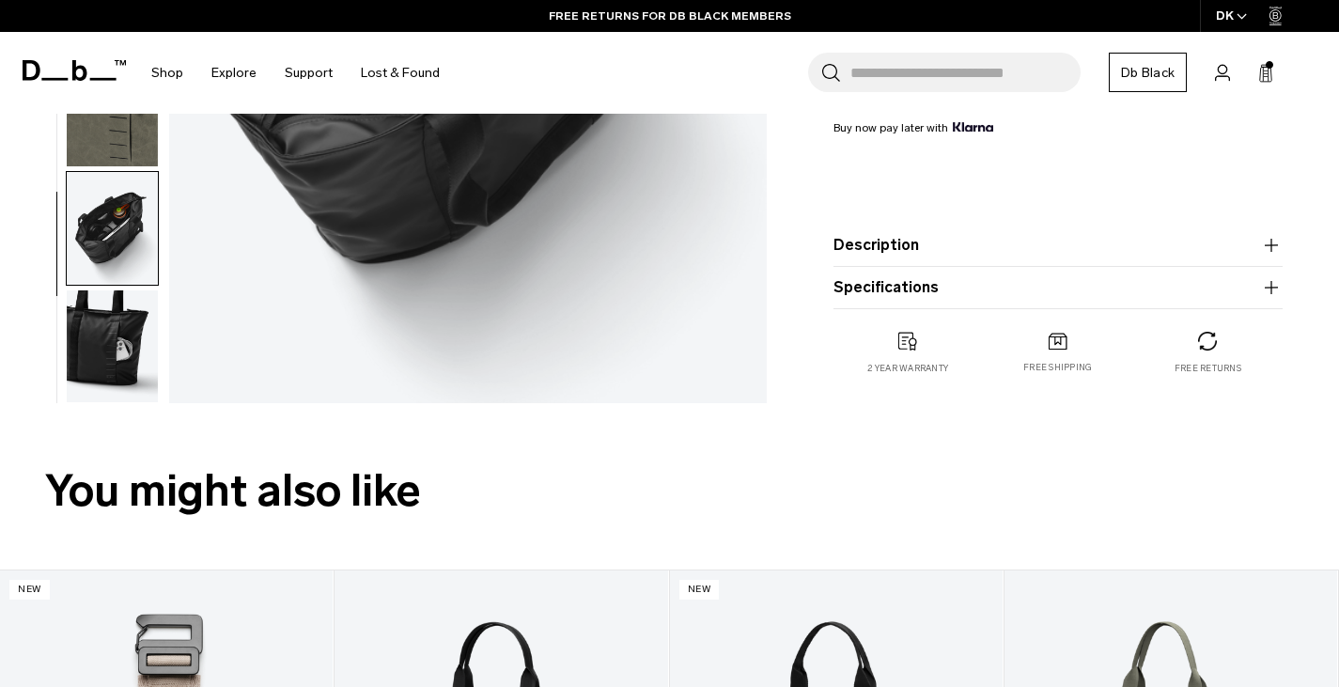
click at [112, 223] on img "button" at bounding box center [112, 228] width 91 height 113
click at [114, 310] on img "button" at bounding box center [112, 346] width 91 height 113
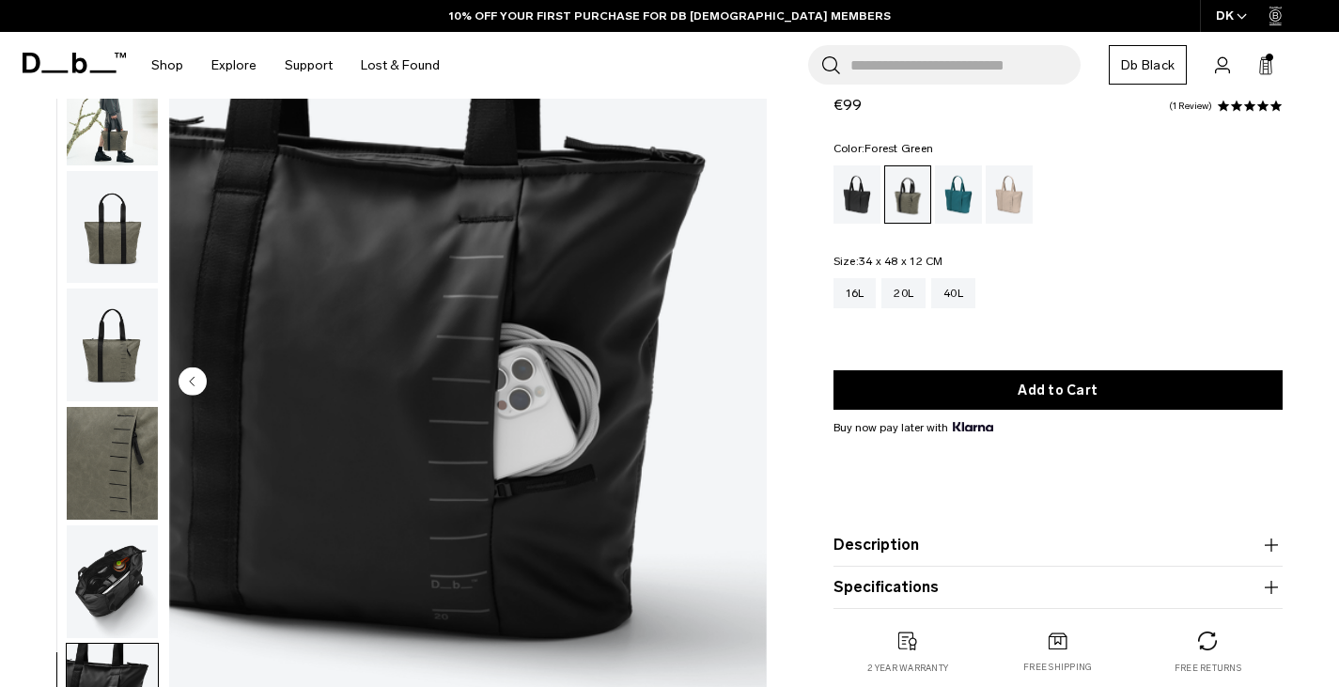
scroll to position [0, 0]
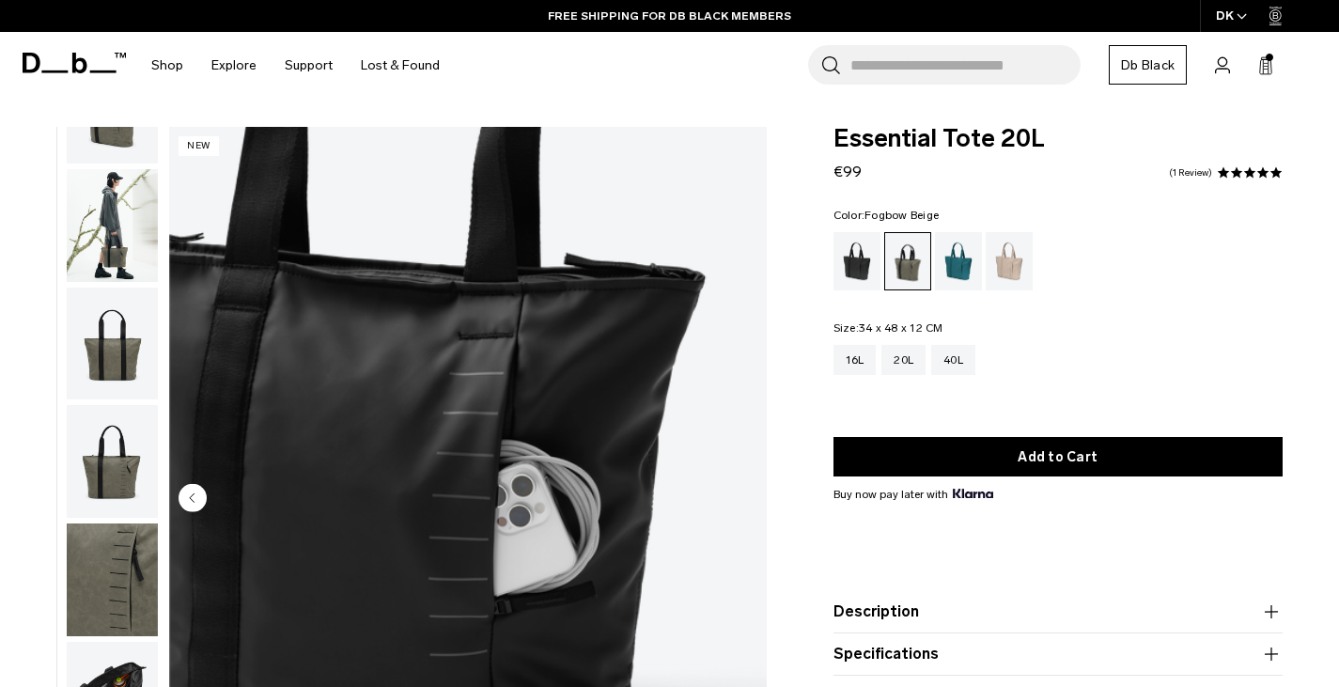
click at [1000, 258] on div "Fogbow Beige" at bounding box center [1010, 261] width 48 height 58
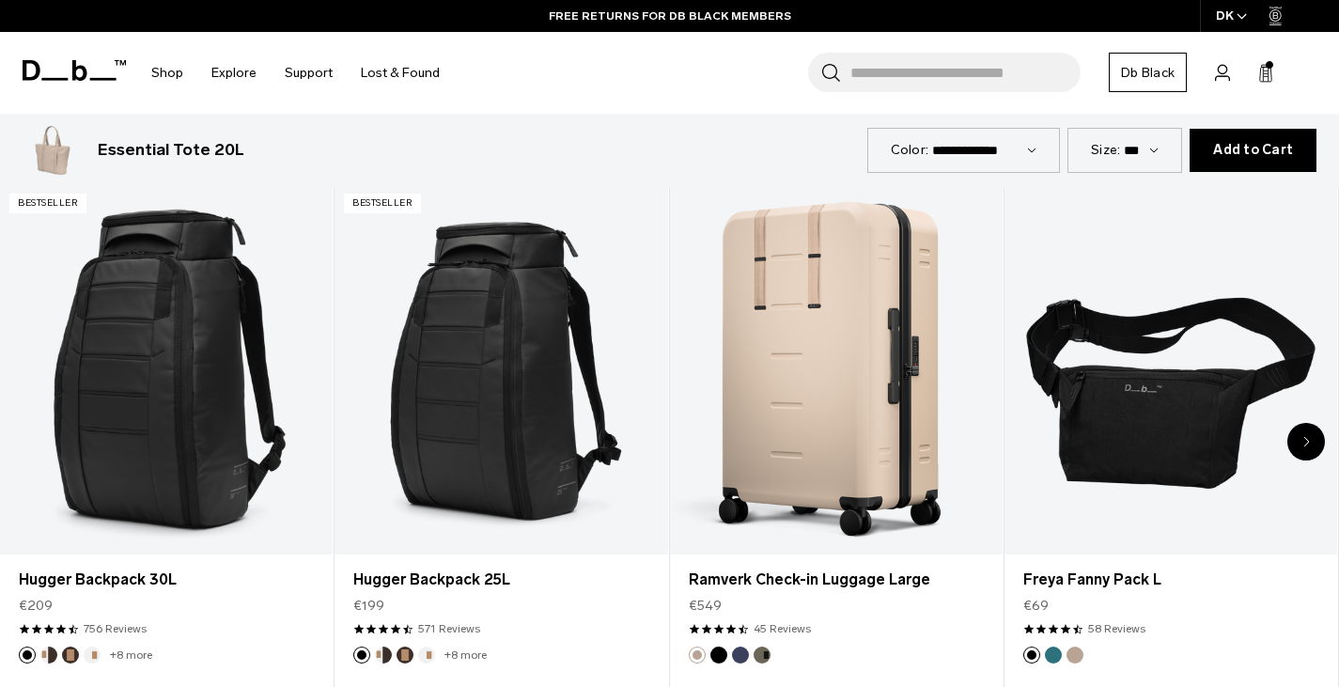
scroll to position [2256, 0]
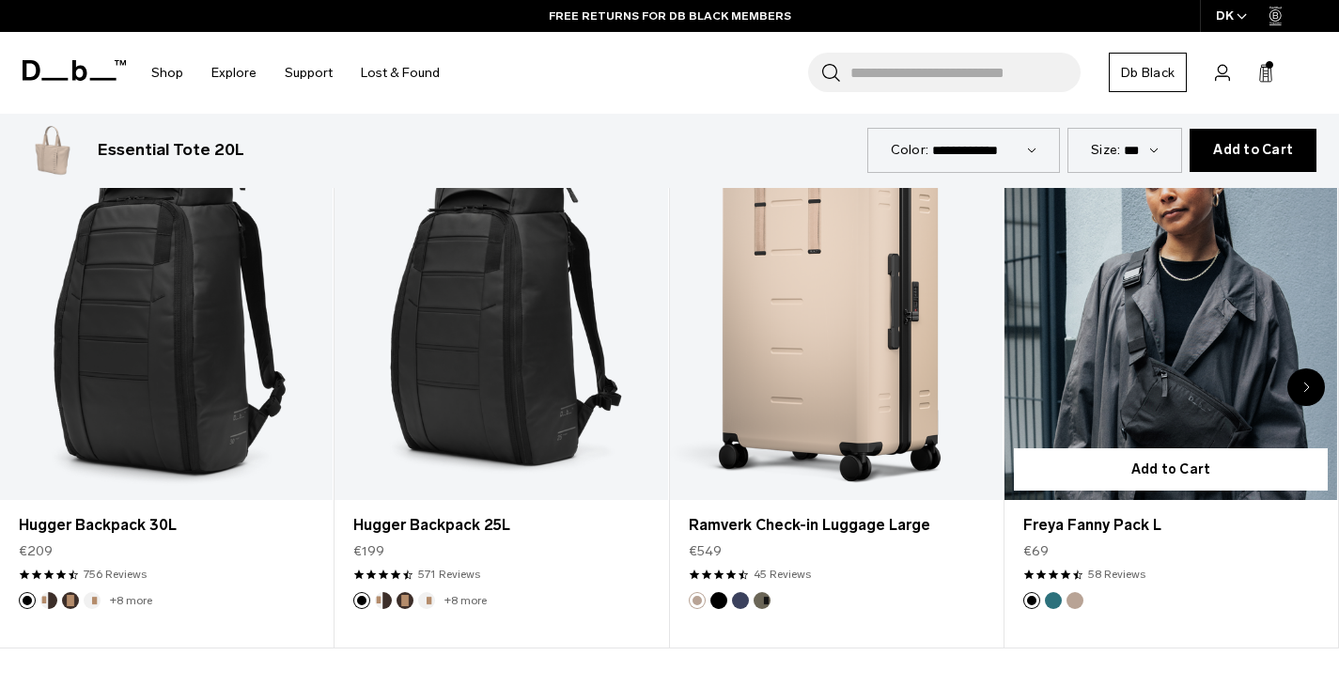
click at [1149, 380] on link "Freya Fanny Pack L" at bounding box center [1171, 315] width 333 height 370
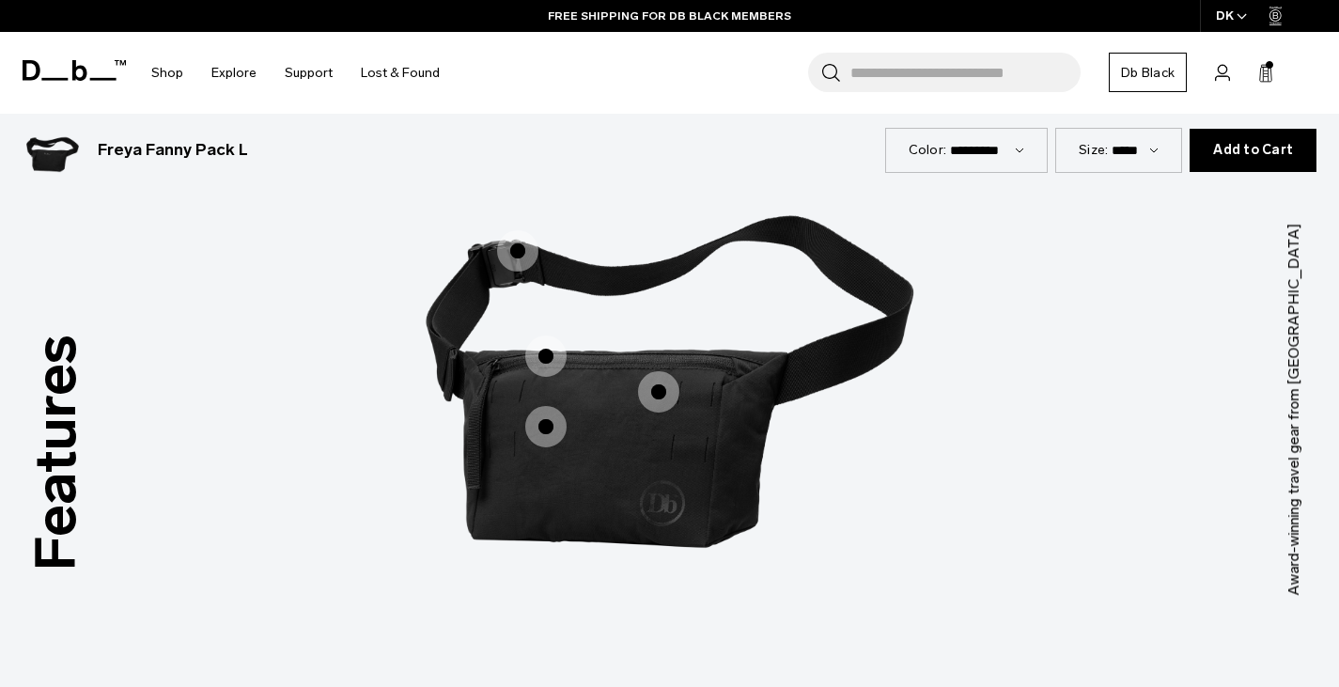
scroll to position [2256, 0]
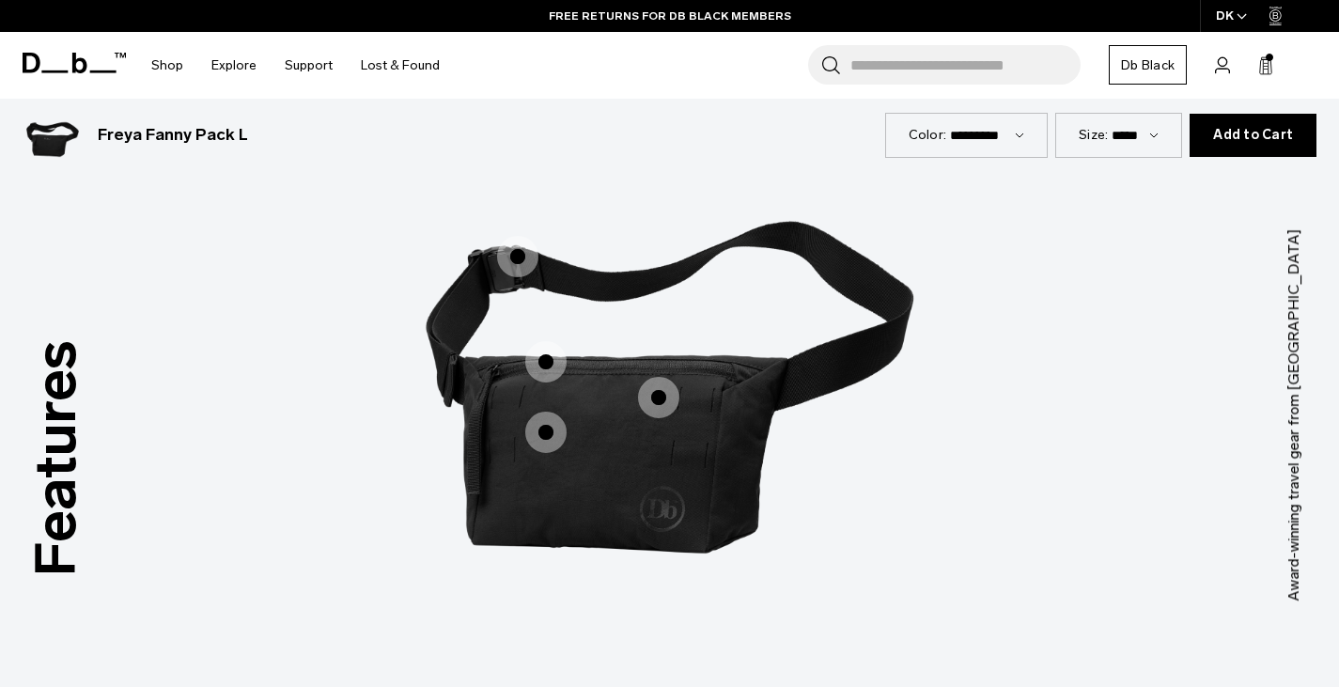
click at [661, 408] on span "1 / 3" at bounding box center [658, 397] width 41 height 41
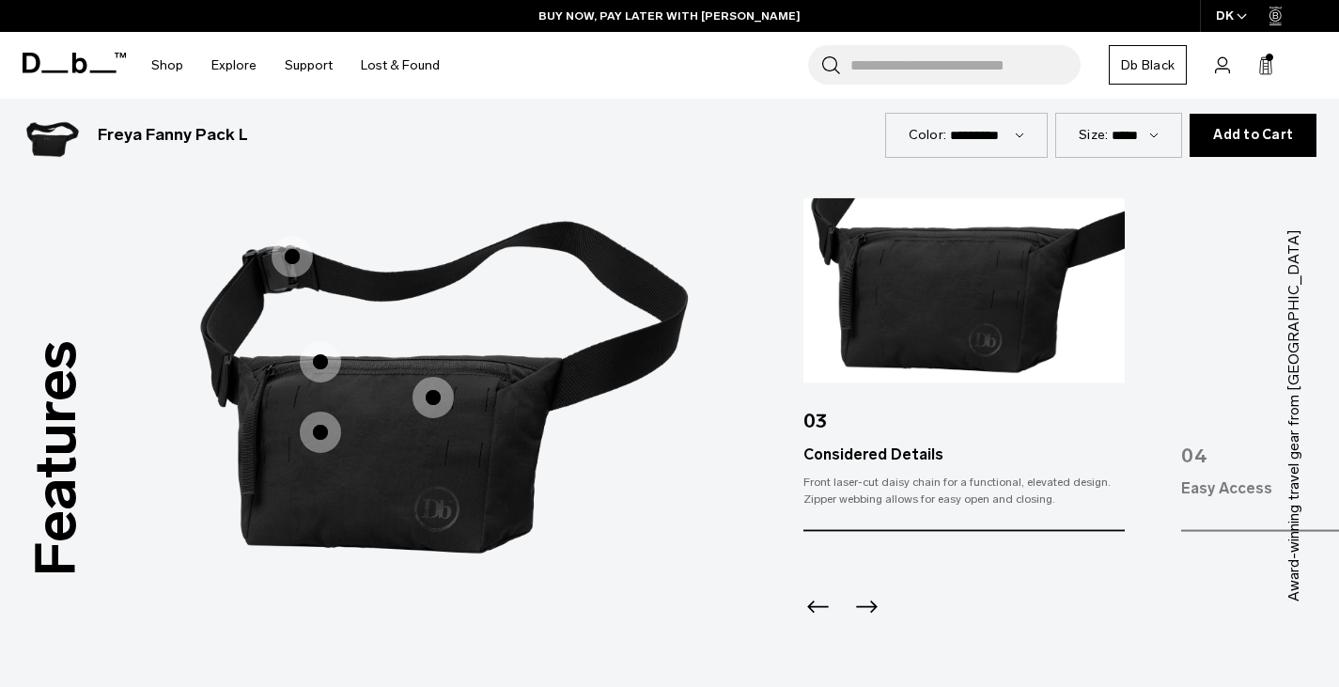
click at [329, 434] on span "1 / 3" at bounding box center [320, 432] width 41 height 41
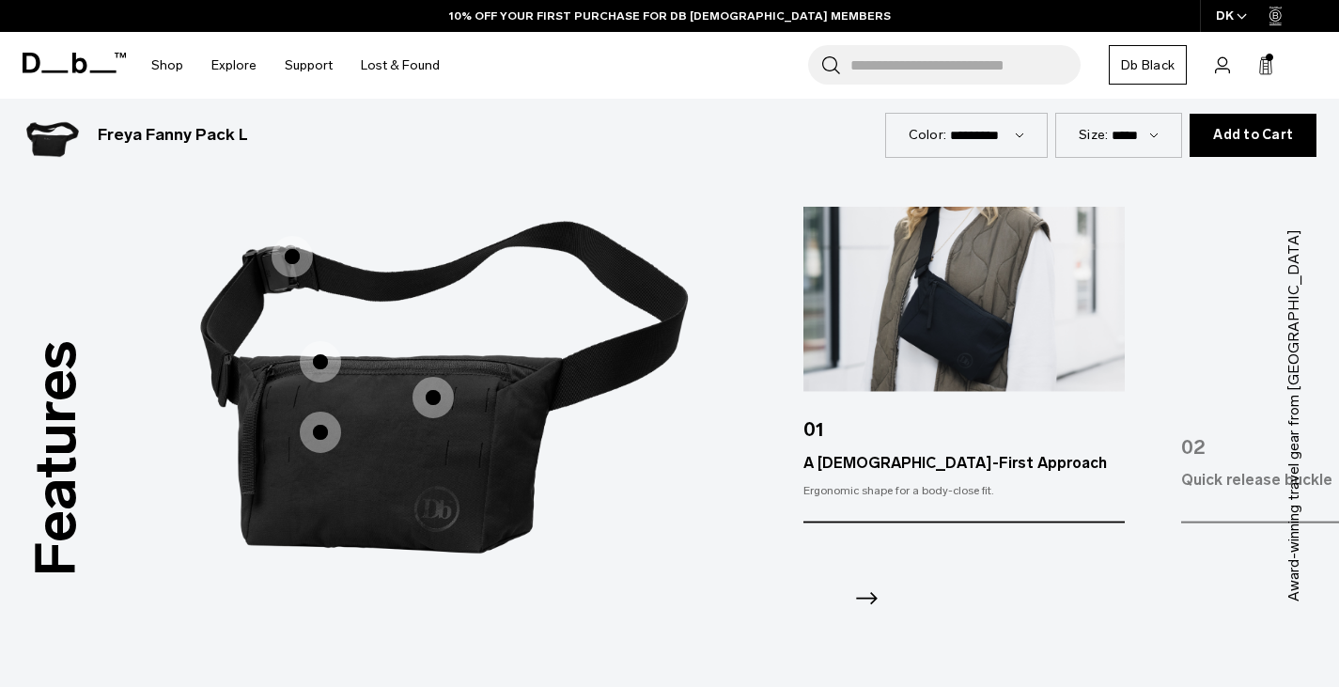
click at [320, 368] on span "1 / 3" at bounding box center [320, 361] width 41 height 41
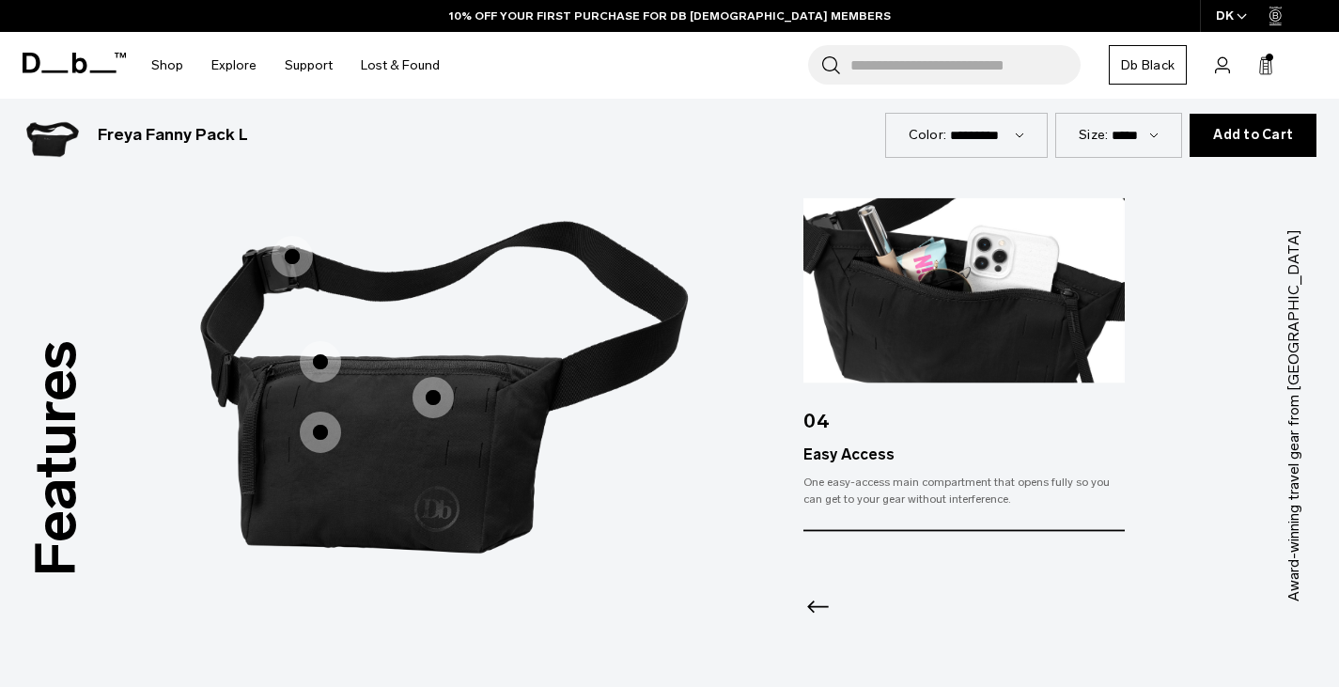
click at [295, 259] on span "1 / 3" at bounding box center [292, 256] width 41 height 41
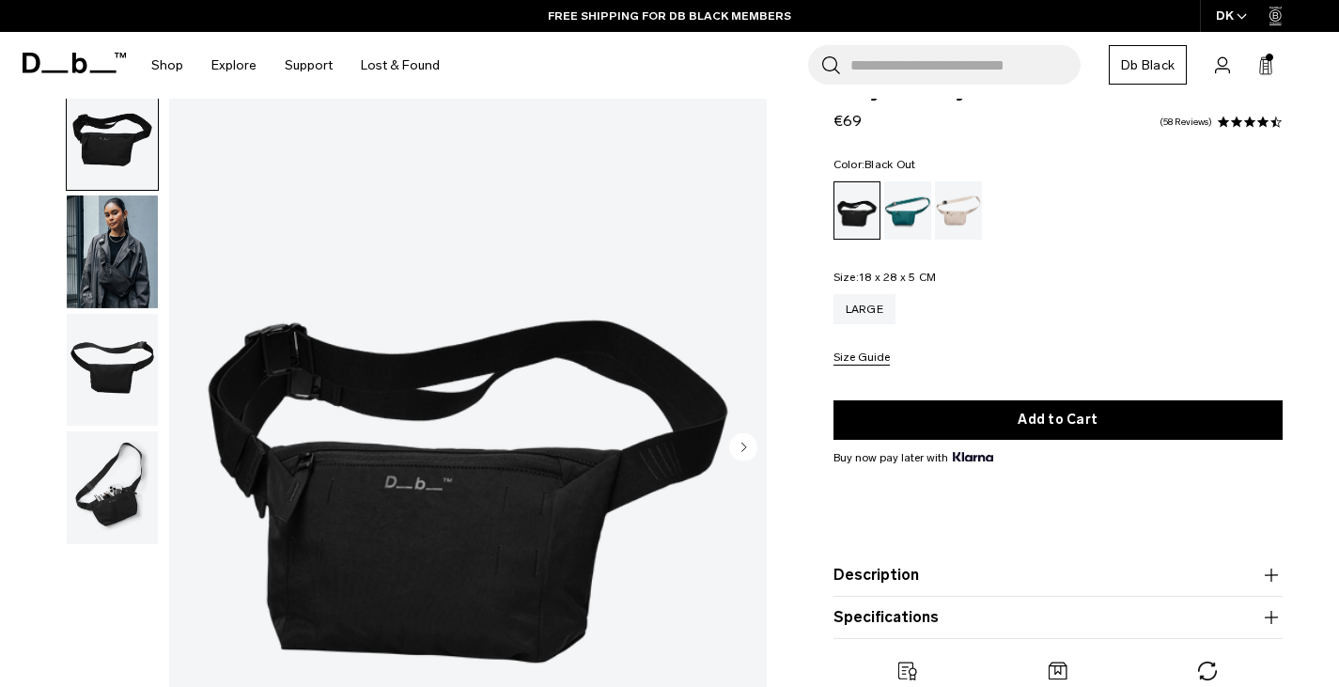
scroll to position [0, 0]
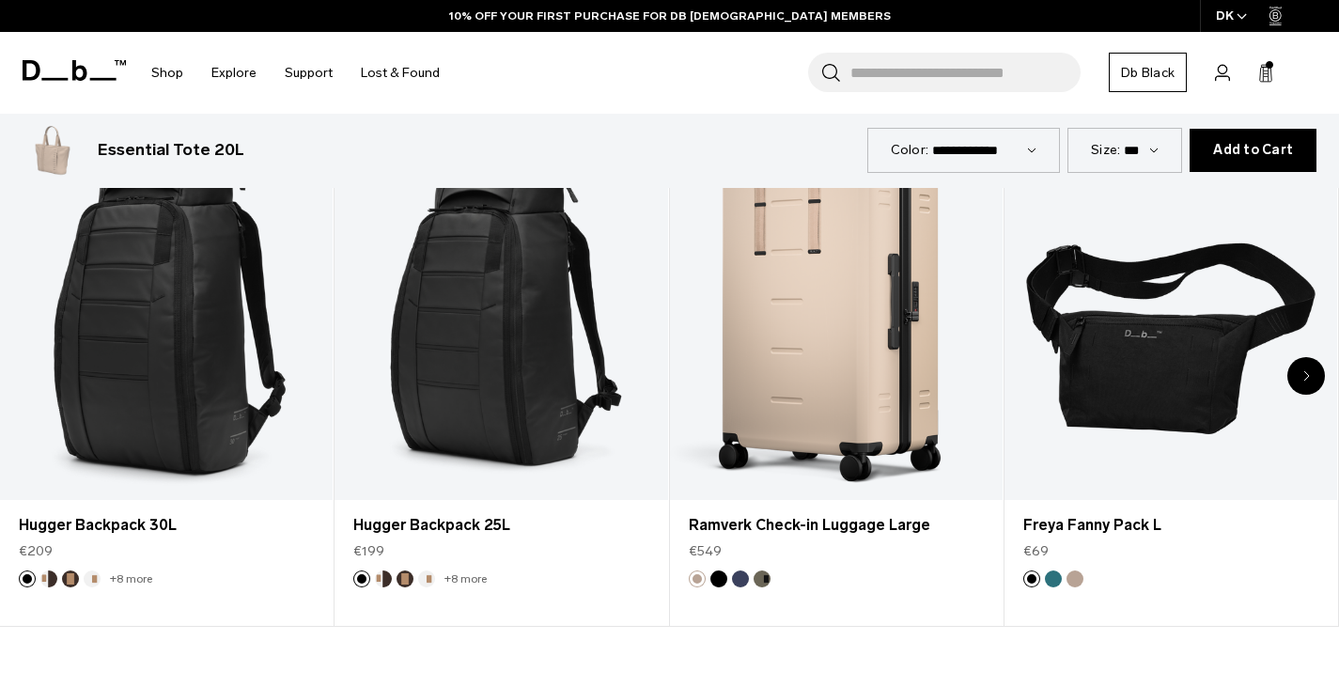
scroll to position [2256, 0]
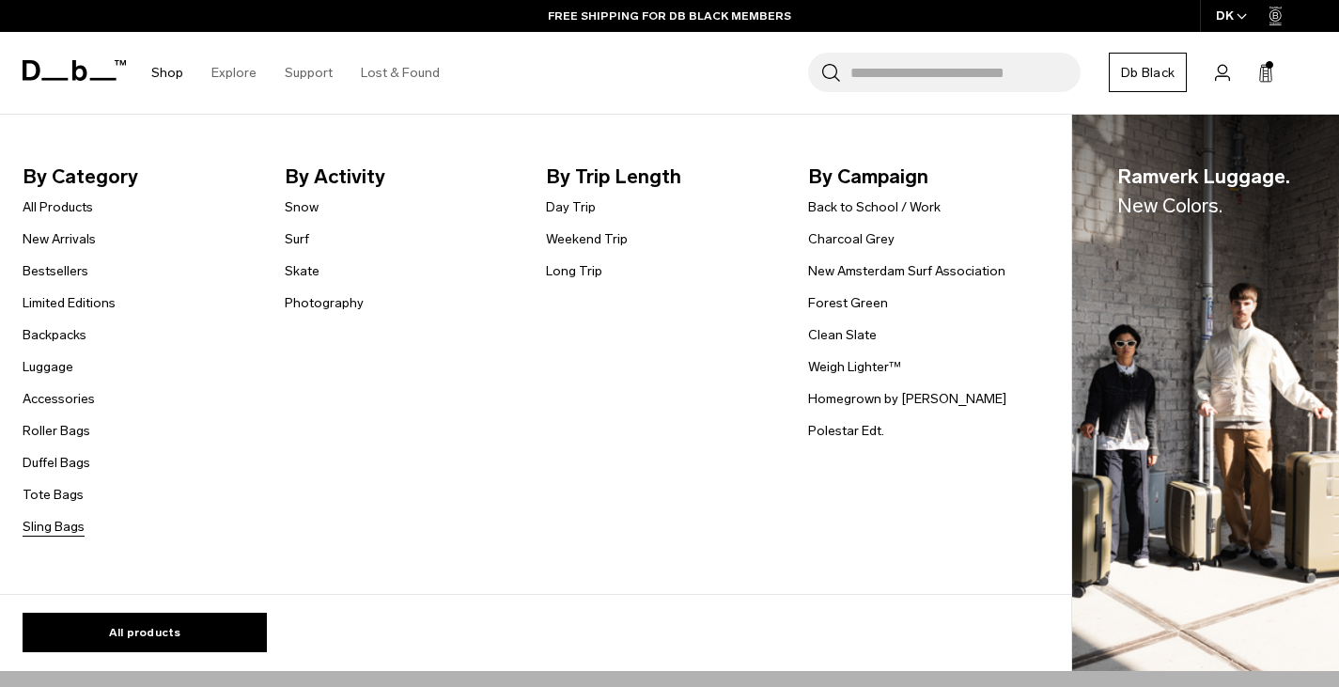
click at [55, 526] on link "Sling Bags" at bounding box center [54, 527] width 62 height 20
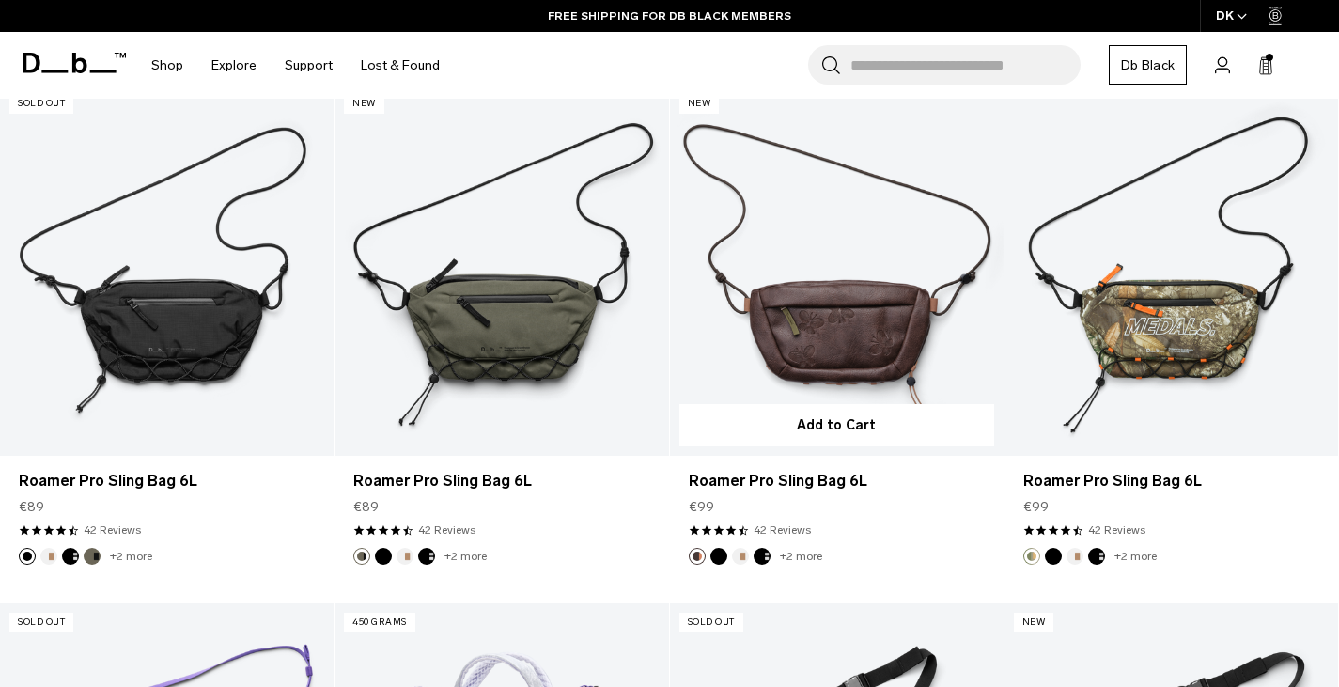
scroll to position [376, 0]
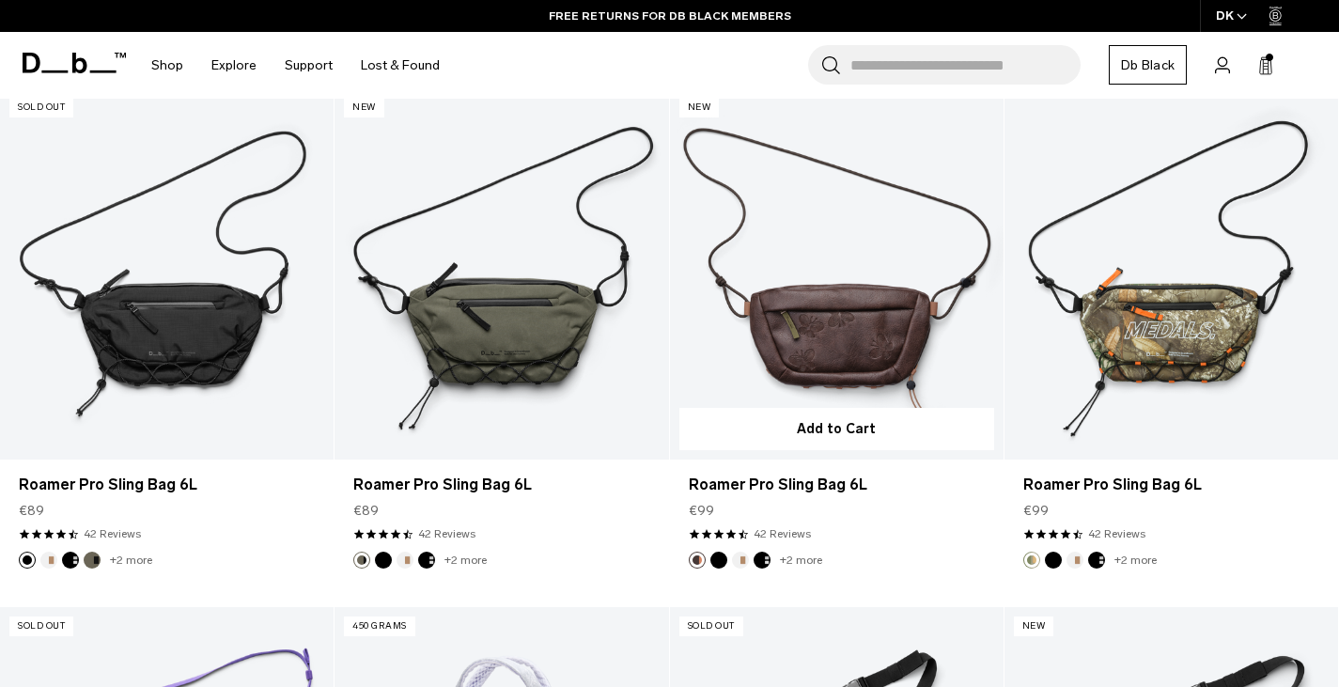
click at [843, 348] on link "Roamer Pro Sling Bag 6L" at bounding box center [837, 273] width 334 height 371
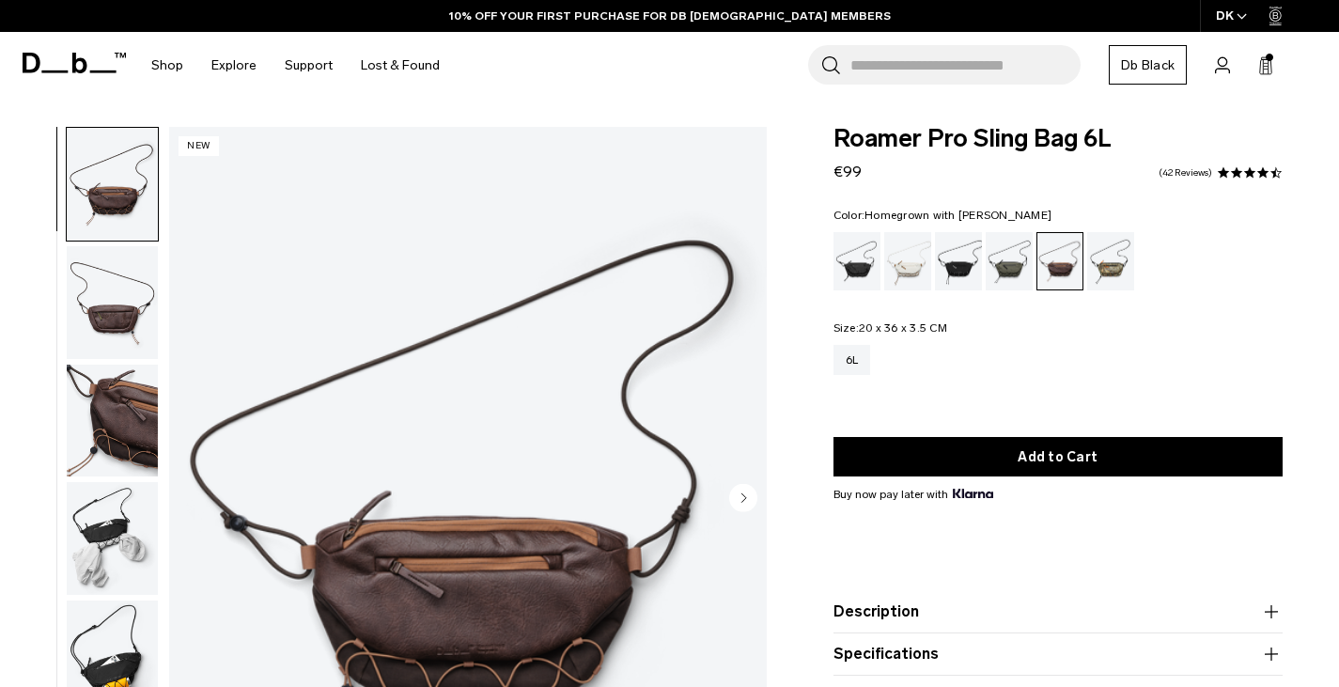
click at [107, 532] on img "button" at bounding box center [112, 538] width 91 height 113
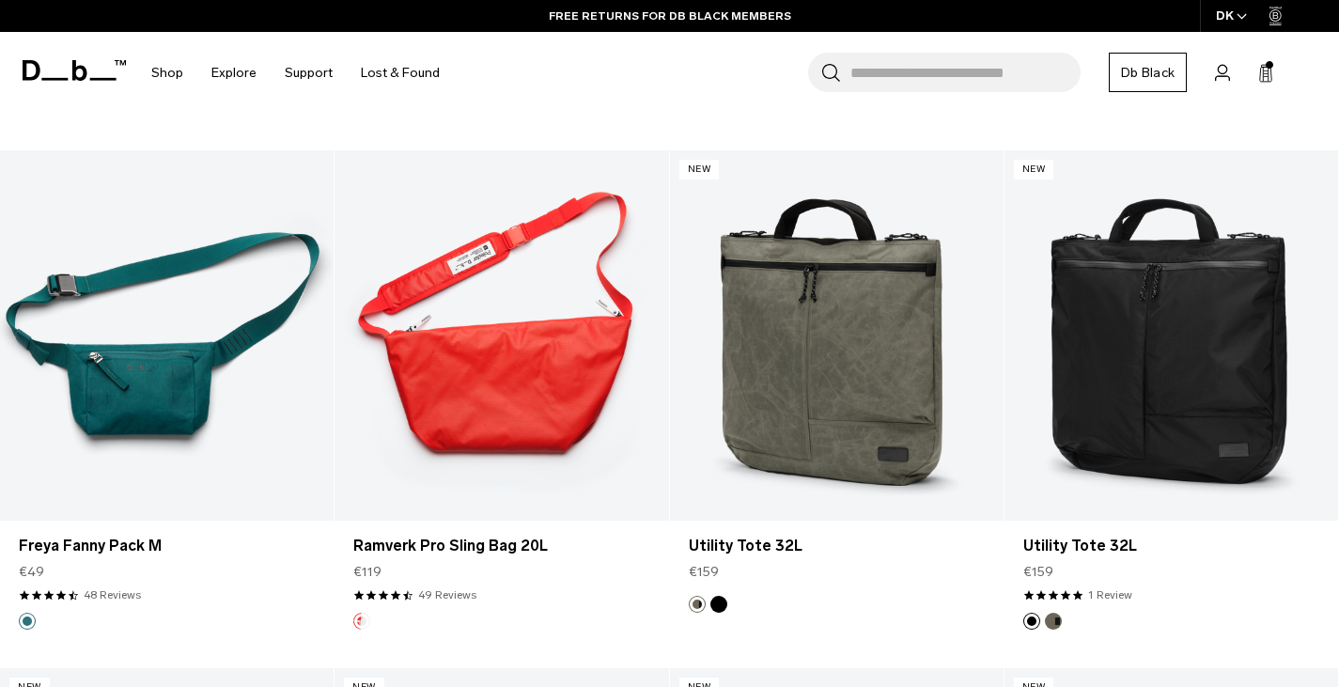
scroll to position [1889, 0]
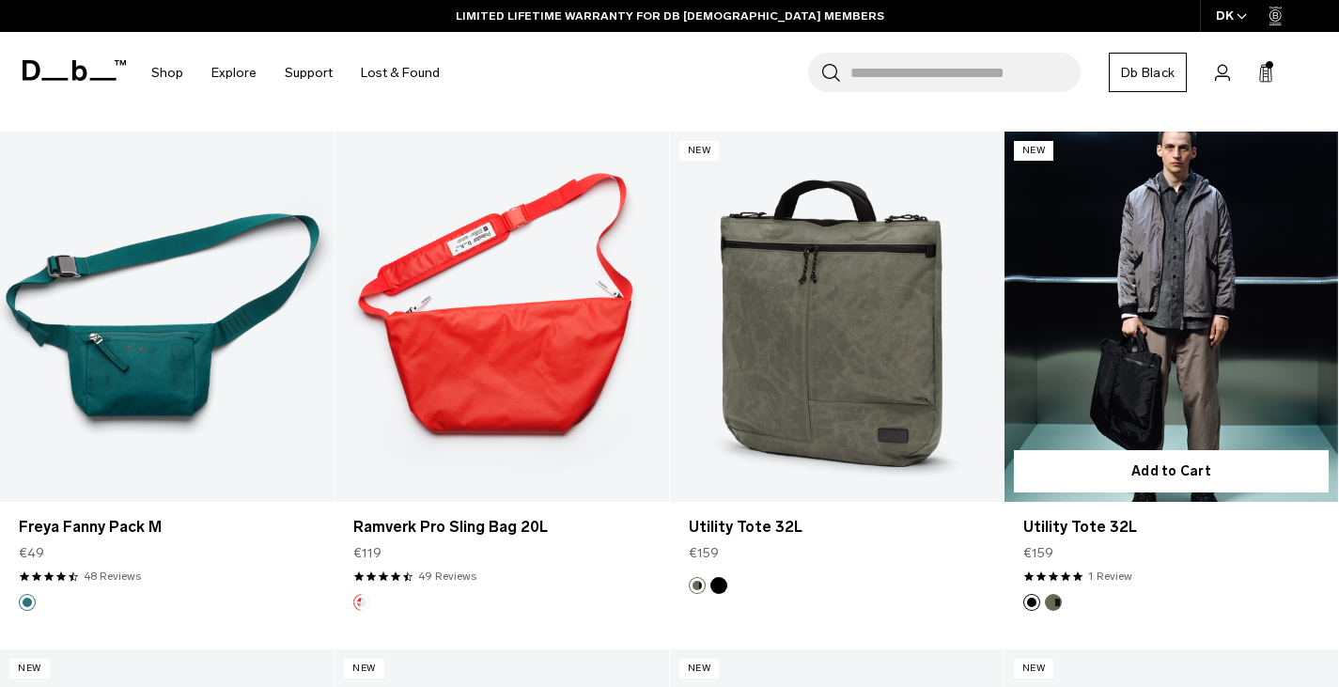
click at [1136, 357] on link "Utility Tote 32L" at bounding box center [1172, 317] width 334 height 371
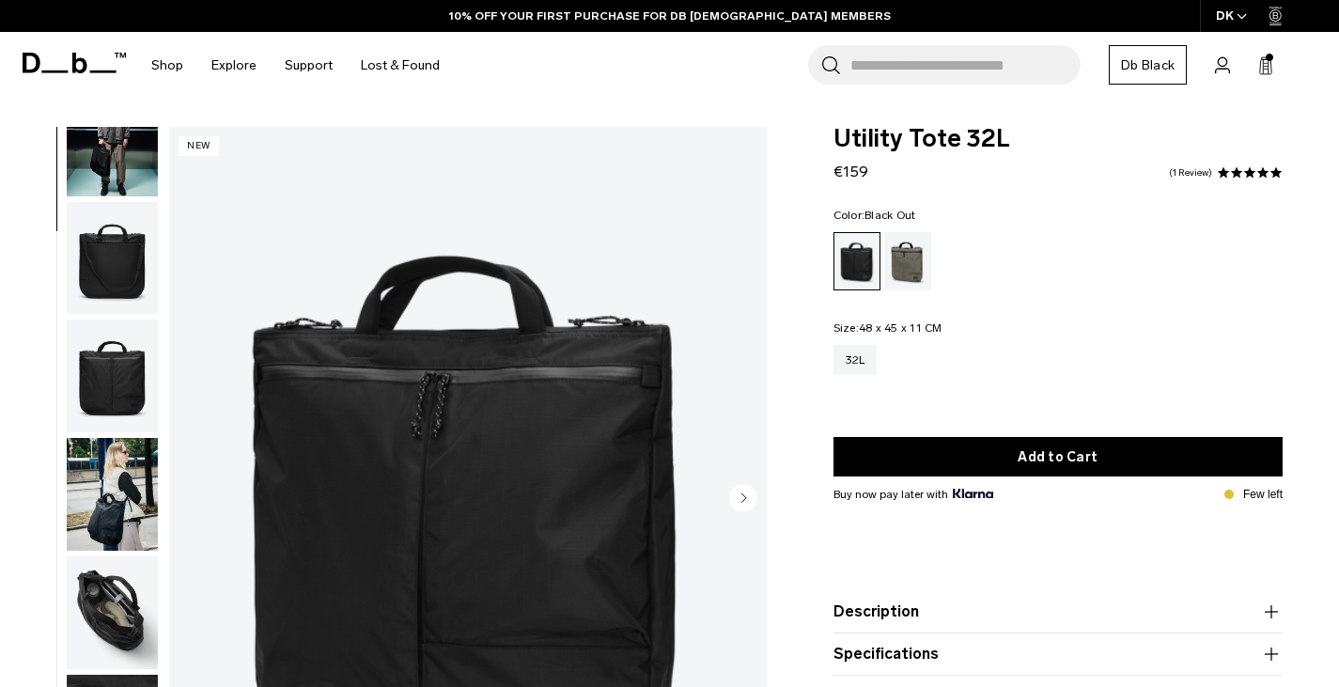
scroll to position [195, 0]
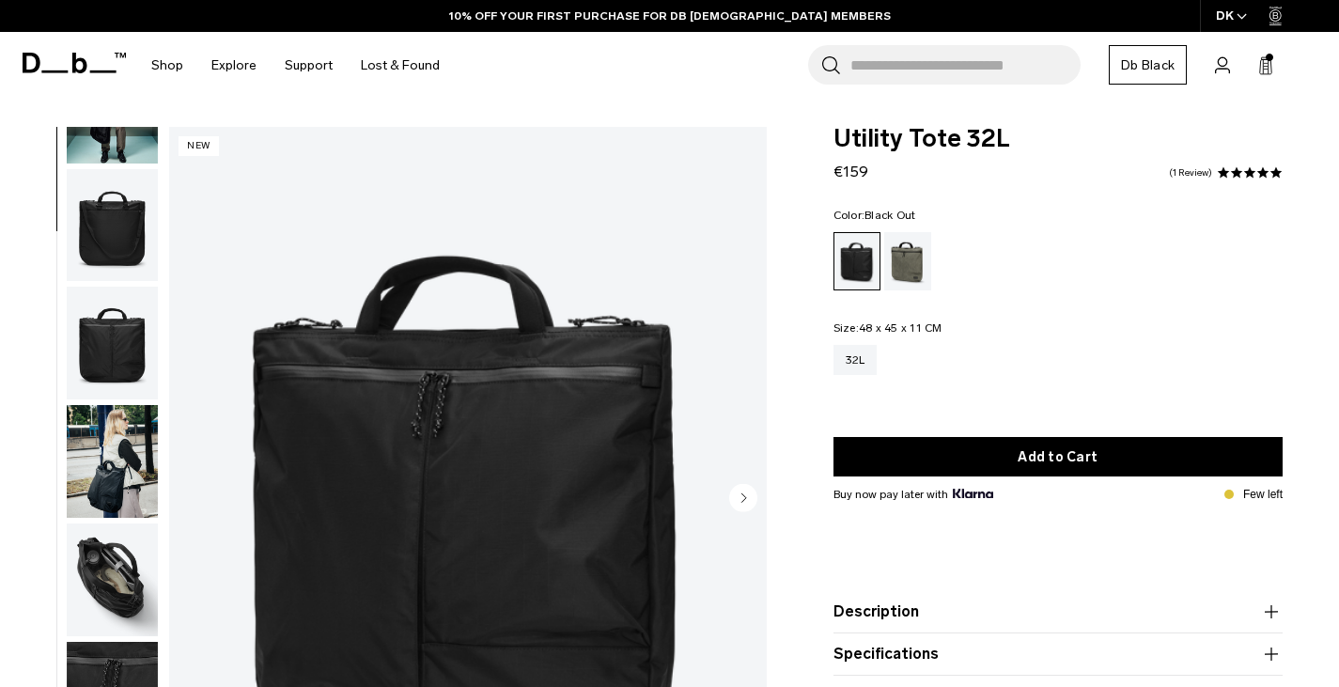
click at [117, 548] on img "button" at bounding box center [112, 579] width 91 height 113
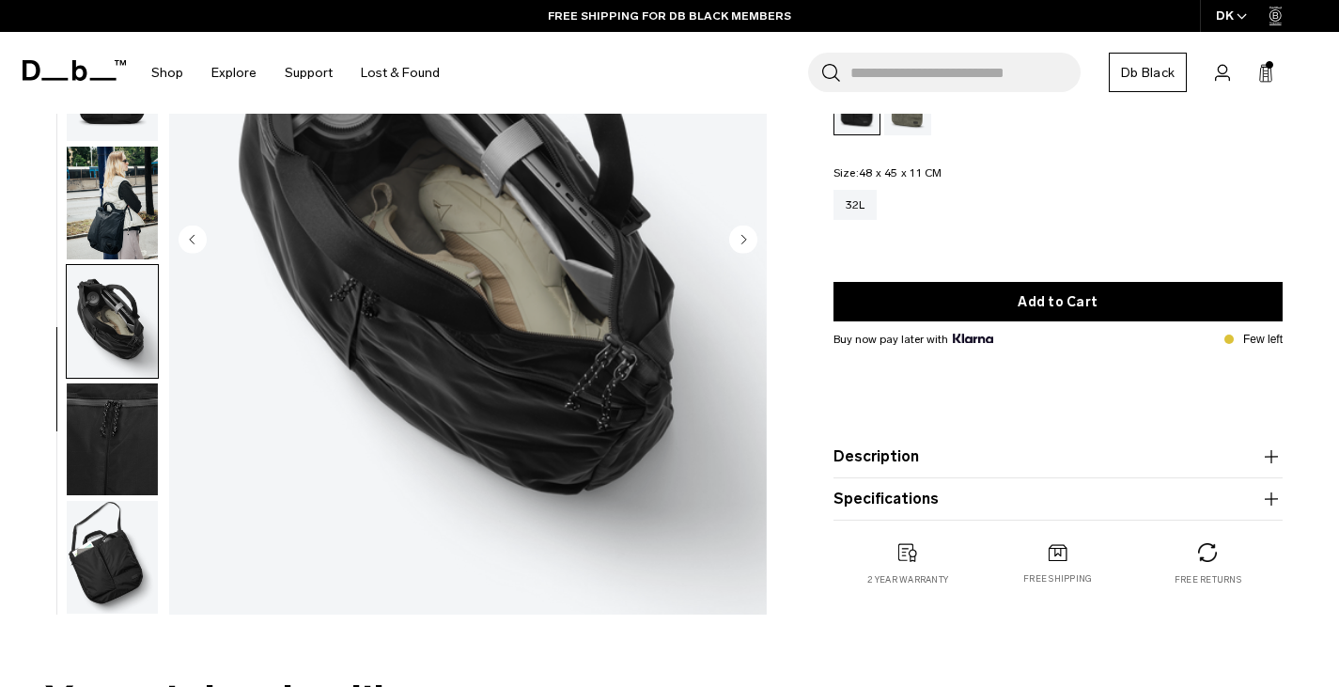
scroll to position [282, 0]
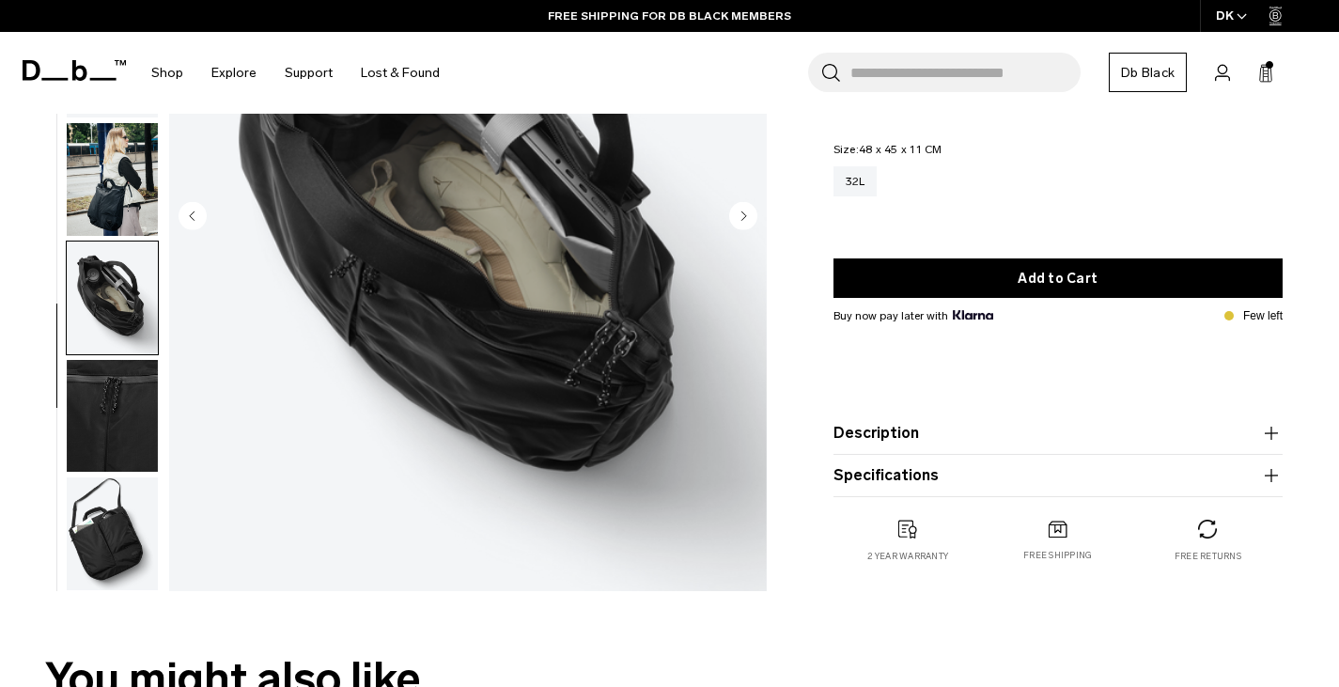
click at [119, 555] on img "button" at bounding box center [112, 533] width 91 height 113
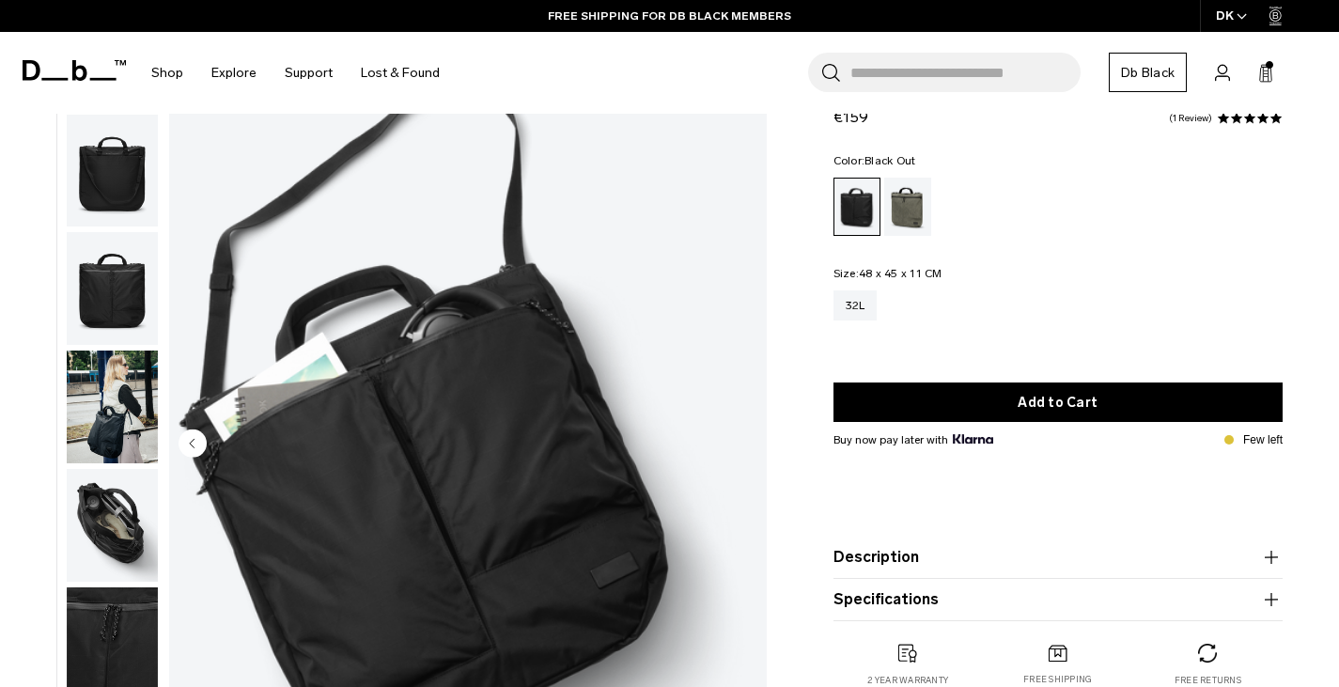
scroll to position [0, 0]
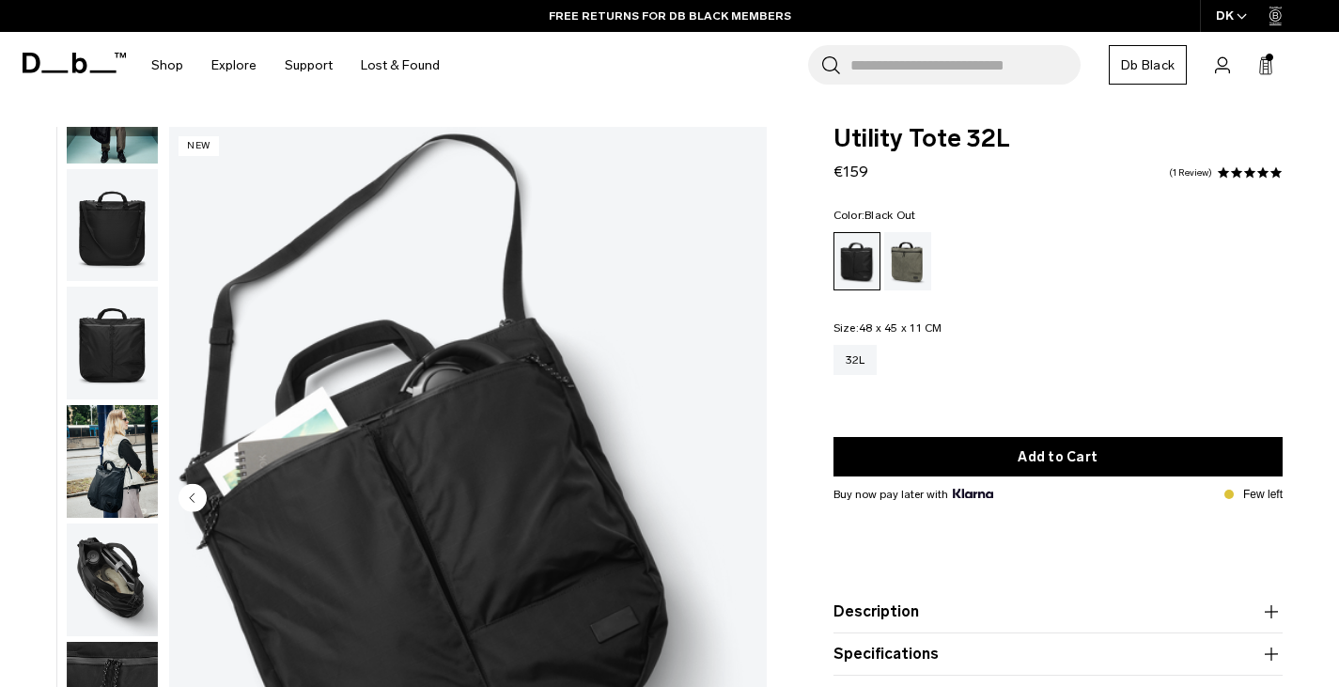
click at [115, 543] on img "button" at bounding box center [112, 579] width 91 height 113
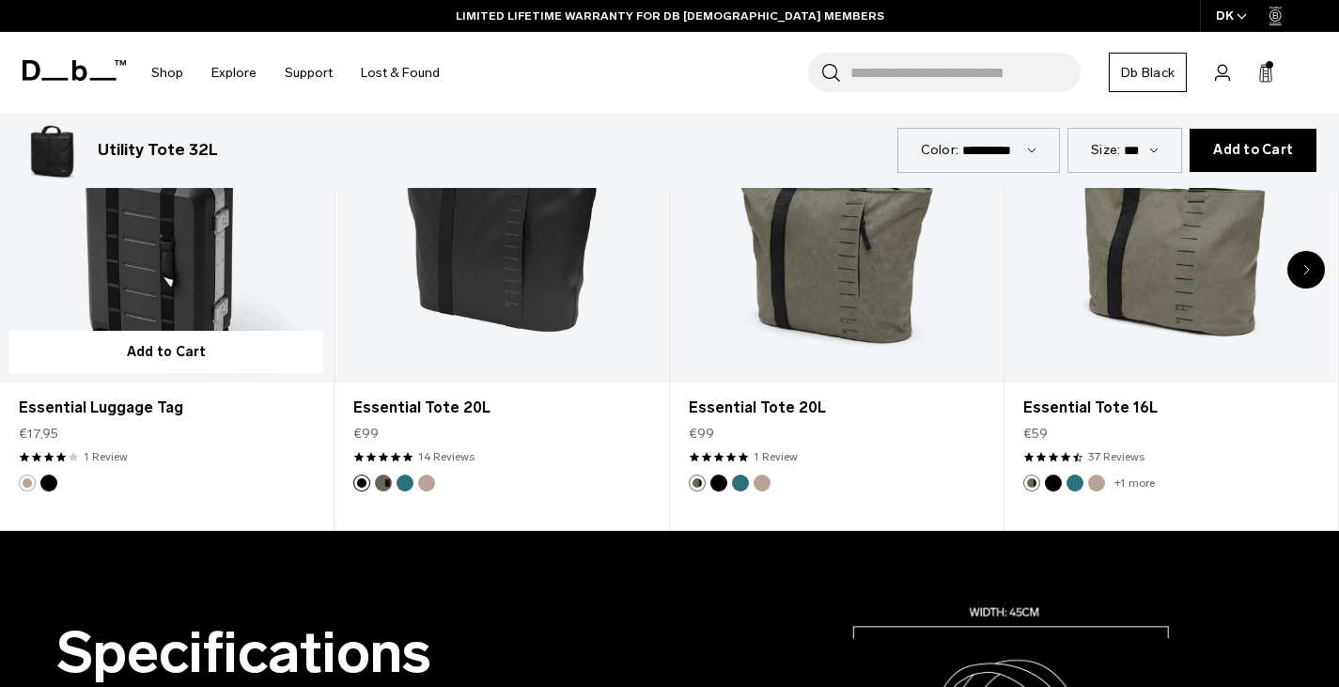
scroll to position [1034, 0]
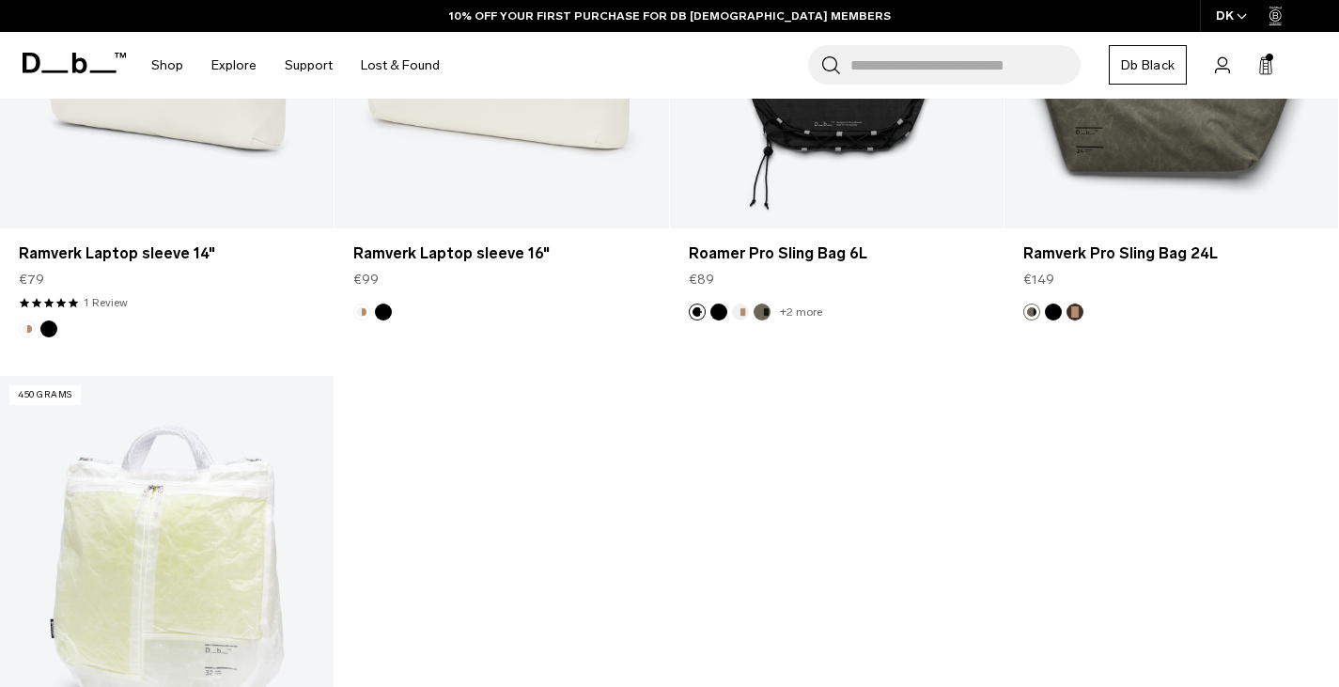
scroll to position [4752, 0]
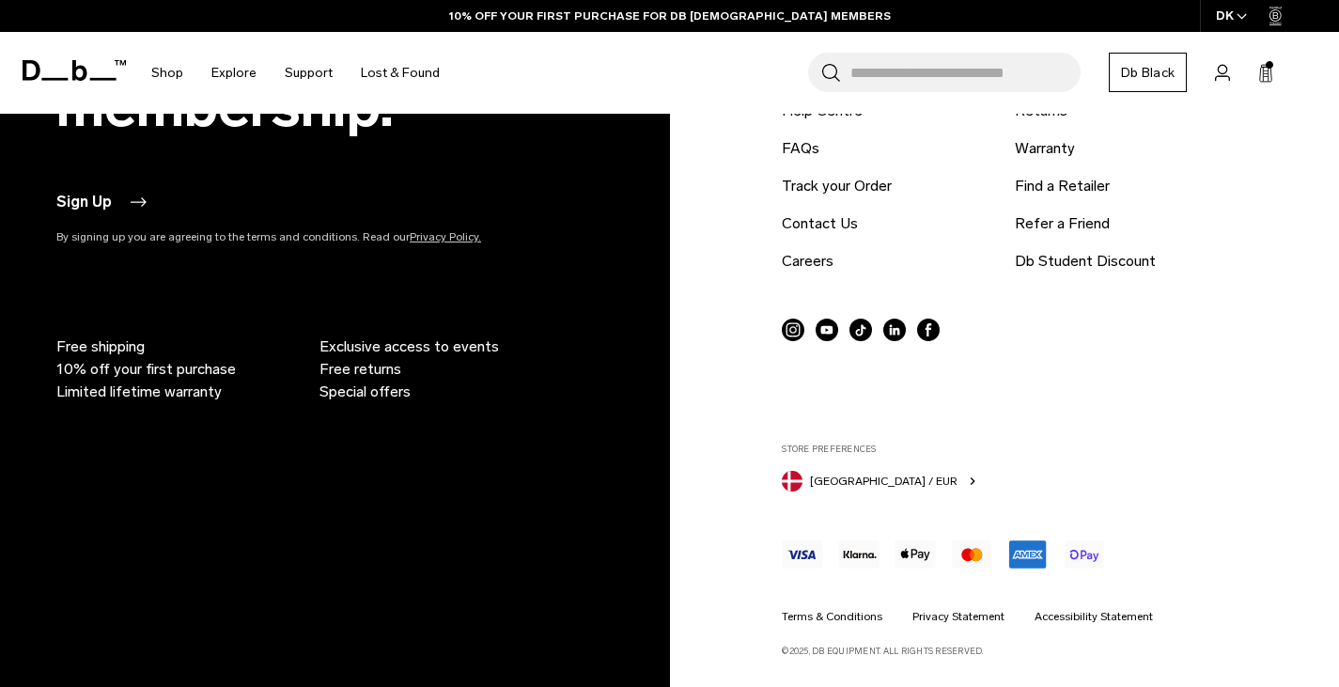
click at [351, 396] on span "Special offers" at bounding box center [365, 392] width 91 height 23
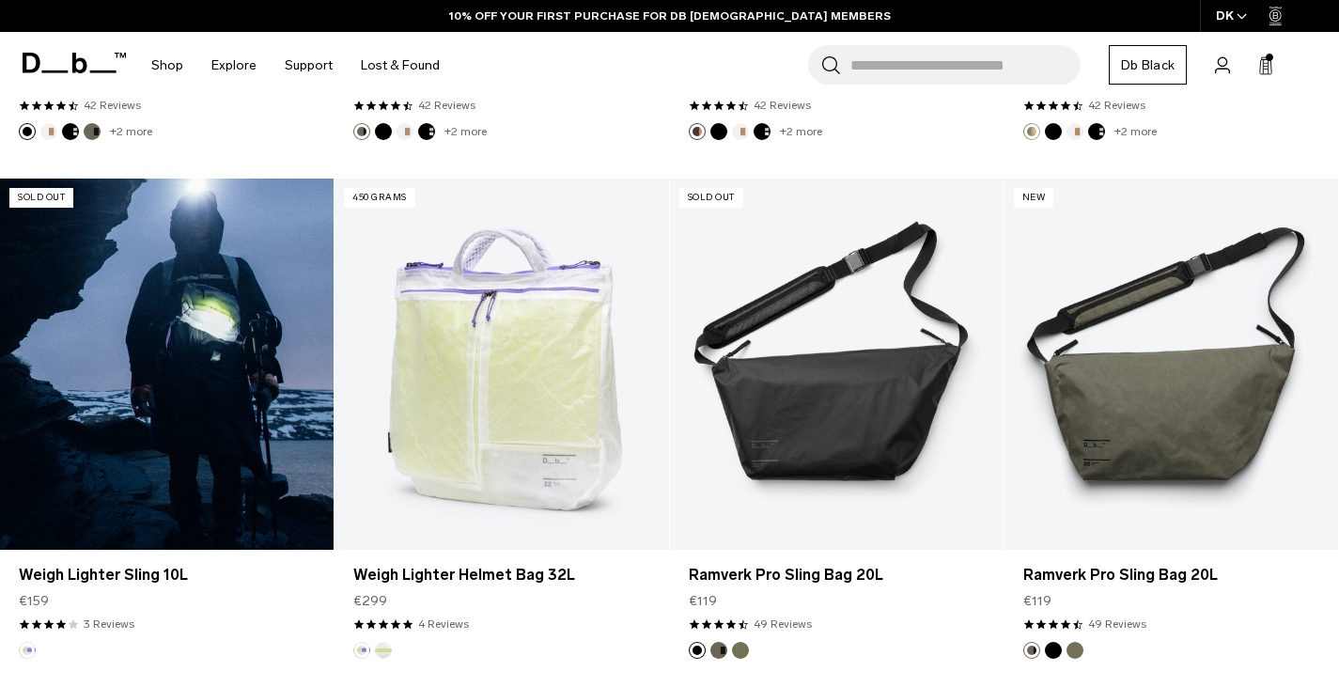
scroll to position [0, 0]
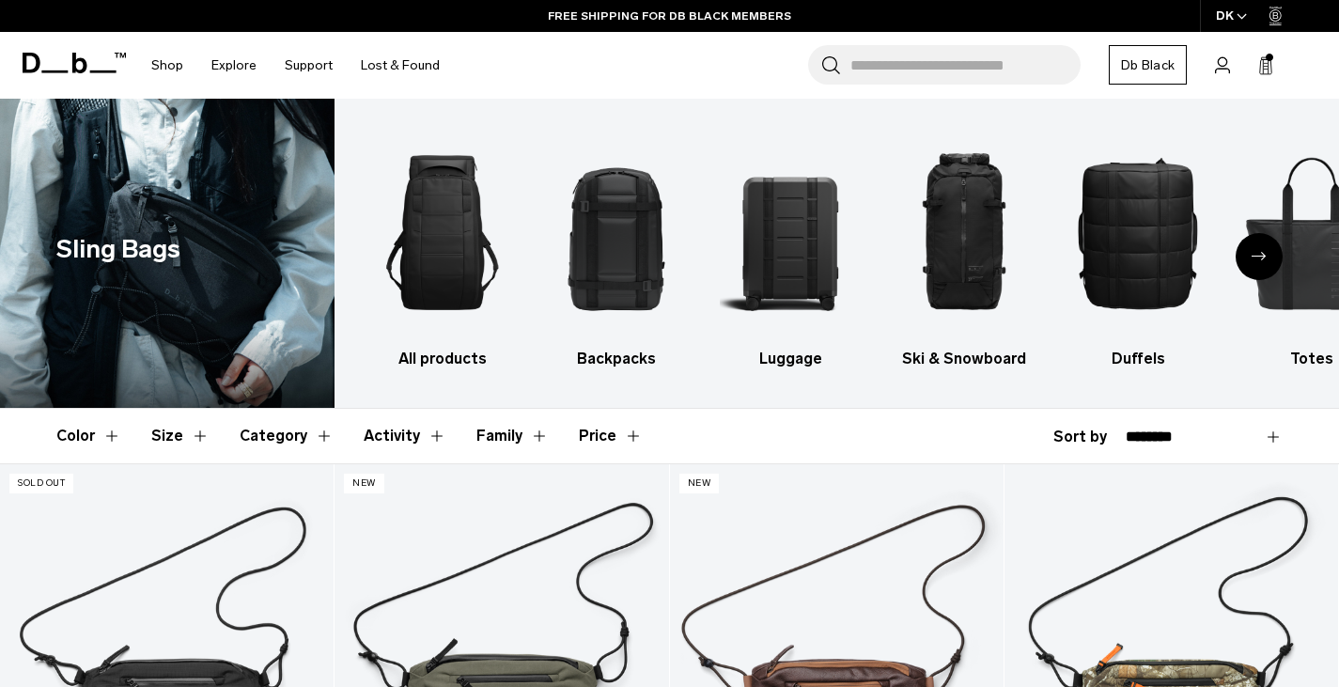
click at [0, 0] on span "(5)" at bounding box center [0, 0] width 0 height 0
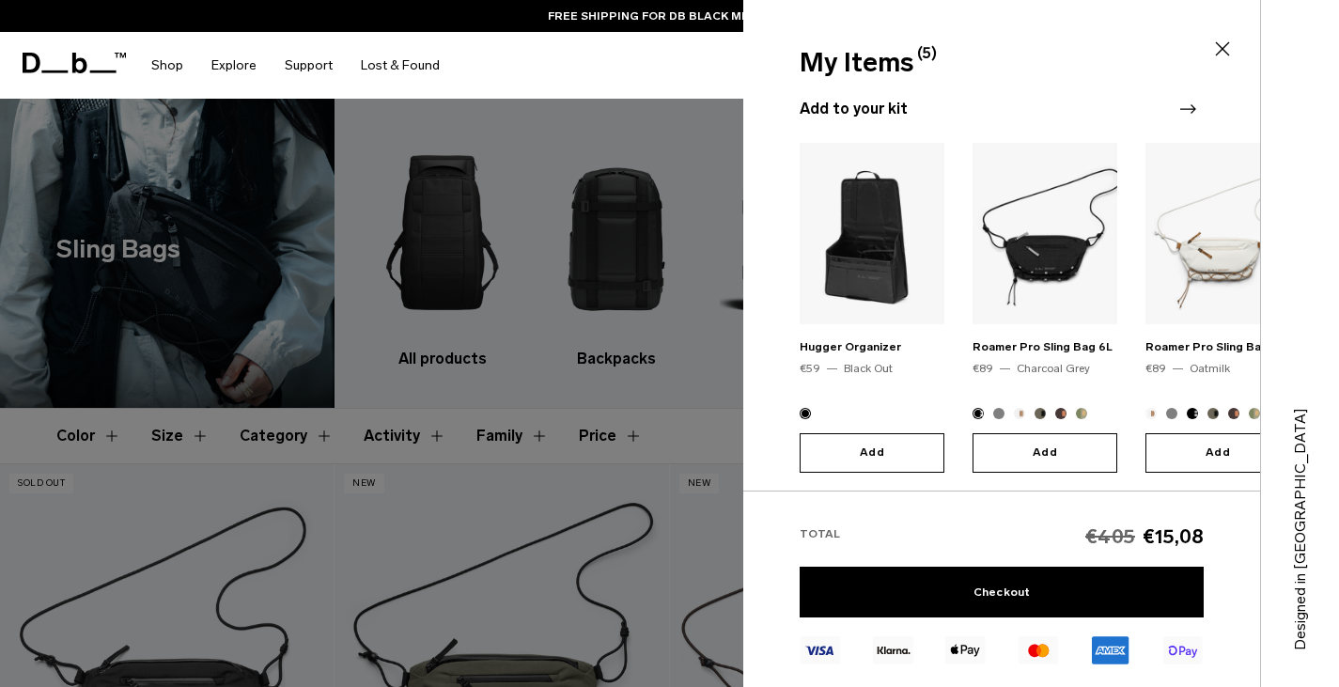
click at [1221, 47] on icon at bounding box center [1223, 49] width 14 height 14
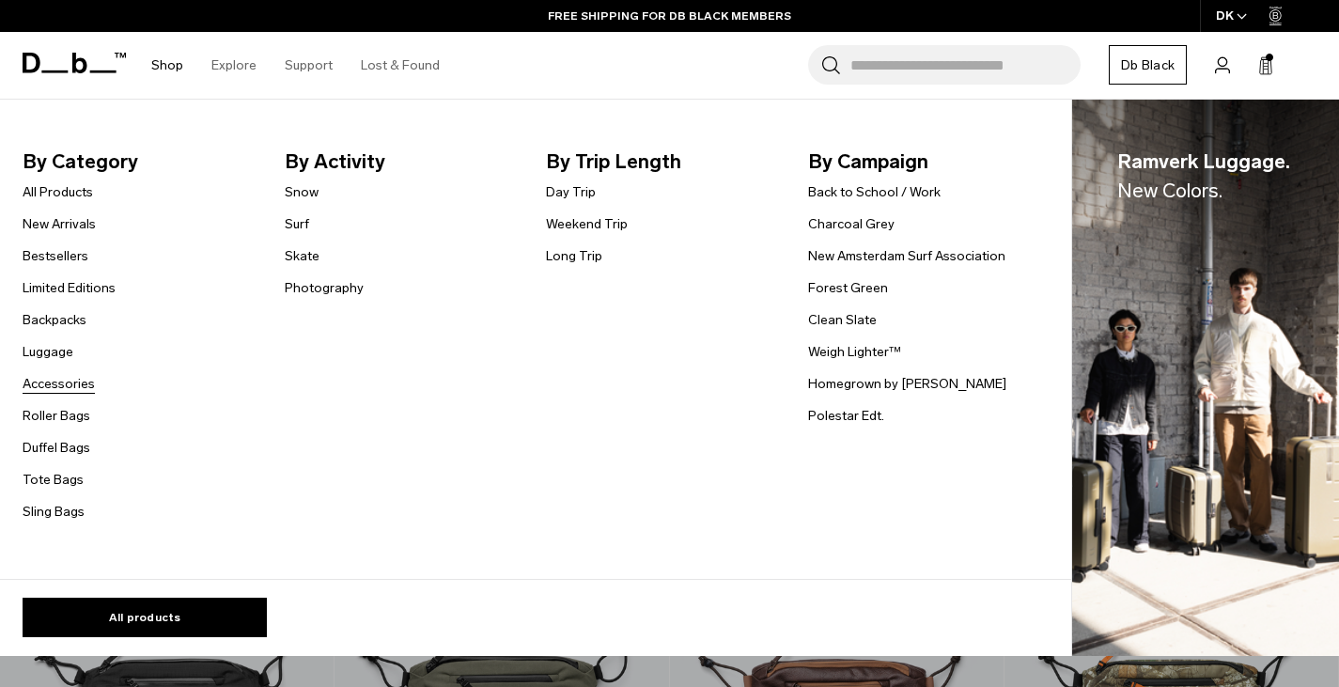
click at [54, 381] on link "Accessories" at bounding box center [59, 384] width 72 height 20
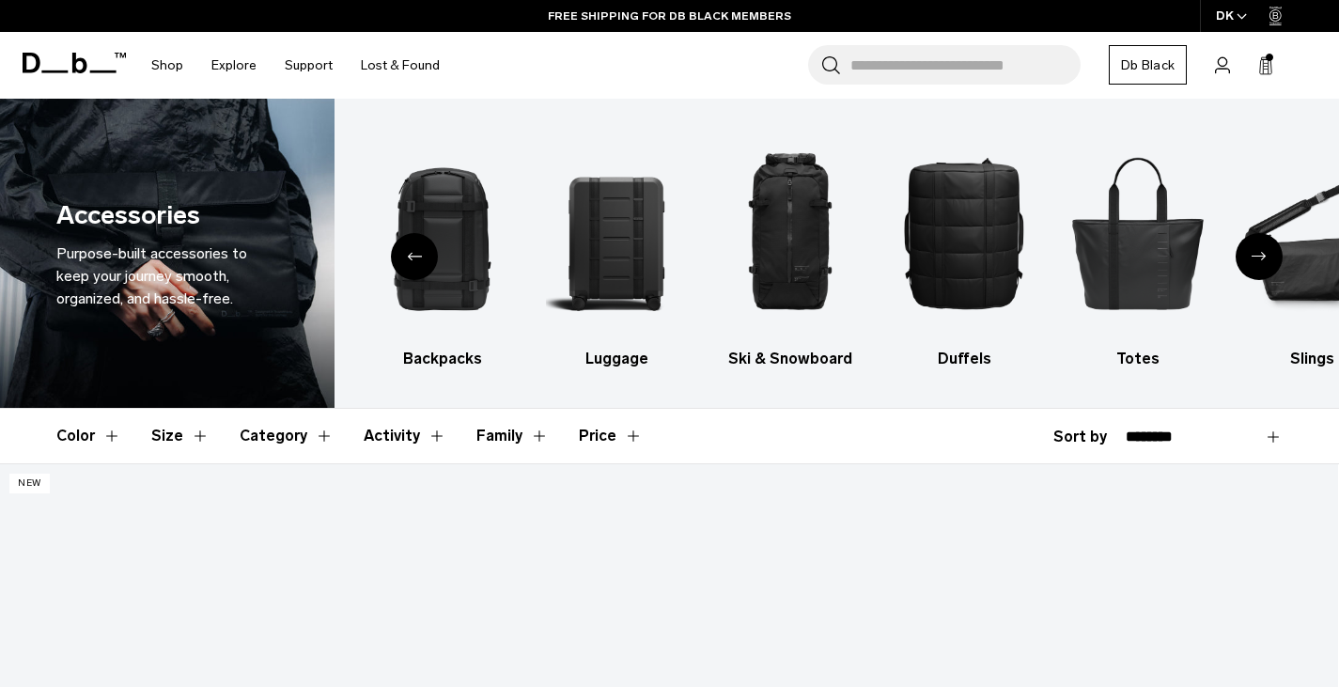
click at [107, 433] on button "Color" at bounding box center [88, 436] width 65 height 55
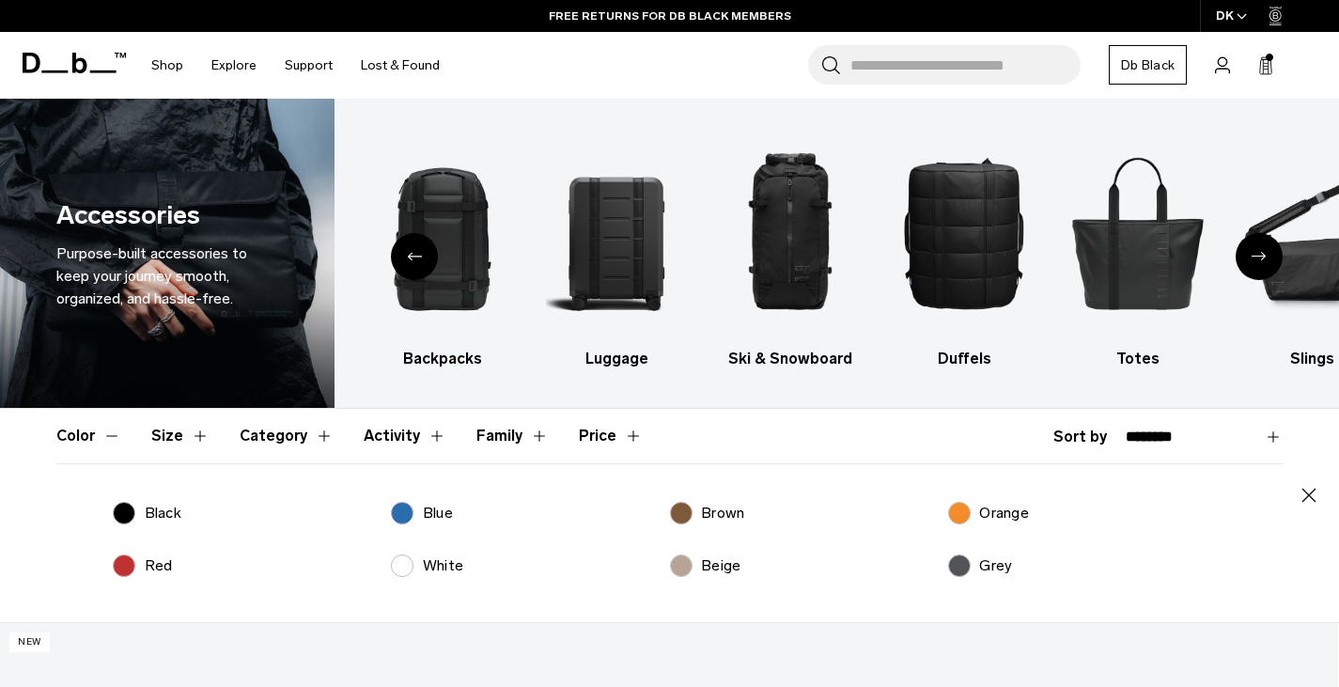
click at [683, 565] on label "Beige" at bounding box center [705, 565] width 71 height 23
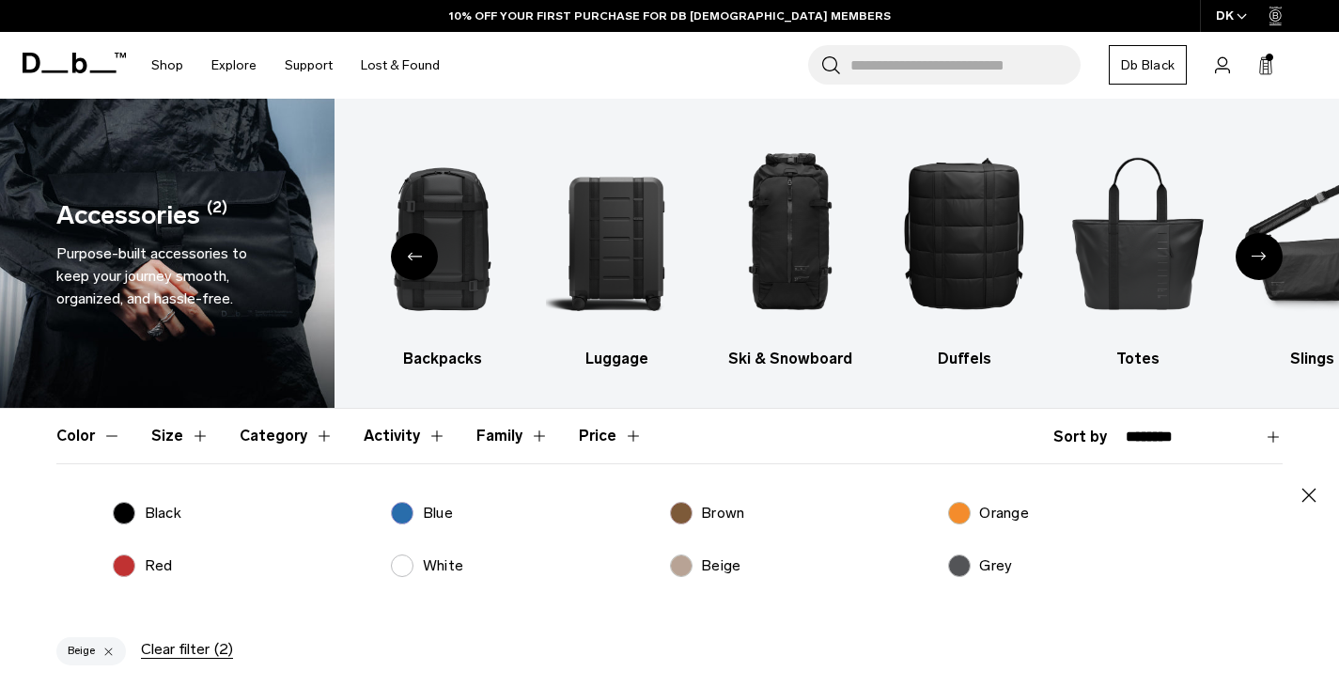
click at [956, 563] on label "Grey" at bounding box center [980, 565] width 65 height 23
click at [962, 566] on label "Grey" at bounding box center [980, 565] width 65 height 23
click at [998, 565] on p "Grey" at bounding box center [995, 565] width 33 height 23
click at [398, 562] on label "White" at bounding box center [427, 565] width 72 height 23
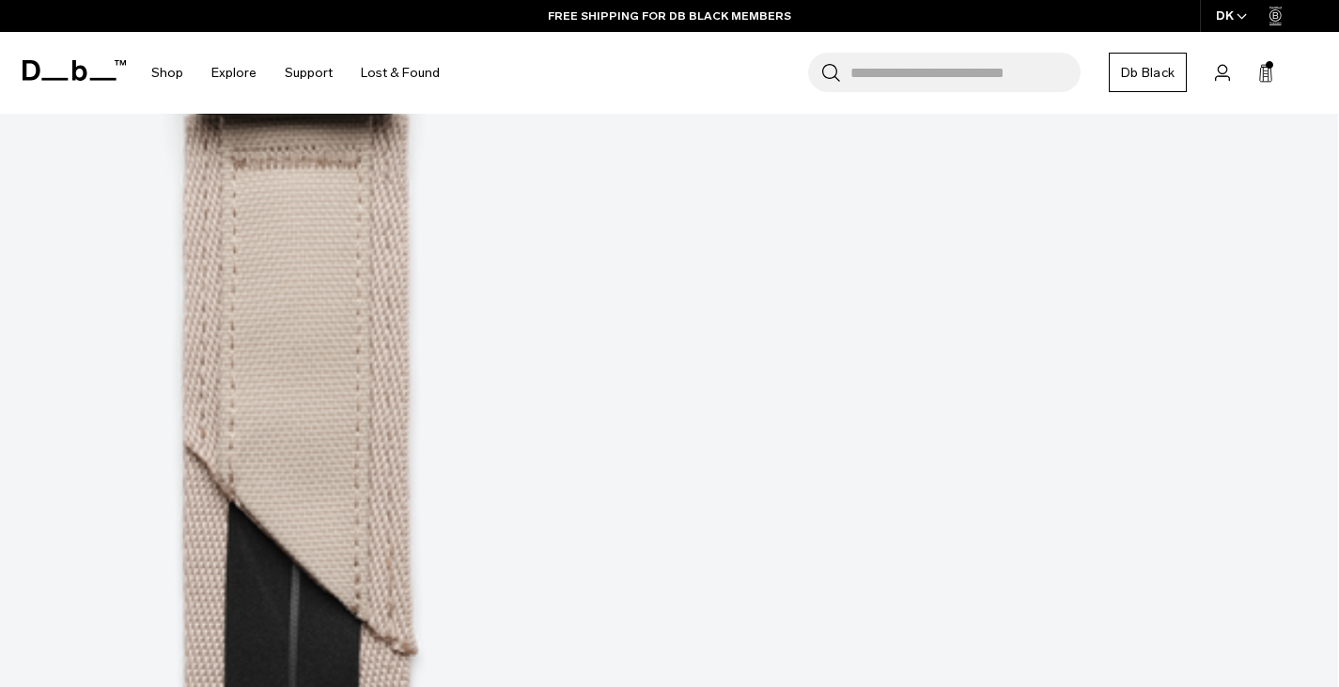
scroll to position [1034, 0]
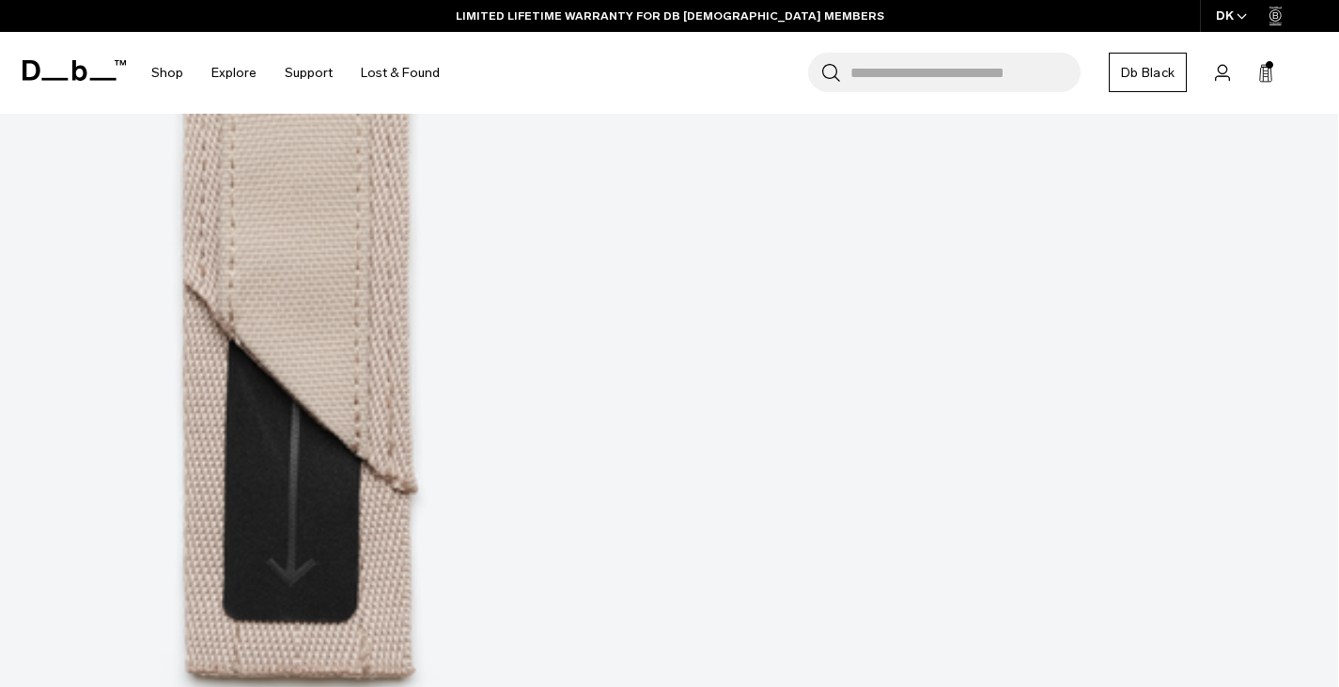
scroll to position [875, 0]
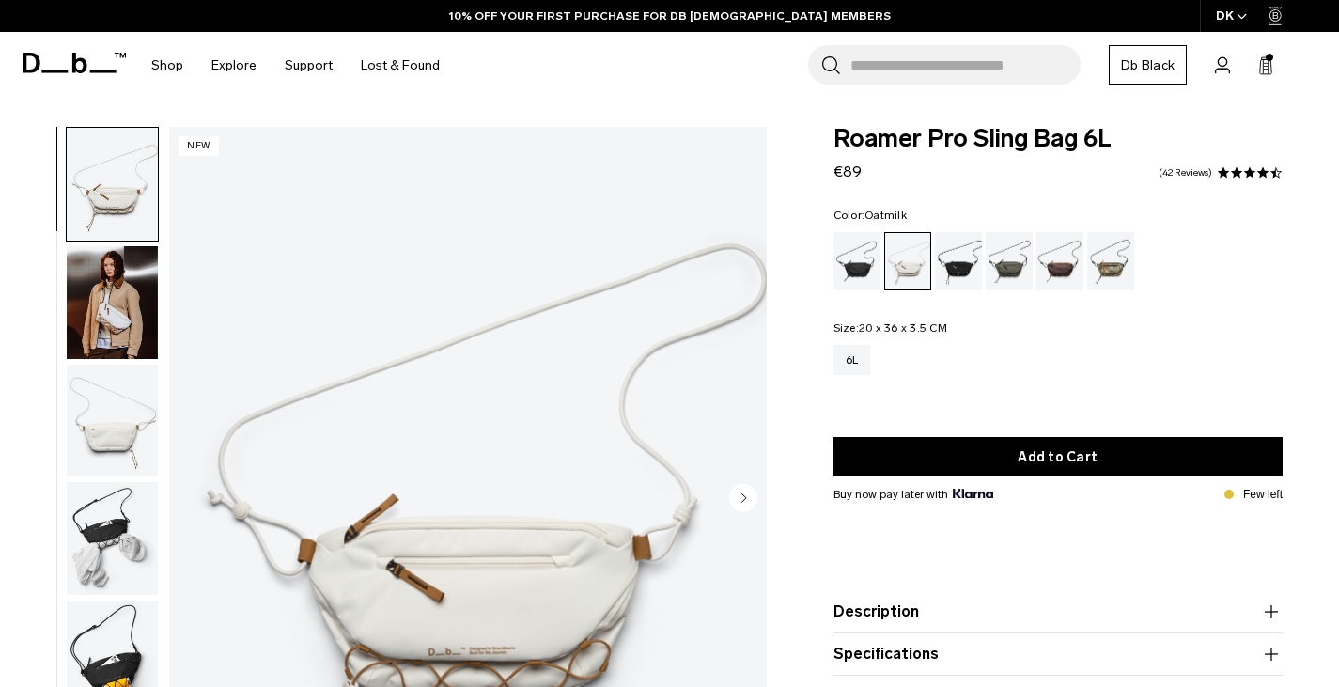
click at [107, 313] on img "button" at bounding box center [112, 302] width 91 height 113
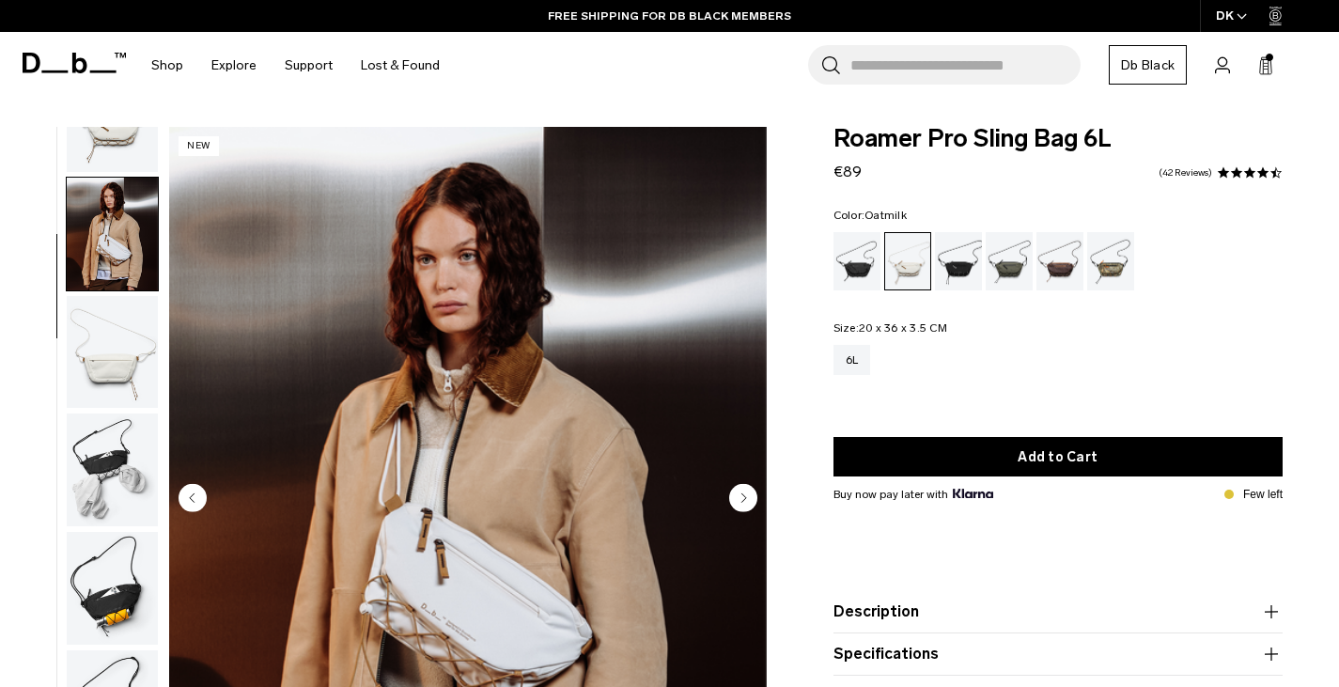
scroll to position [77, 0]
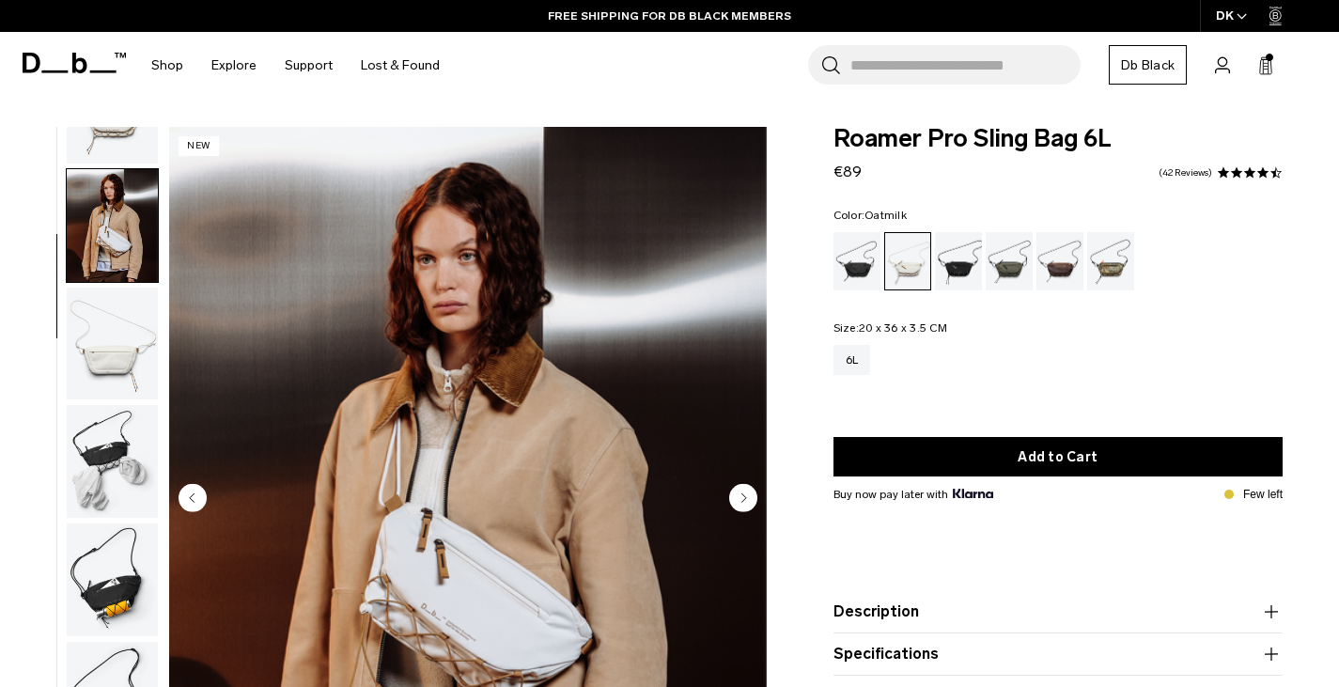
click at [119, 456] on img "button" at bounding box center [112, 461] width 91 height 113
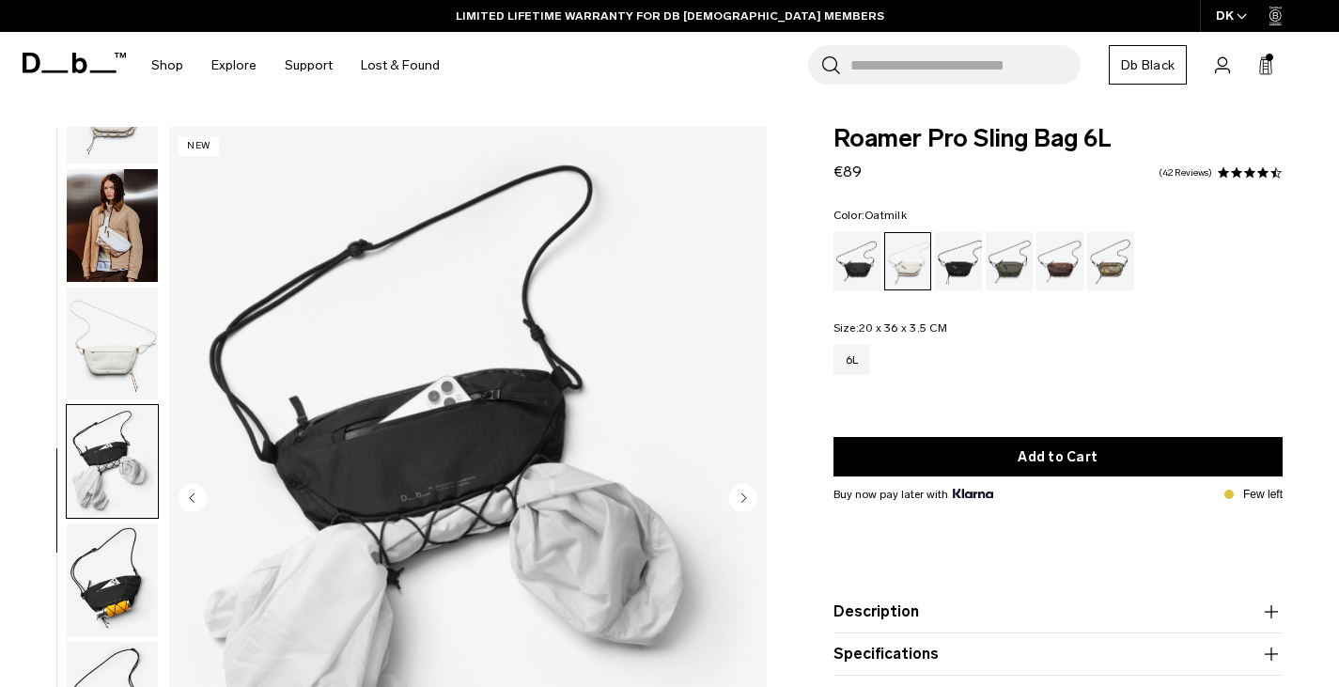
click at [745, 492] on circle "Next slide" at bounding box center [743, 498] width 28 height 28
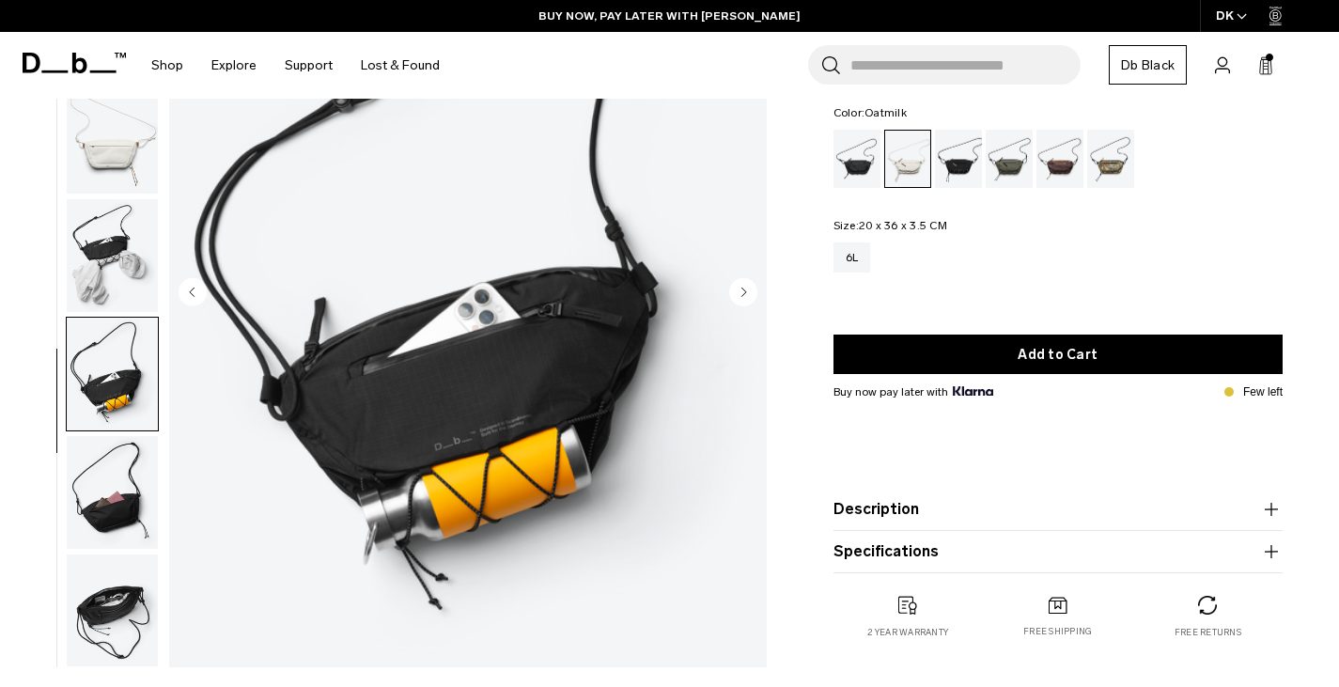
scroll to position [188, 0]
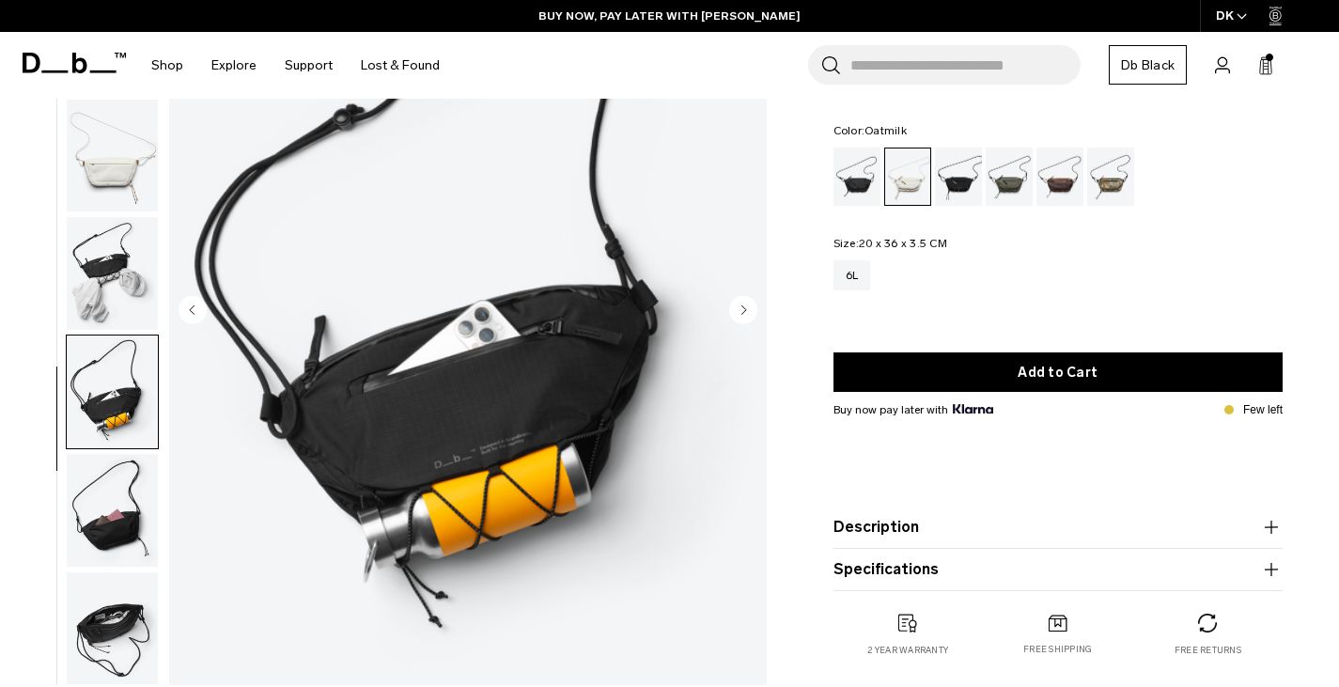
click at [744, 305] on circle "Next slide" at bounding box center [743, 310] width 28 height 28
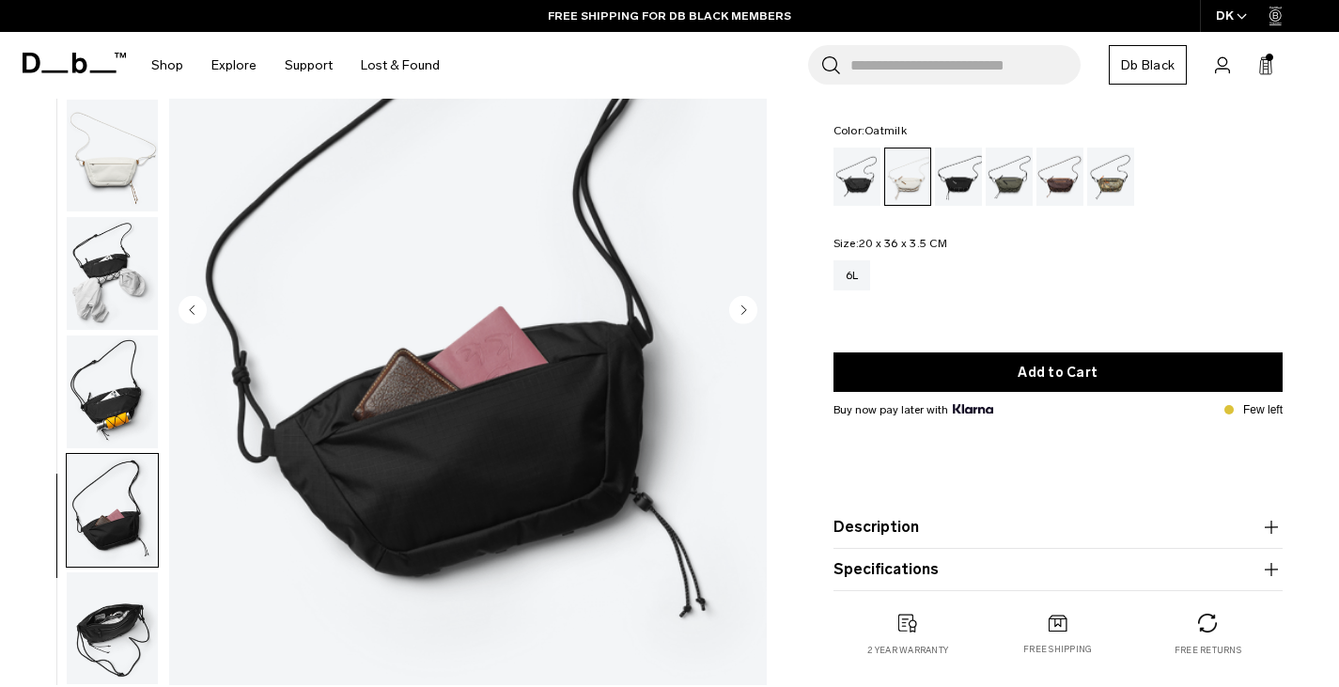
click at [116, 181] on img "button" at bounding box center [112, 156] width 91 height 113
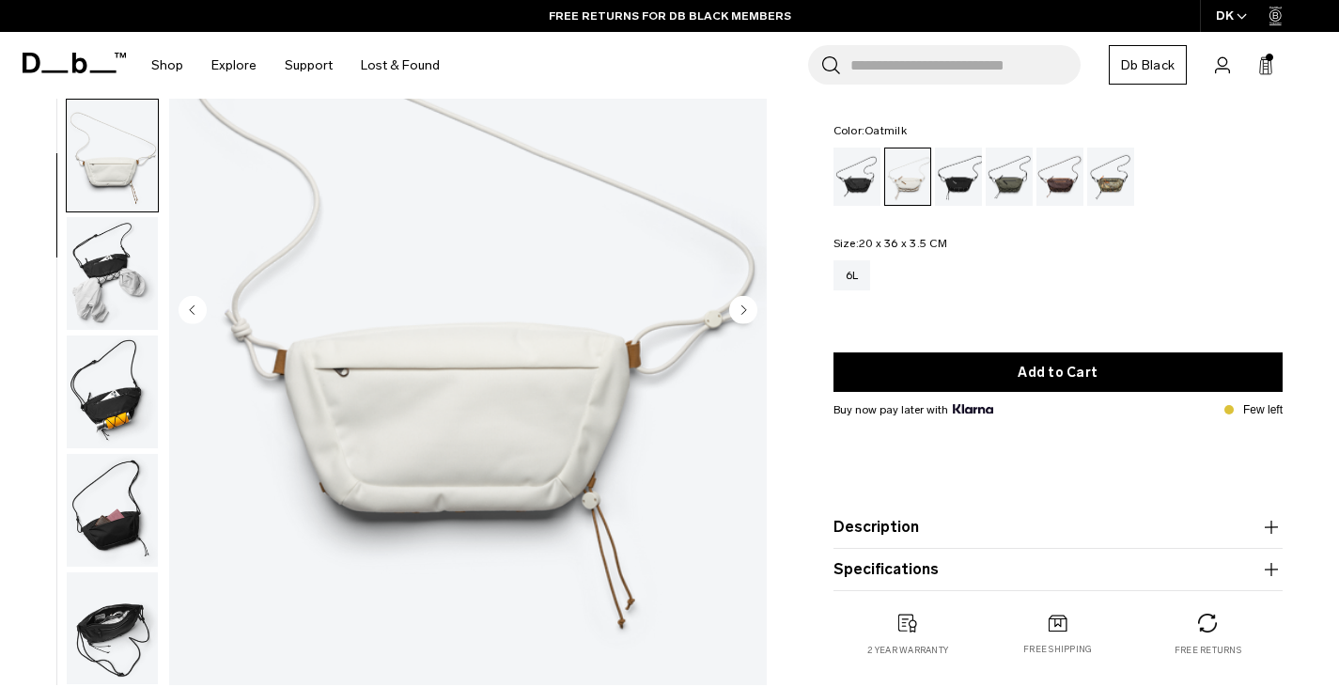
scroll to position [282, 0]
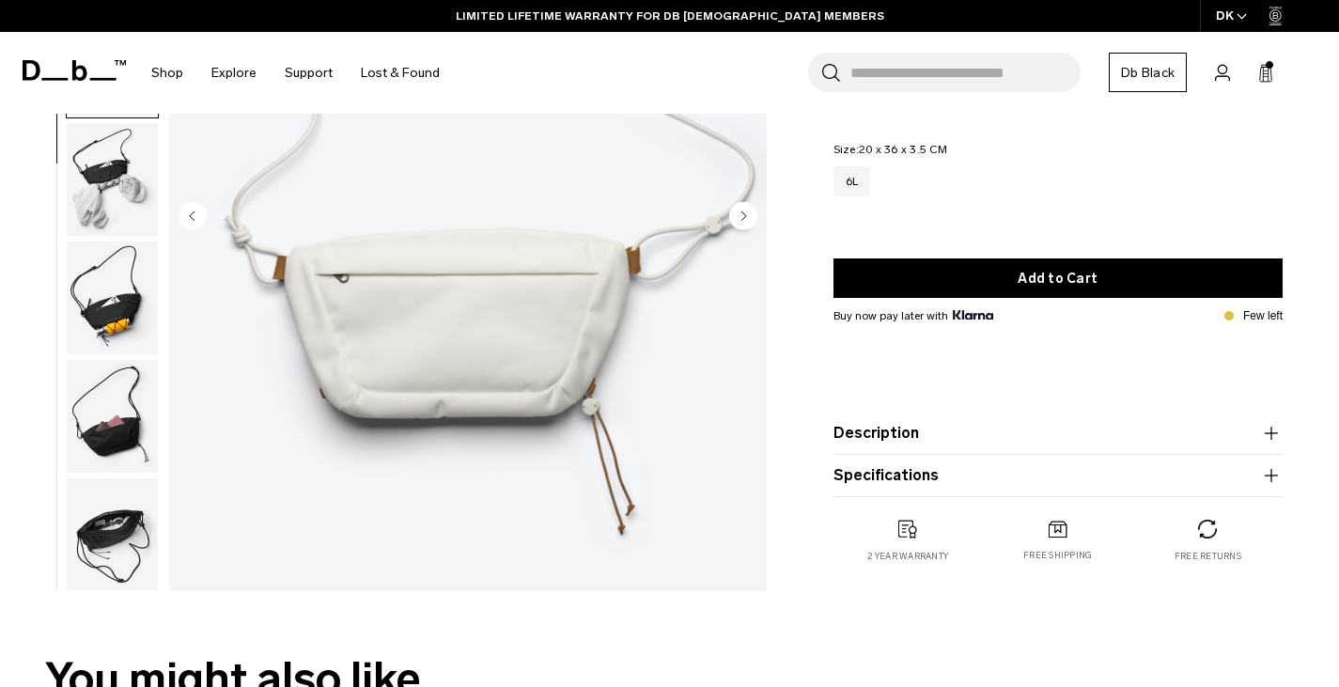
click at [122, 320] on img "button" at bounding box center [112, 298] width 91 height 113
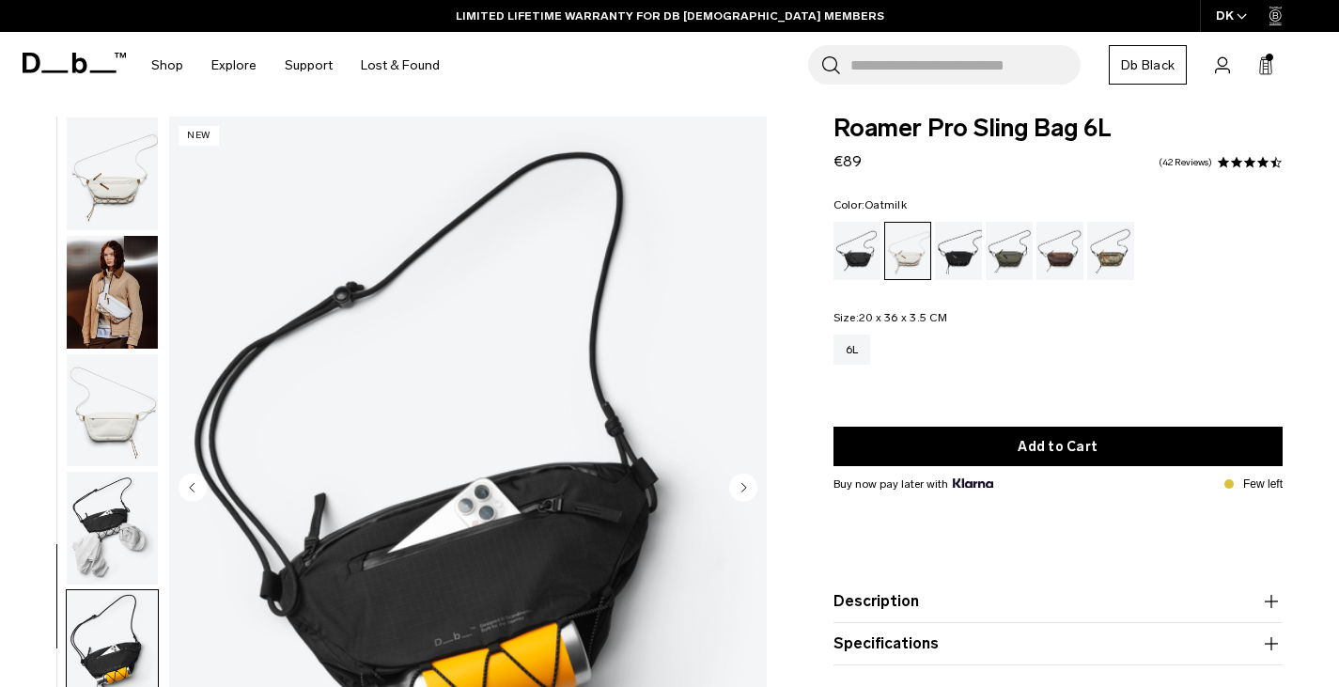
scroll to position [0, 0]
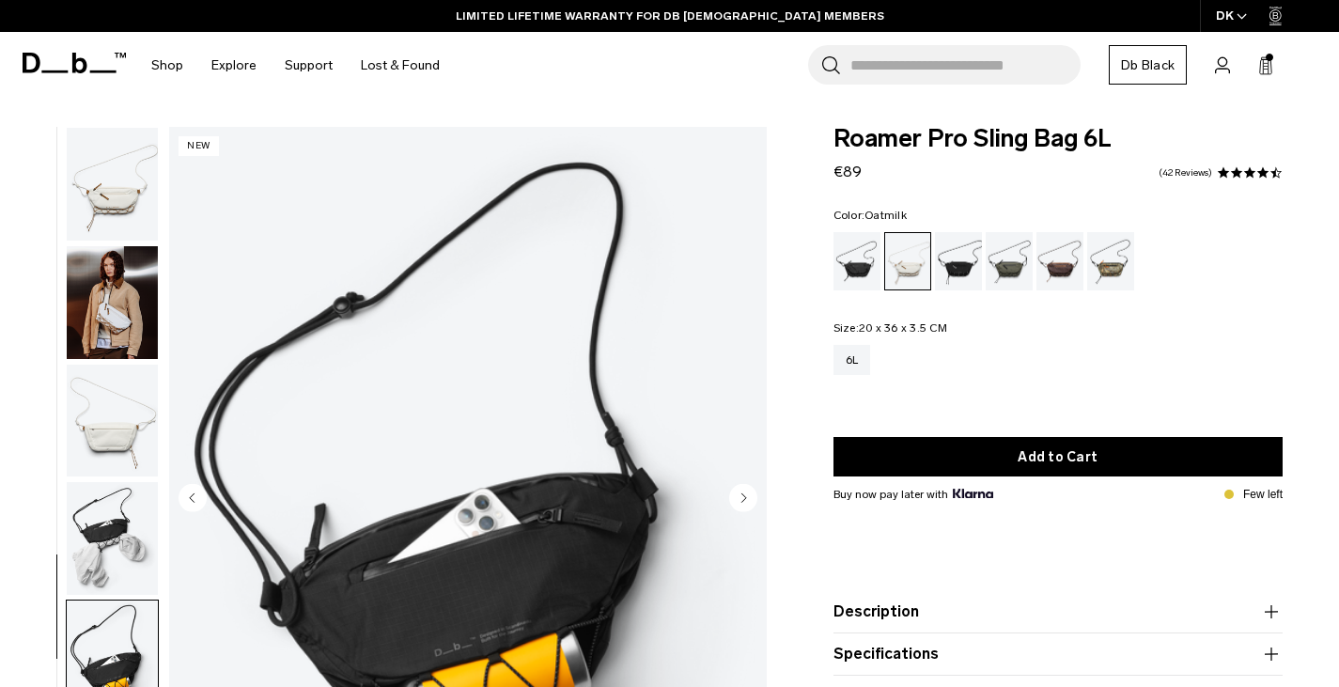
click at [124, 309] on img "button" at bounding box center [112, 302] width 91 height 113
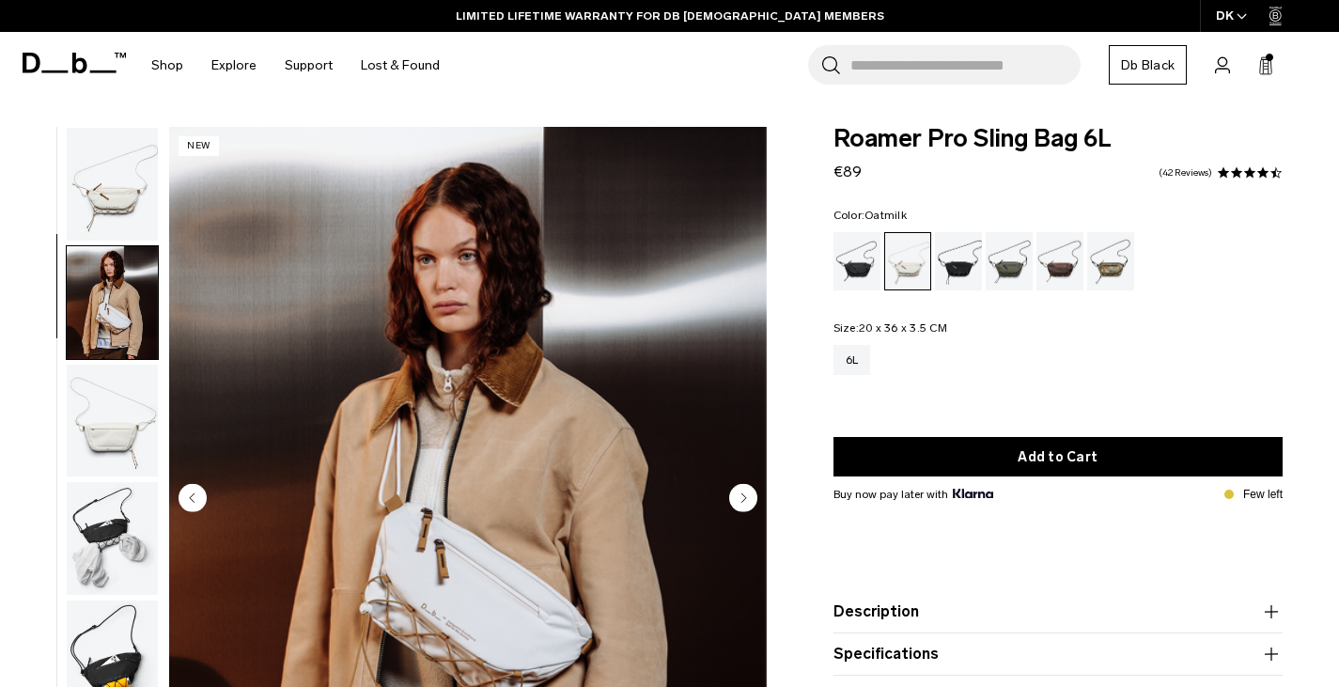
scroll to position [77, 0]
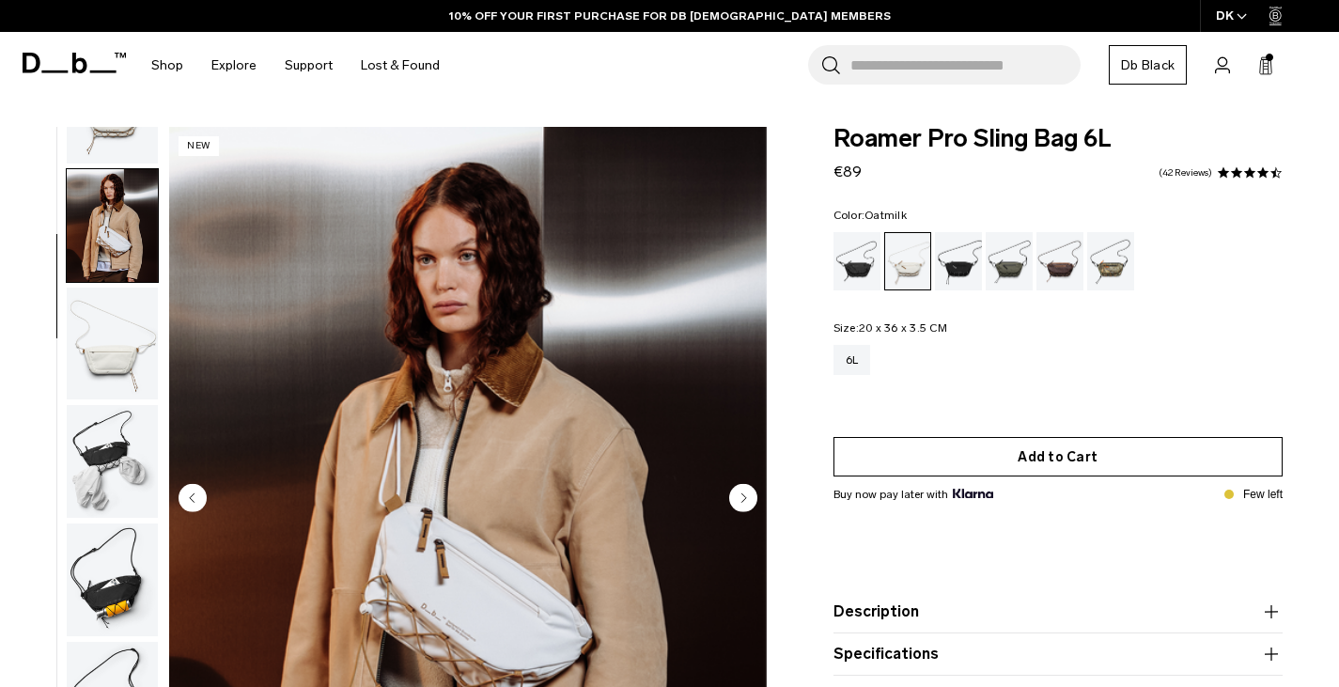
click at [1040, 455] on button "Add to Cart" at bounding box center [1059, 456] width 450 height 39
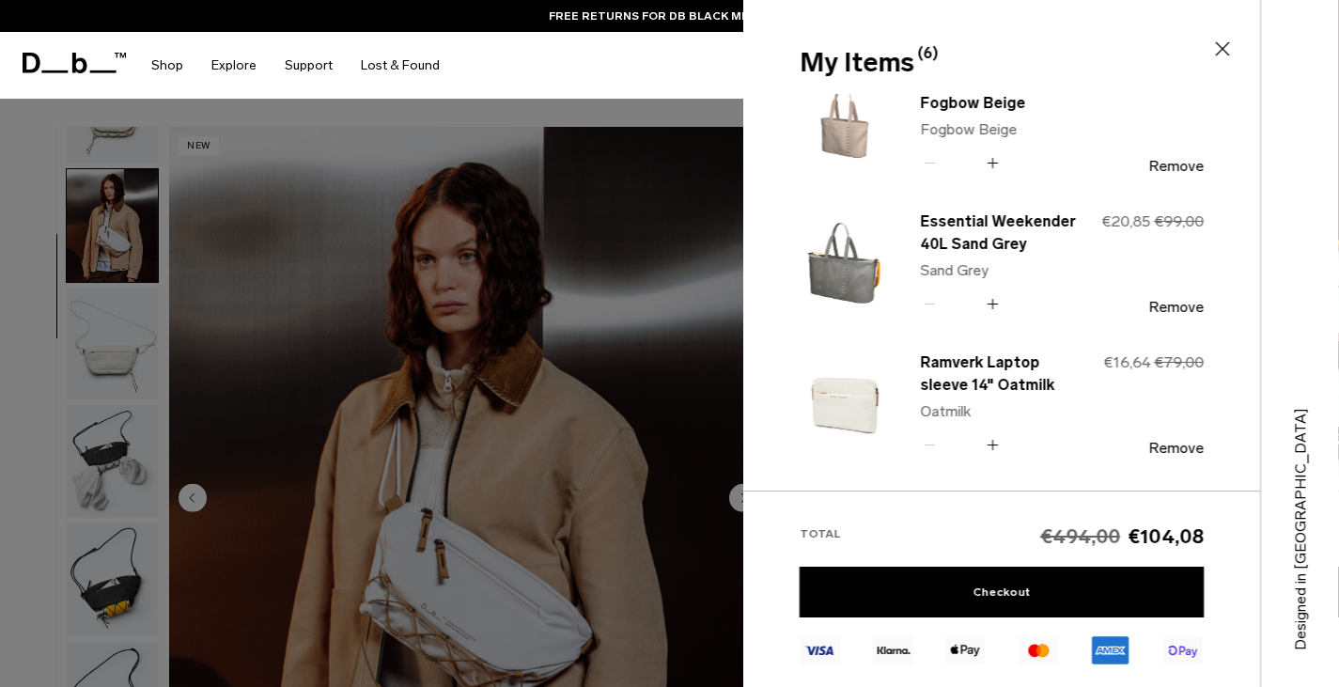
scroll to position [188, 0]
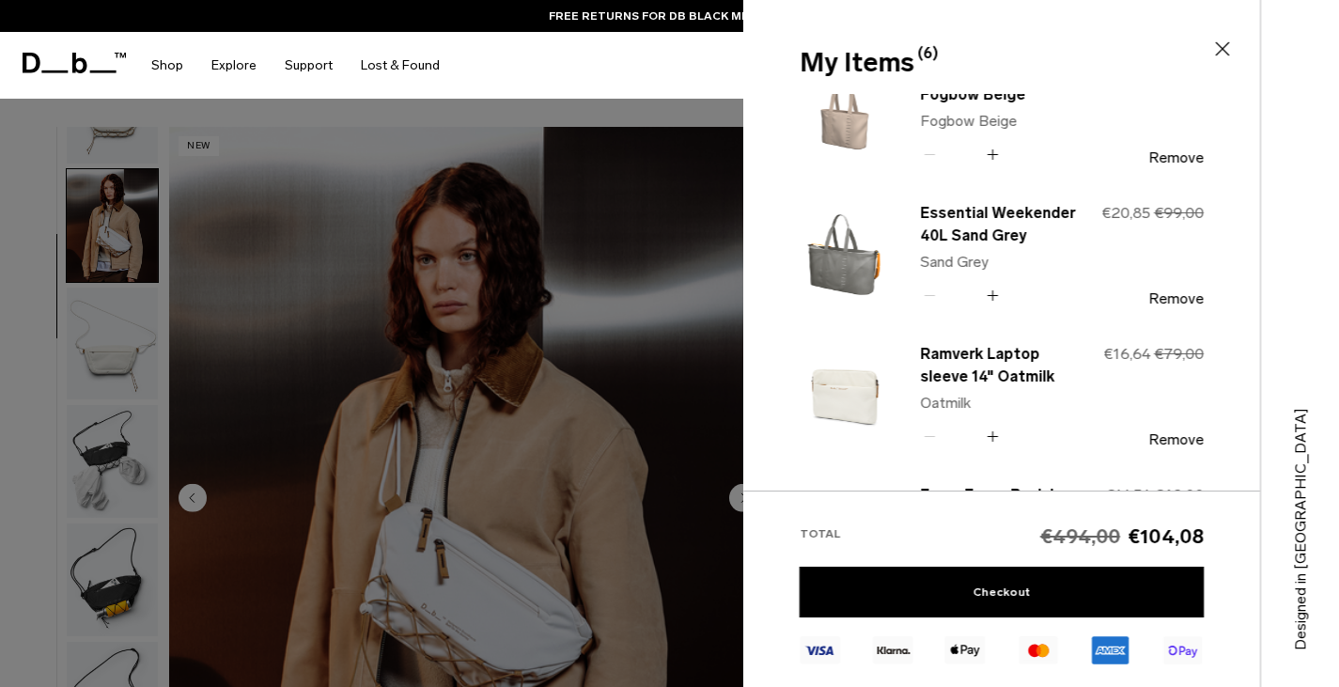
click at [18, 358] on div at bounding box center [669, 343] width 1339 height 687
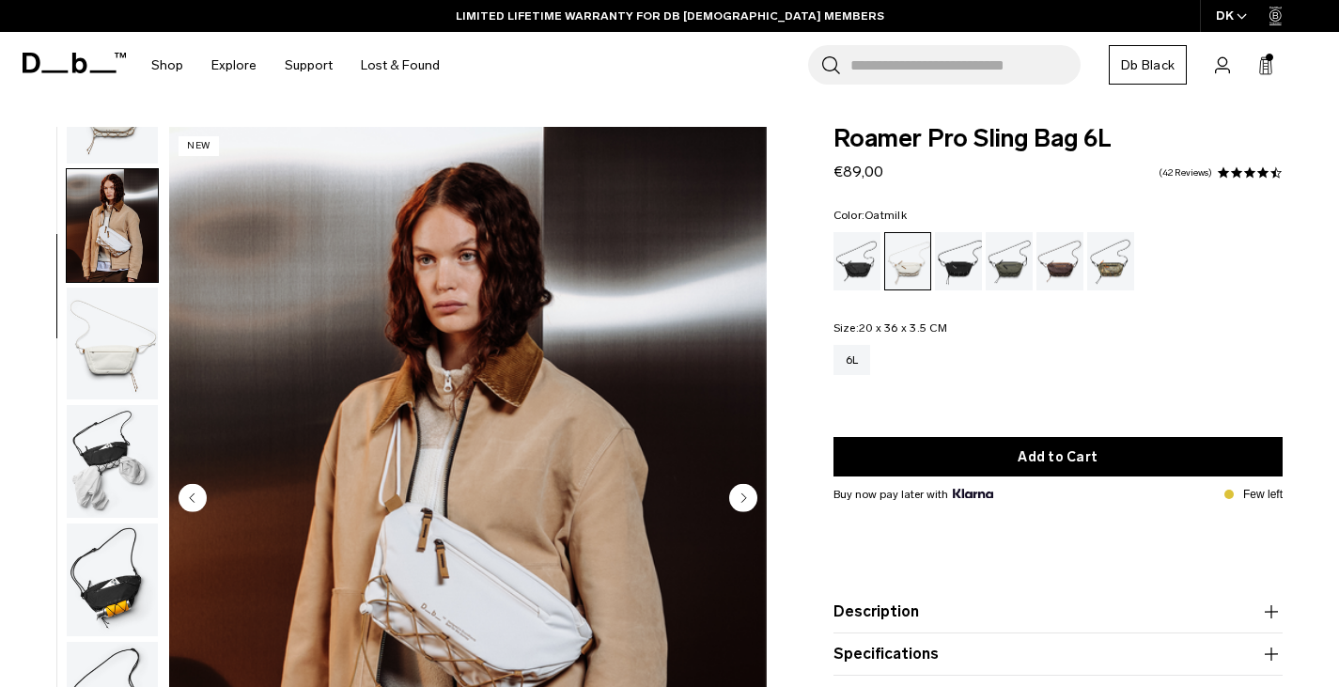
click at [115, 330] on img "button" at bounding box center [112, 344] width 91 height 113
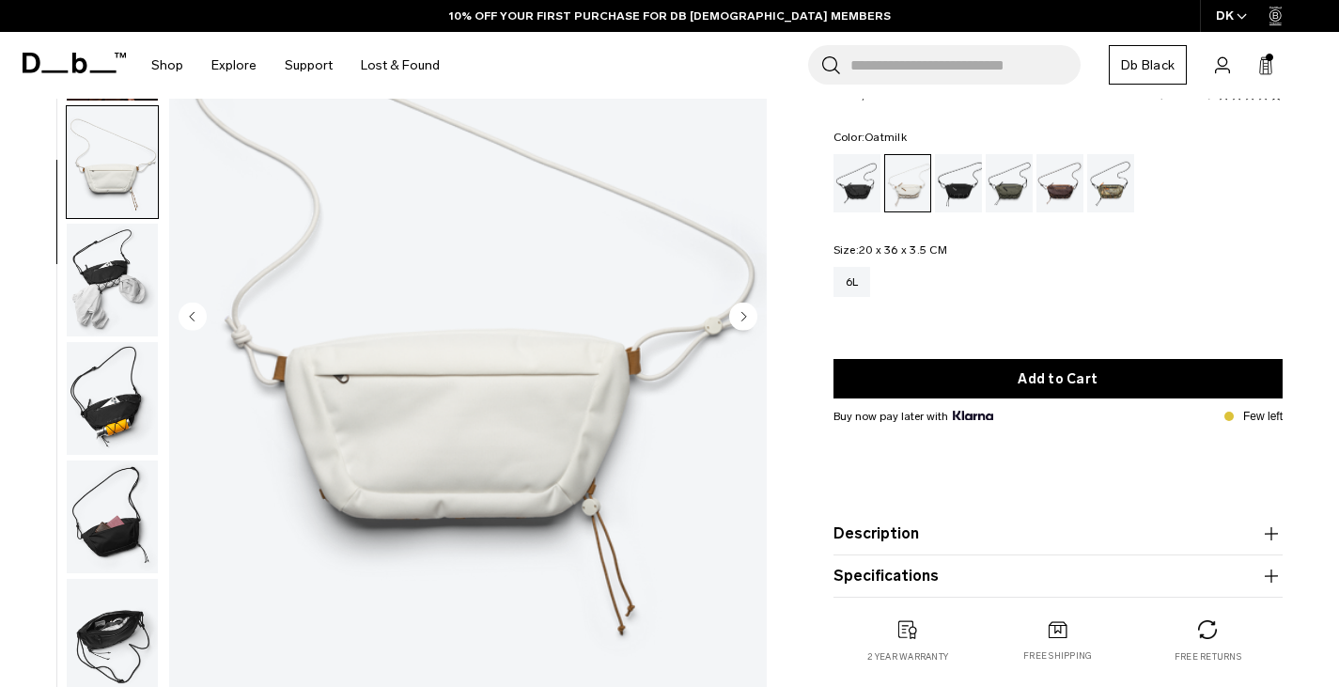
scroll to position [376, 0]
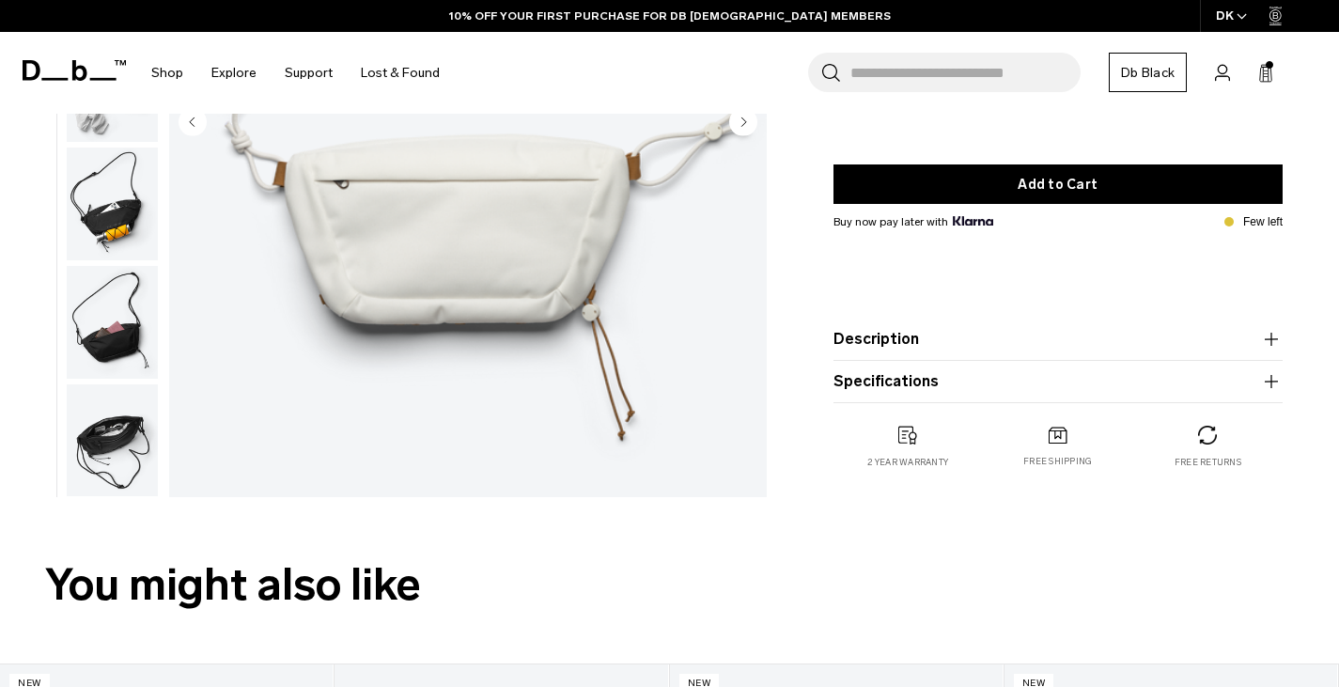
click at [102, 459] on img "button" at bounding box center [112, 440] width 91 height 113
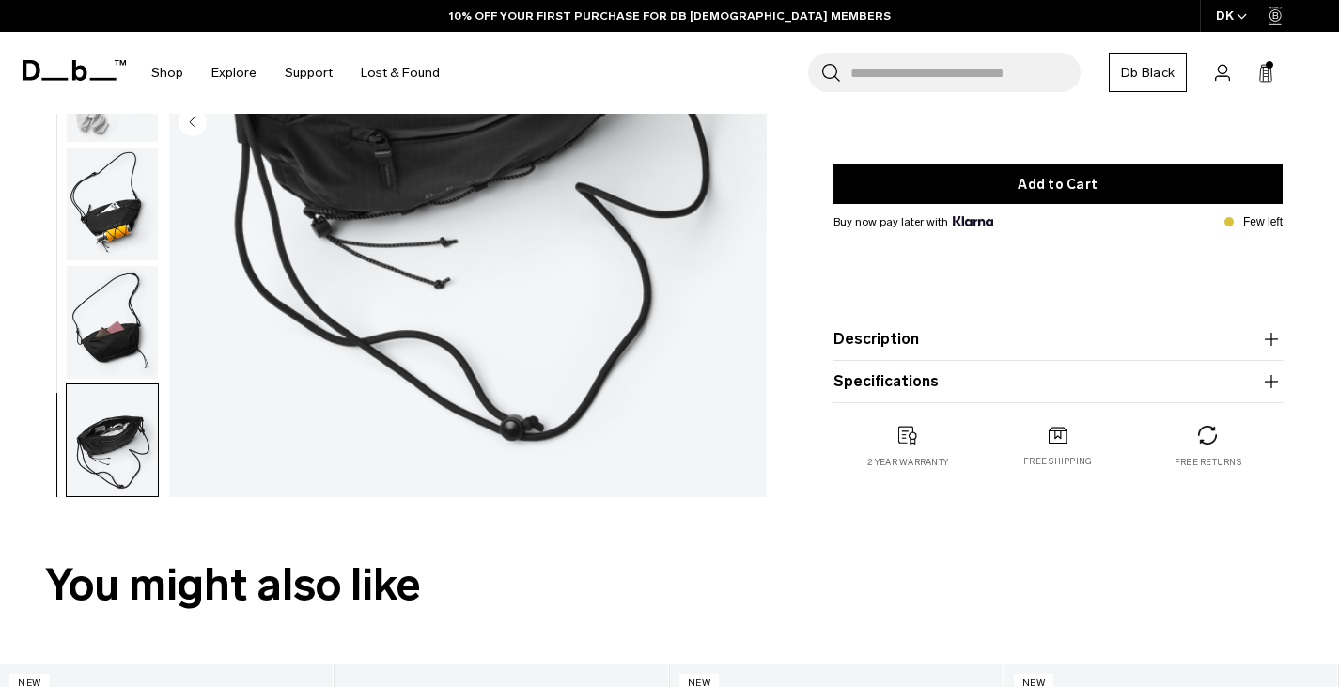
scroll to position [0, 0]
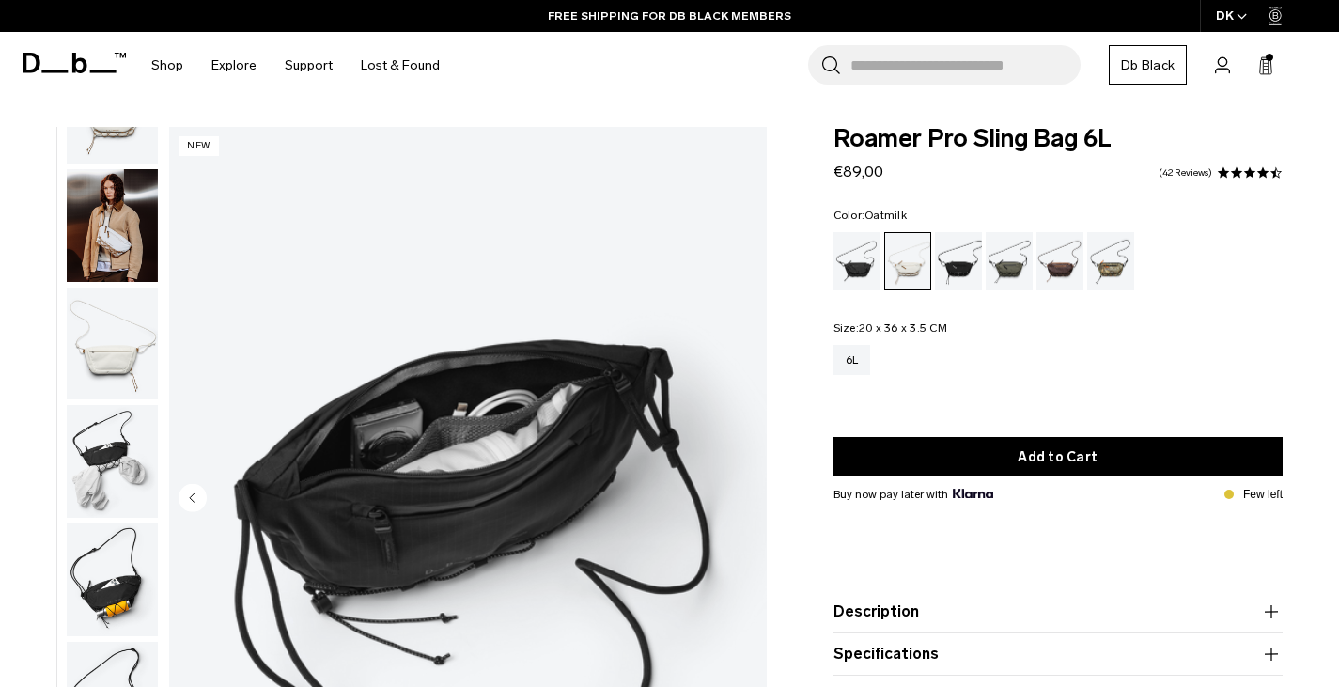
click at [0, 0] on span "Bag" at bounding box center [0, 0] width 0 height 0
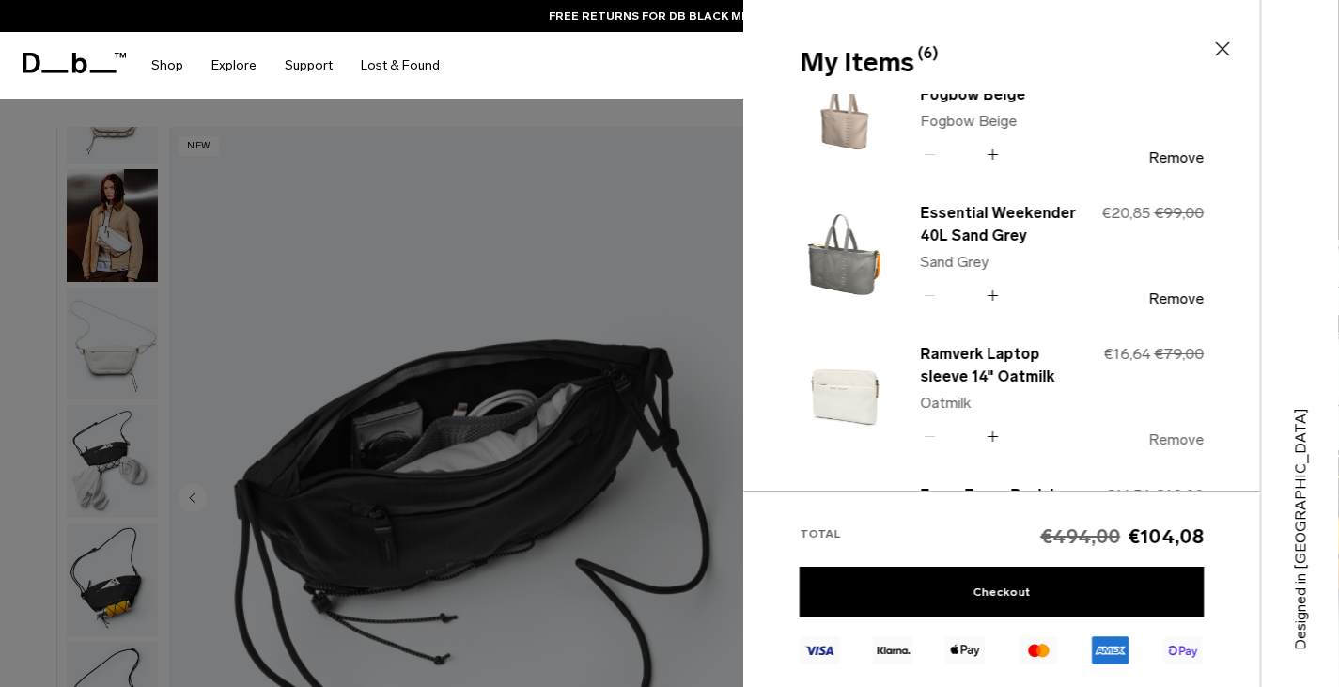
click at [1173, 436] on button "Remove" at bounding box center [1175, 439] width 55 height 17
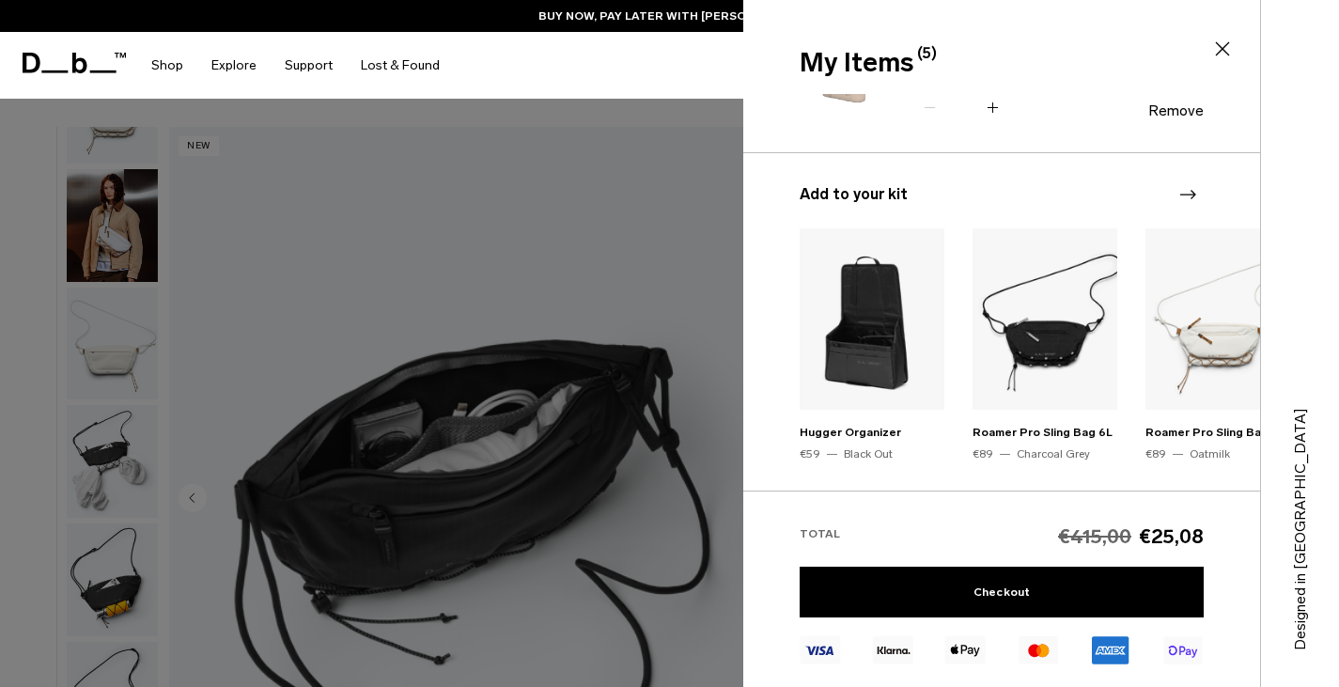
scroll to position [743, 0]
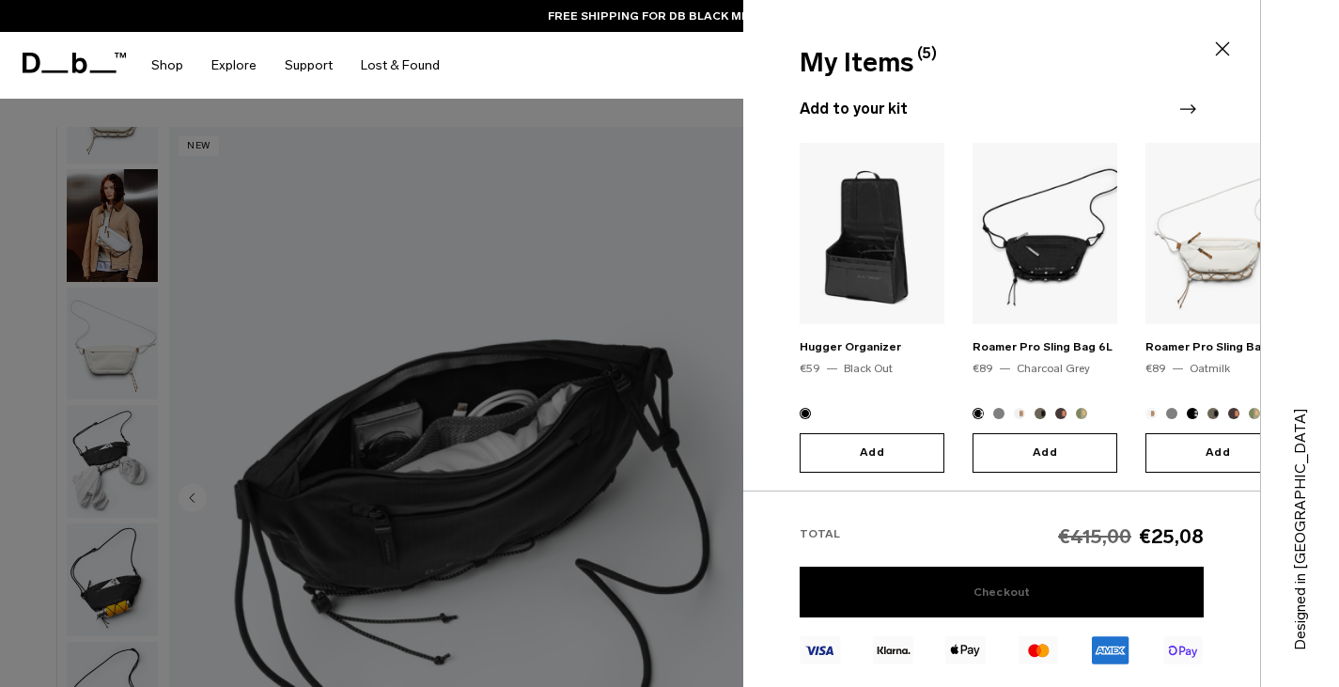
click at [915, 597] on link "Checkout" at bounding box center [1002, 592] width 404 height 51
